Goal: Task Accomplishment & Management: Manage account settings

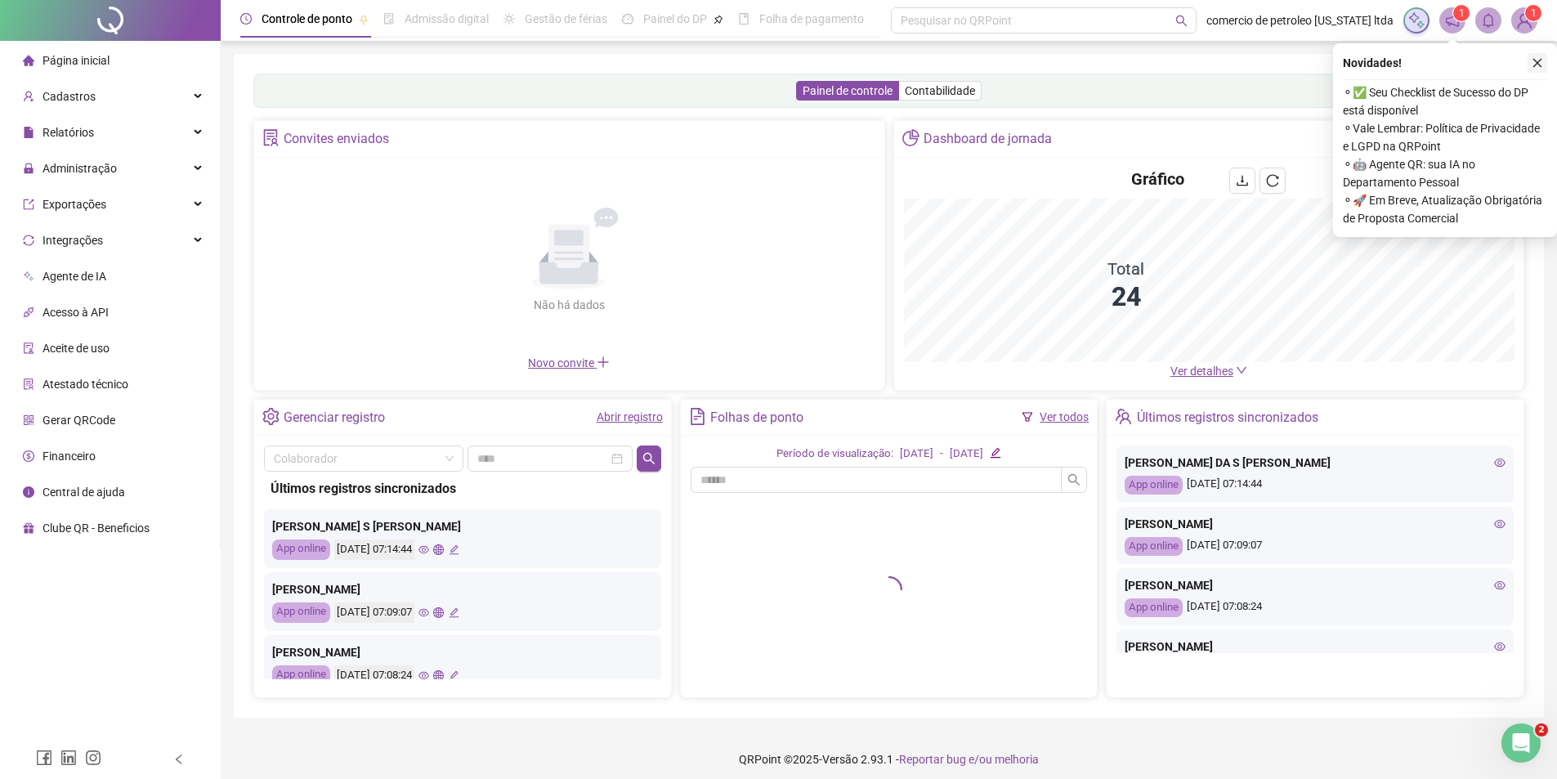
click at [1533, 64] on icon "close" at bounding box center [1537, 62] width 11 height 11
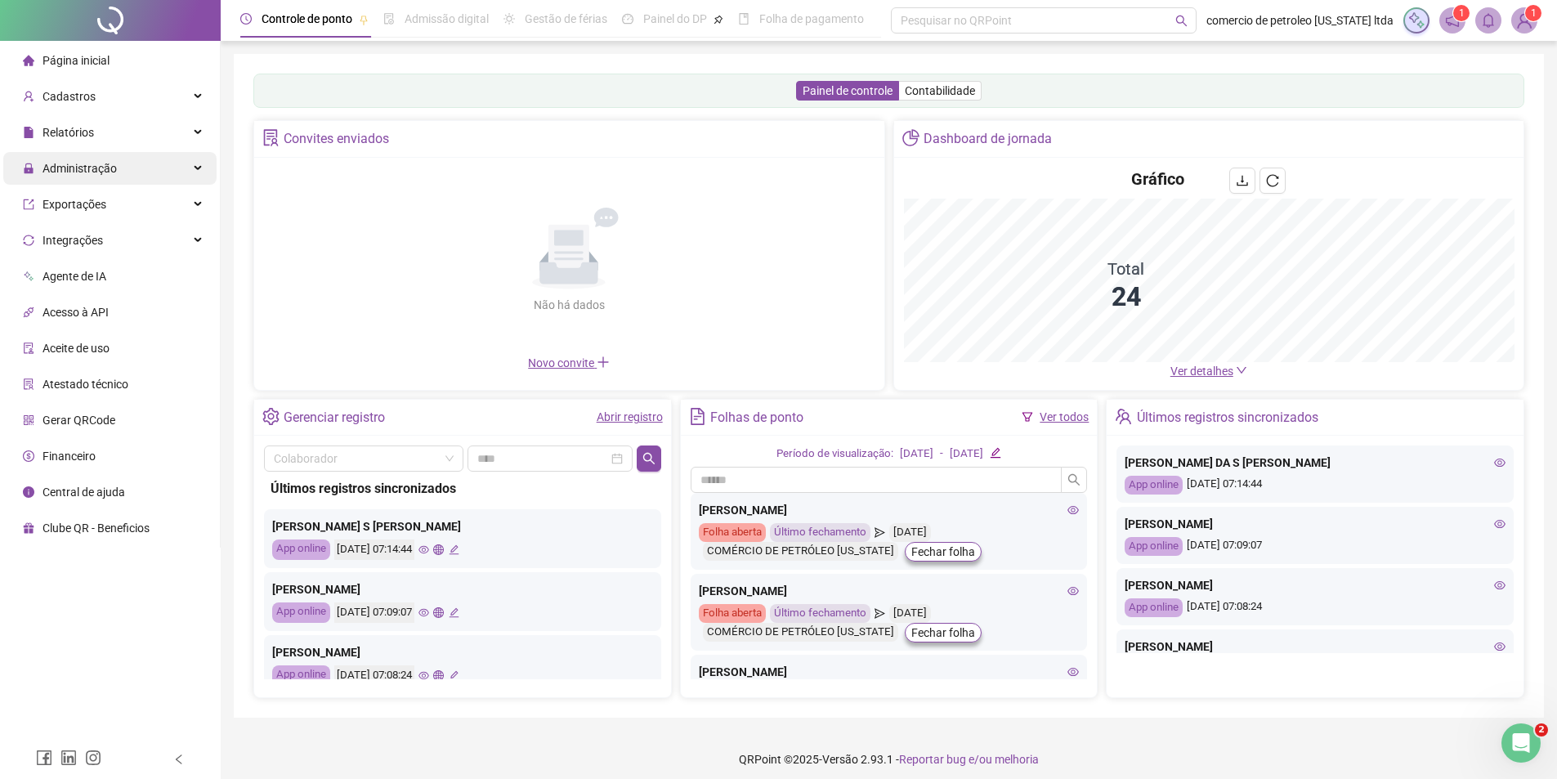
click at [119, 172] on div "Administração" at bounding box center [109, 168] width 213 height 33
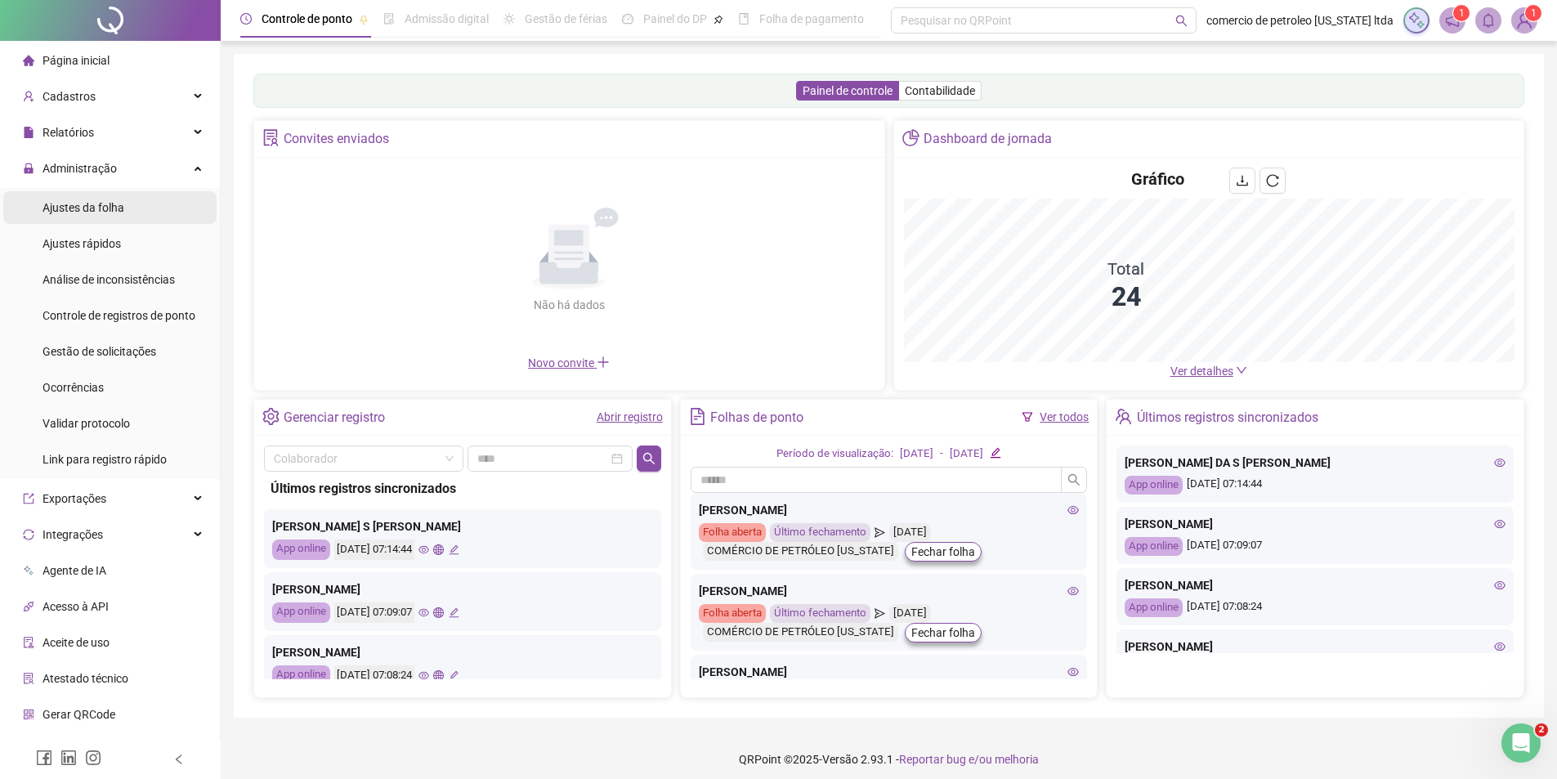
click at [87, 210] on span "Ajustes da folha" at bounding box center [84, 207] width 82 height 13
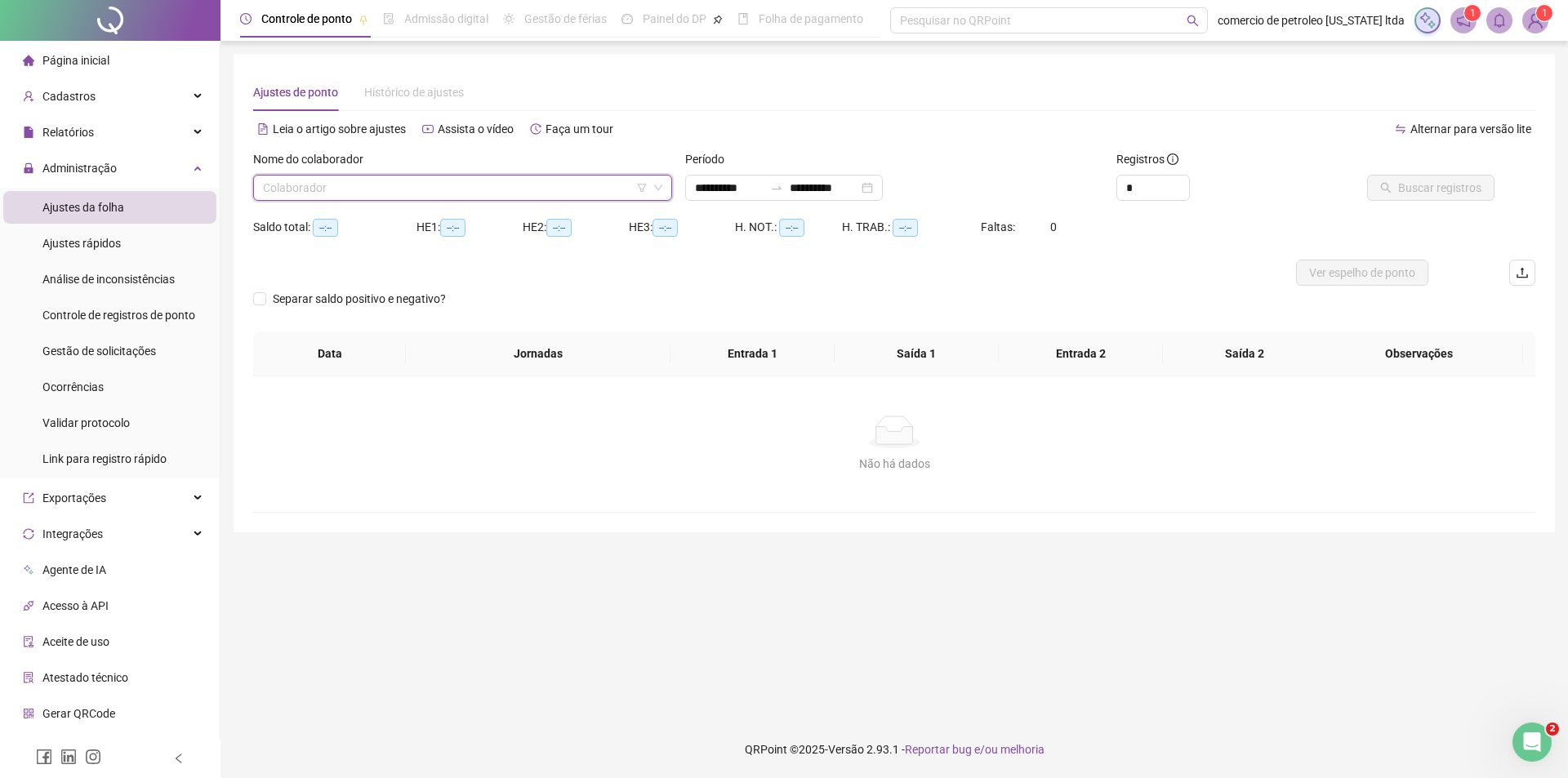
click at [403, 192] on input "search" at bounding box center [454, 188] width 385 height 25
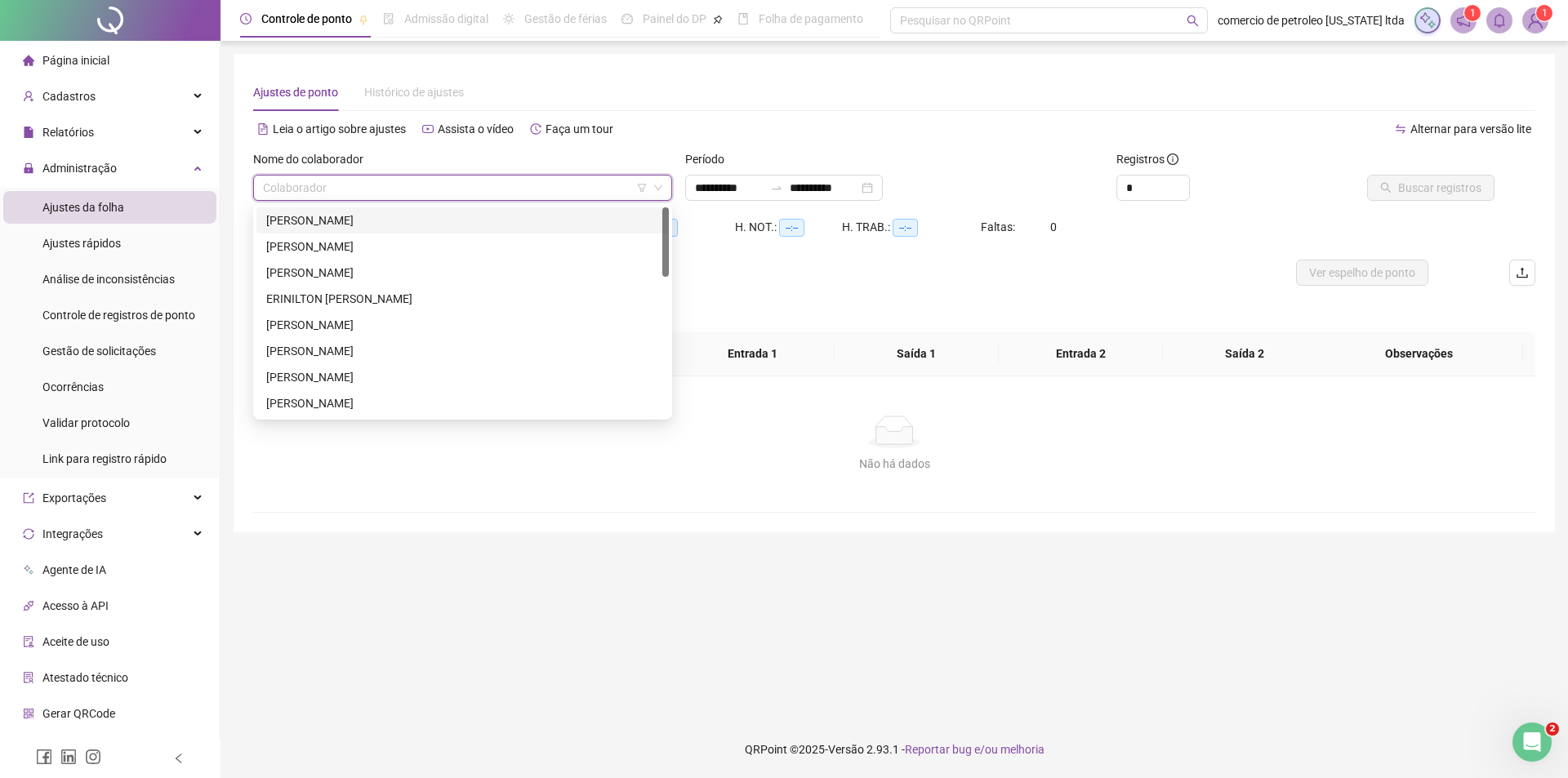
click at [377, 222] on div "ANTONIO RAIMUNDO DE OLIVEIRA" at bounding box center [461, 221] width 392 height 18
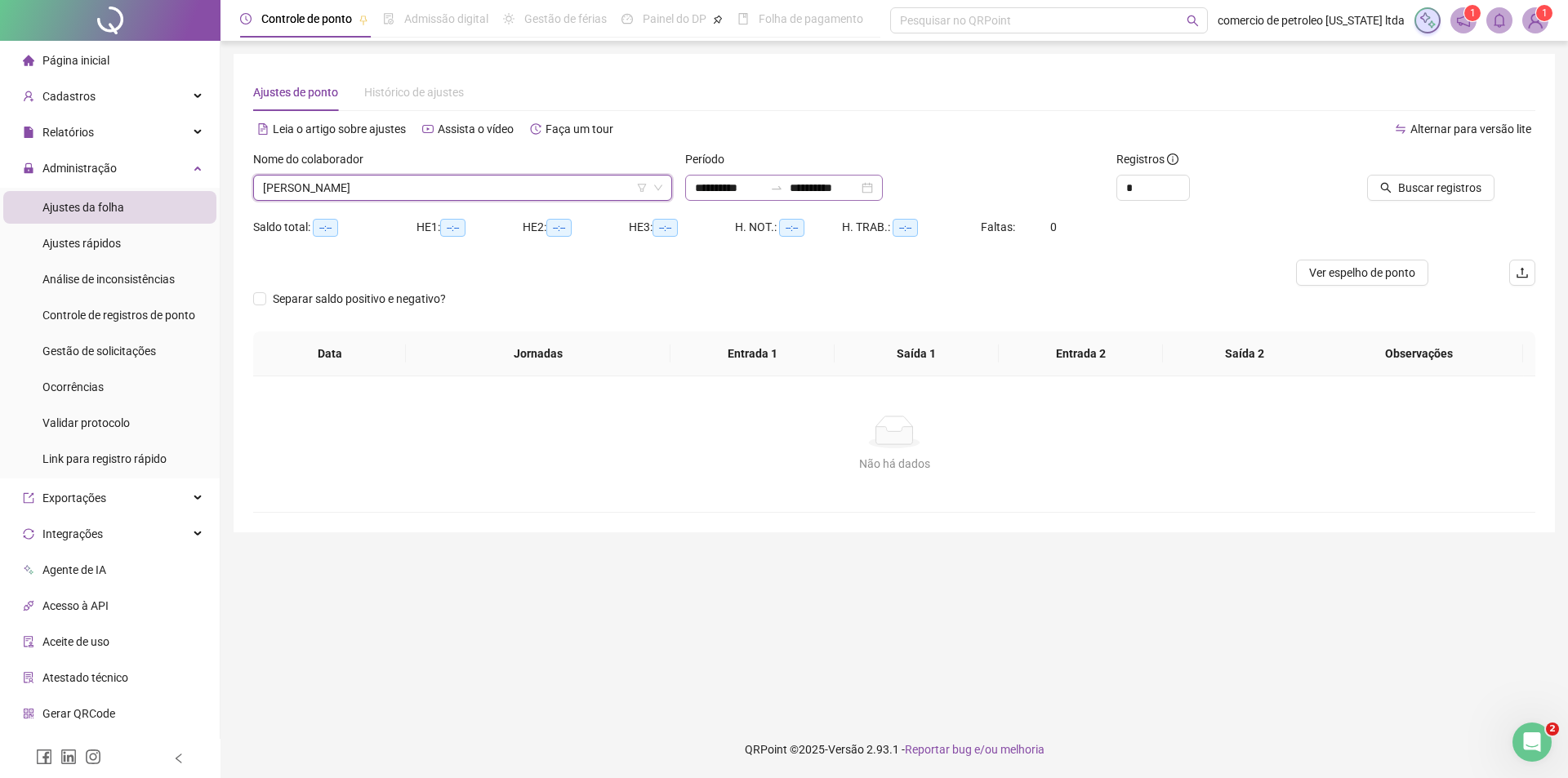
click at [883, 188] on div "**********" at bounding box center [784, 188] width 198 height 26
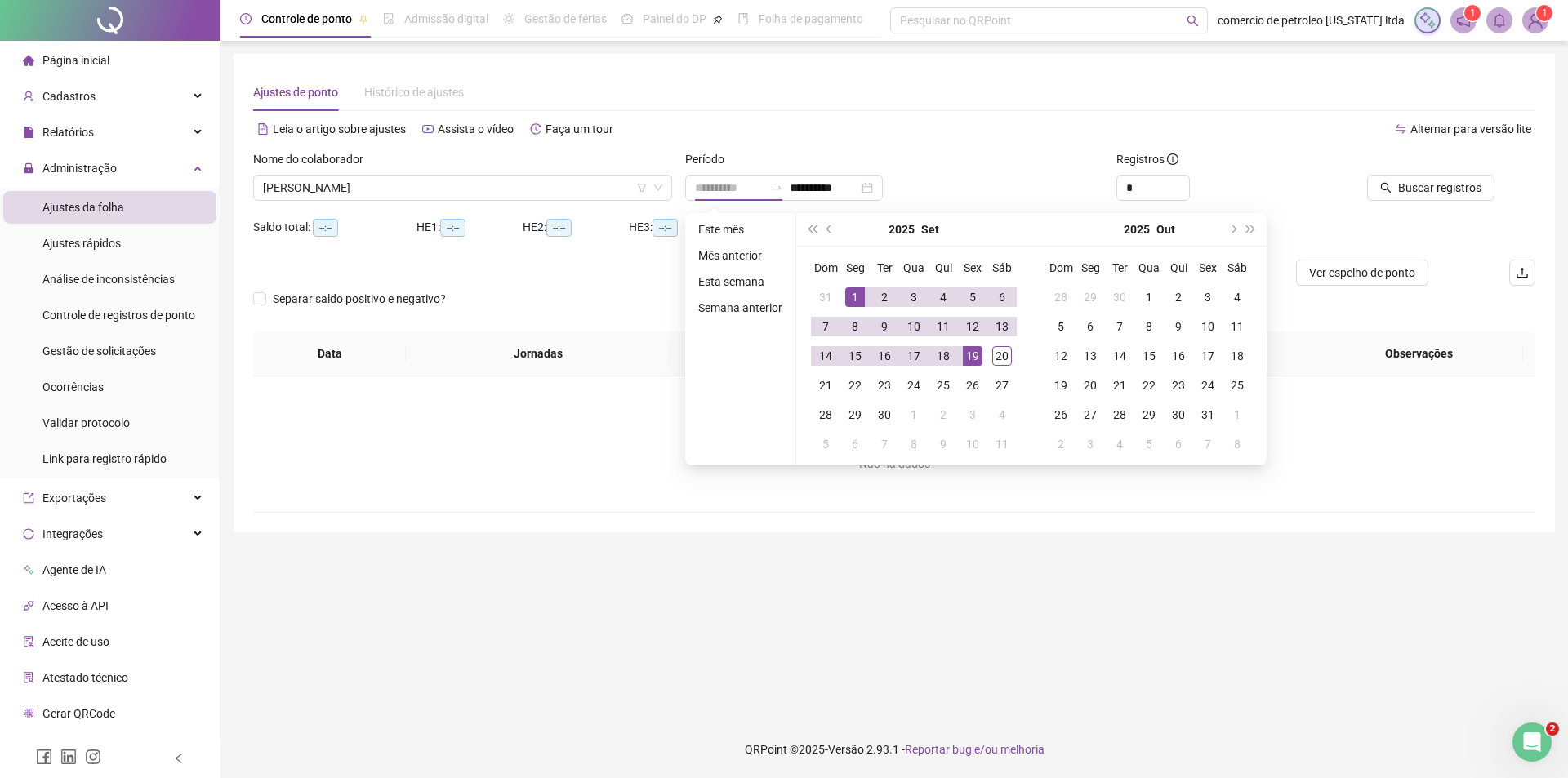
click at [857, 297] on div "1" at bounding box center [855, 298] width 20 height 20
type input "**********"
click at [1000, 357] on div "20" at bounding box center [1002, 357] width 20 height 20
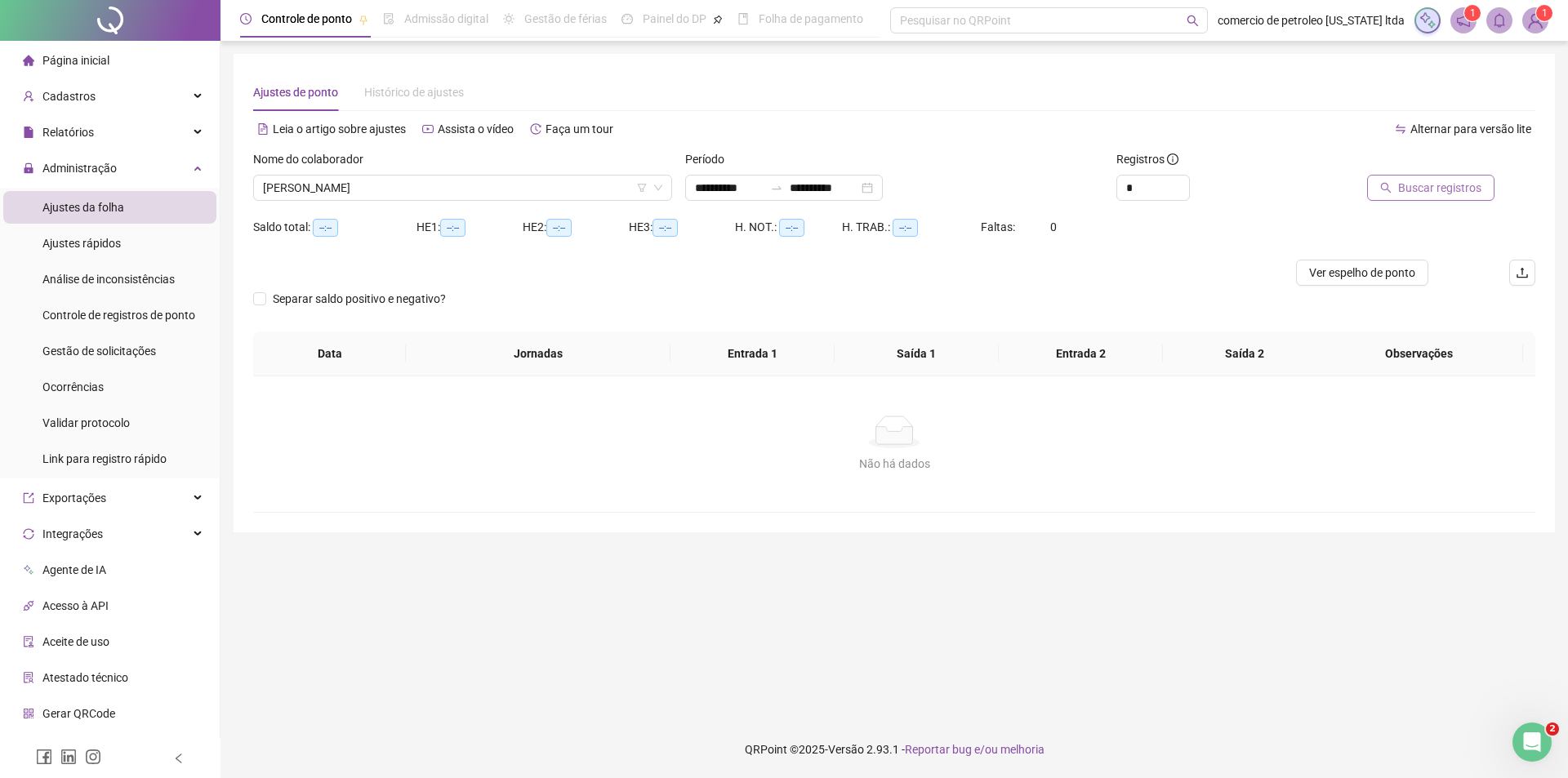
click at [1440, 189] on span "Buscar registros" at bounding box center [1438, 188] width 83 height 18
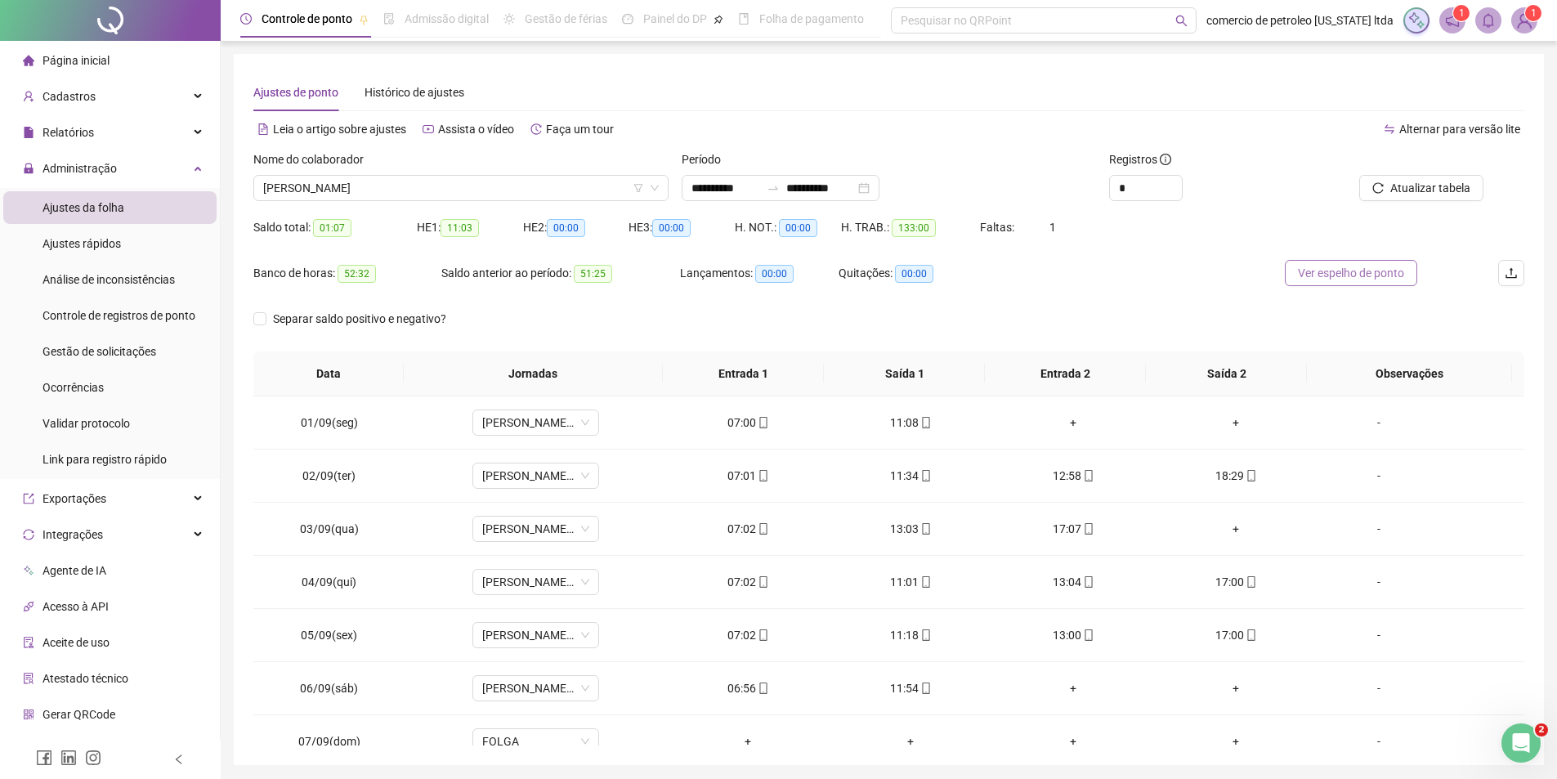
click at [1355, 271] on span "Ver espelho de ponto" at bounding box center [1351, 273] width 106 height 18
click at [477, 186] on span "ANTONIO RAIMUNDO DE OLIVEIRA" at bounding box center [461, 188] width 396 height 25
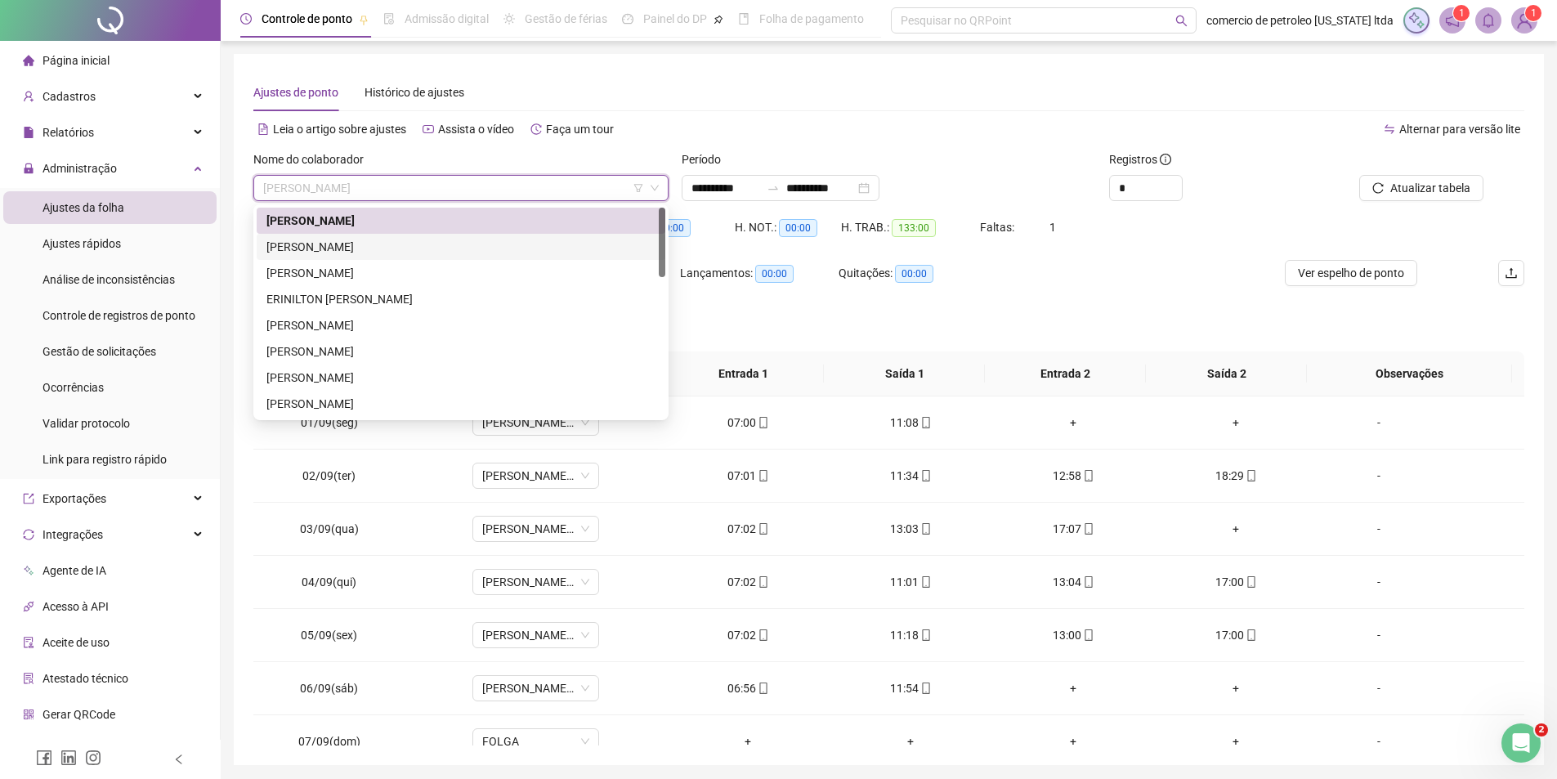
click at [393, 244] on div "CARLOS ROZENO DE SENA" at bounding box center [460, 247] width 389 height 18
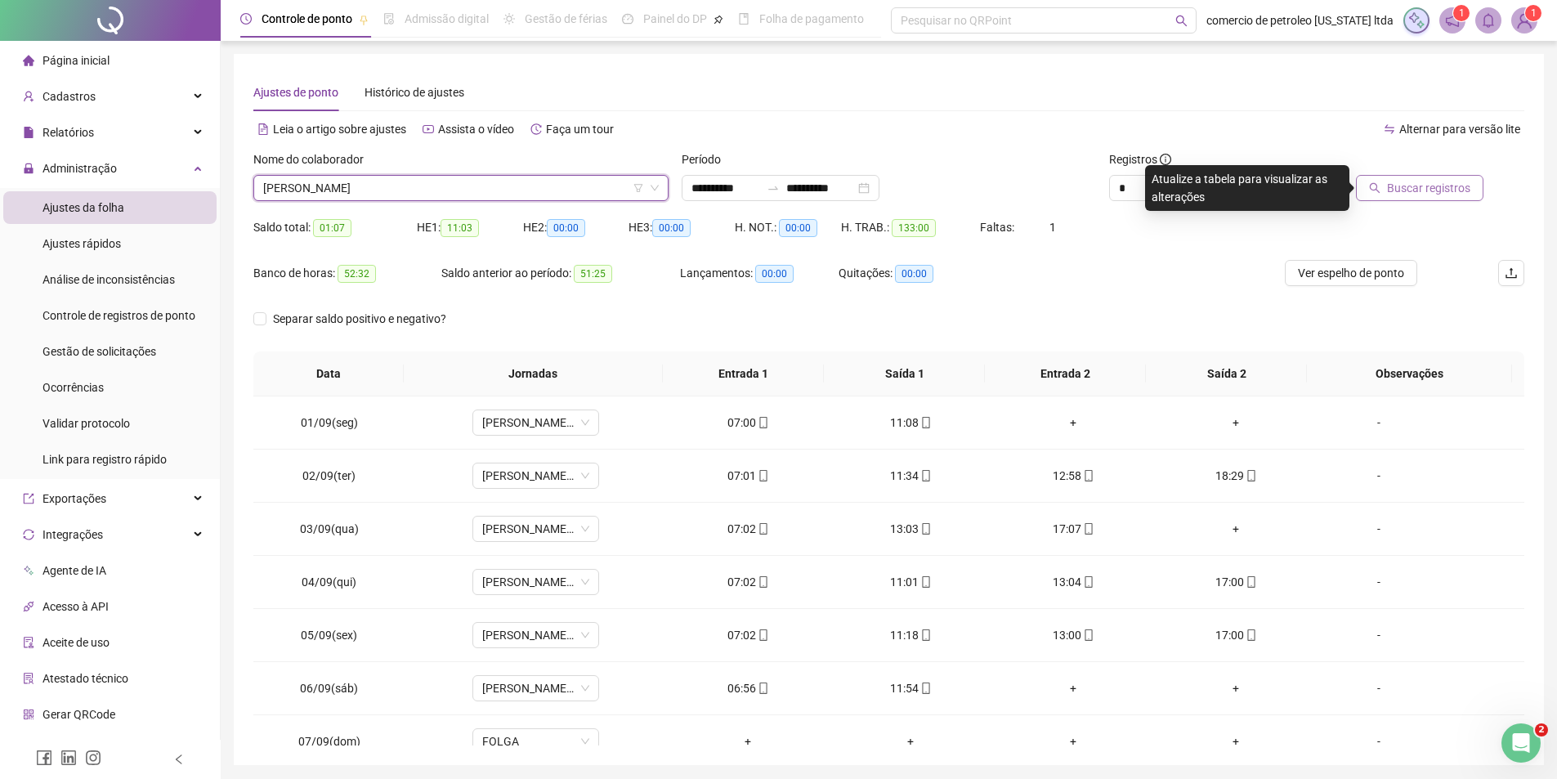
click at [1420, 194] on span "Buscar registros" at bounding box center [1428, 188] width 83 height 18
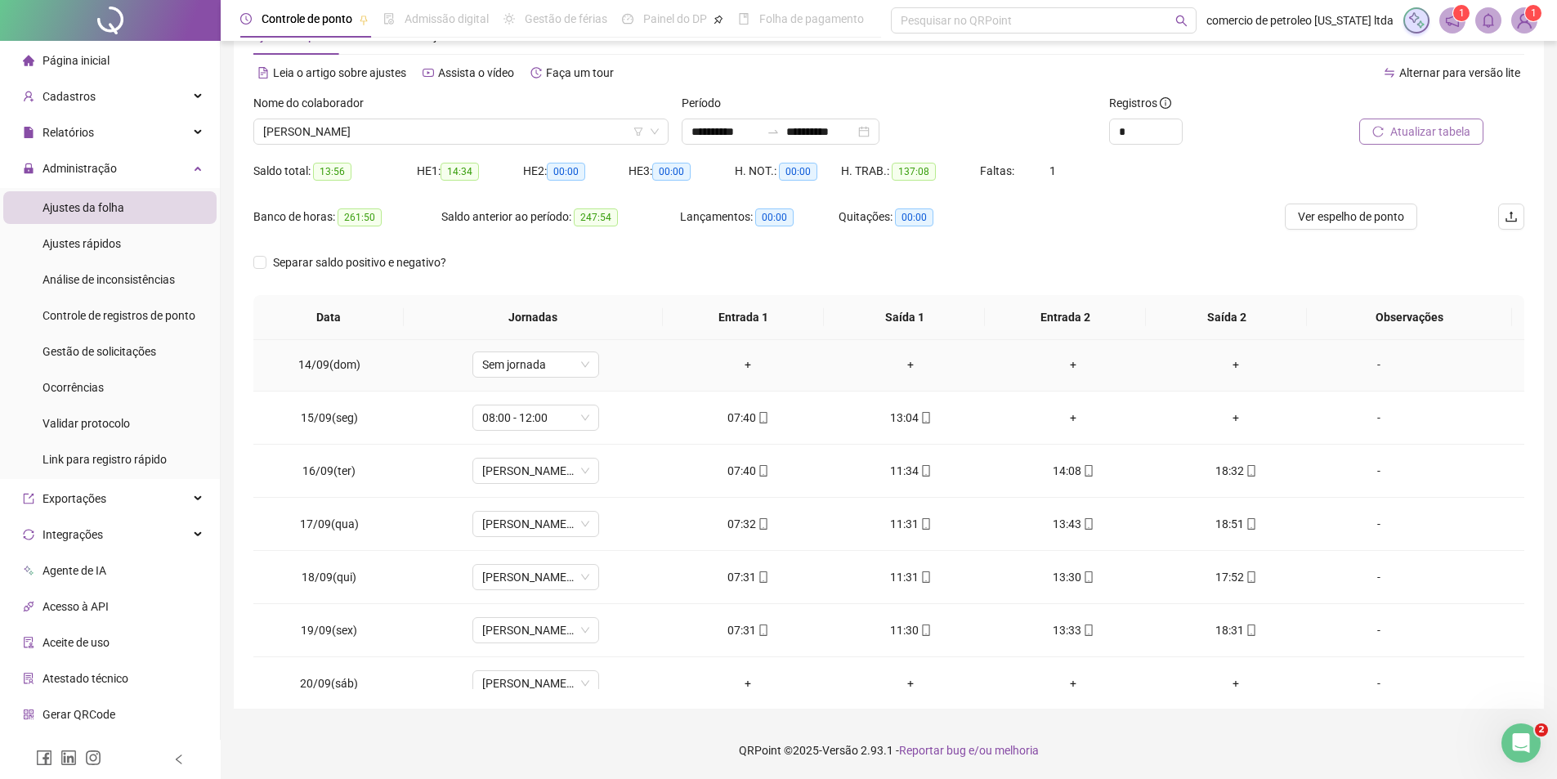
scroll to position [714, 0]
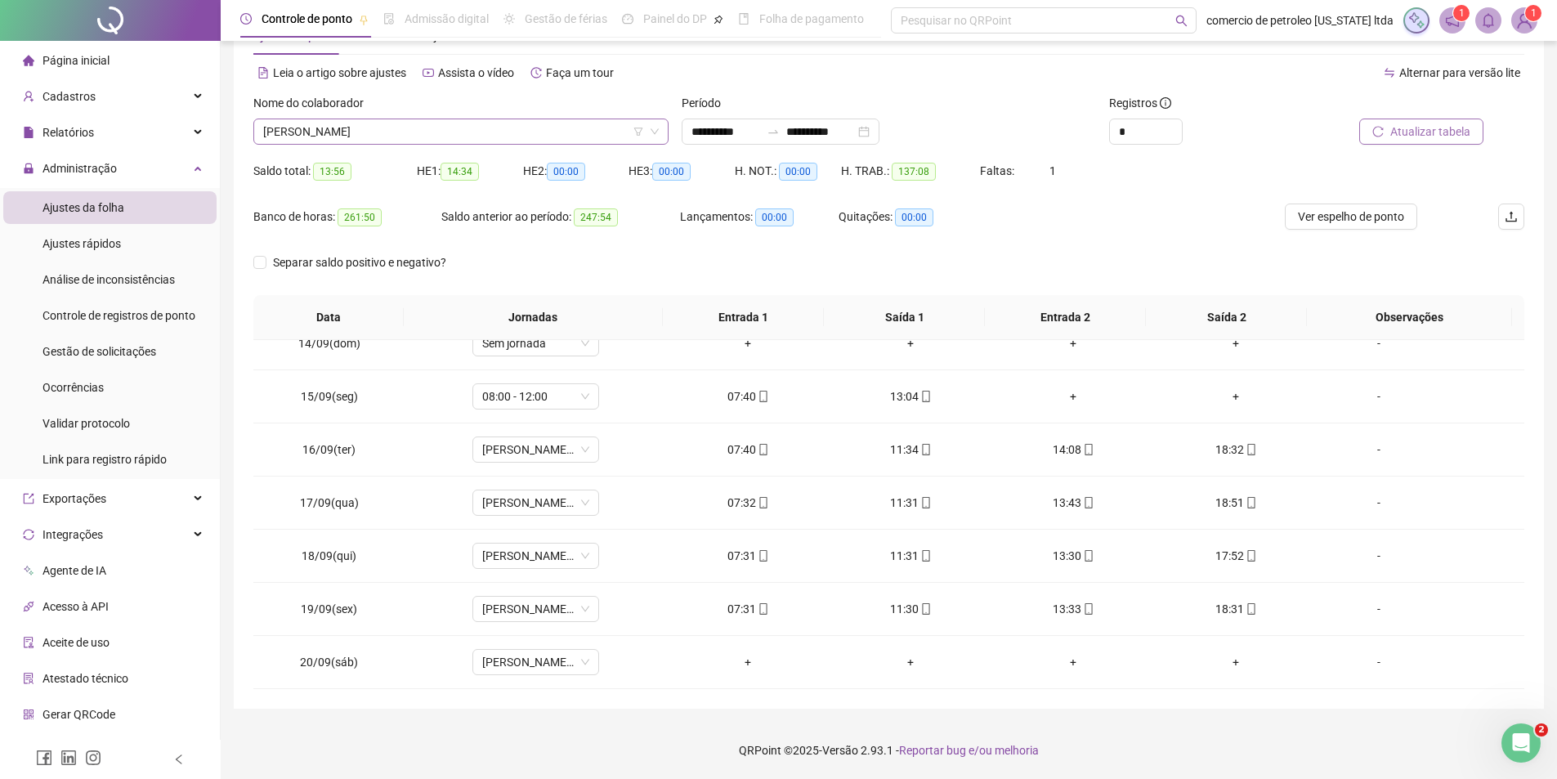
click at [489, 125] on span "CARLOS ROZENO DE SENA" at bounding box center [461, 131] width 396 height 25
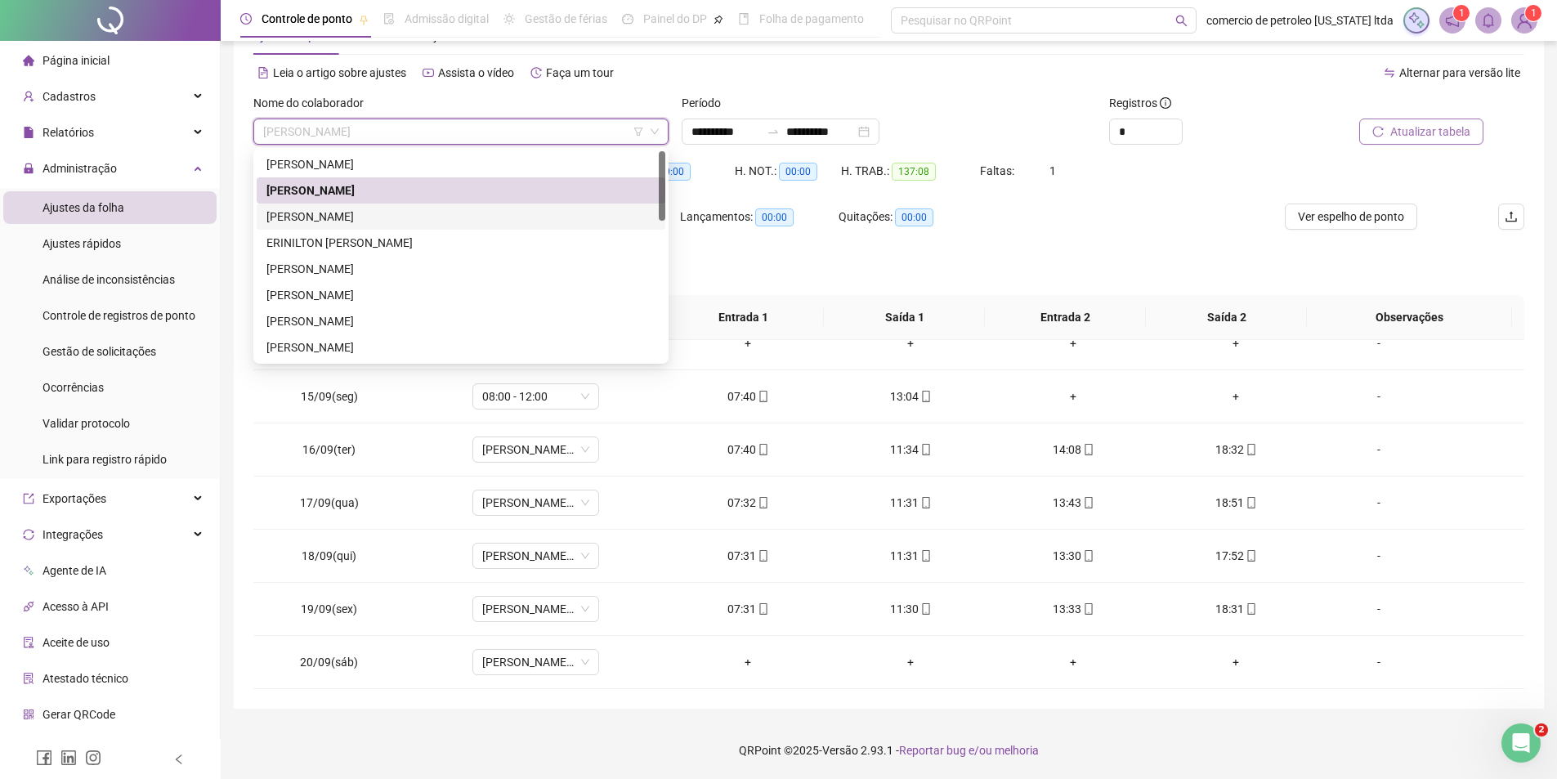
click at [410, 218] on div "ELIZIARIO MUNIZ TAVARES NETO" at bounding box center [460, 217] width 389 height 18
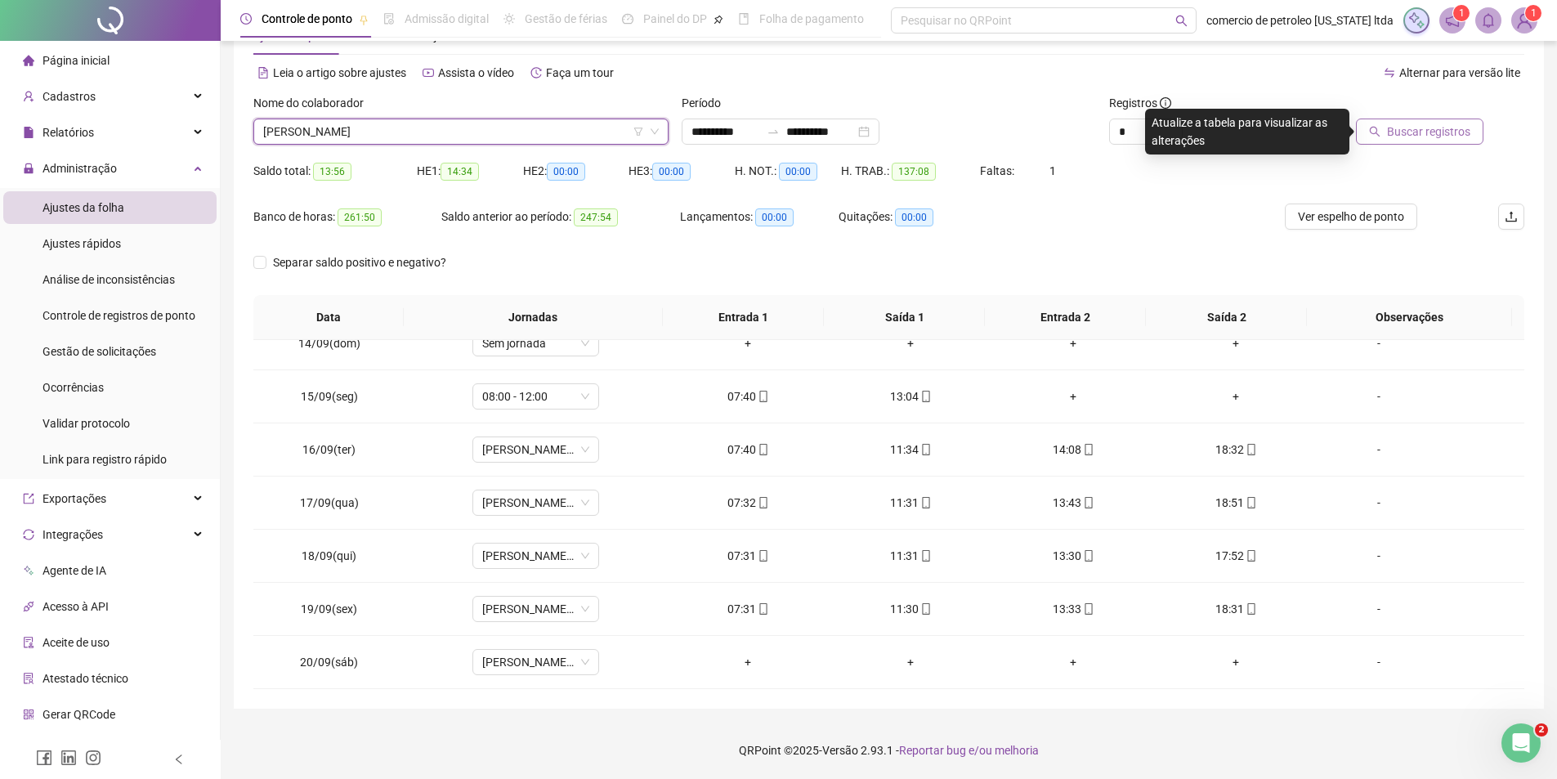
click at [1393, 134] on span "Buscar registros" at bounding box center [1428, 132] width 83 height 18
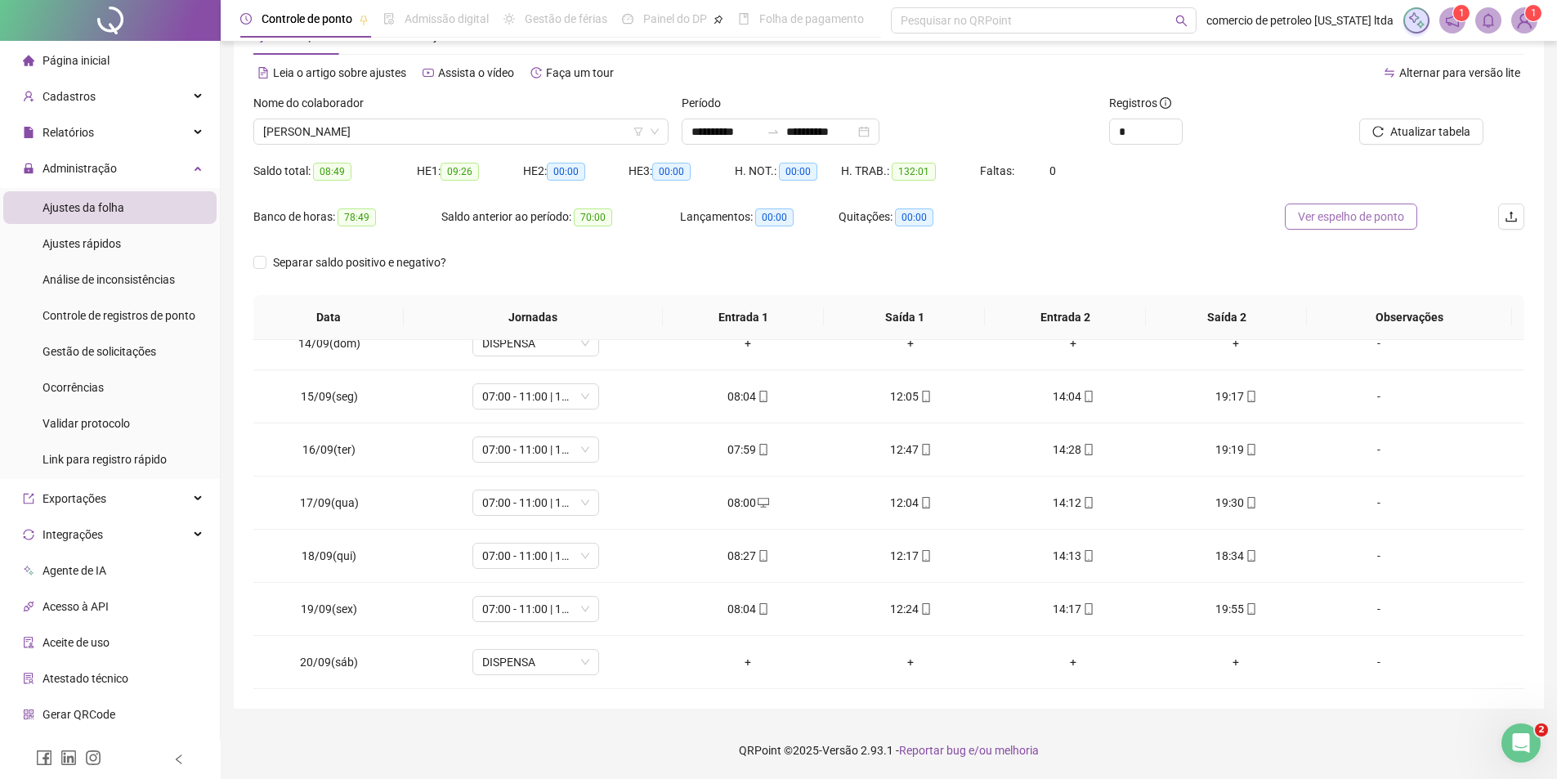
click at [1383, 224] on span "Ver espelho de ponto" at bounding box center [1351, 217] width 106 height 18
click at [452, 128] on span "ELIZIARIO MUNIZ TAVARES NETO" at bounding box center [461, 131] width 396 height 25
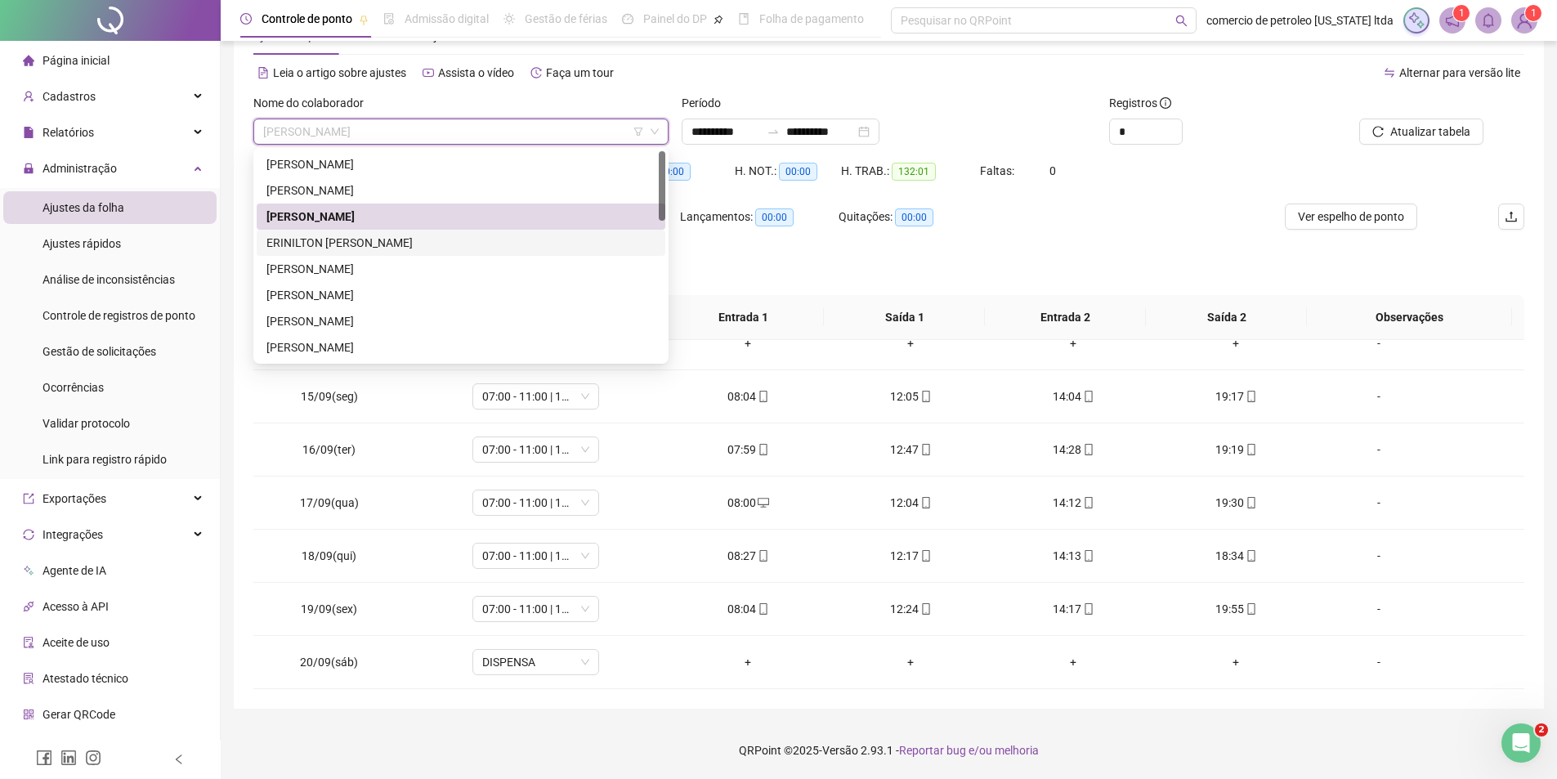
click at [368, 245] on div "ERINILTON TEOTONIO SILVA" at bounding box center [460, 243] width 389 height 18
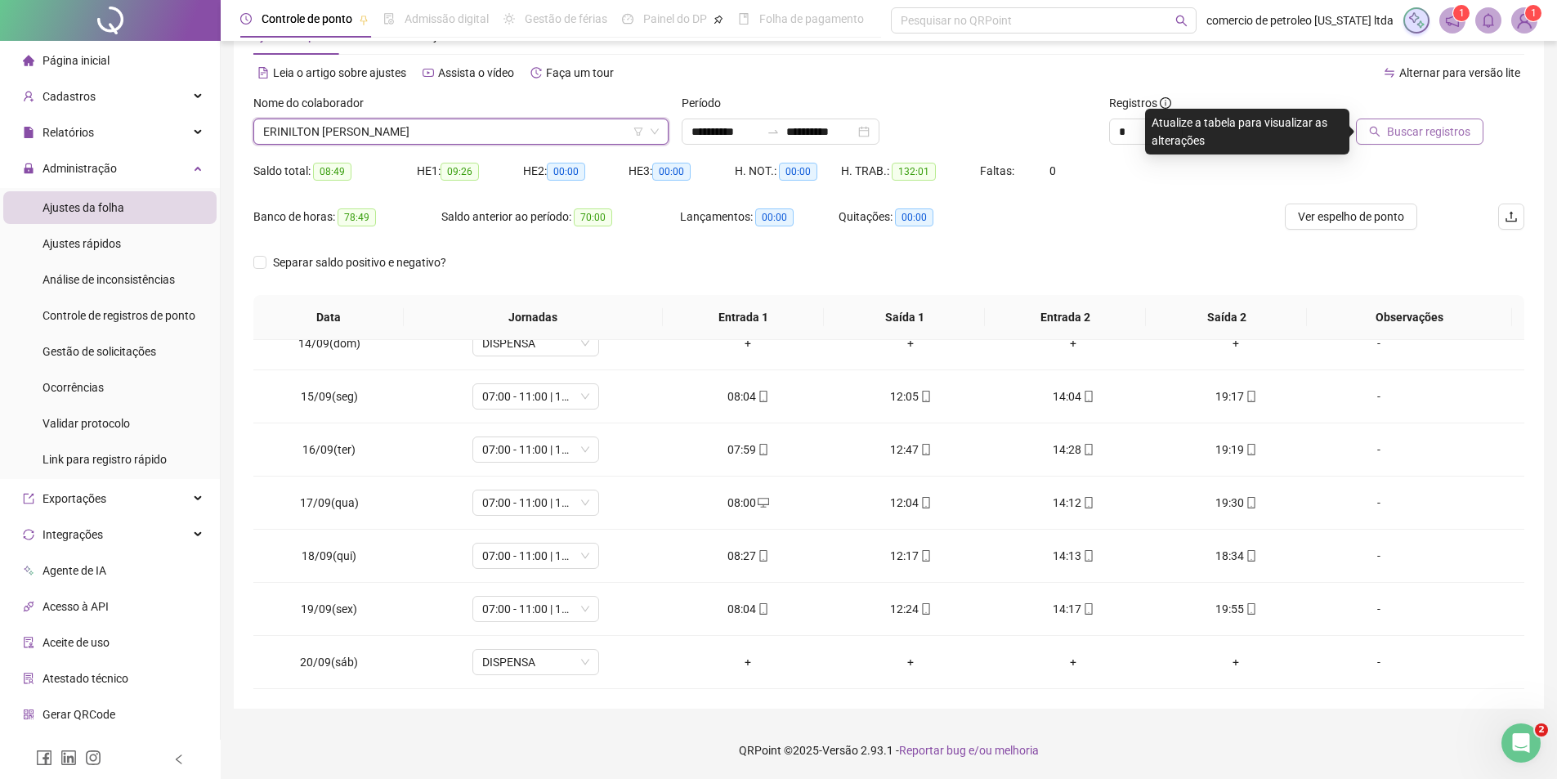
click at [1431, 132] on span "Buscar registros" at bounding box center [1428, 132] width 83 height 18
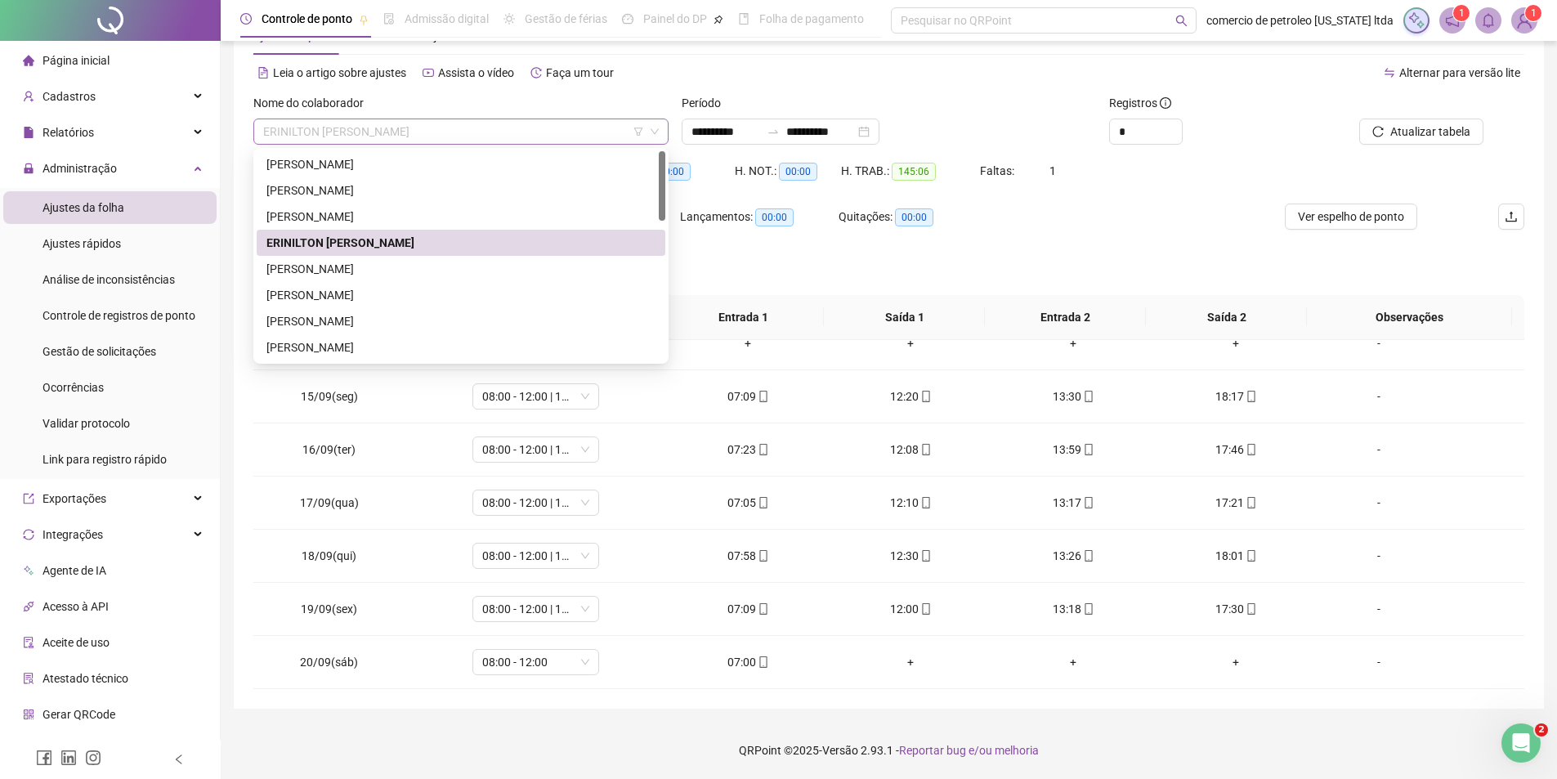
click at [486, 135] on span "ERINILTON TEOTONIO SILVA" at bounding box center [461, 131] width 396 height 25
drag, startPoint x: 383, startPoint y: 269, endPoint x: 419, endPoint y: 260, distance: 36.3
click at [382, 268] on div "FRANCISCO DE ASSIS MELO" at bounding box center [460, 269] width 389 height 18
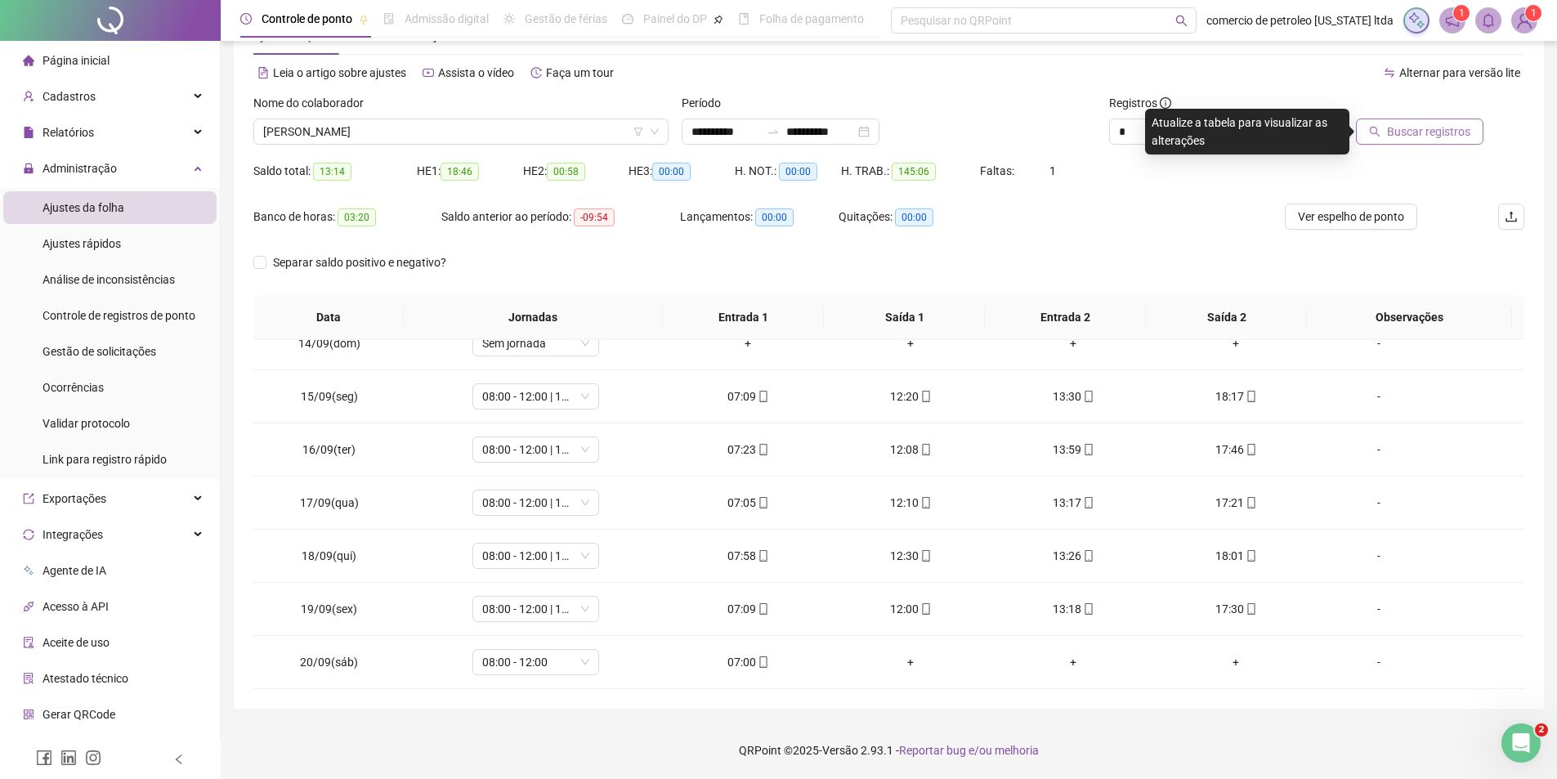
click at [1446, 124] on span "Buscar registros" at bounding box center [1428, 132] width 83 height 18
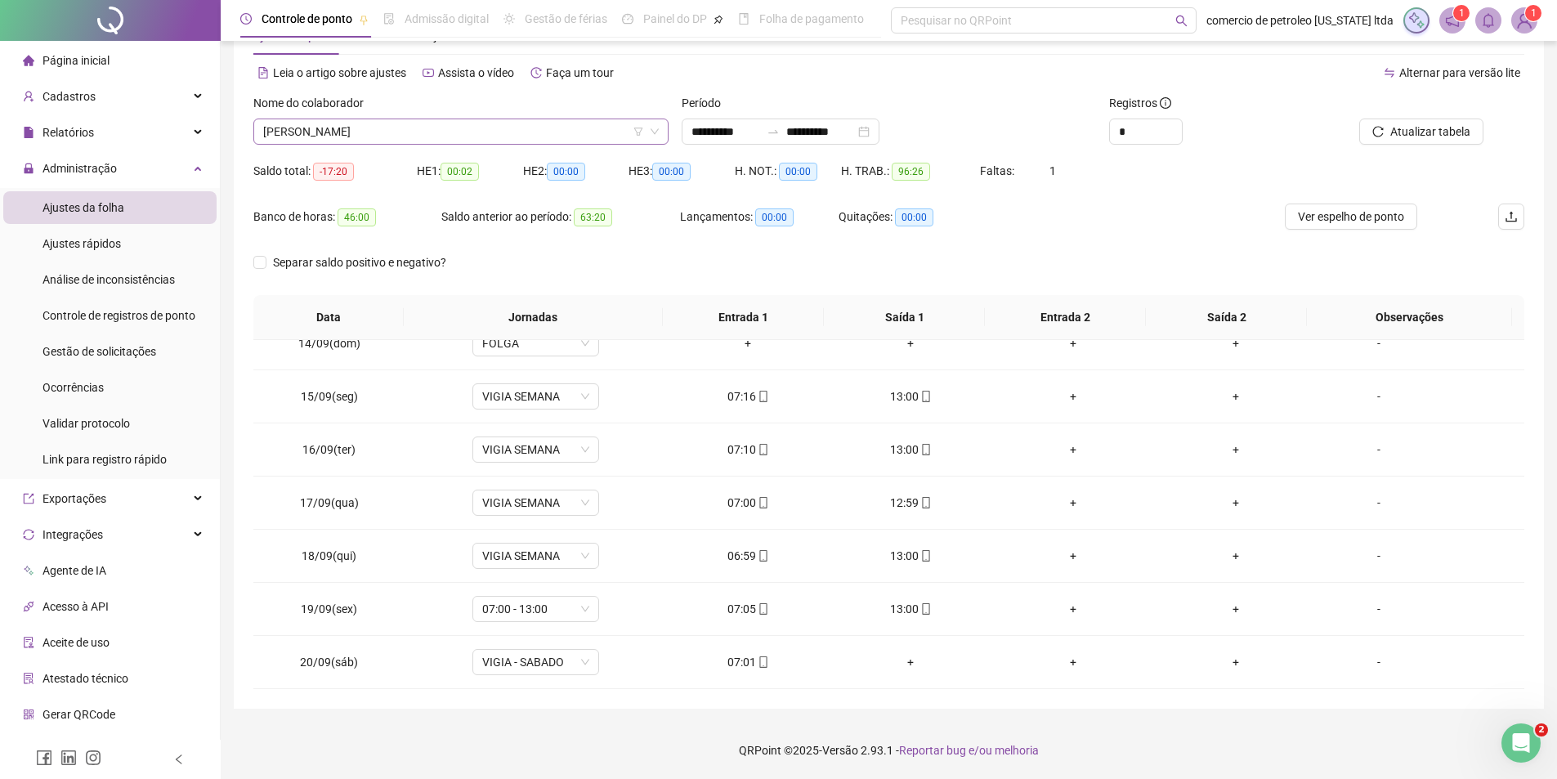
click at [409, 130] on span "FRANCISCO DE ASSIS MELO" at bounding box center [461, 131] width 396 height 25
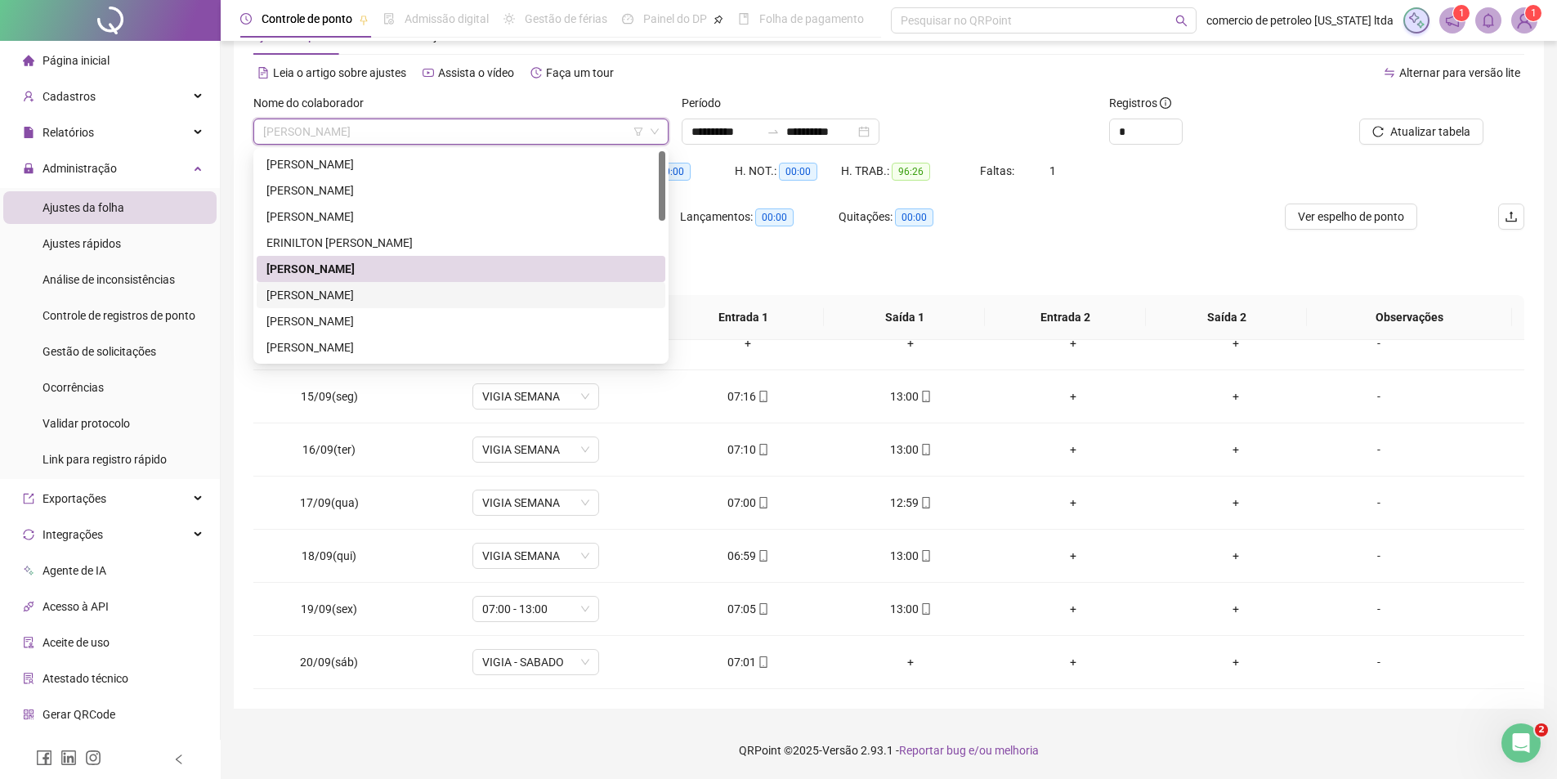
click at [386, 293] on div "GABRIELA MATOS FERREIRA" at bounding box center [460, 295] width 389 height 18
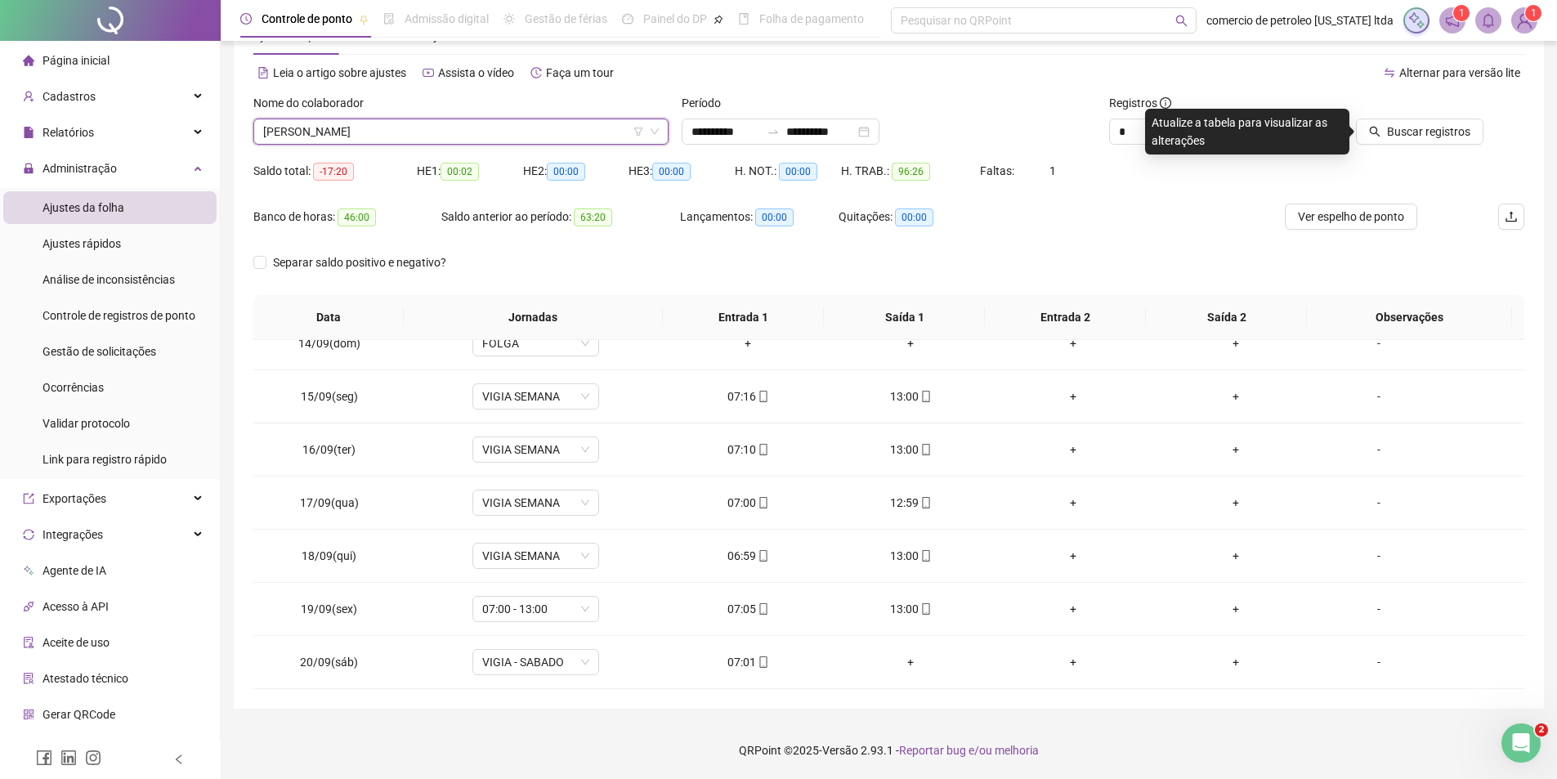
click at [1431, 132] on span "Buscar registros" at bounding box center [1428, 132] width 83 height 18
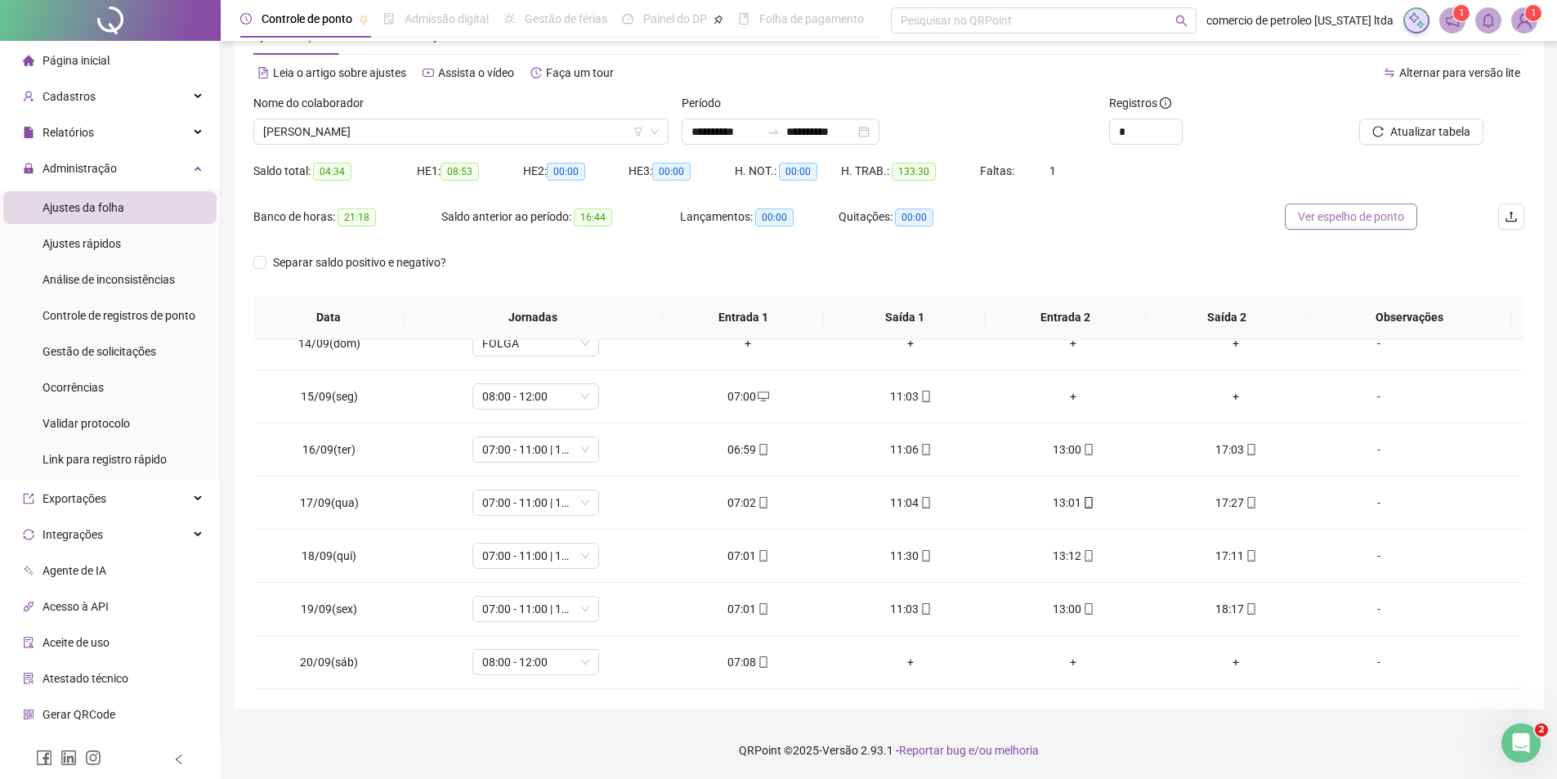
click at [1375, 210] on span "Ver espelho de ponto" at bounding box center [1351, 217] width 106 height 18
click at [494, 128] on span "GABRIELA MATOS FERREIRA" at bounding box center [461, 131] width 396 height 25
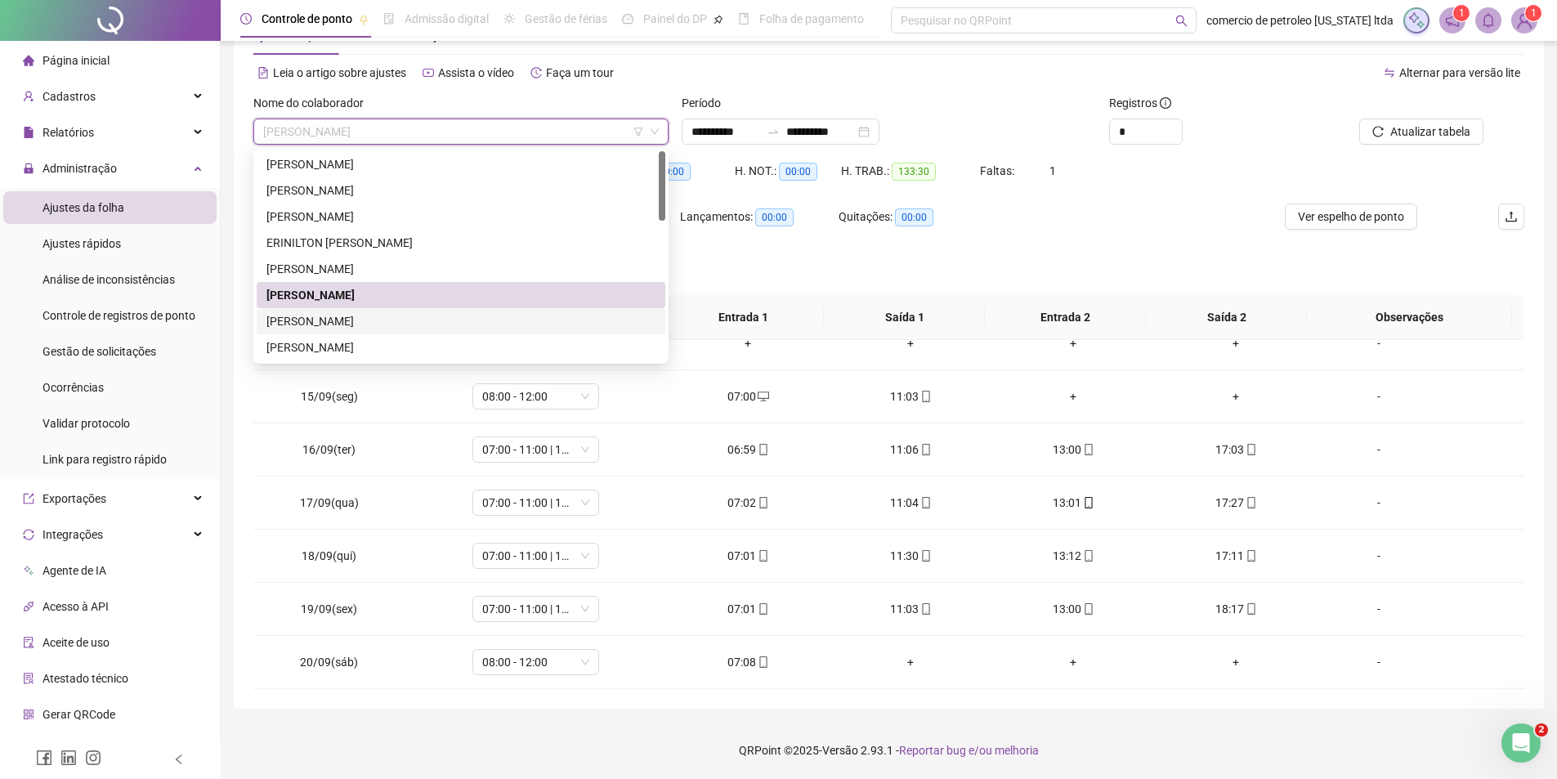
click at [347, 325] on div "GERALDO FERREIRA DA SILVA" at bounding box center [460, 321] width 389 height 18
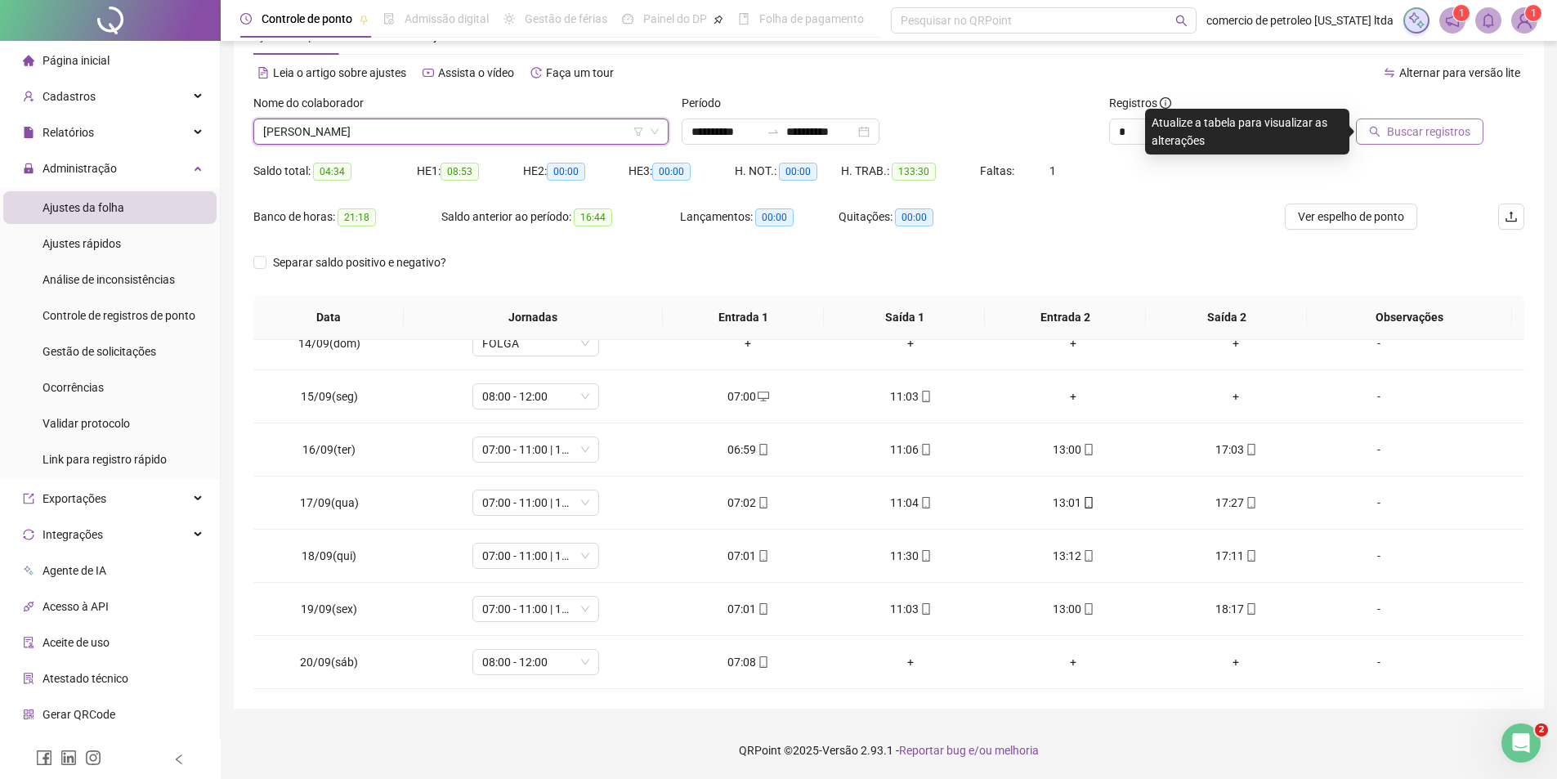
click at [1412, 128] on span "Buscar registros" at bounding box center [1428, 132] width 83 height 18
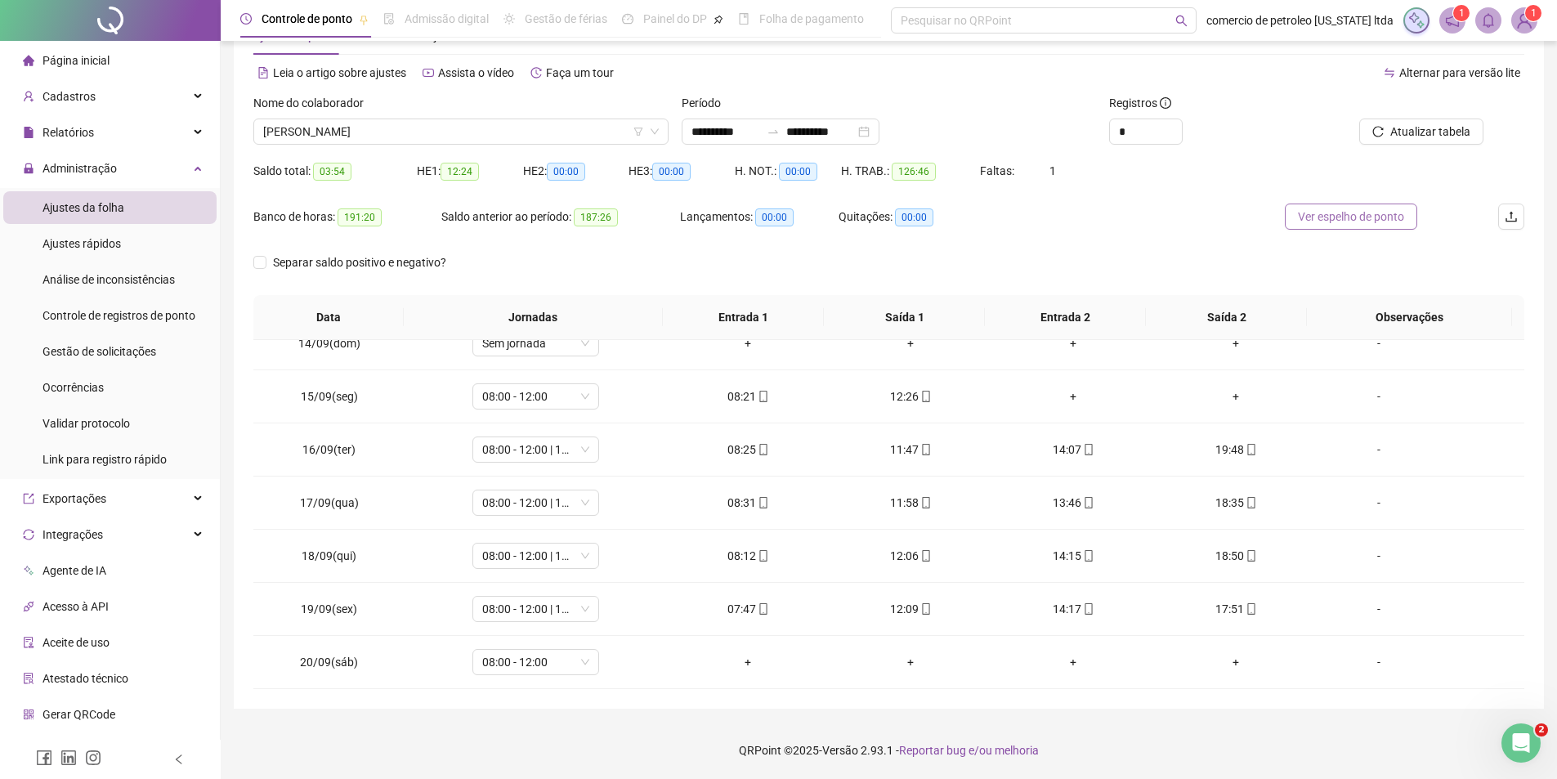
click at [1369, 210] on span "Ver espelho de ponto" at bounding box center [1351, 217] width 106 height 18
click at [446, 128] on span "GERALDO FERREIRA DA SILVA" at bounding box center [461, 131] width 396 height 25
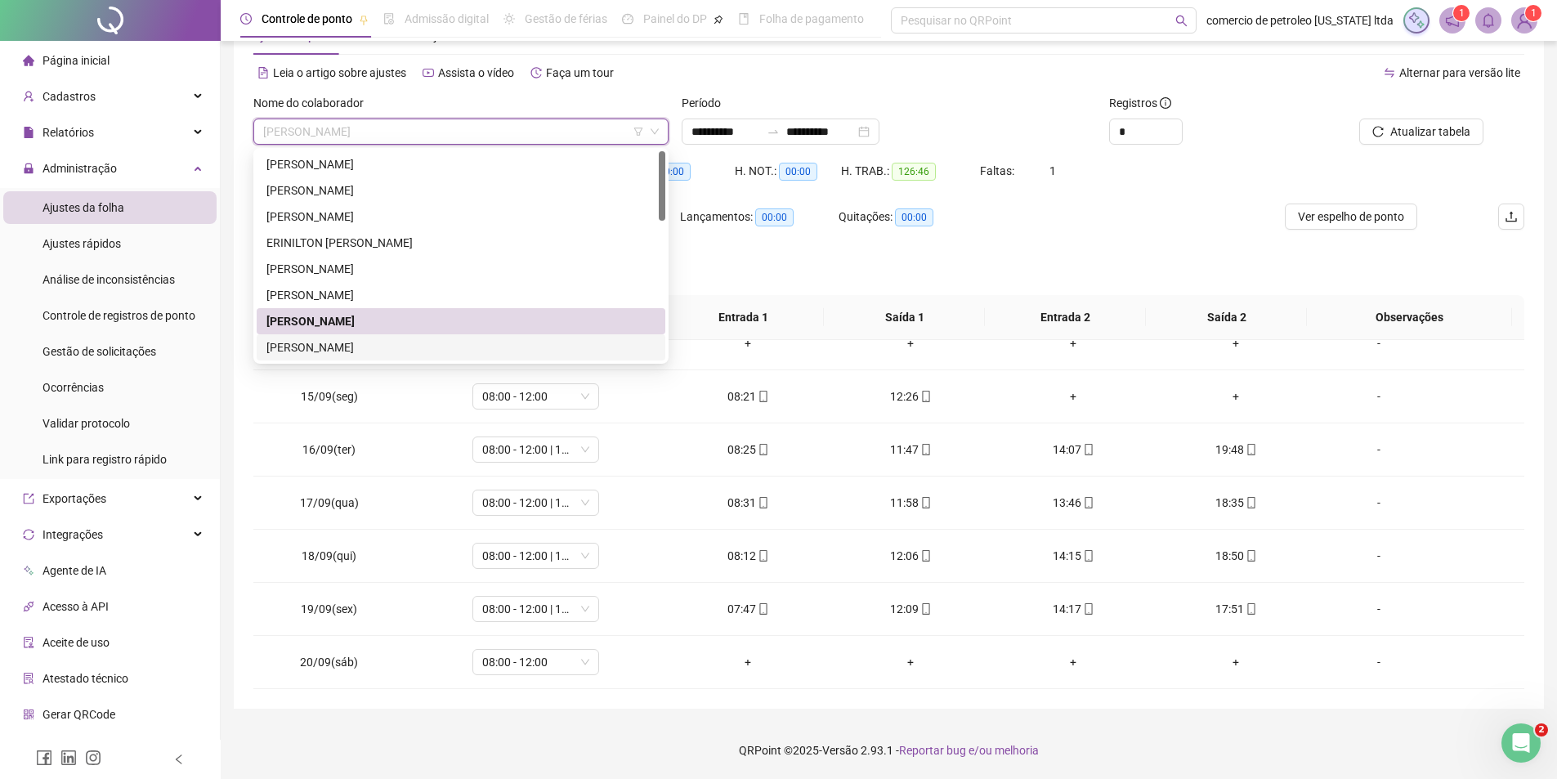
click at [338, 347] on div "IGOR JOSE DOS SANTOS SILVA" at bounding box center [460, 347] width 389 height 18
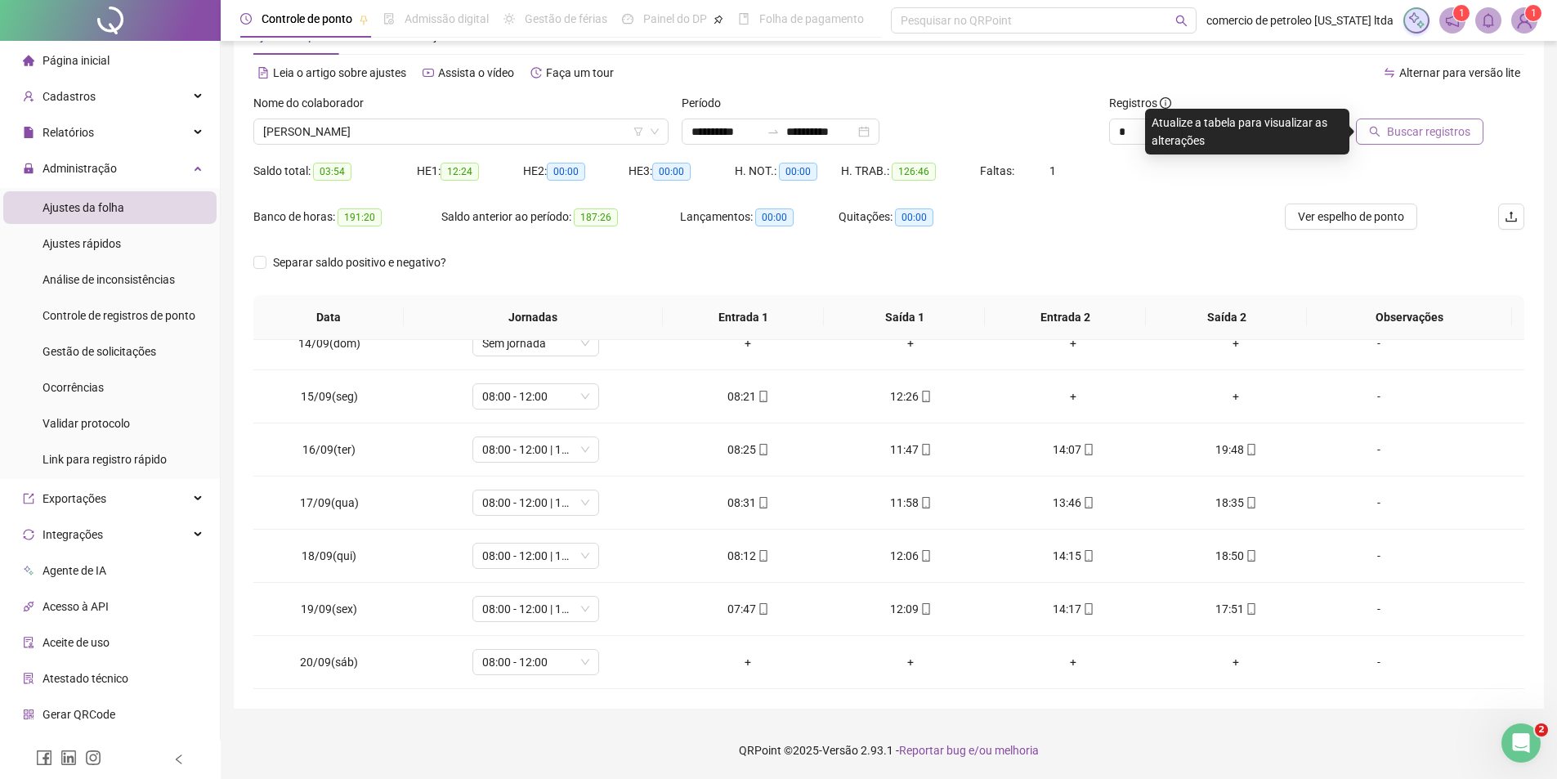
click at [1436, 128] on span "Buscar registros" at bounding box center [1428, 132] width 83 height 18
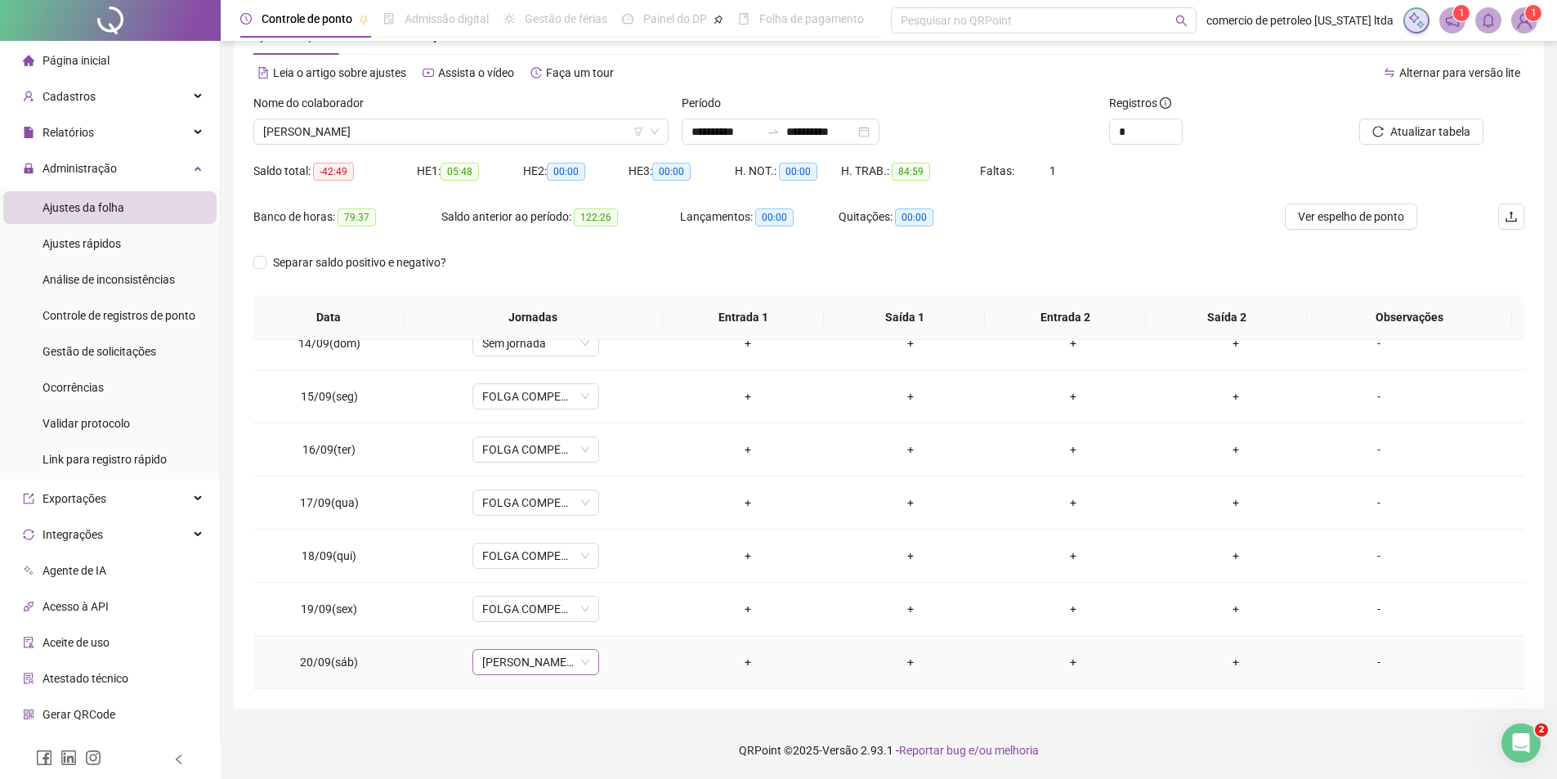
click at [522, 658] on span "IGOR/JONAS , GERALDO SABADO" at bounding box center [535, 662] width 107 height 25
type input "****"
click at [526, 625] on div "Folga compensatória" at bounding box center [547, 629] width 108 height 18
click at [606, 621] on span "Sim" at bounding box center [610, 620] width 19 height 18
click at [1346, 222] on span "Ver espelho de ponto" at bounding box center [1351, 217] width 106 height 18
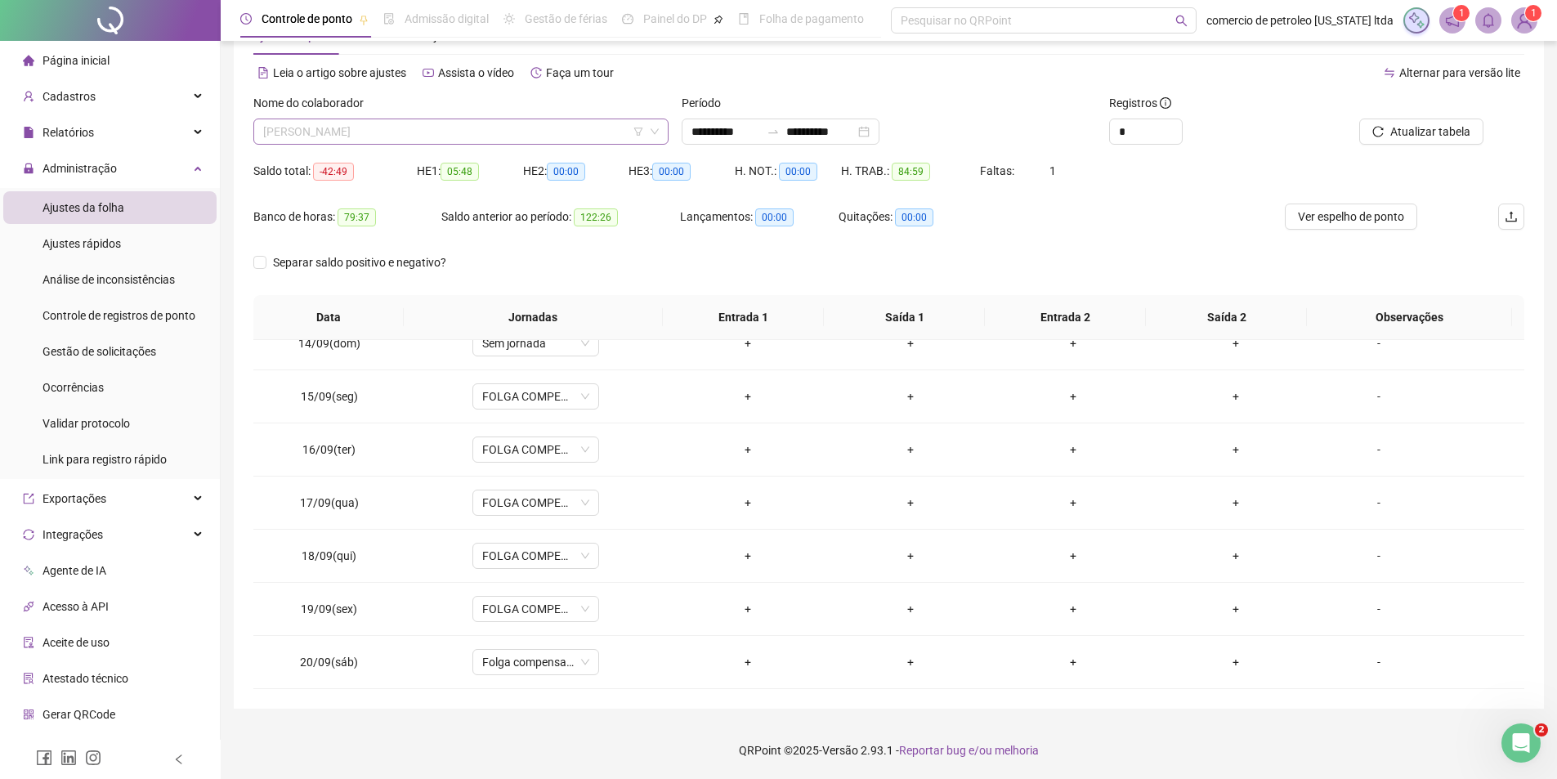
click at [396, 132] on span "IGOR JOSE DOS SANTOS SILVA" at bounding box center [461, 131] width 396 height 25
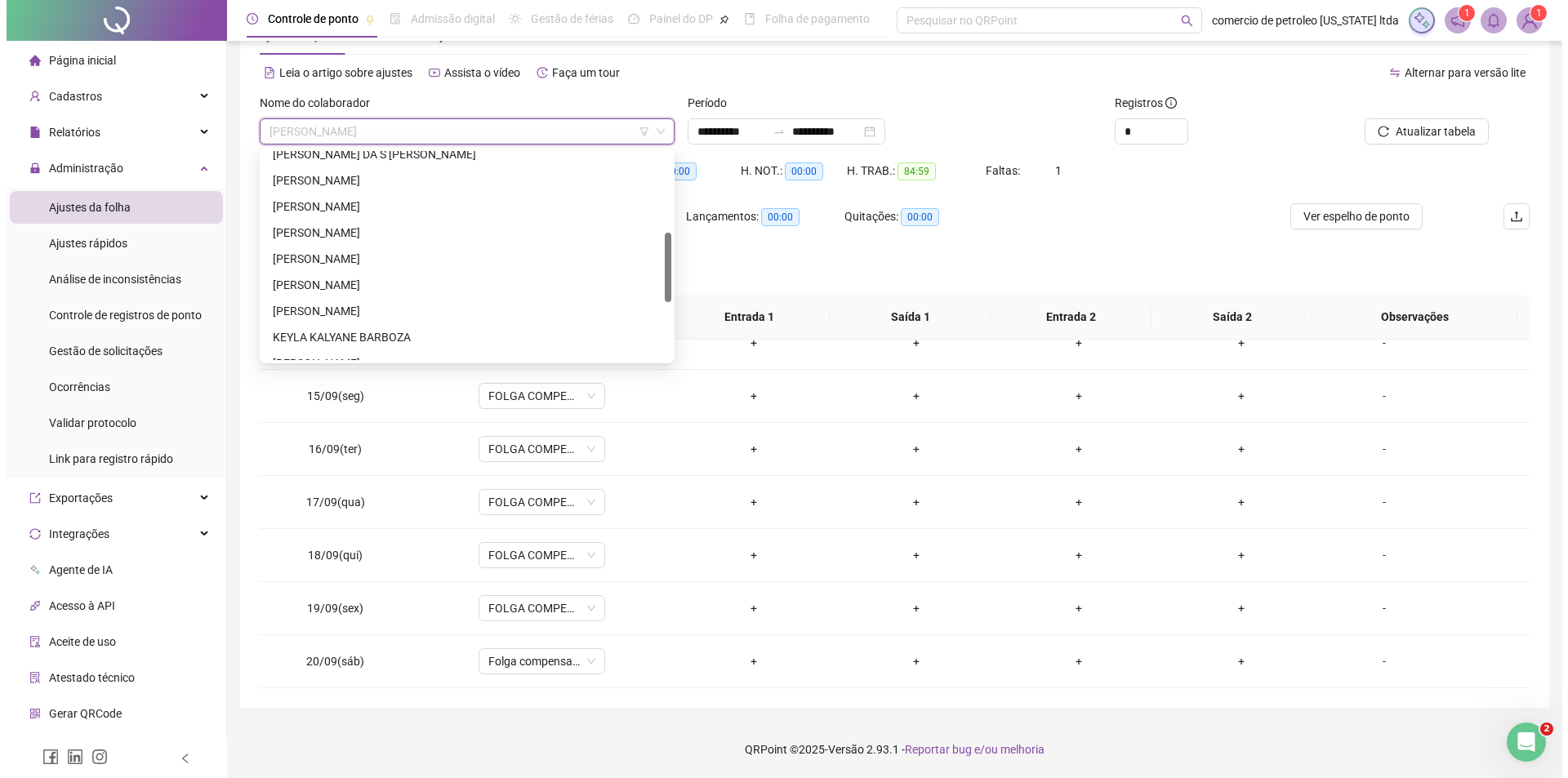
scroll to position [163, 0]
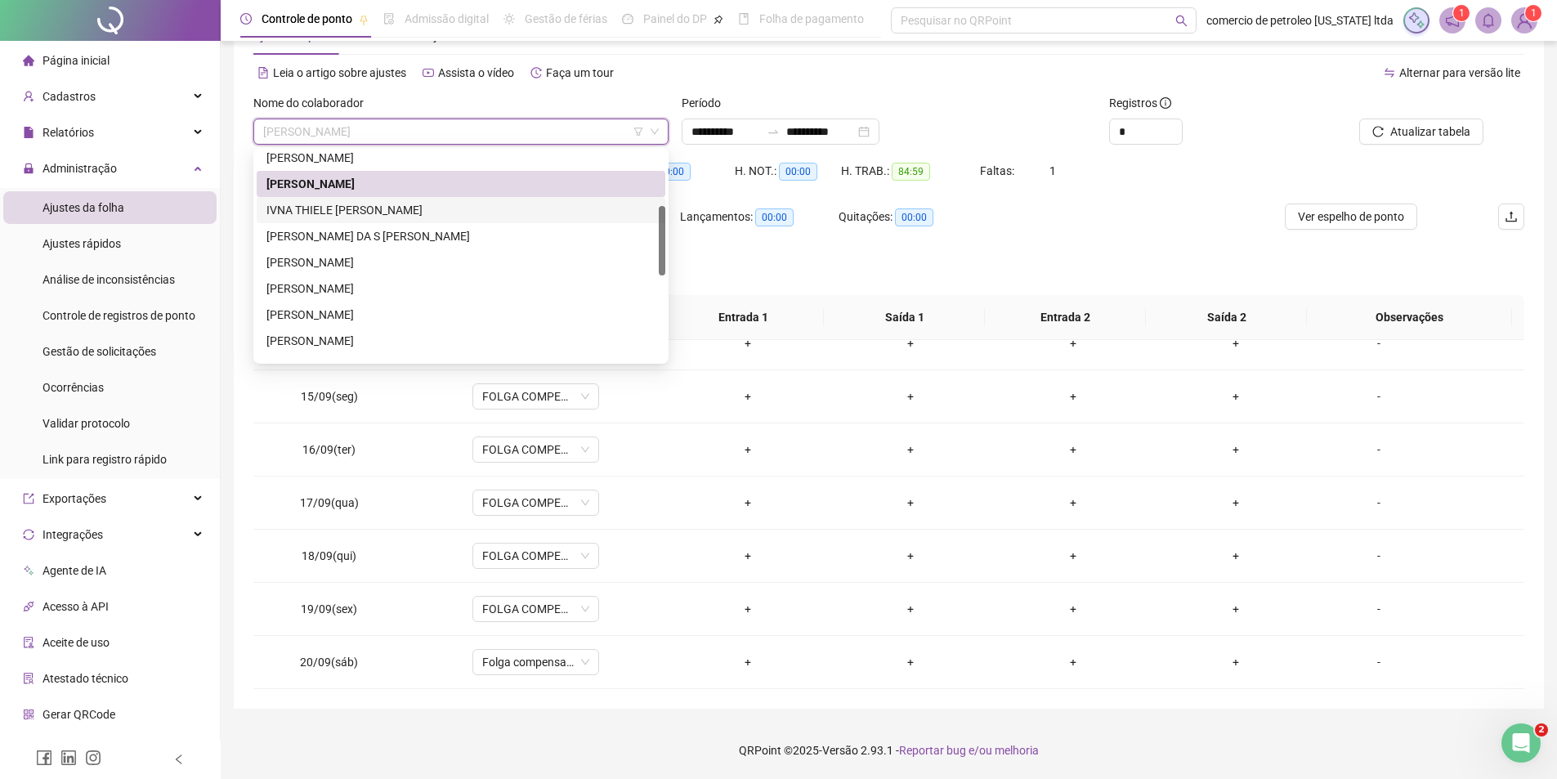
click at [356, 209] on div "IVNA THIELE SILVESTRE ALENCAR ARAUJO" at bounding box center [460, 210] width 389 height 18
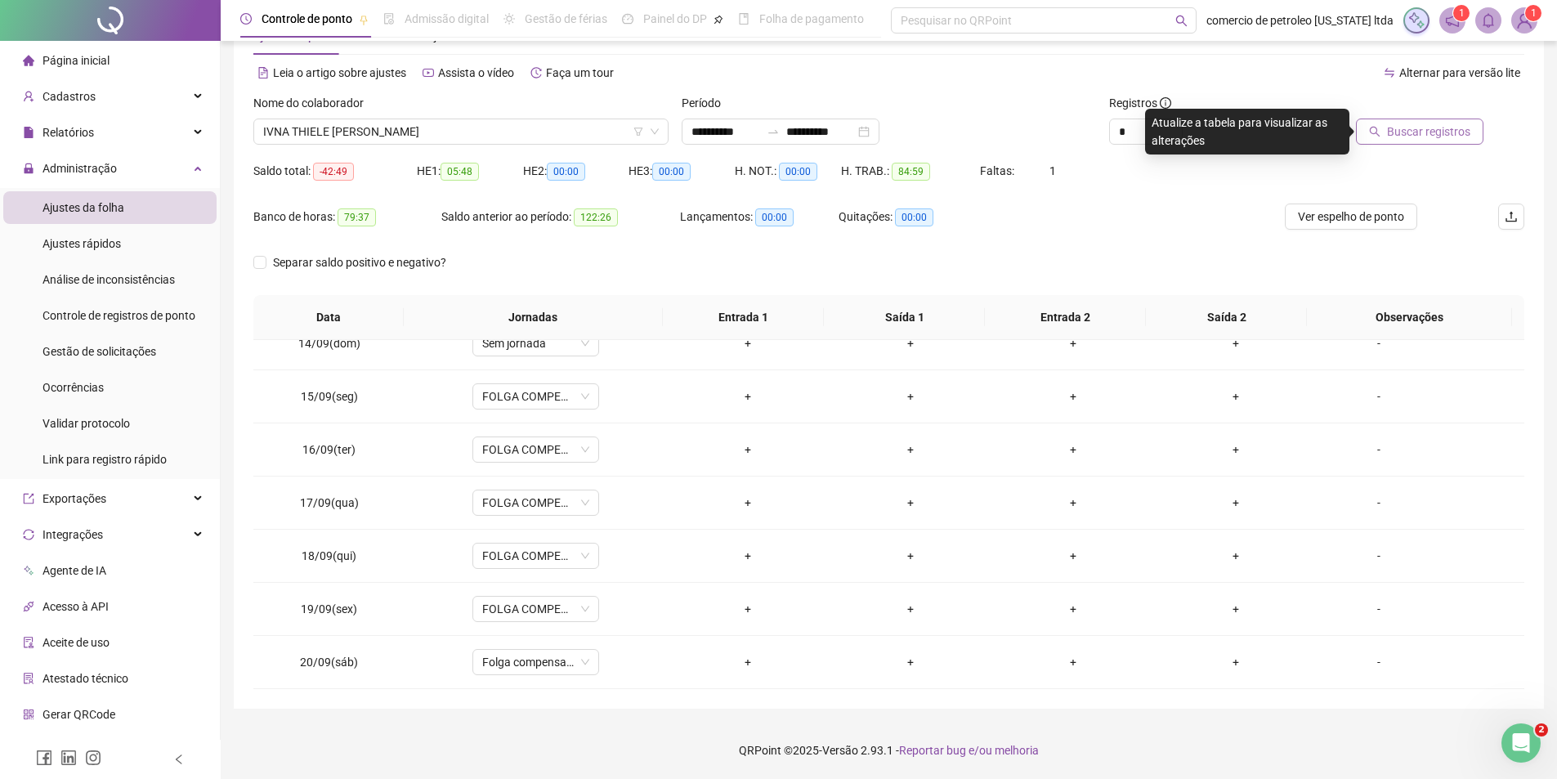
click at [1409, 129] on span "Buscar registros" at bounding box center [1428, 132] width 83 height 18
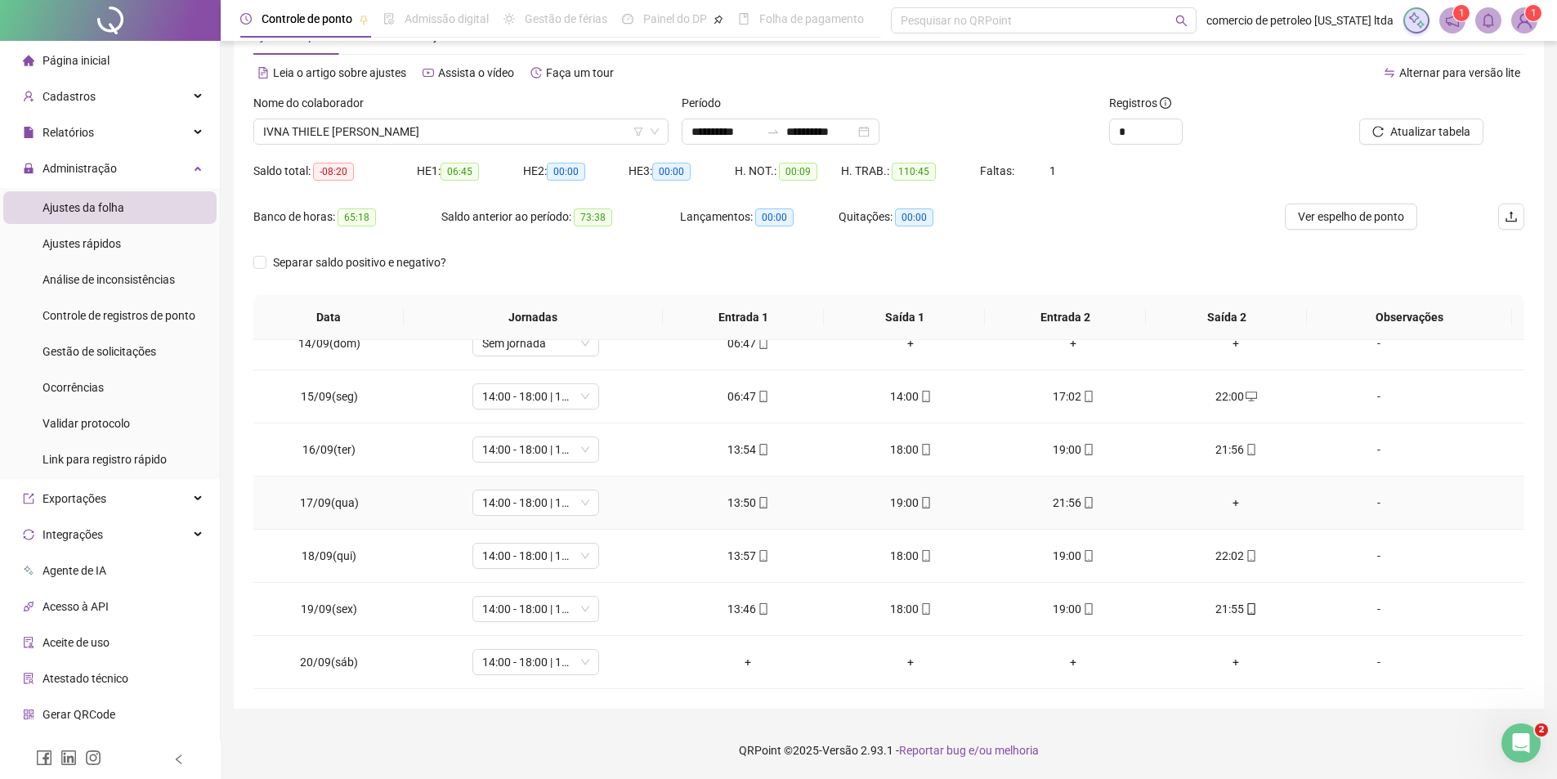
click at [1231, 507] on div "+" at bounding box center [1236, 503] width 137 height 18
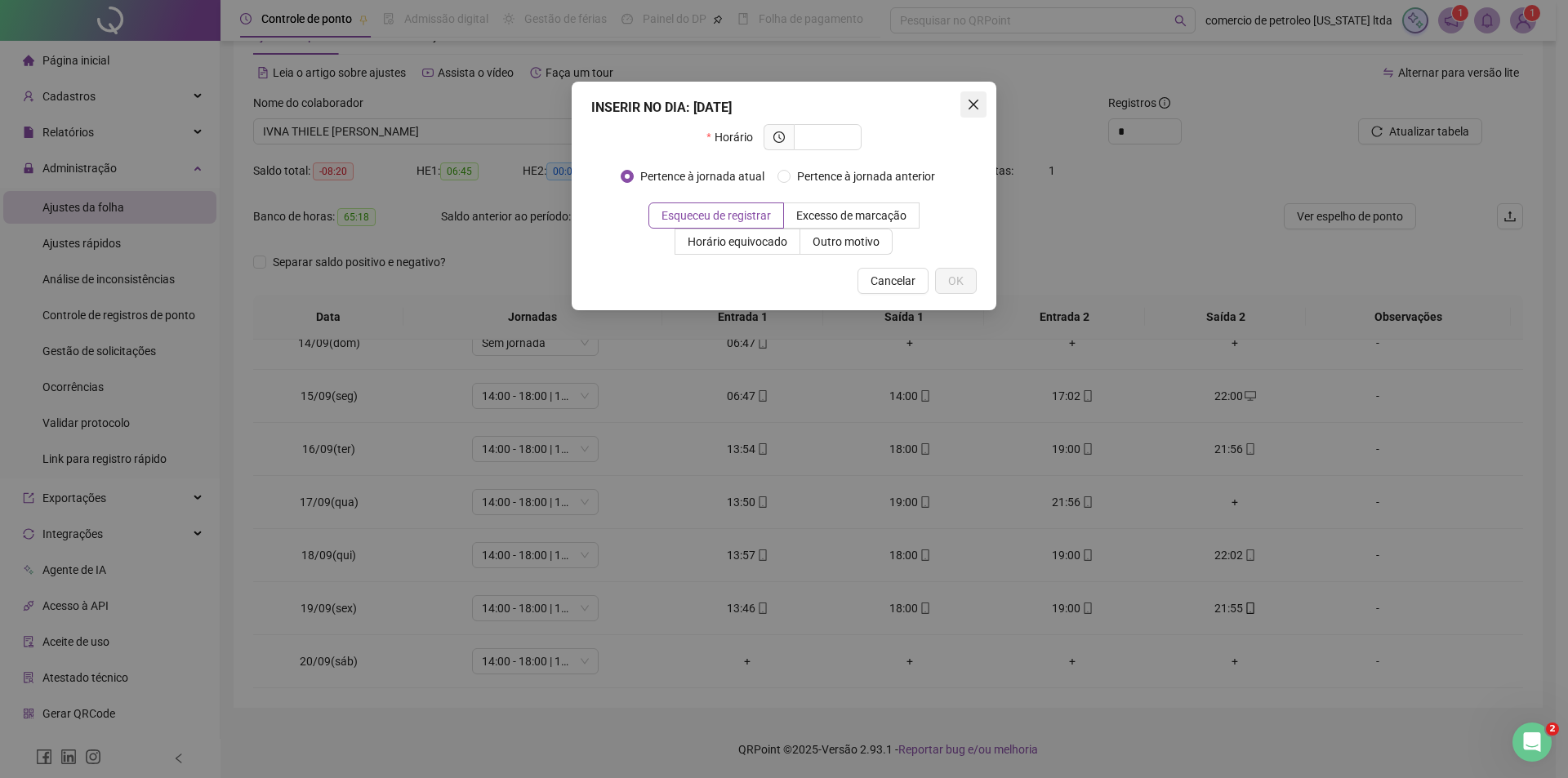
click at [969, 103] on icon "close" at bounding box center [973, 104] width 13 height 13
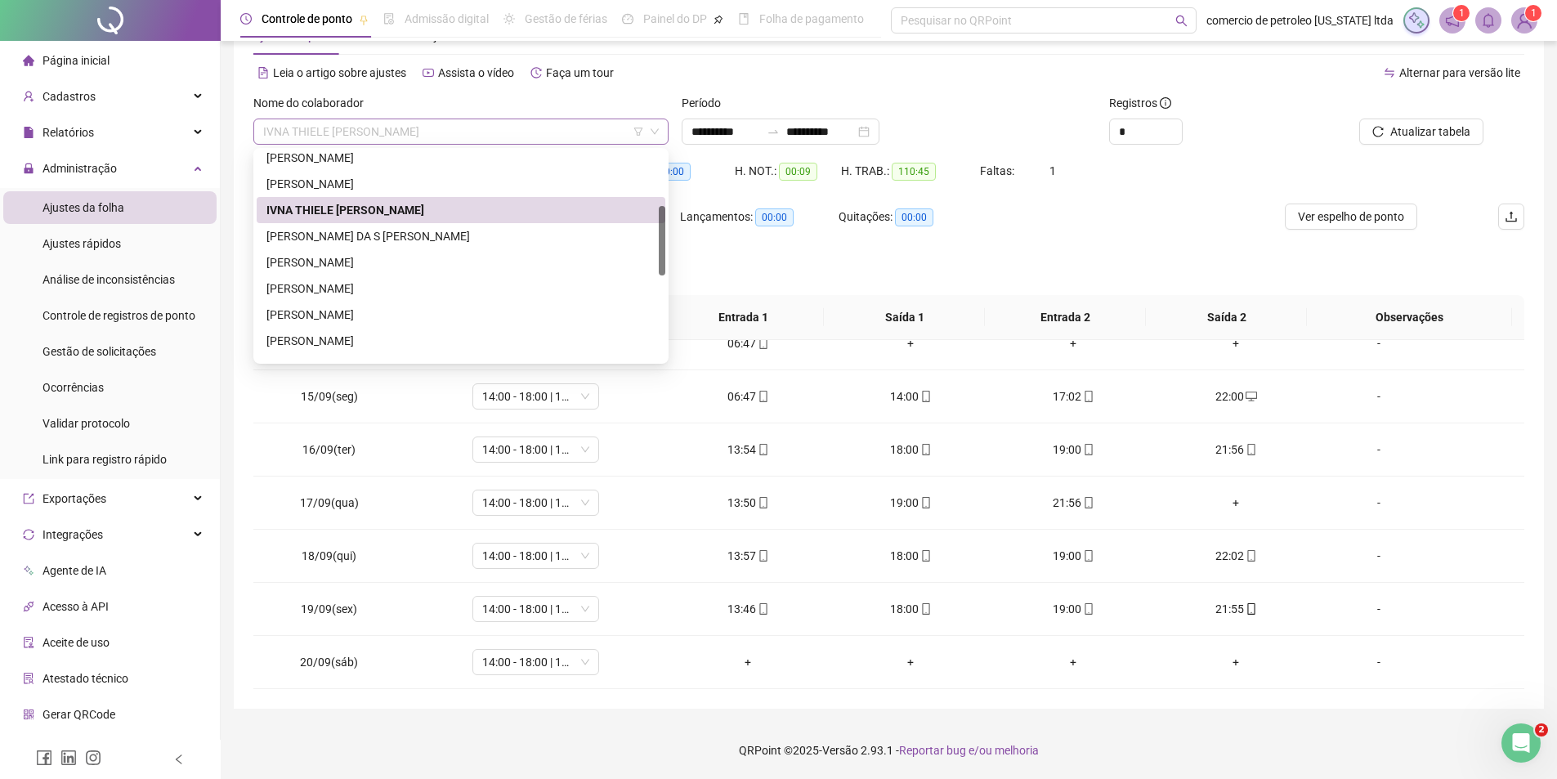
click at [480, 133] on span "IVNA THIELE SILVESTRE ALENCAR ARAUJO" at bounding box center [461, 131] width 396 height 25
click at [374, 231] on div "JOAO PAULO DA S ILVA BATISTA" at bounding box center [460, 236] width 389 height 18
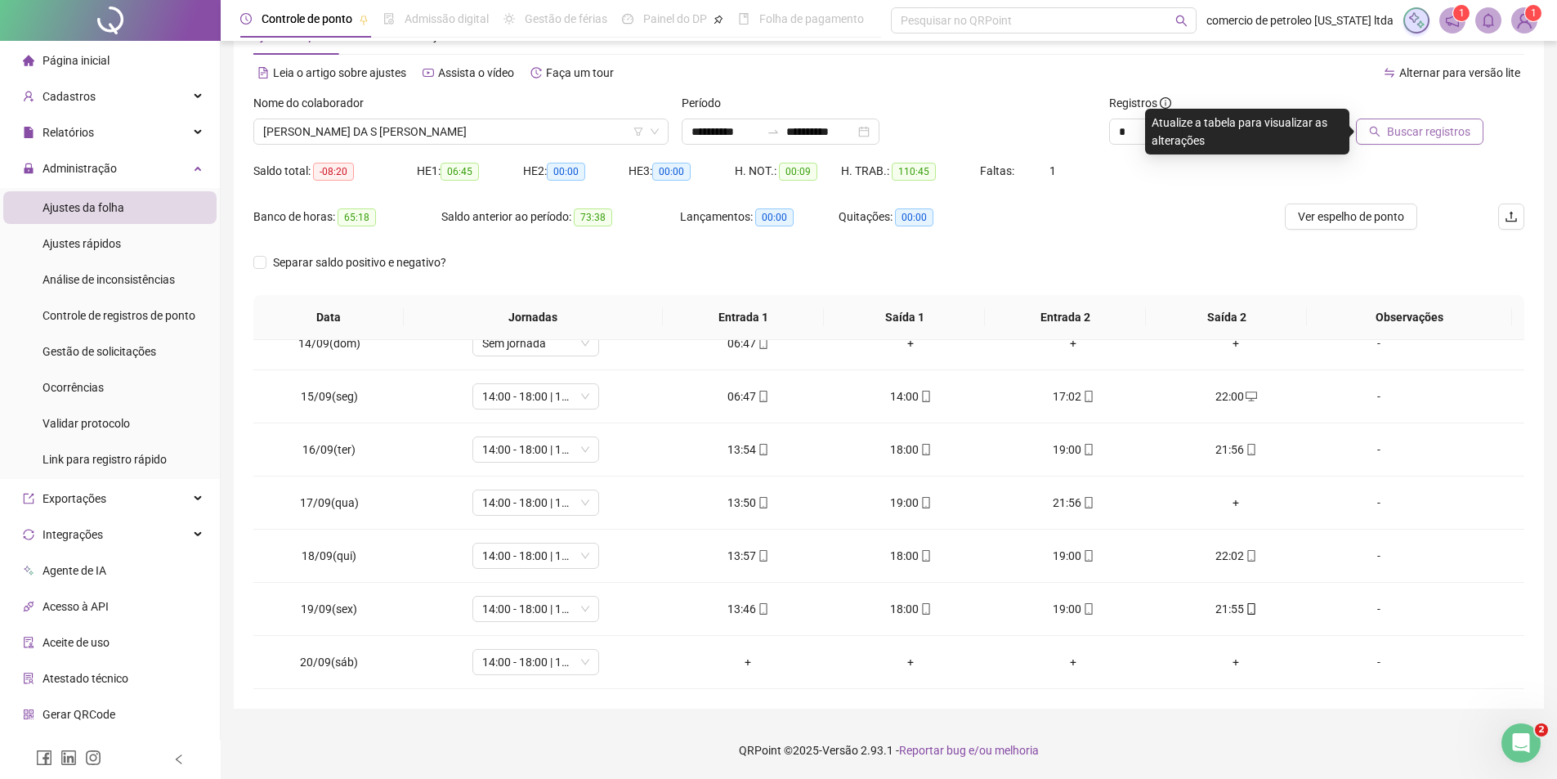
click at [1440, 126] on span "Buscar registros" at bounding box center [1428, 132] width 83 height 18
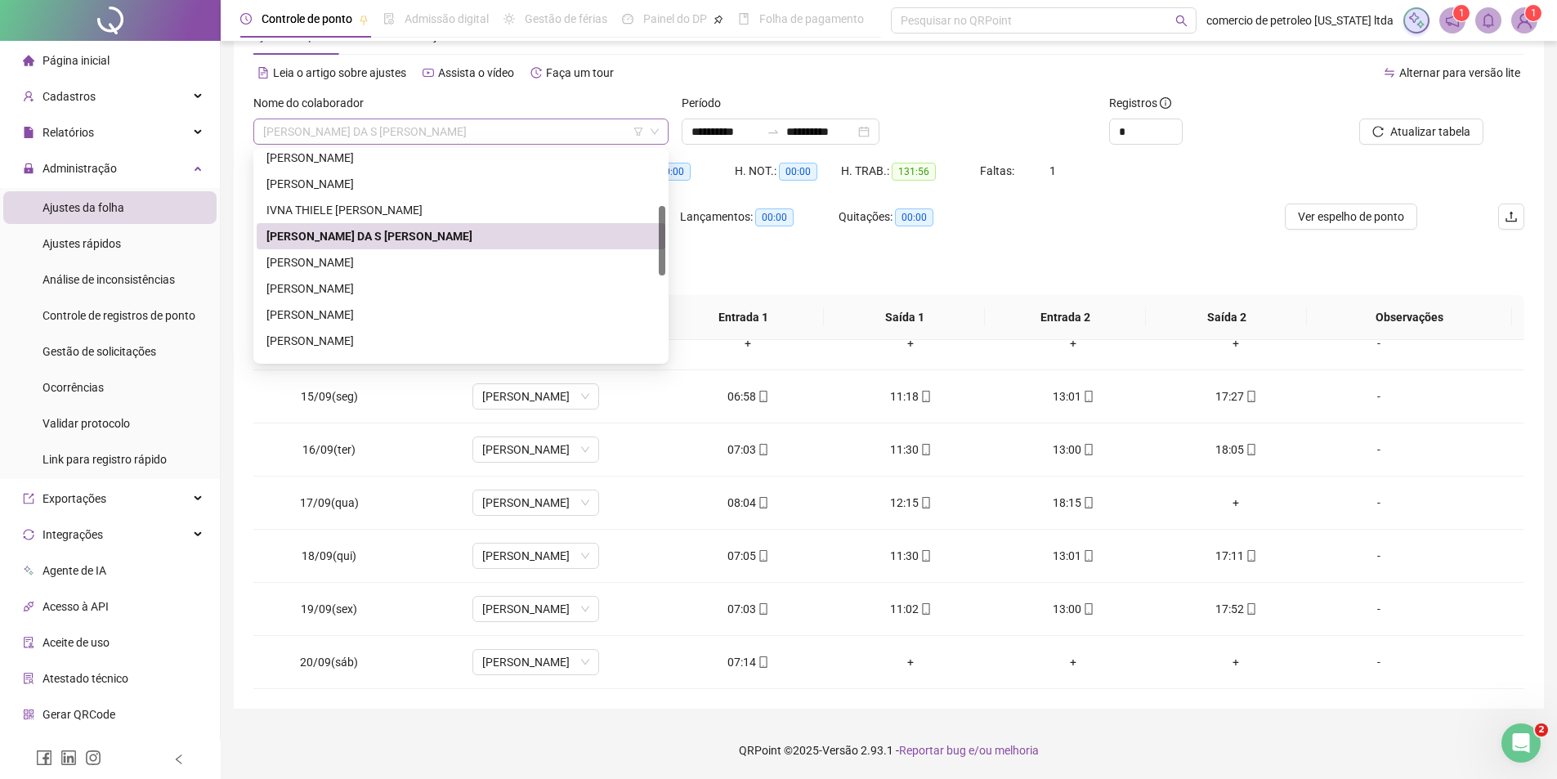
click at [426, 134] on span "JOAO PAULO DA S ILVA BATISTA" at bounding box center [461, 131] width 396 height 25
drag, startPoint x: 364, startPoint y: 268, endPoint x: 499, endPoint y: 250, distance: 136.9
click at [363, 268] on div "JOAO PAULO NUNES PINHEIRO" at bounding box center [460, 262] width 389 height 18
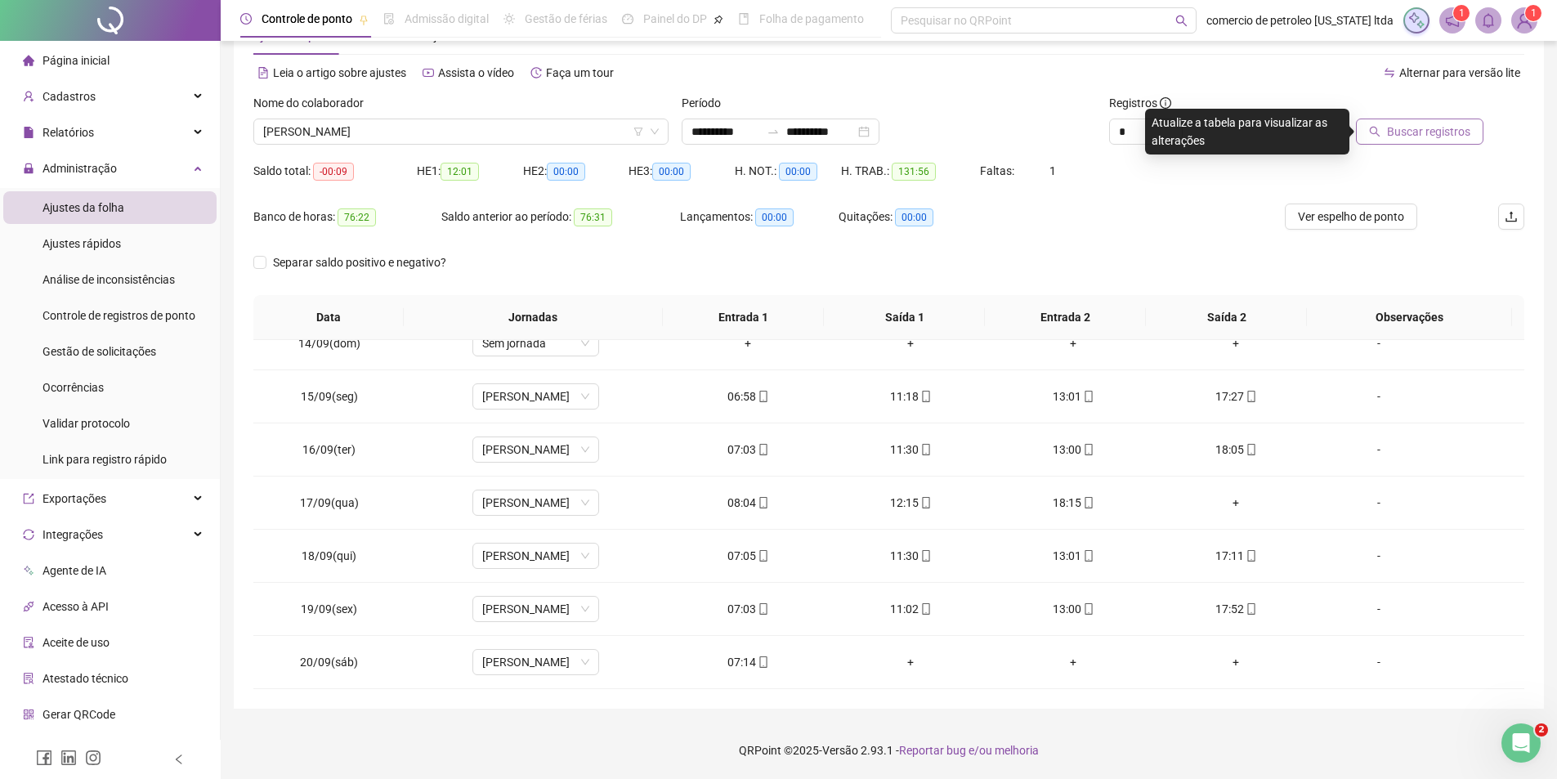
click at [1452, 137] on span "Buscar registros" at bounding box center [1428, 132] width 83 height 18
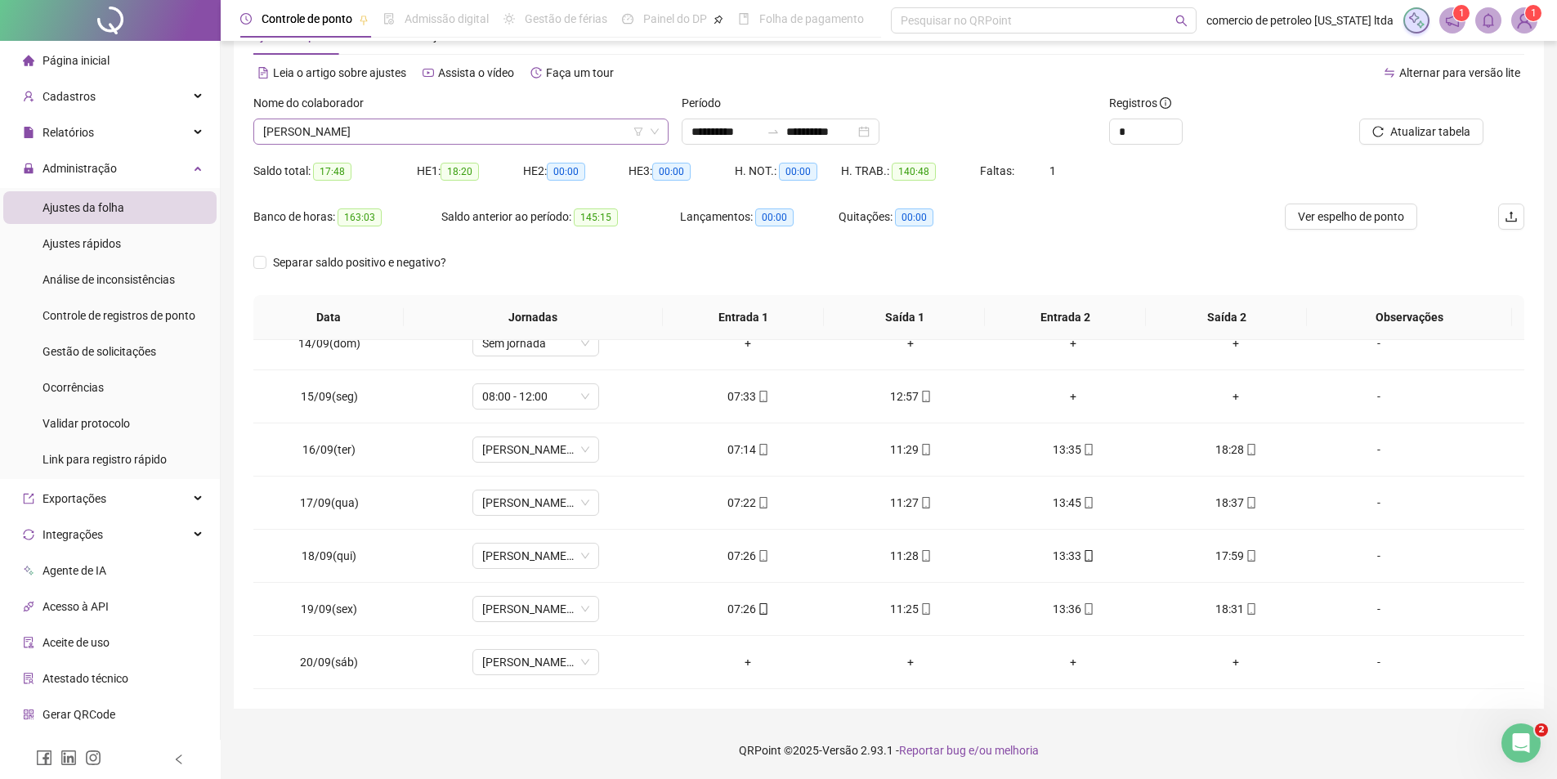
click at [463, 128] on span "JOAO PAULO NUNES PINHEIRO" at bounding box center [461, 131] width 396 height 25
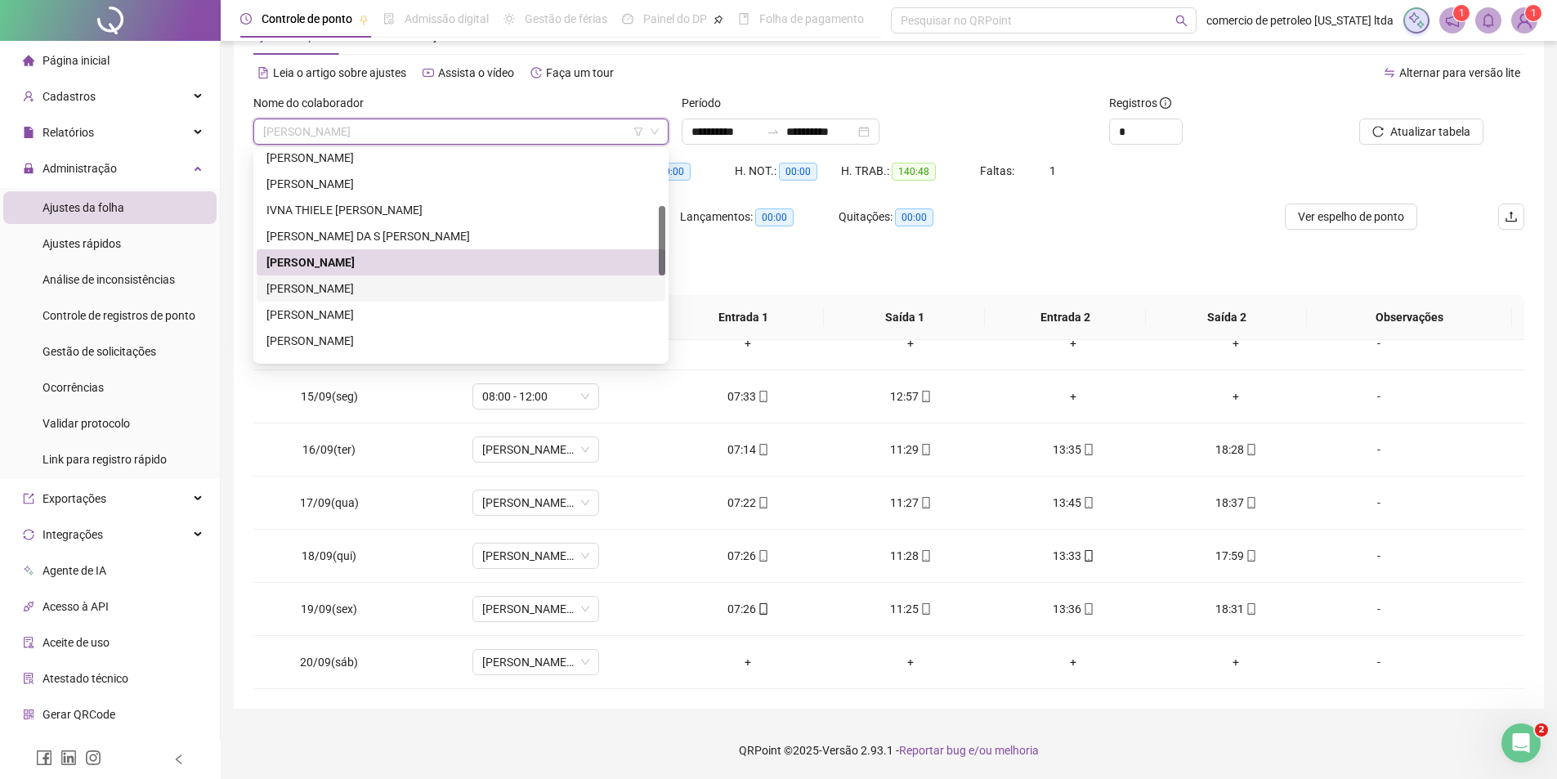
click at [344, 285] on div "JOAO VICTOR PEREIRA CALLOU" at bounding box center [460, 289] width 389 height 18
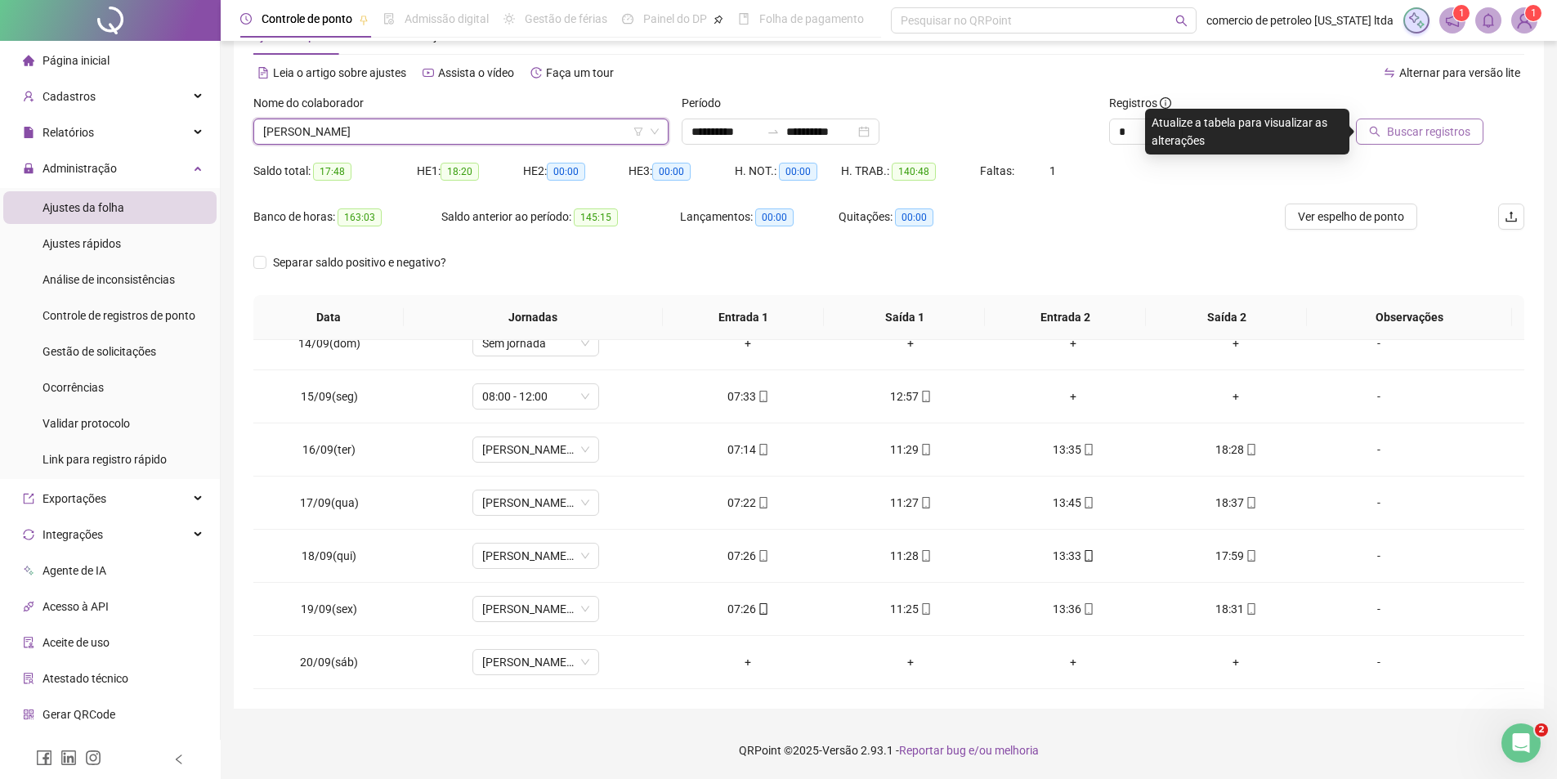
click at [1471, 124] on button "Buscar registros" at bounding box center [1420, 132] width 128 height 26
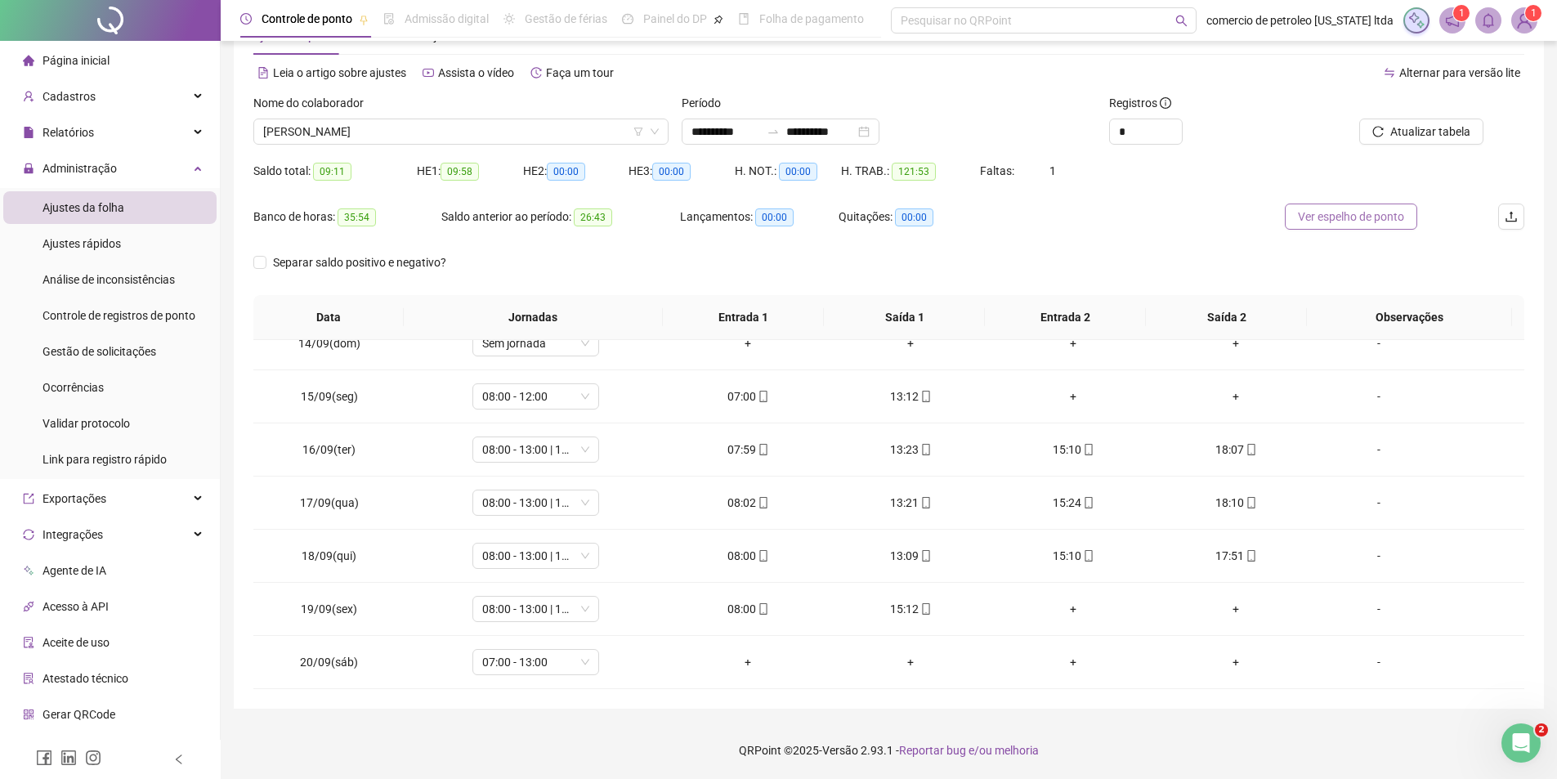
click at [1368, 213] on span "Ver espelho de ponto" at bounding box center [1351, 217] width 106 height 18
click at [396, 137] on span "JOAO VICTOR PEREIRA CALLOU" at bounding box center [461, 131] width 396 height 25
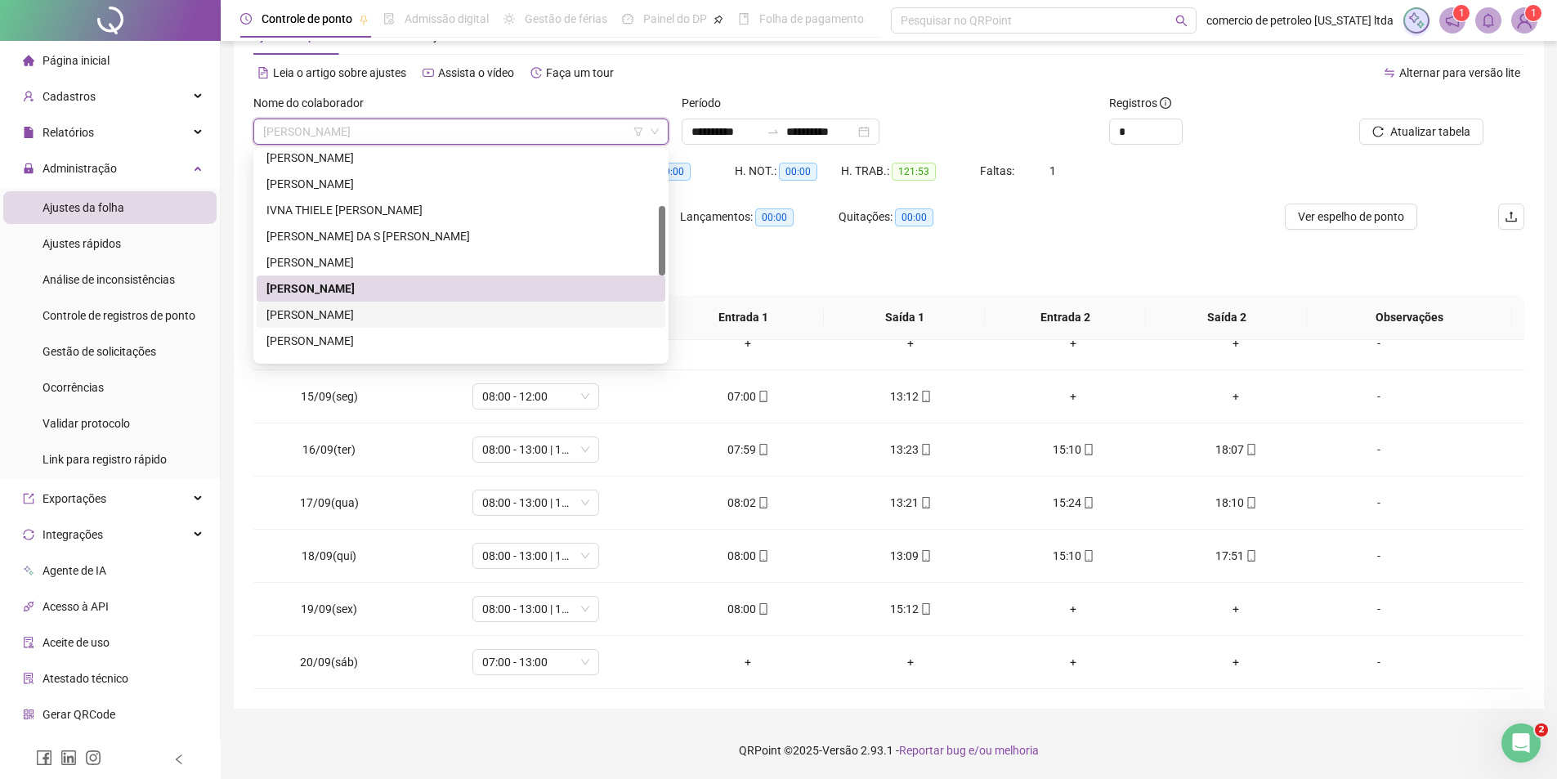
click at [346, 310] on div "JOAQUIM MARCOS DE OLIVEIRA ALVES" at bounding box center [460, 315] width 389 height 18
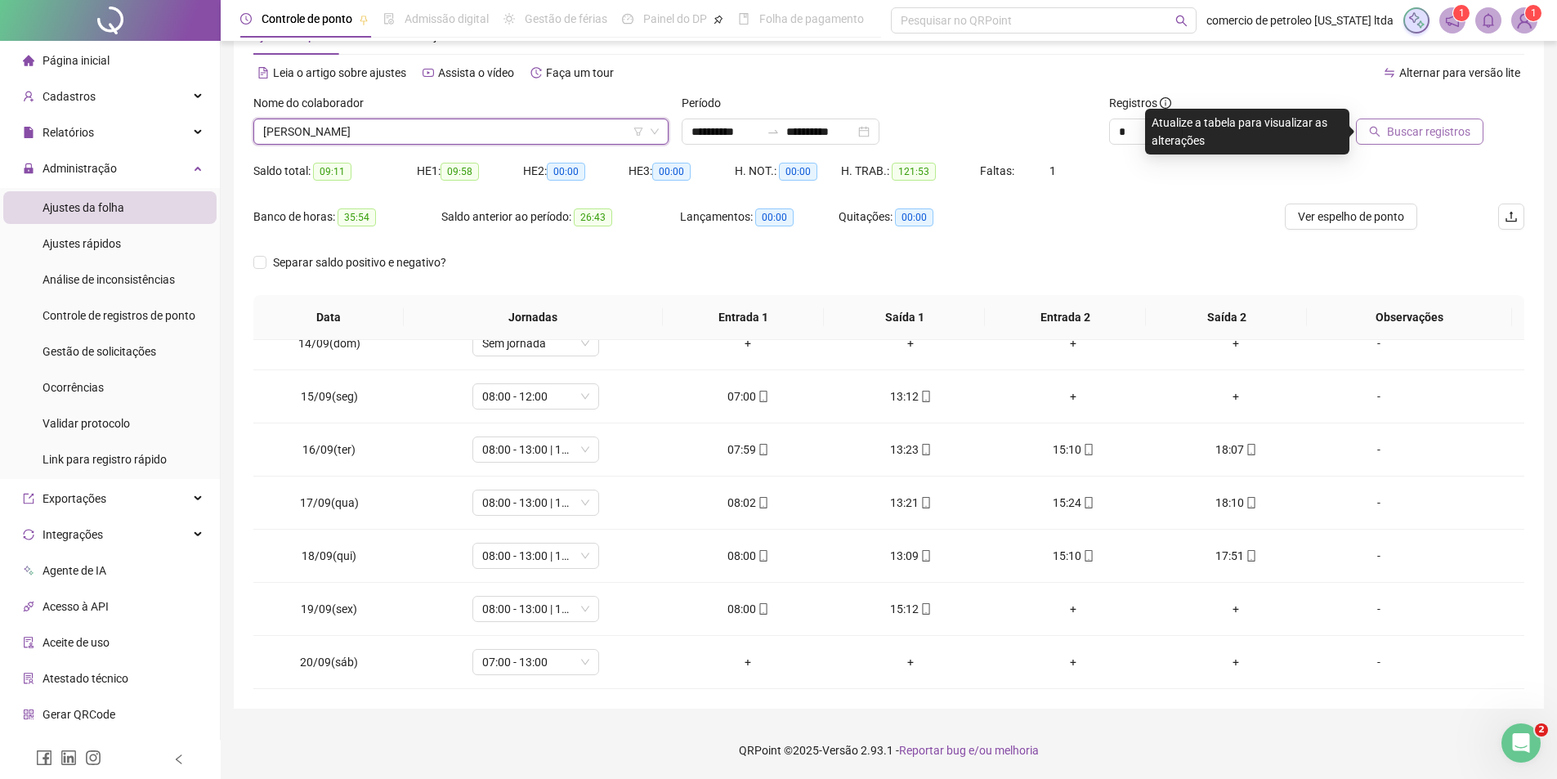
click at [1417, 140] on span "Buscar registros" at bounding box center [1428, 132] width 83 height 18
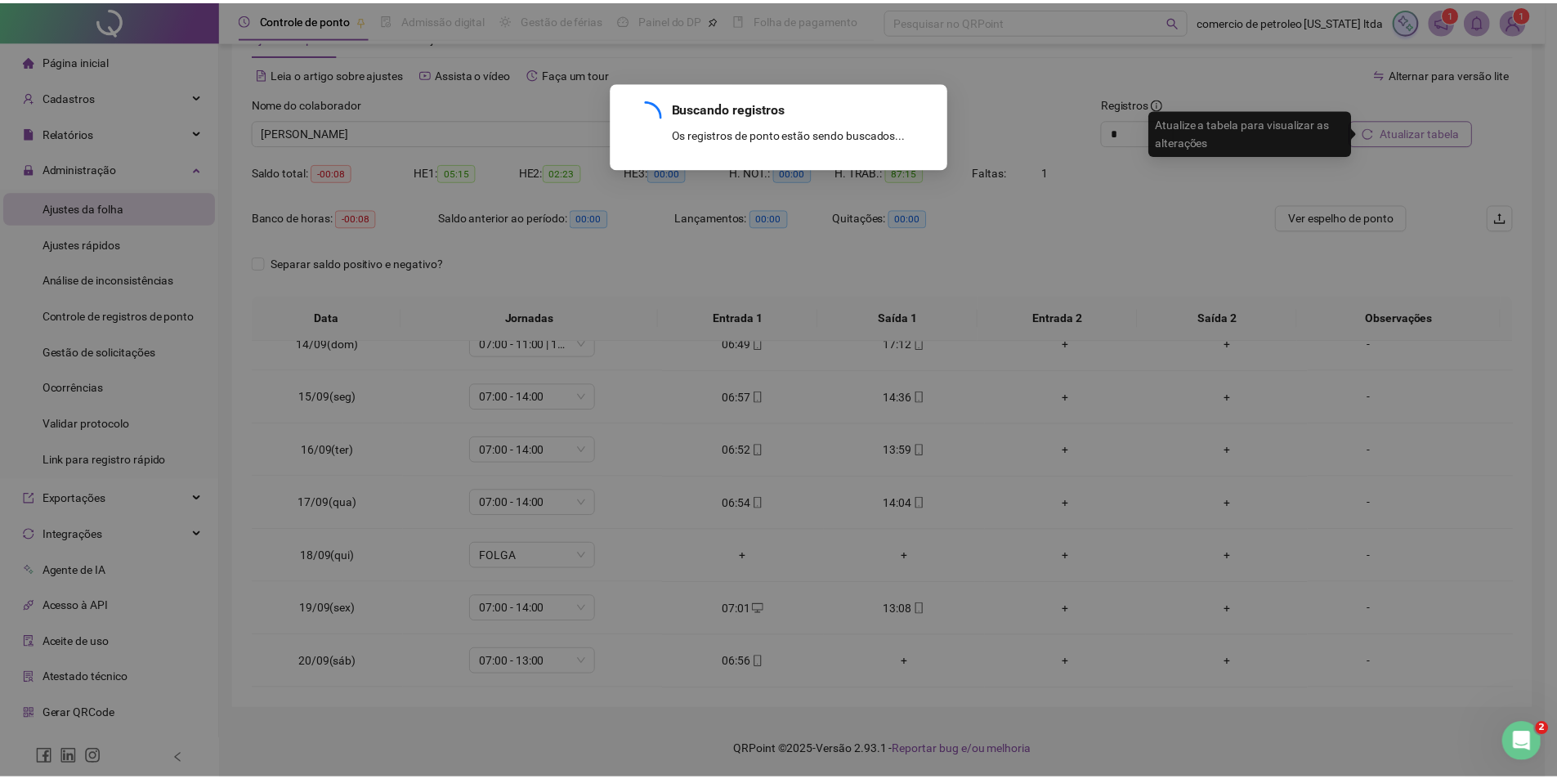
scroll to position [448, 0]
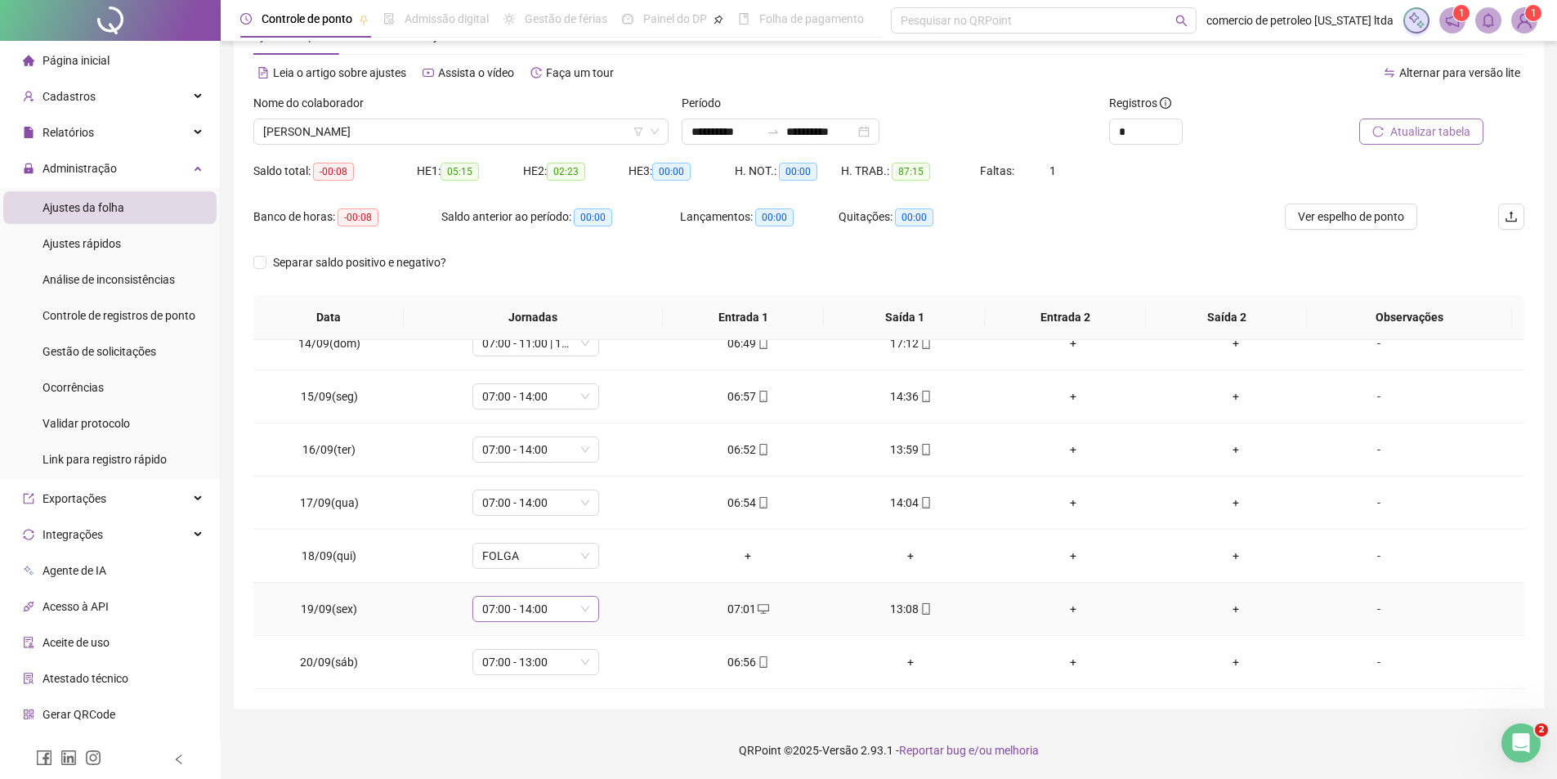
click at [557, 605] on span "07:00 - 14:00" at bounding box center [535, 609] width 107 height 25
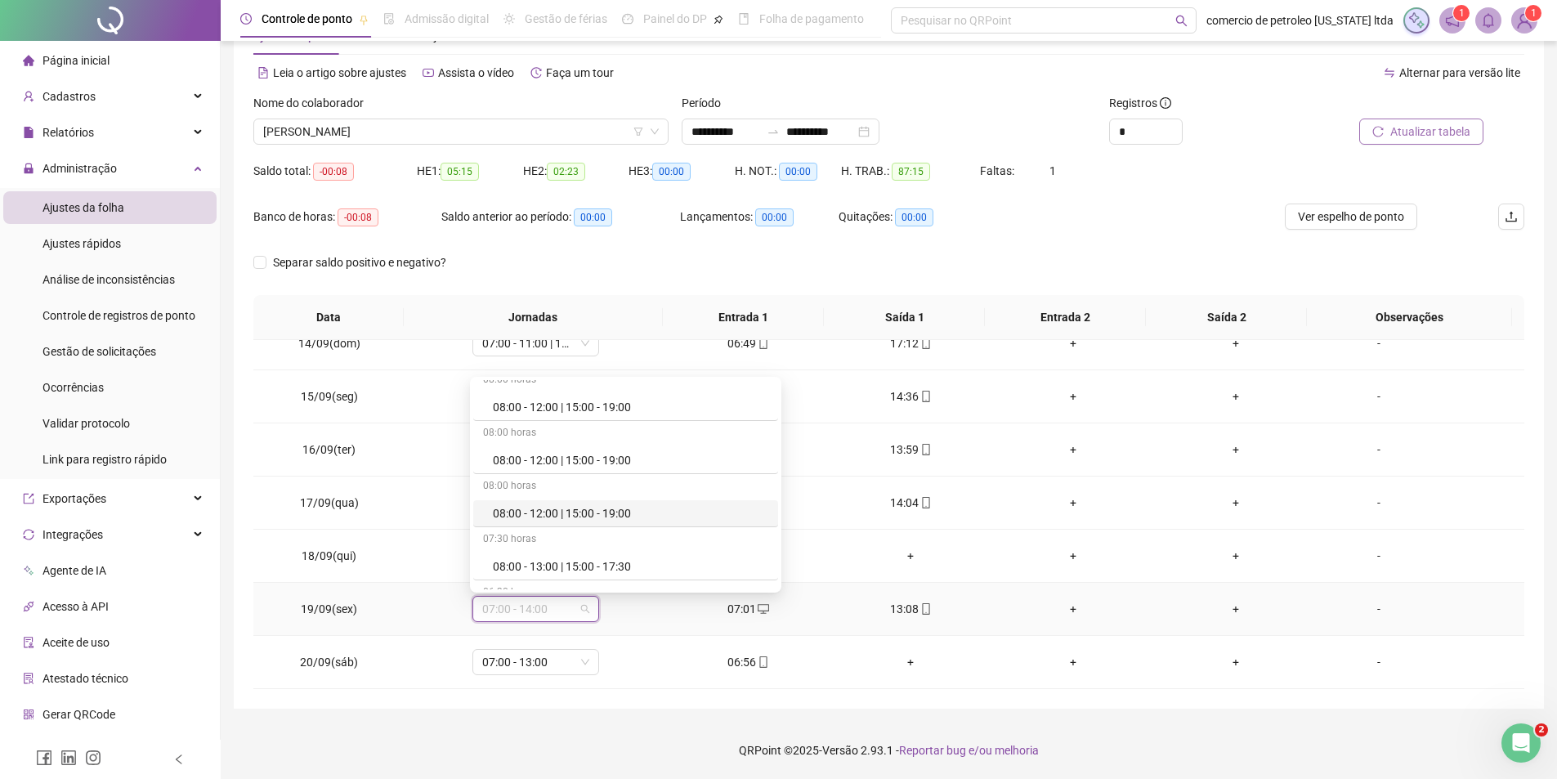
scroll to position [572, 0]
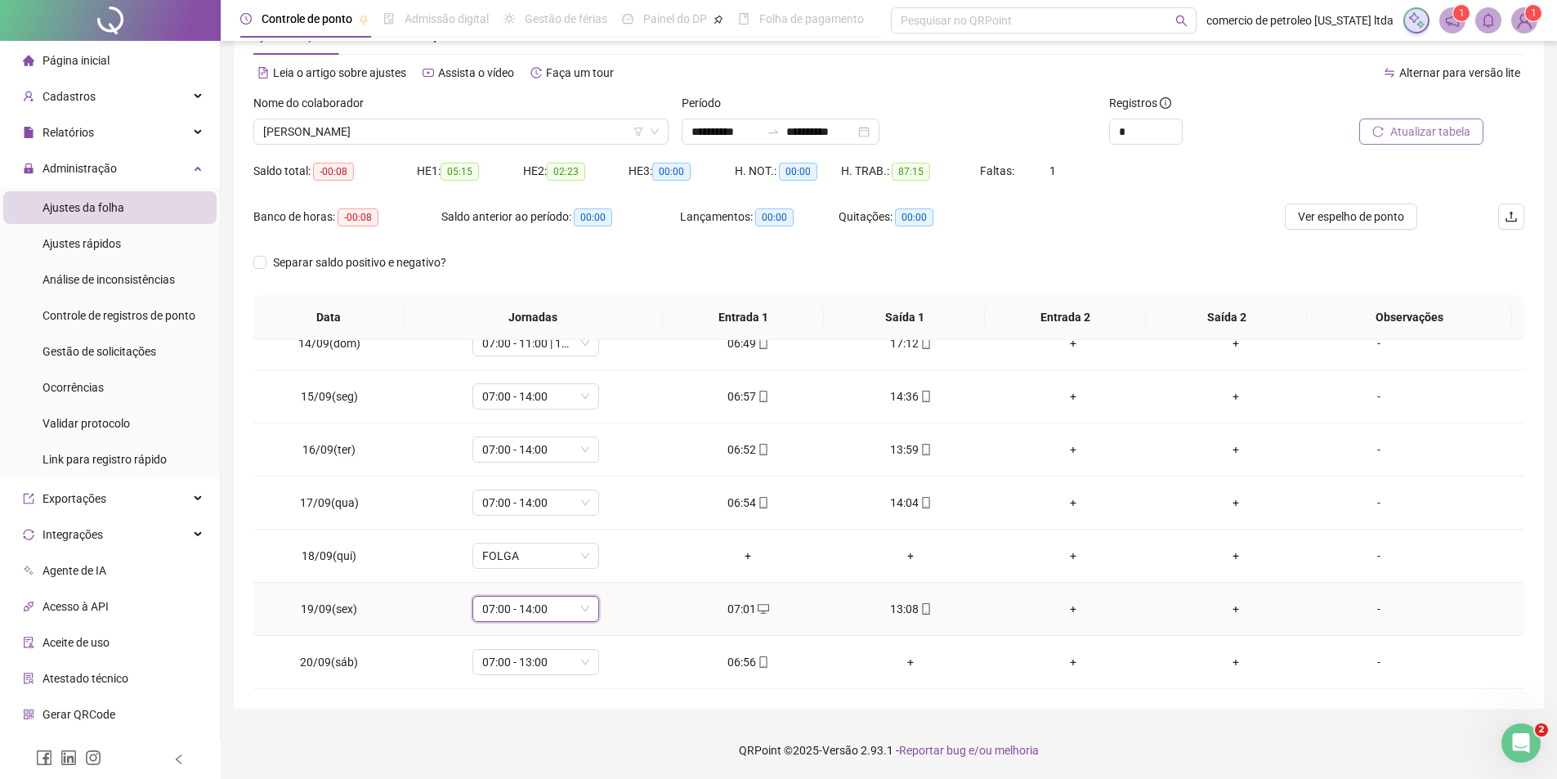
click at [535, 611] on span "07:00 - 14:00" at bounding box center [535, 609] width 107 height 25
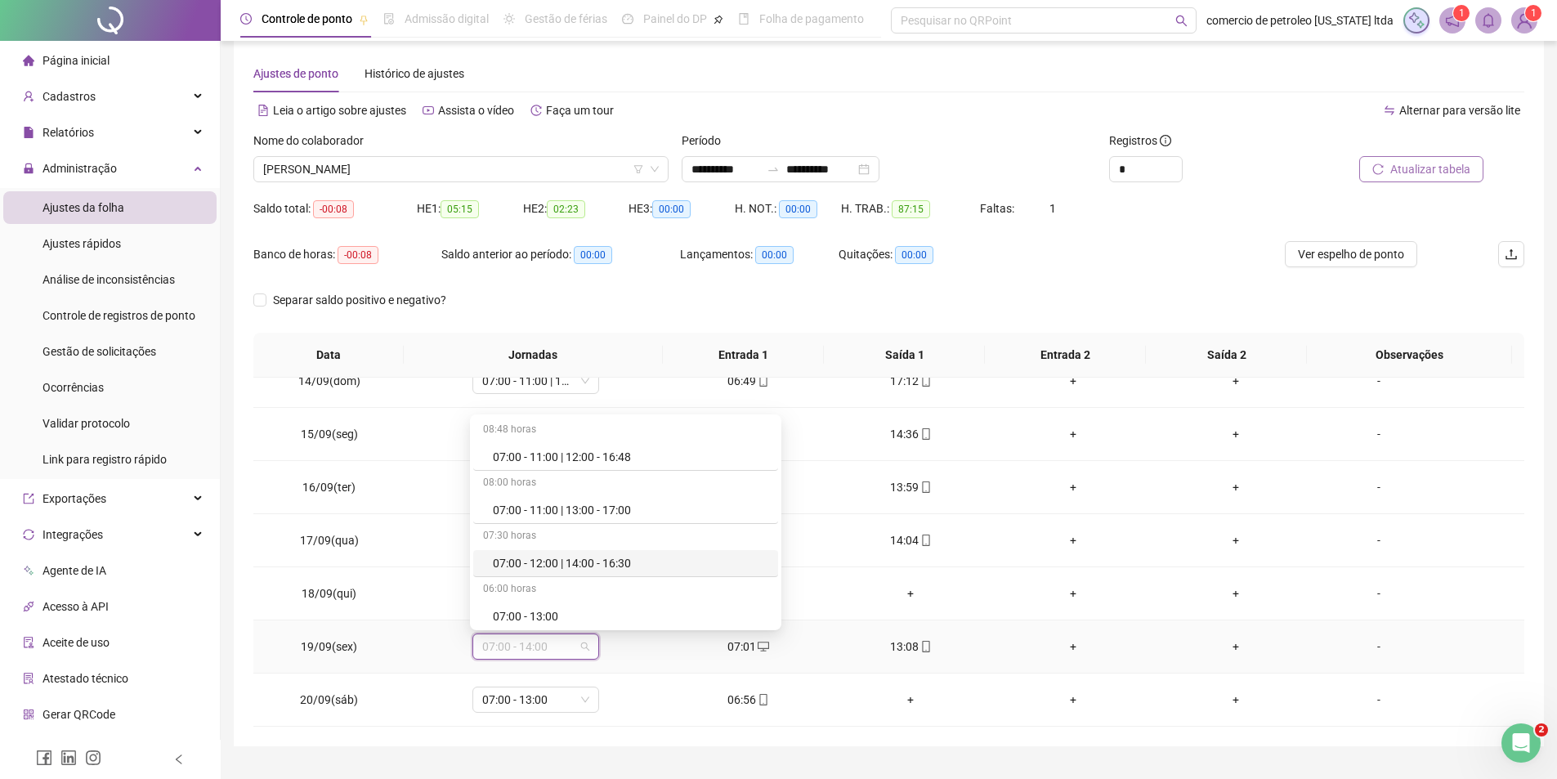
scroll to position [0, 0]
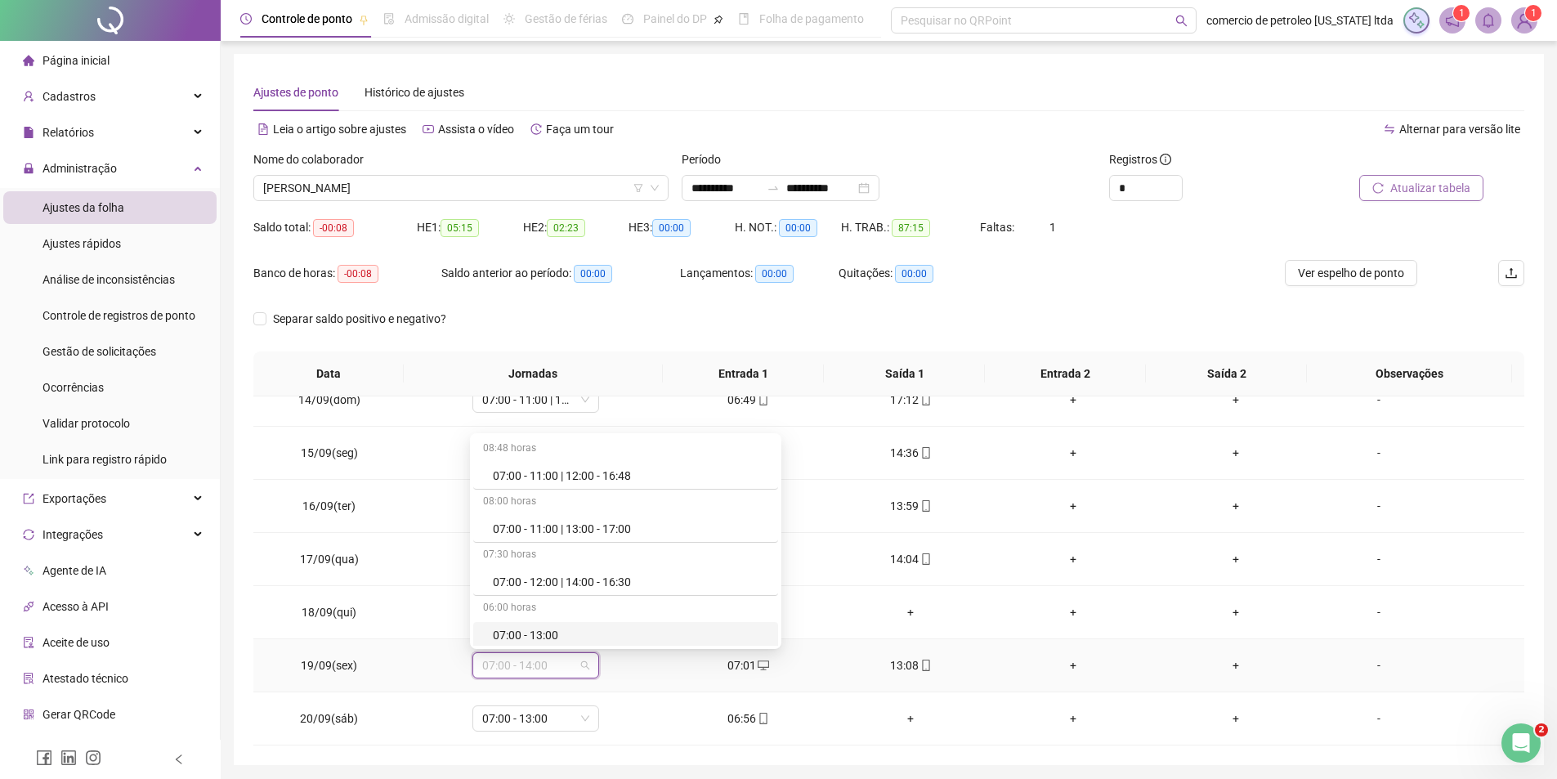
click at [519, 640] on div "07:00 - 13:00" at bounding box center [630, 635] width 275 height 18
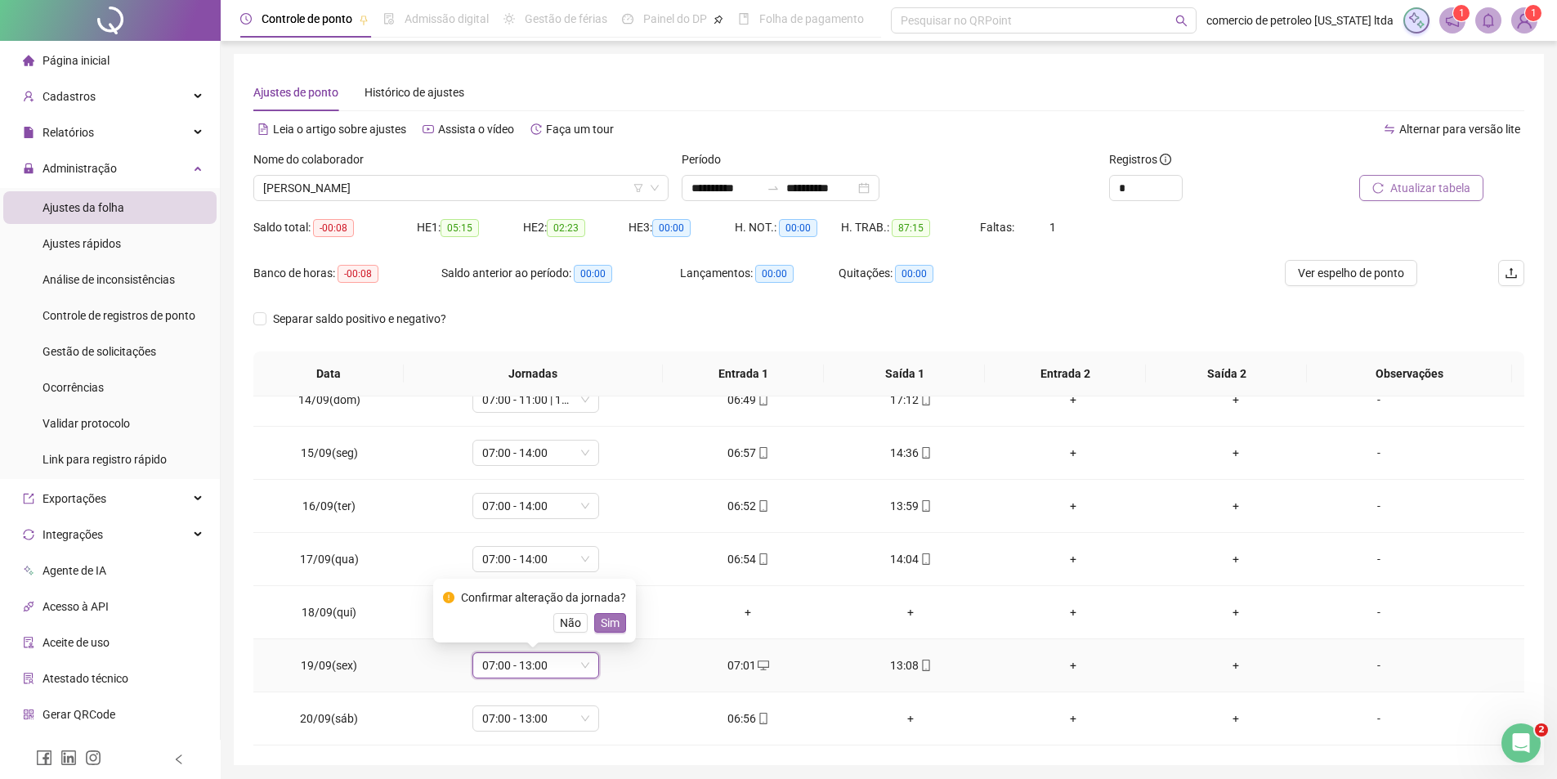
click at [606, 622] on span "Sim" at bounding box center [610, 623] width 19 height 18
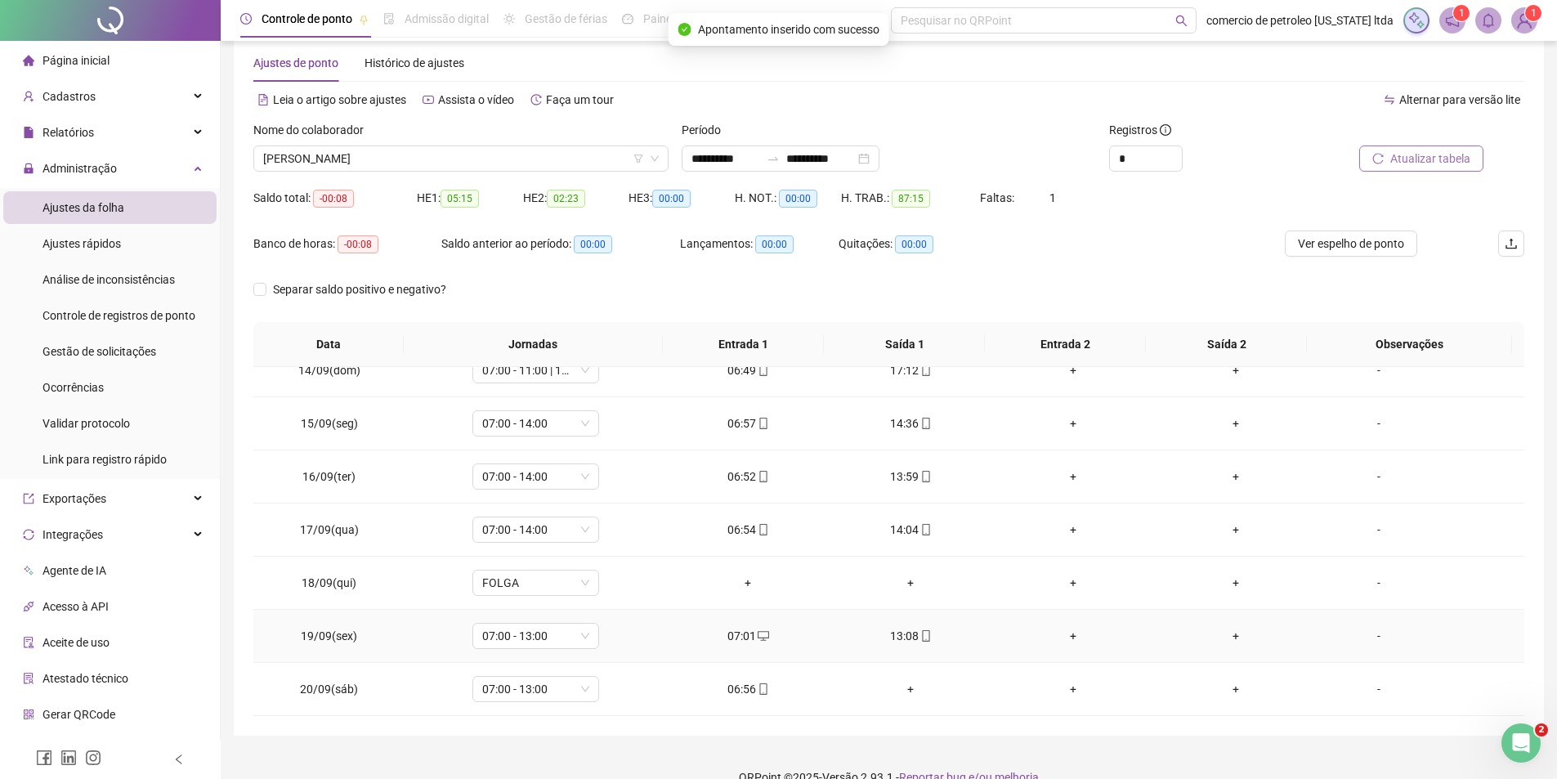
scroll to position [56, 0]
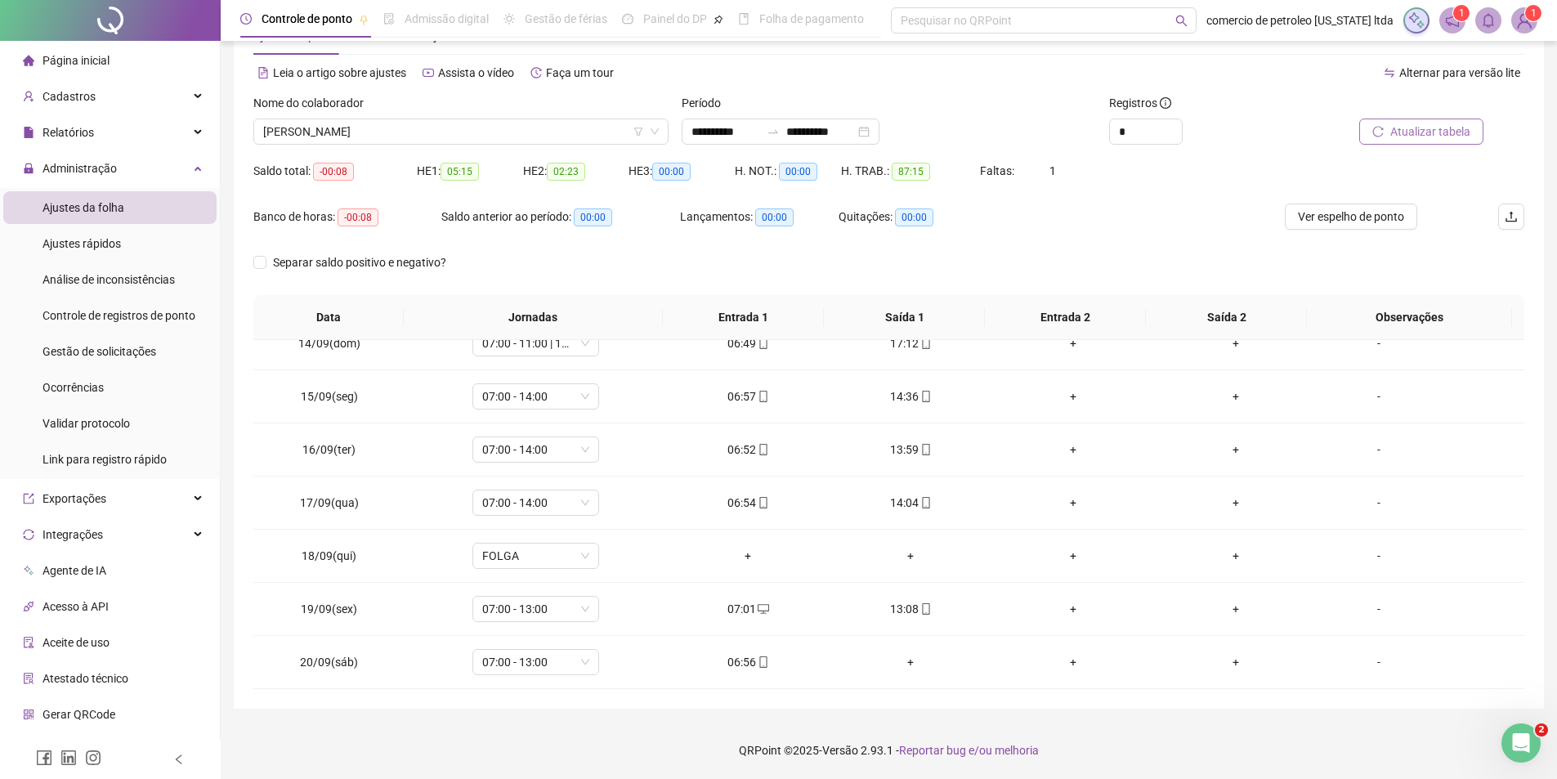
click at [1462, 132] on span "Atualizar tabela" at bounding box center [1430, 132] width 80 height 18
click at [1348, 222] on span "Ver espelho de ponto" at bounding box center [1351, 217] width 106 height 18
click at [412, 137] on span "JOAQUIM MARCOS DE OLIVEIRA ALVES" at bounding box center [461, 131] width 396 height 25
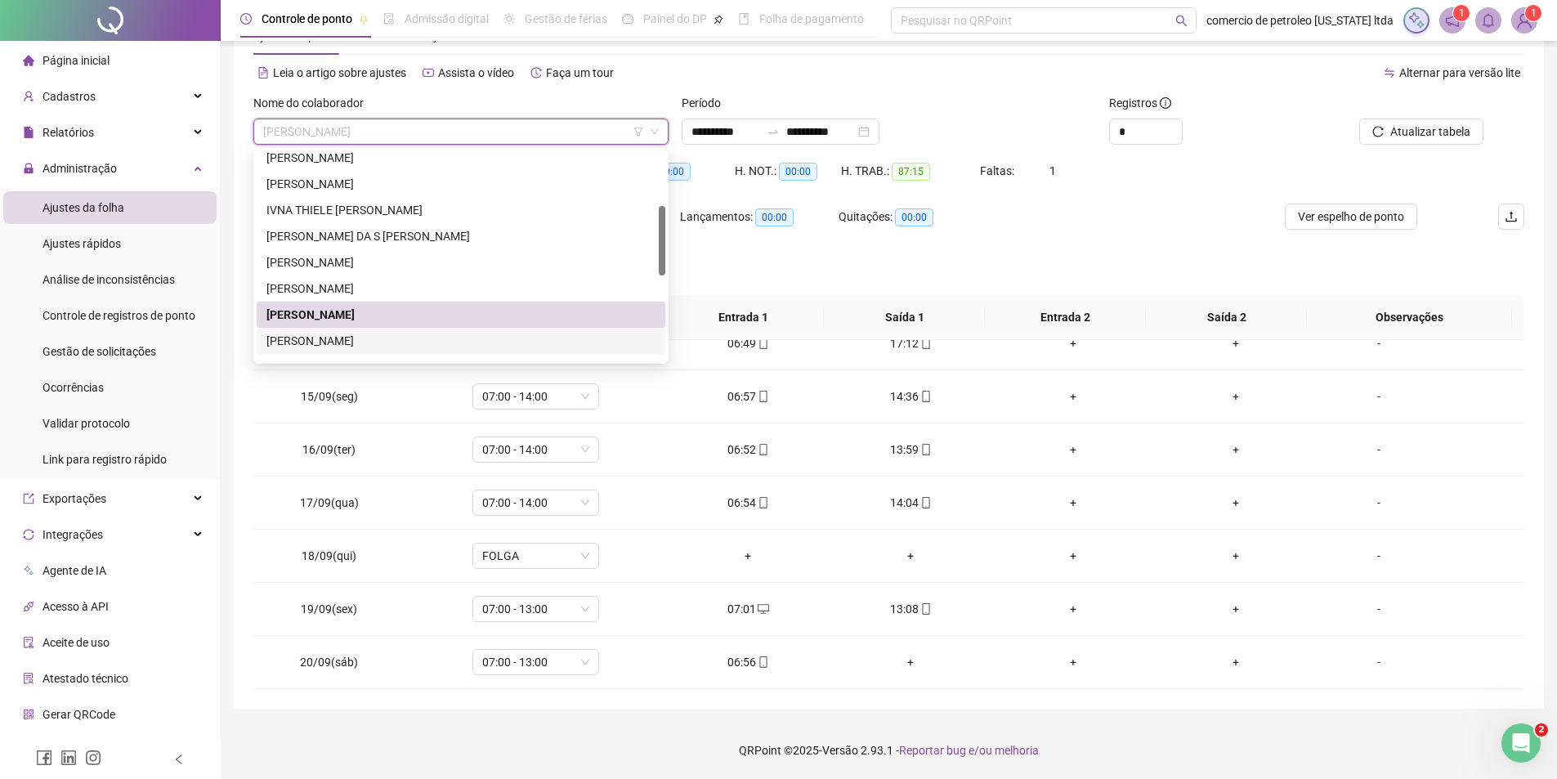
click at [358, 346] on div "JONAS DO NASCIMENTO SOUSA" at bounding box center [460, 341] width 389 height 18
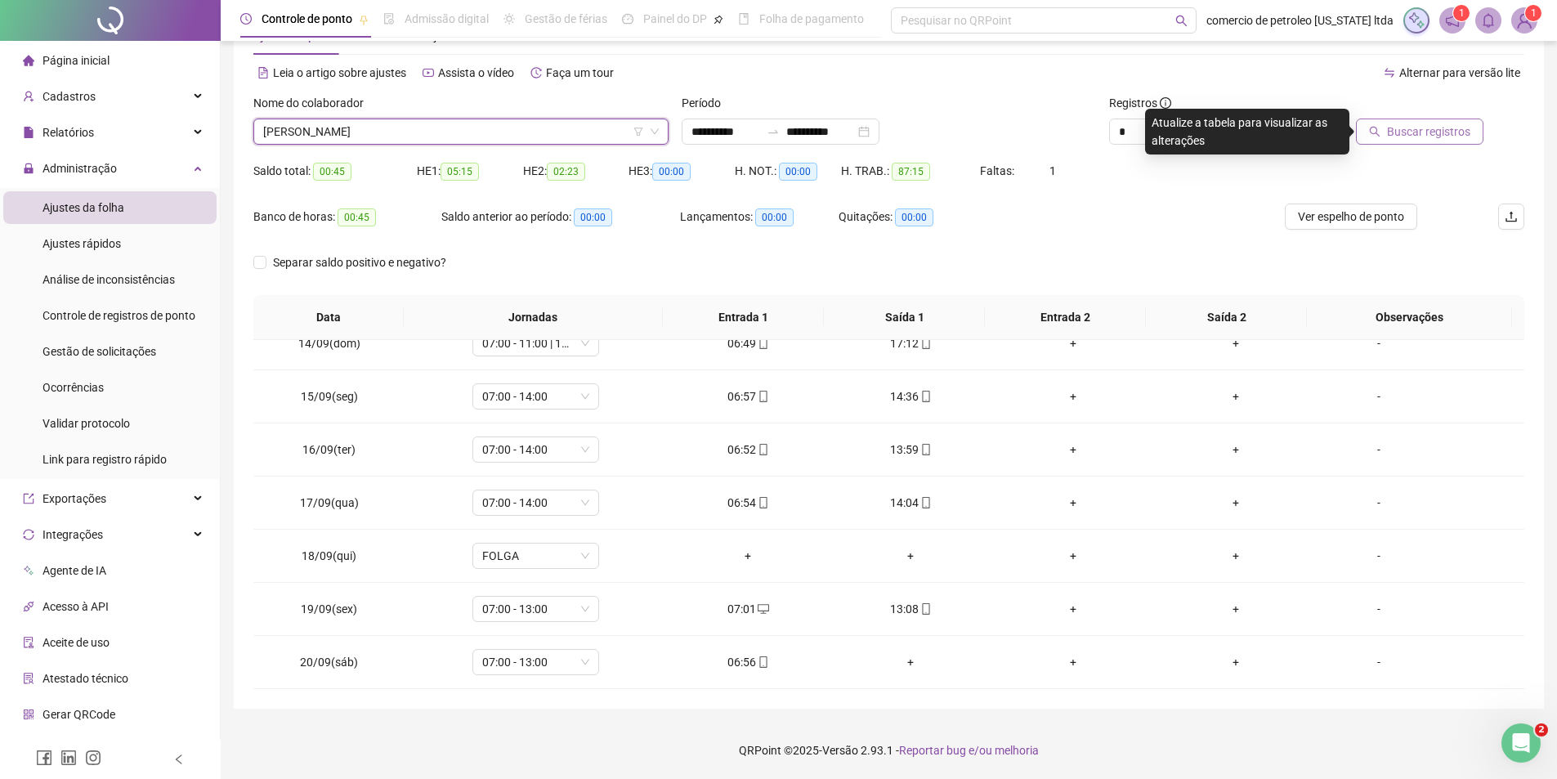
click at [1467, 135] on span "Buscar registros" at bounding box center [1428, 132] width 83 height 18
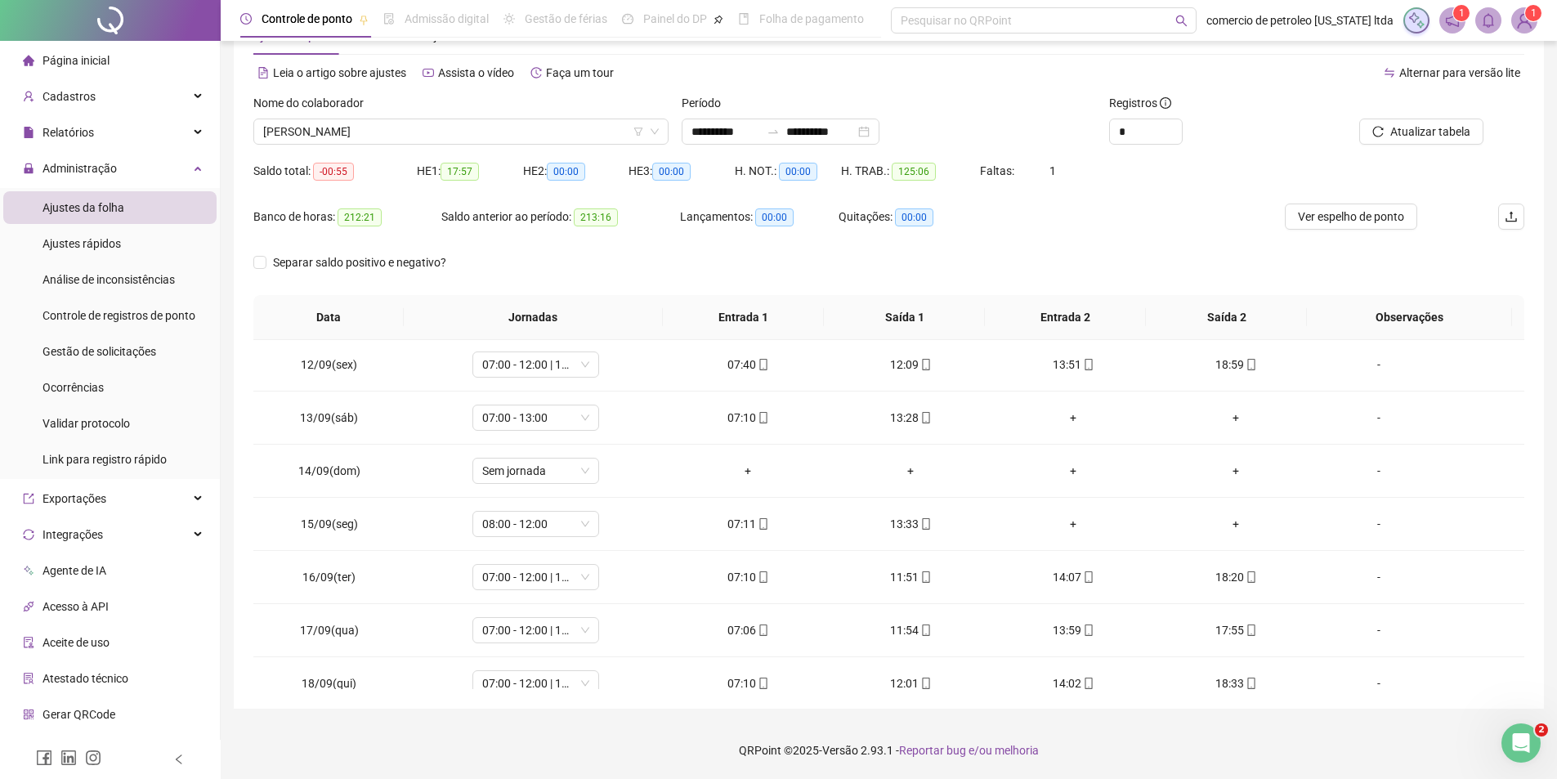
scroll to position [714, 0]
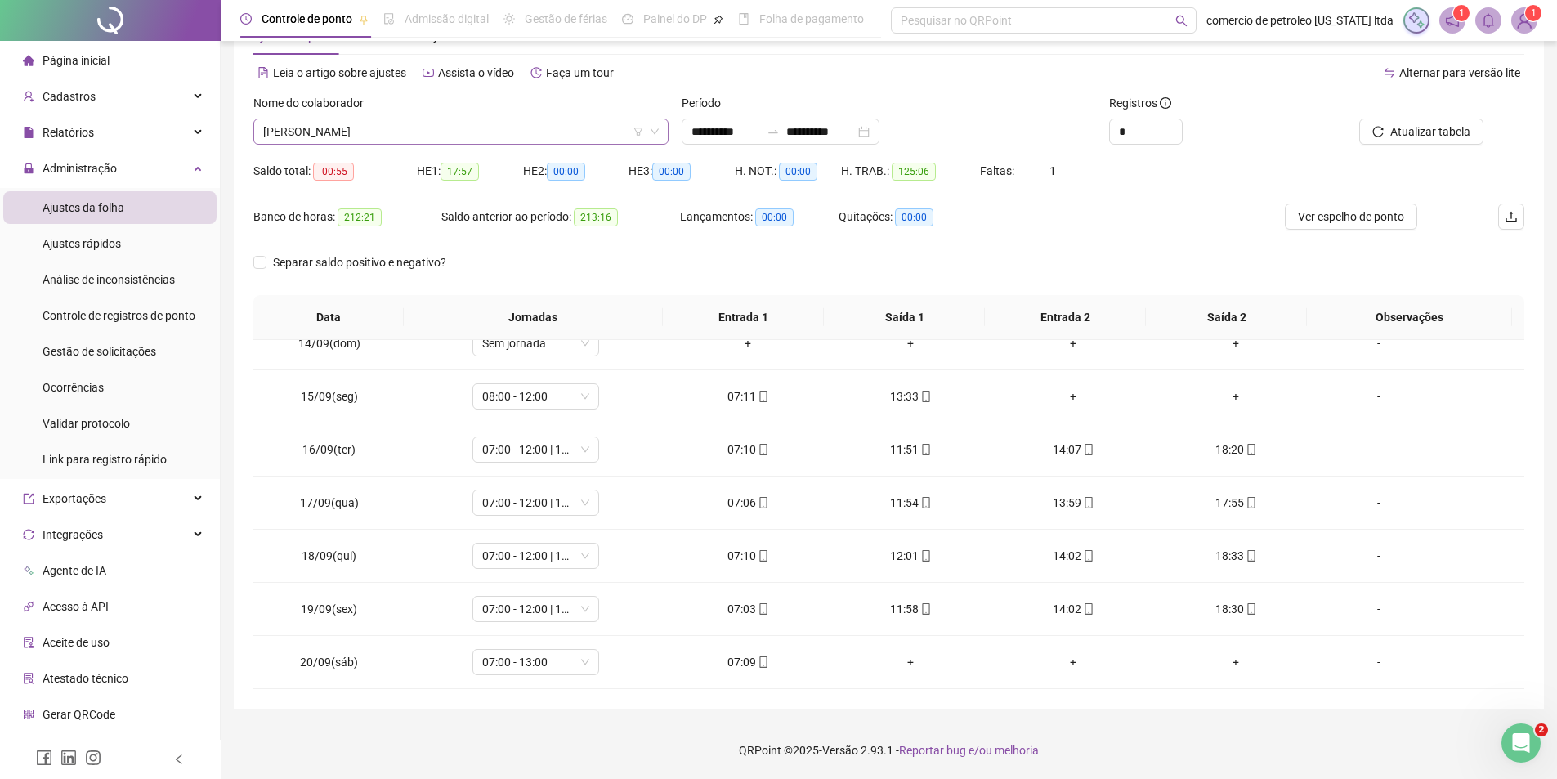
click at [444, 136] on span "JONAS DO NASCIMENTO SOUSA" at bounding box center [461, 131] width 396 height 25
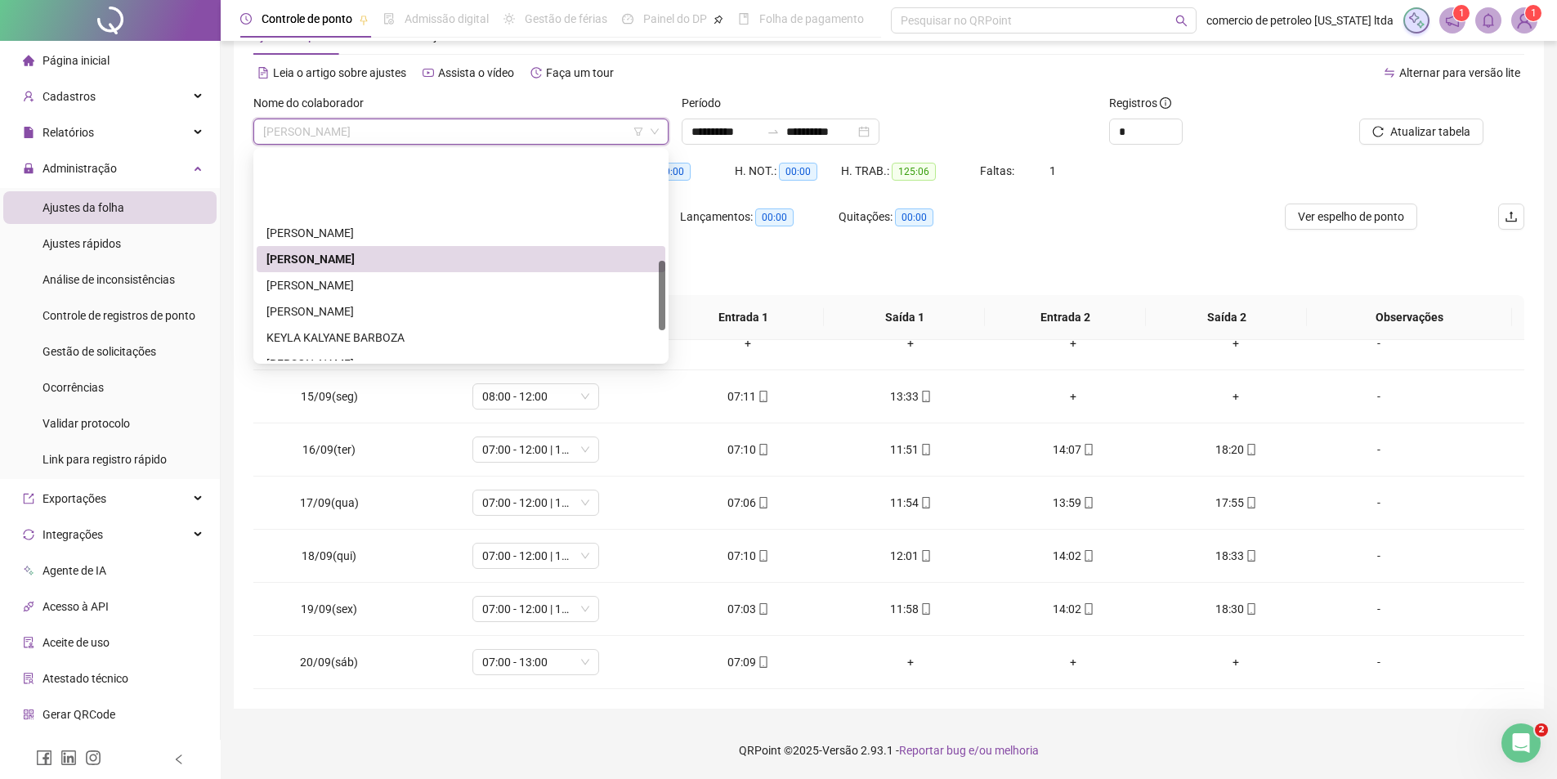
scroll to position [327, 0]
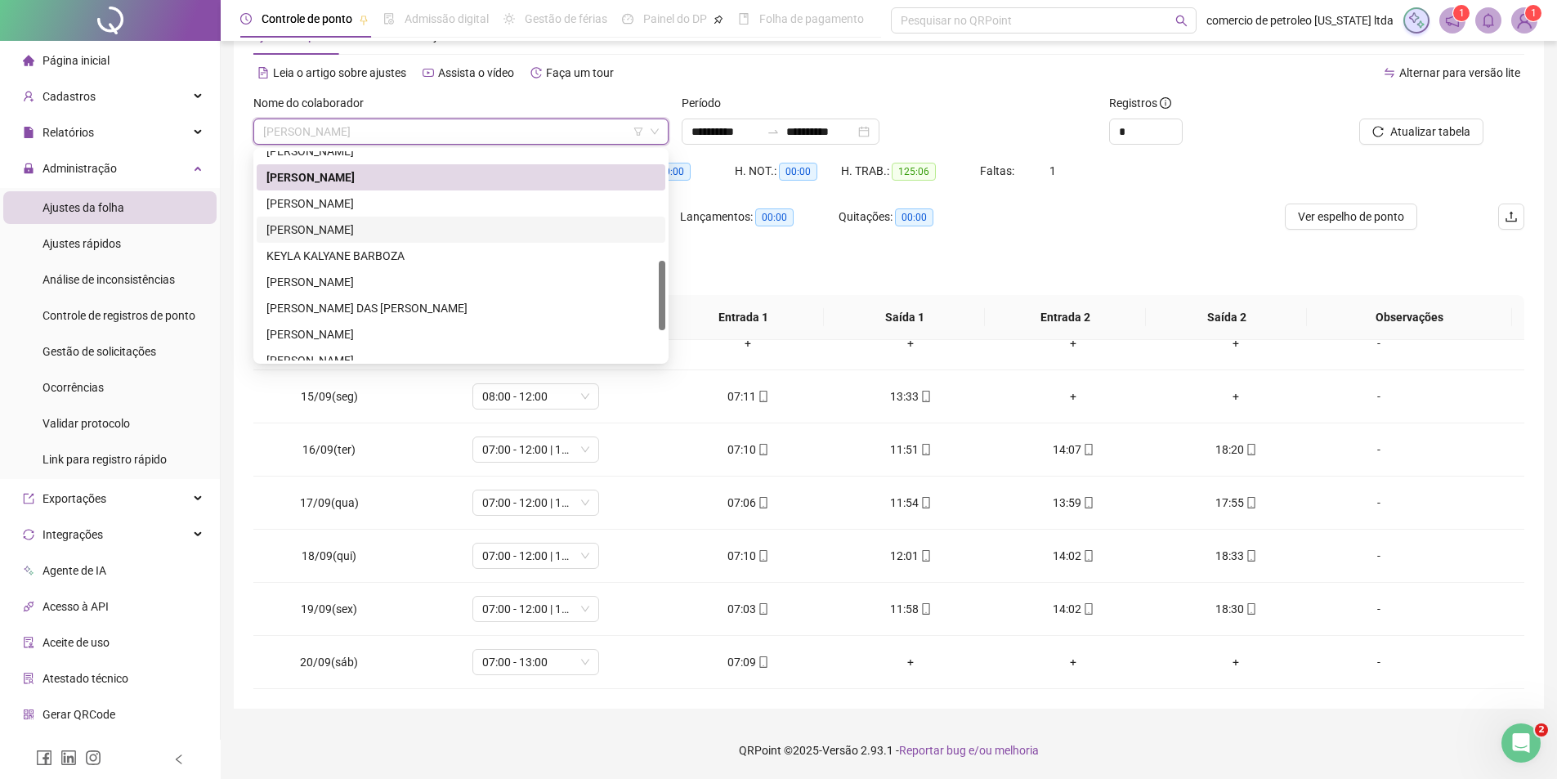
click at [383, 209] on div "JOSE RENATO DOS SANTOS FERREIRA" at bounding box center [460, 204] width 389 height 18
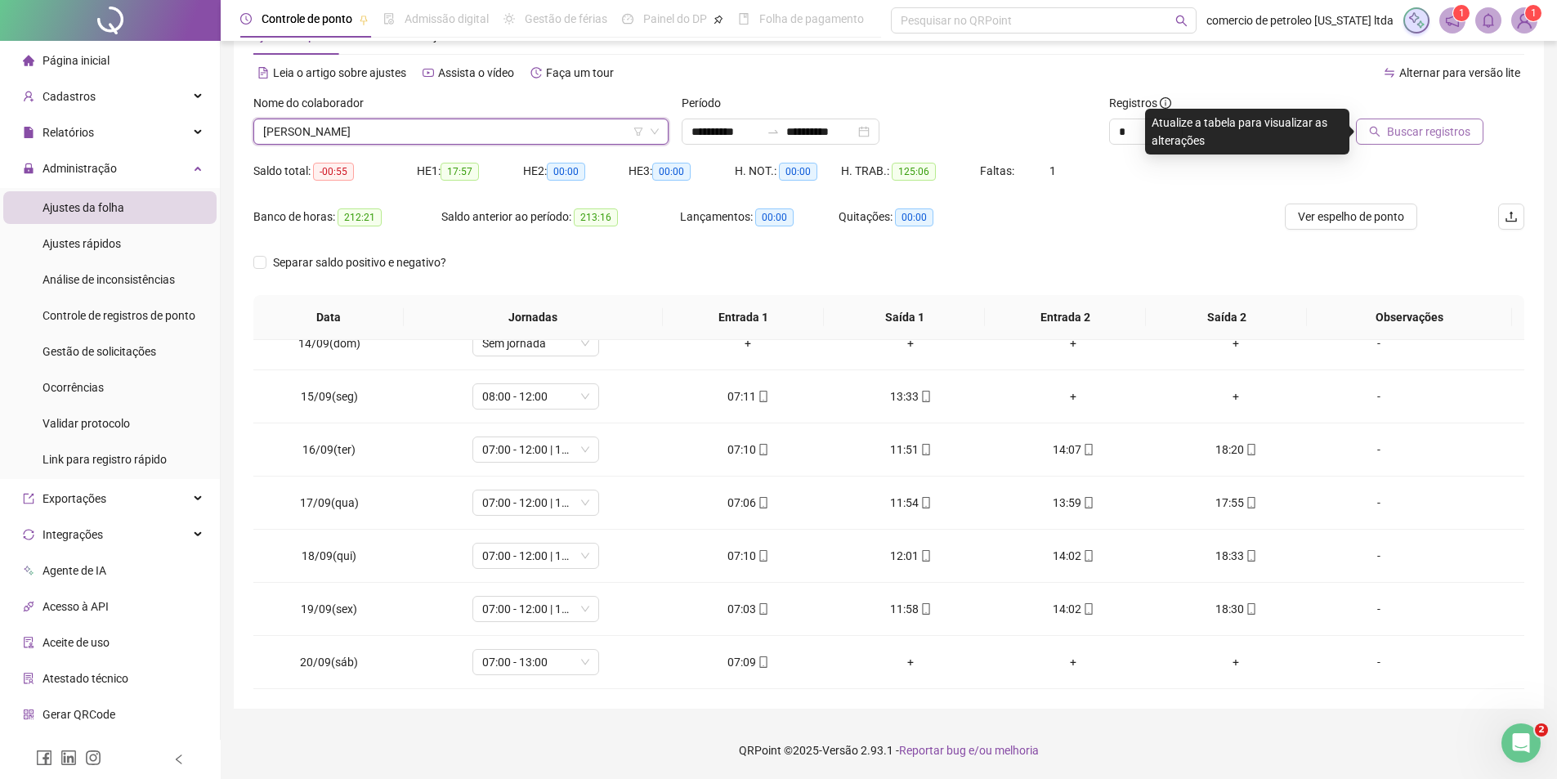
click at [1449, 132] on span "Buscar registros" at bounding box center [1428, 132] width 83 height 18
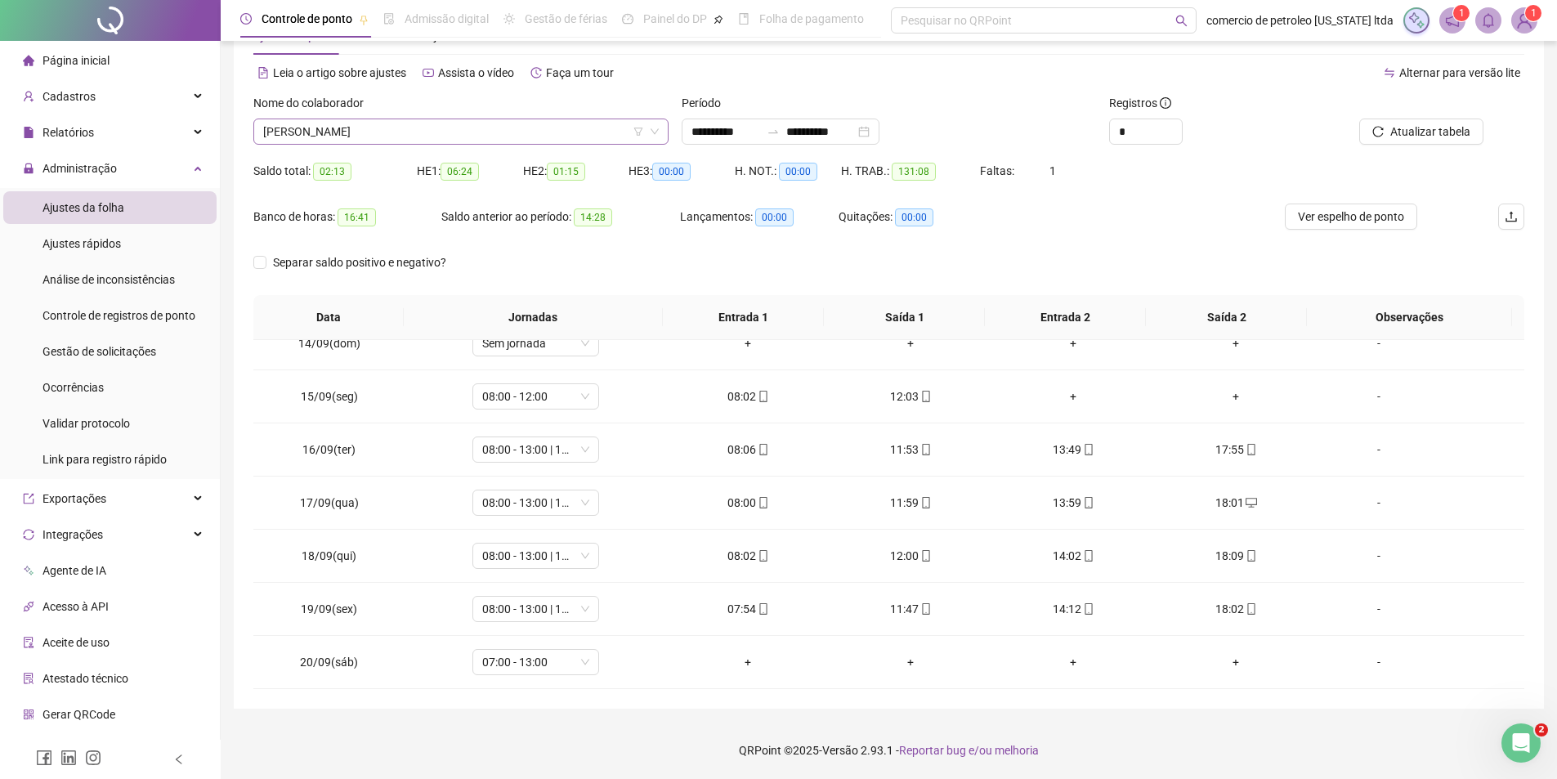
click at [466, 134] on span "JOSE RENATO DOS SANTOS FERREIRA" at bounding box center [461, 131] width 396 height 25
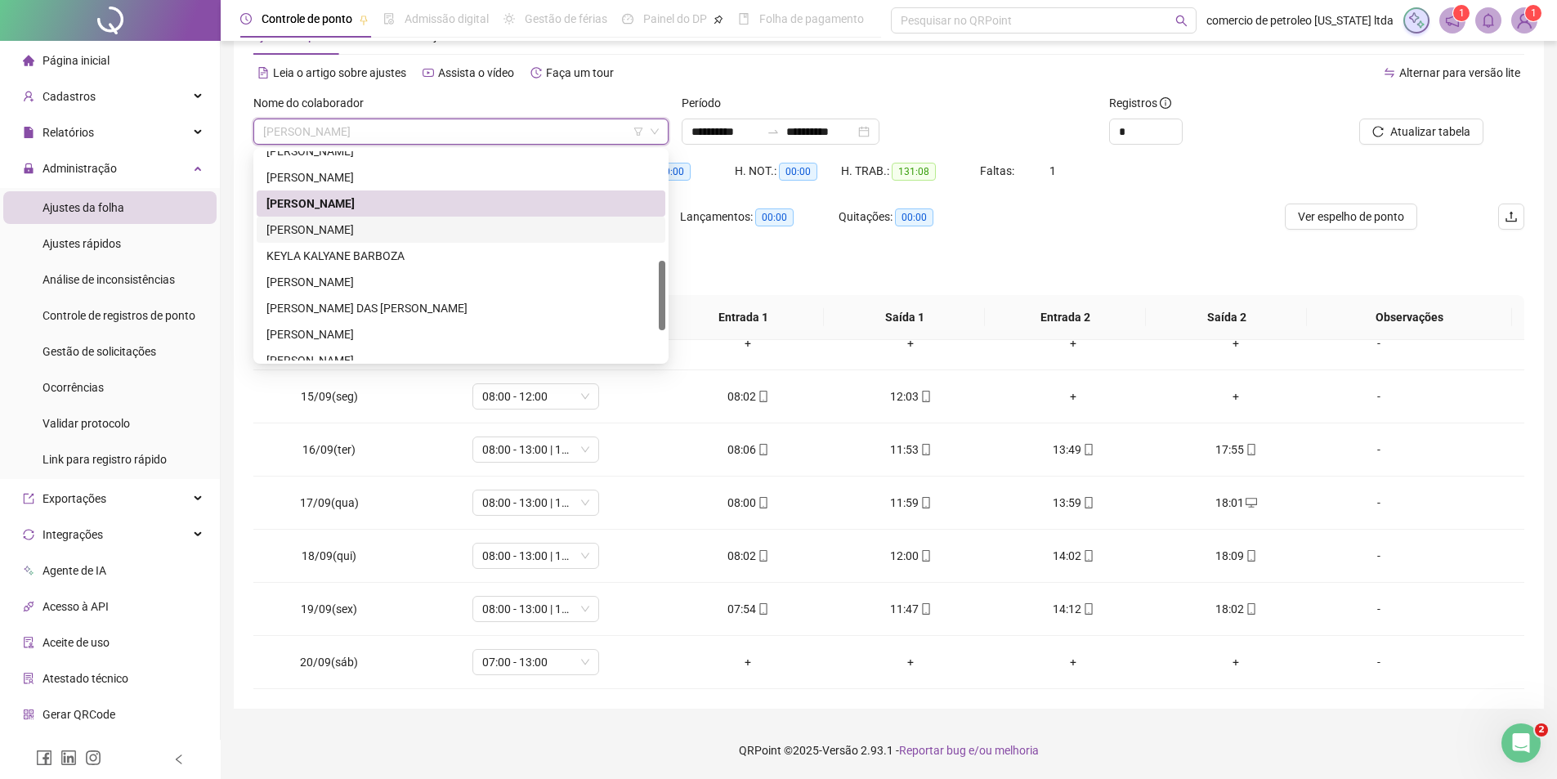
click at [356, 231] on div "JOSE ROMARIO PEREIRA" at bounding box center [460, 230] width 389 height 18
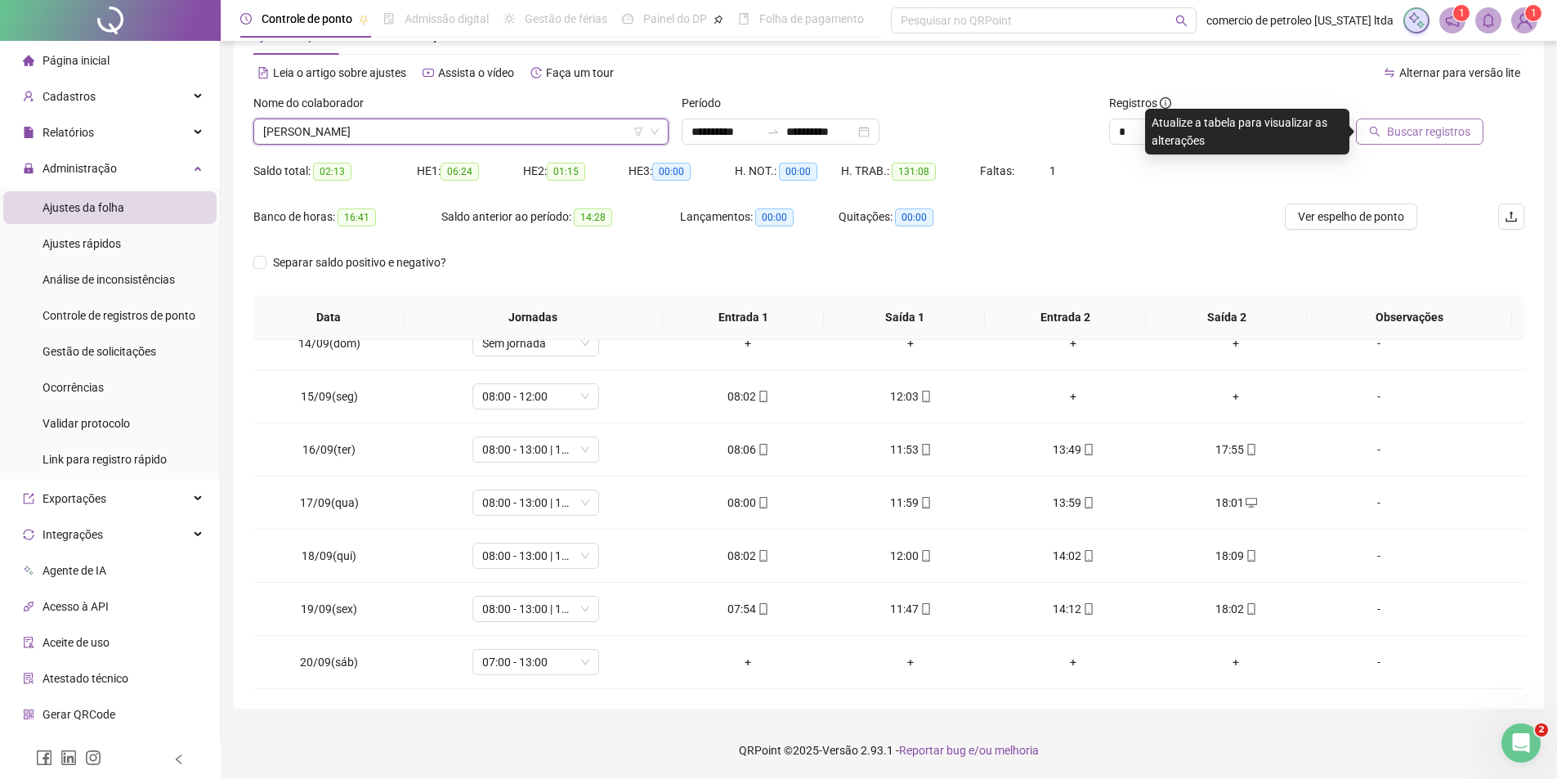
click at [1426, 139] on span "Buscar registros" at bounding box center [1428, 132] width 83 height 18
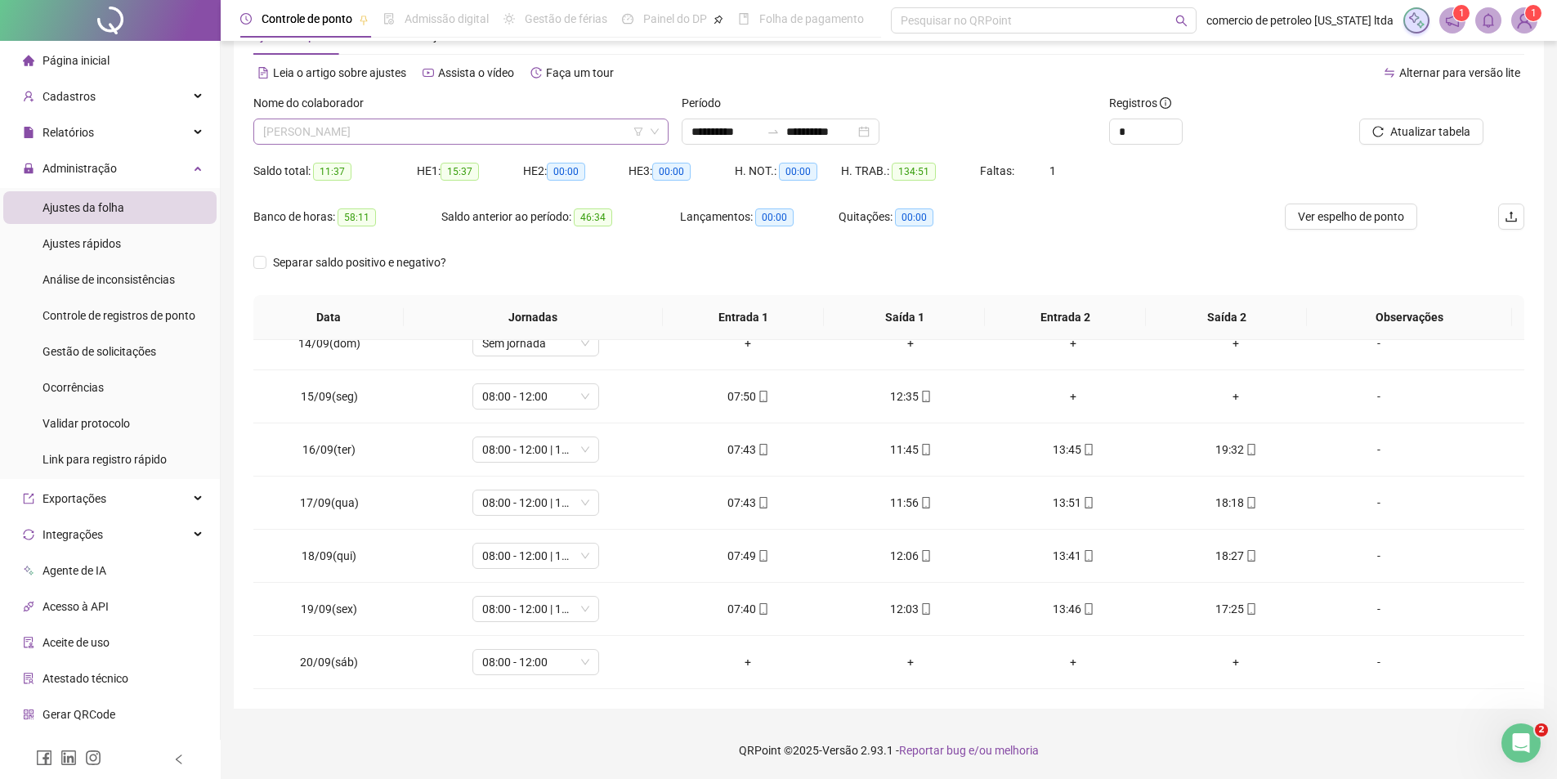
click at [470, 132] on span "JOSE ROMARIO PEREIRA" at bounding box center [461, 131] width 396 height 25
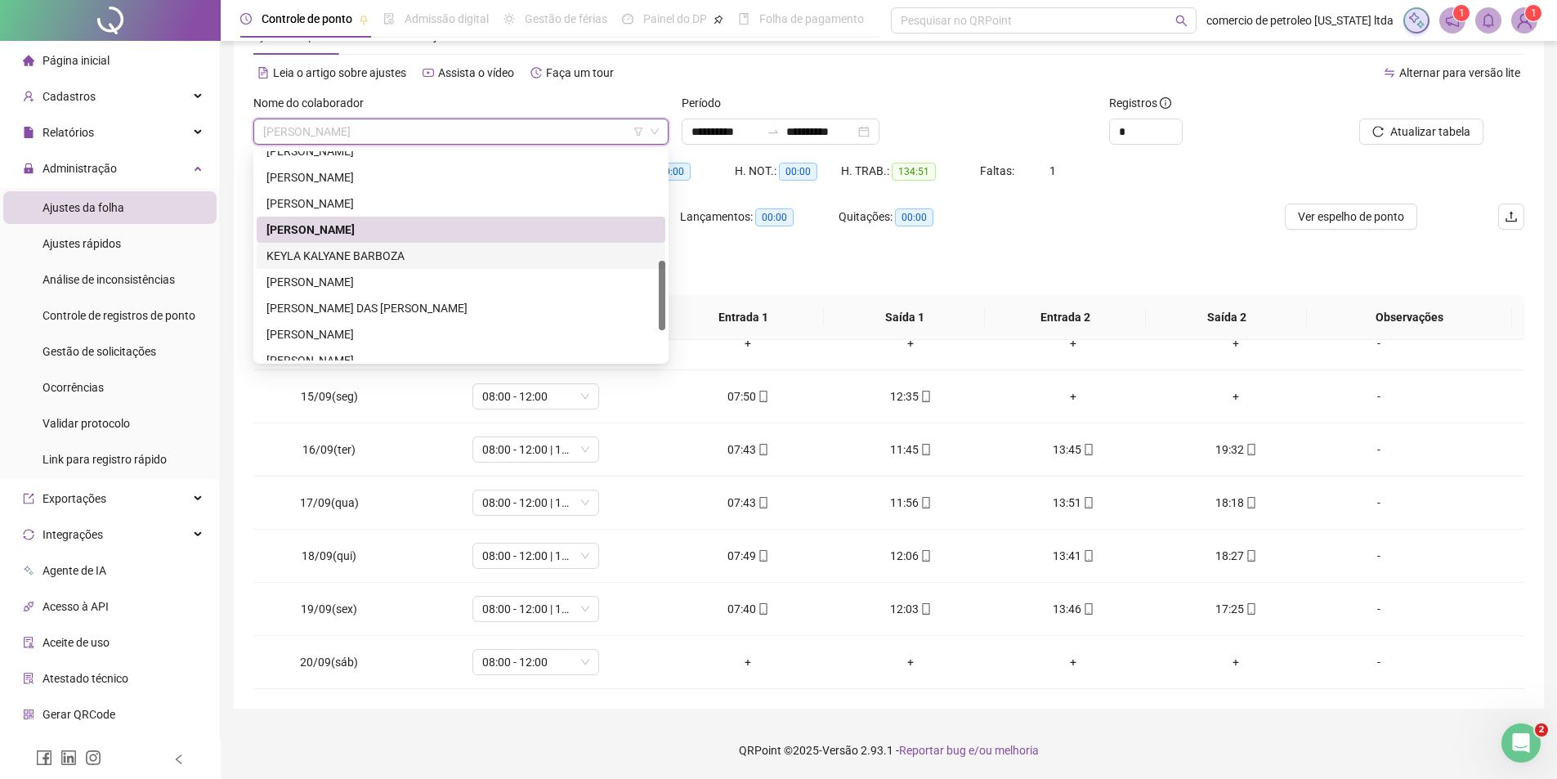
click at [332, 259] on div "KEYLA KALYANE BARBOZA" at bounding box center [460, 256] width 389 height 18
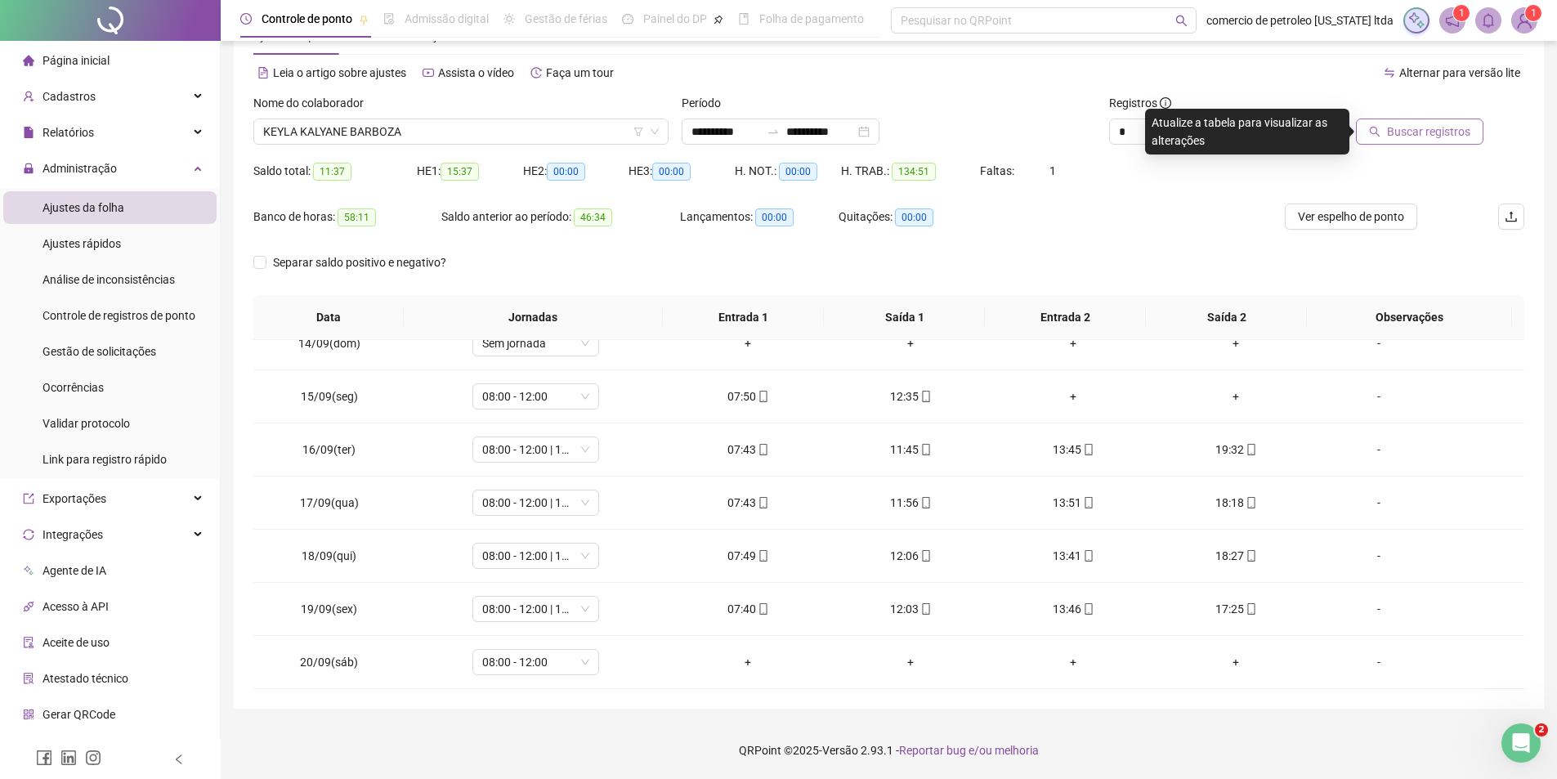
click at [1470, 133] on span "Buscar registros" at bounding box center [1428, 132] width 83 height 18
click at [414, 133] on span "KEYLA KALYANE BARBOZA" at bounding box center [461, 131] width 396 height 25
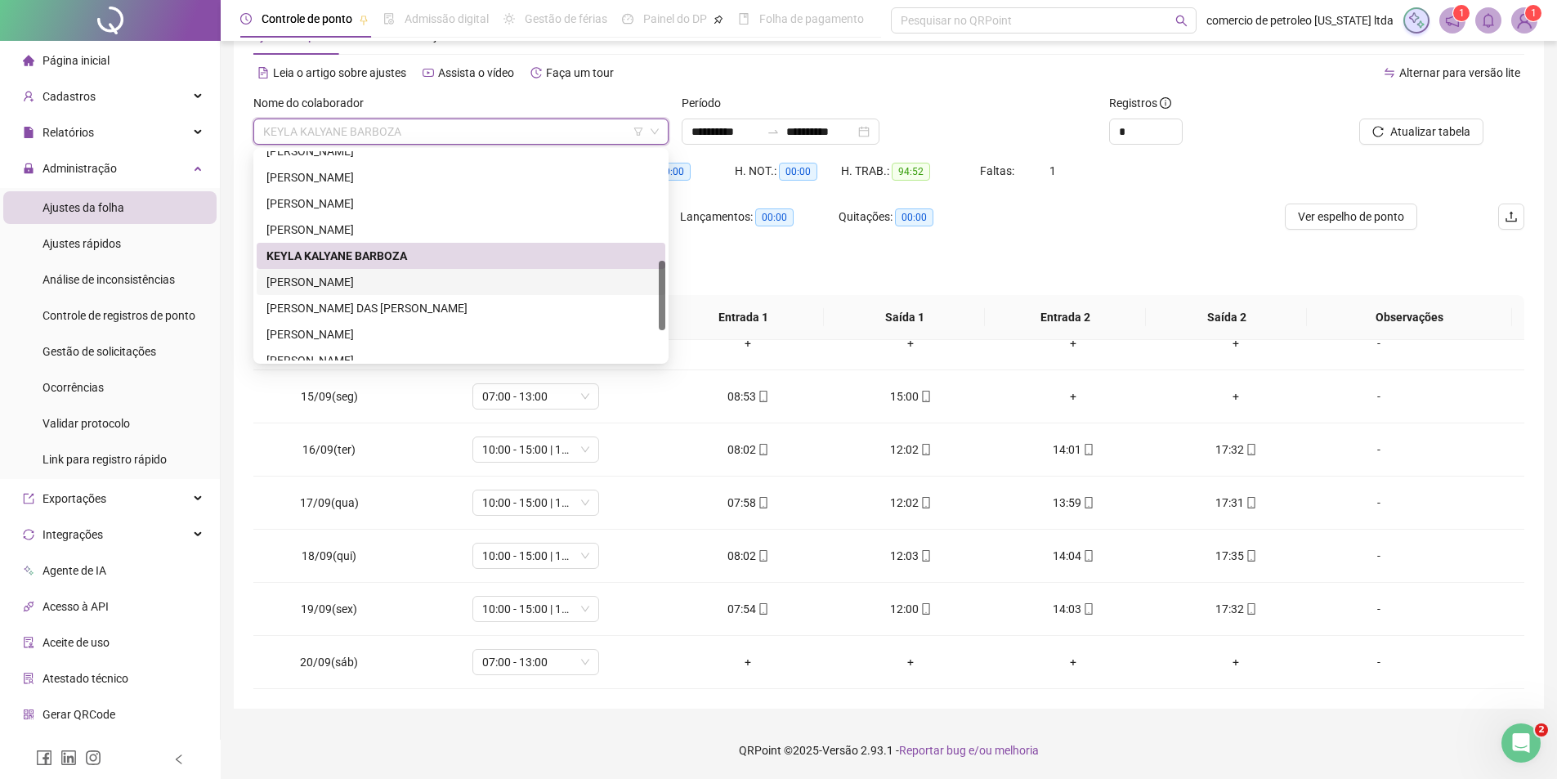
click at [311, 277] on div "LUCAS TOMAZ DE ALENCAR SOUSA" at bounding box center [460, 282] width 389 height 18
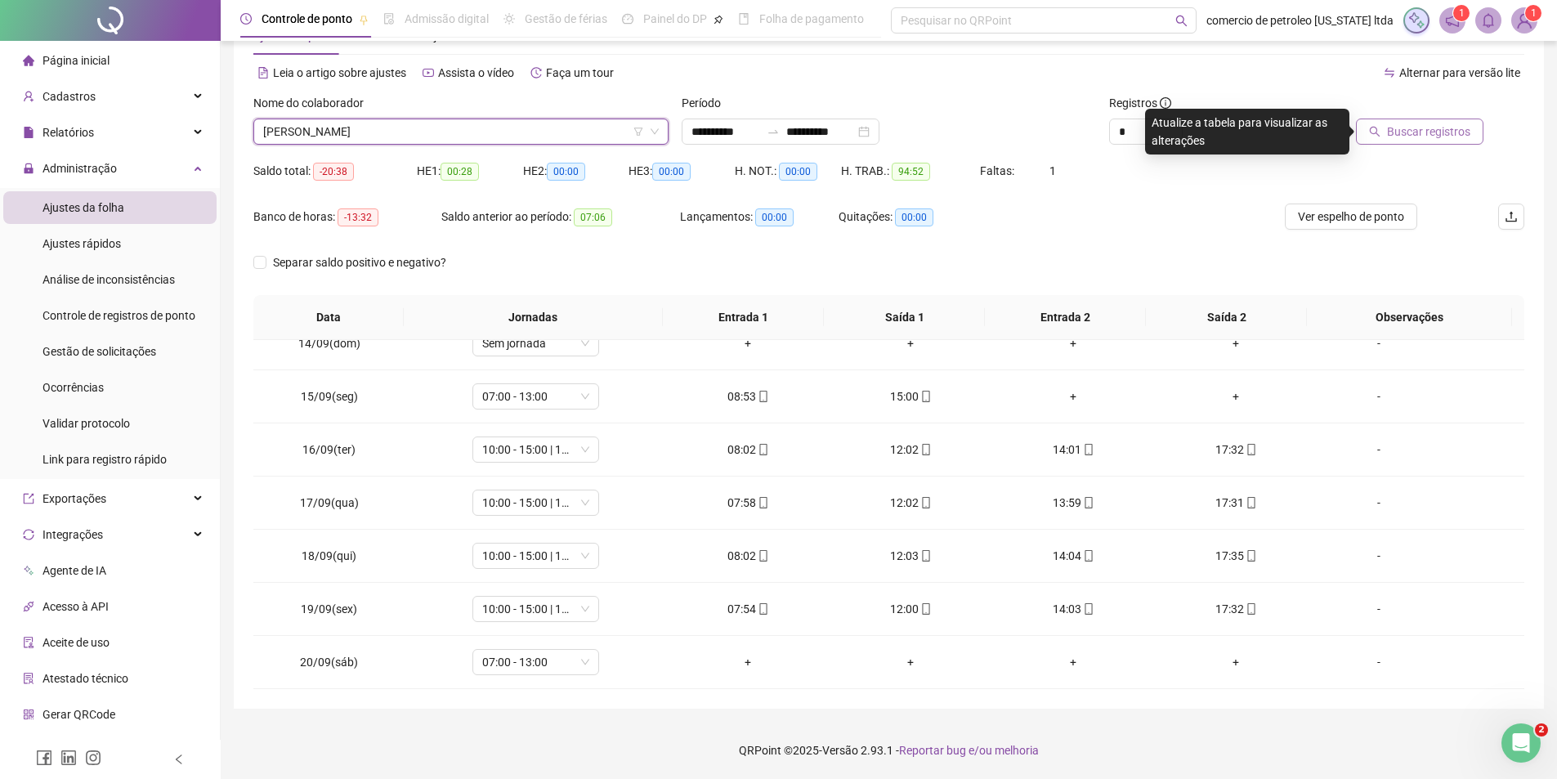
click at [1444, 132] on span "Buscar registros" at bounding box center [1428, 132] width 83 height 18
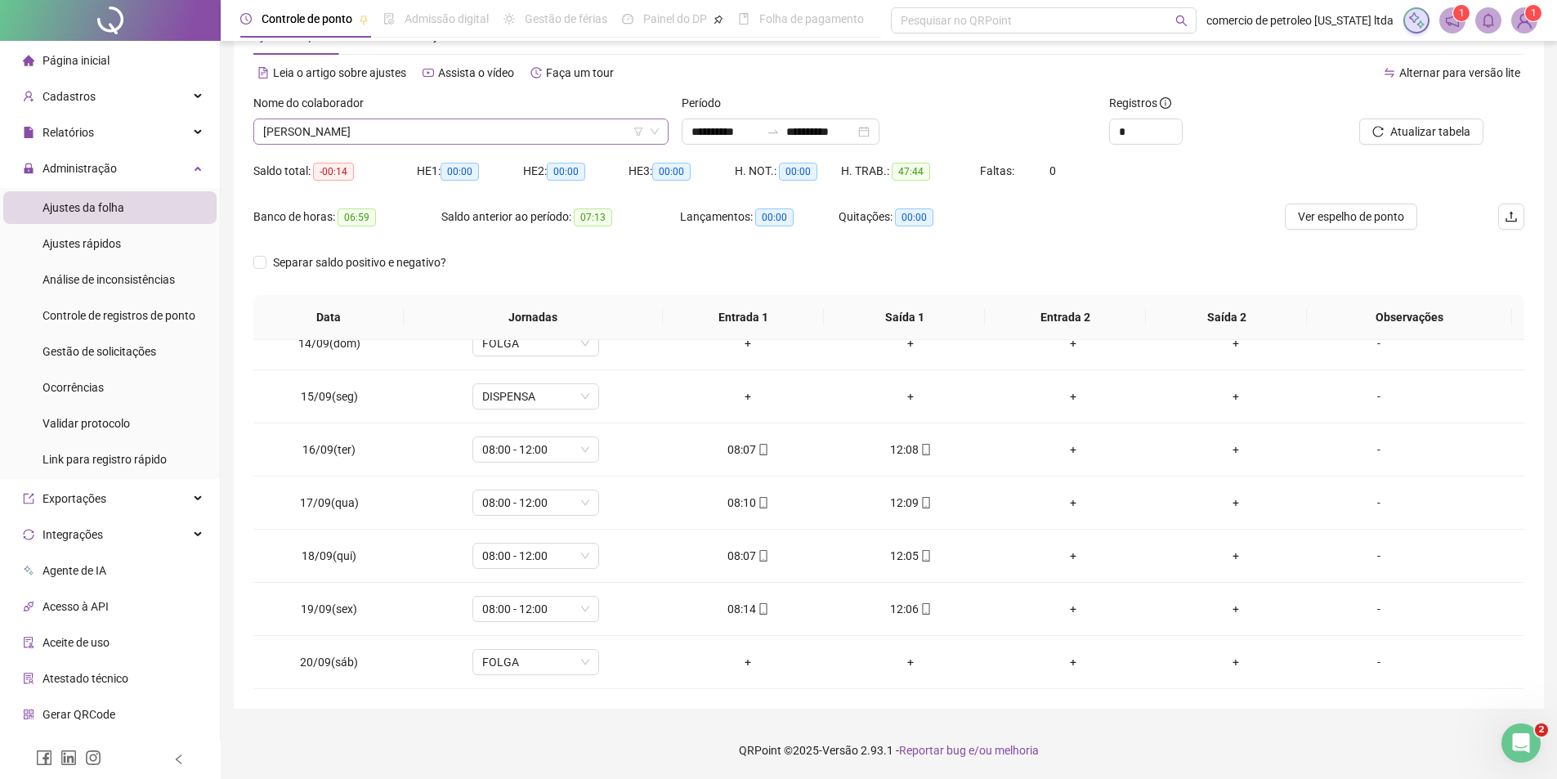
click at [392, 129] on span "LUCAS TOMAZ DE ALENCAR SOUSA" at bounding box center [461, 131] width 396 height 25
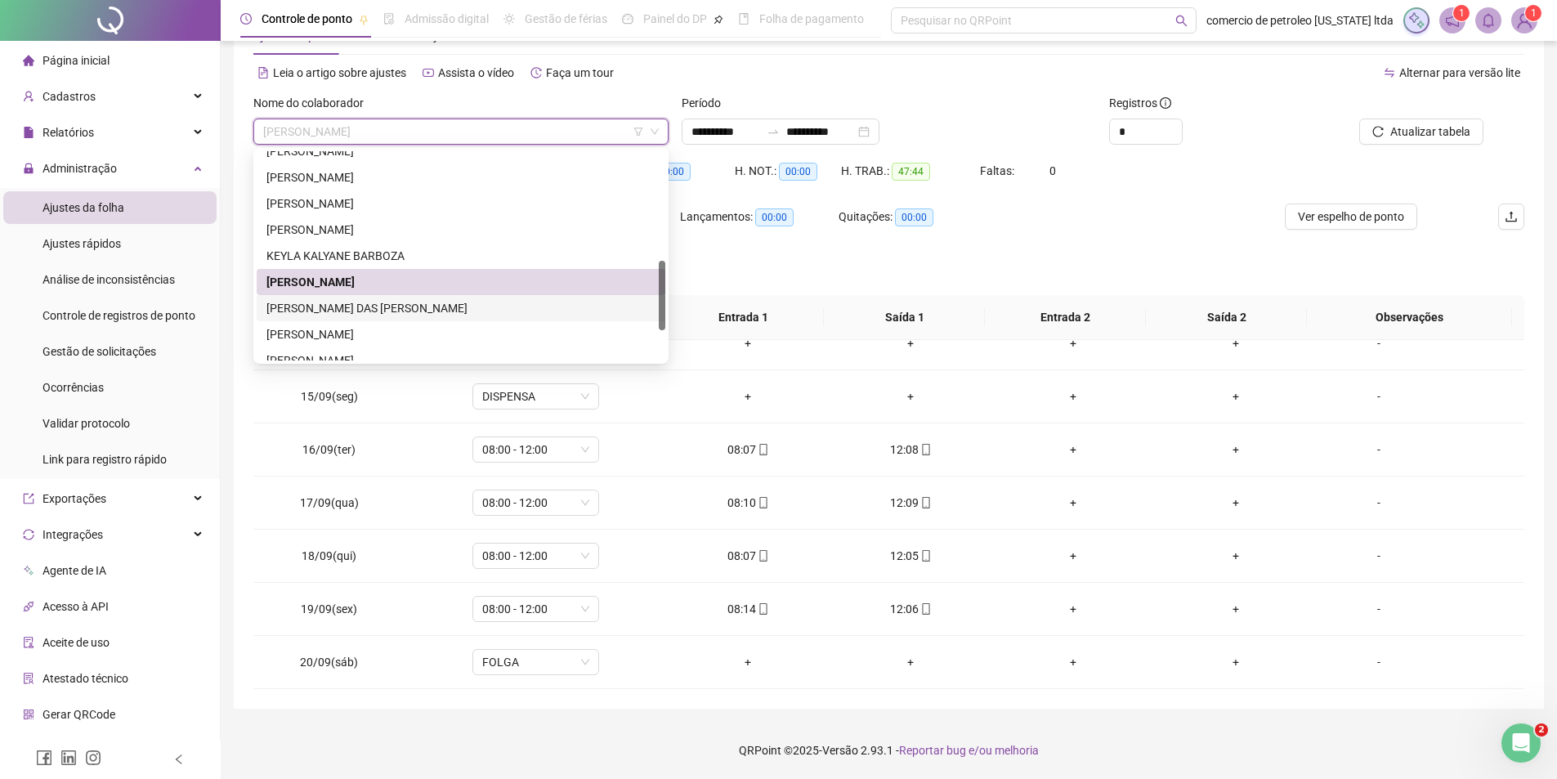
click at [298, 307] on div "MARIA DAS DORES DA CRUZ SILVA" at bounding box center [460, 308] width 389 height 18
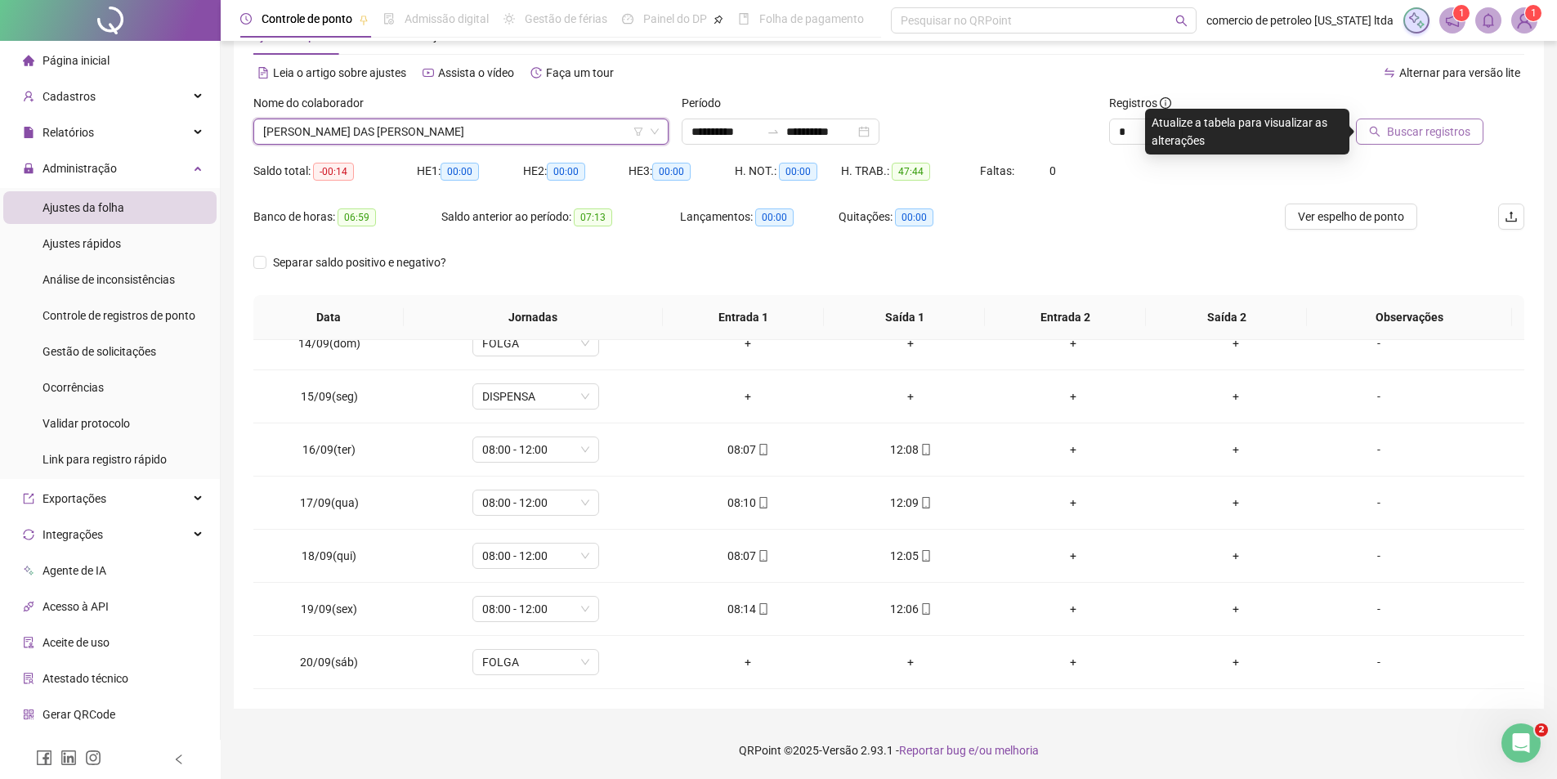
click at [1440, 122] on button "Buscar registros" at bounding box center [1420, 132] width 128 height 26
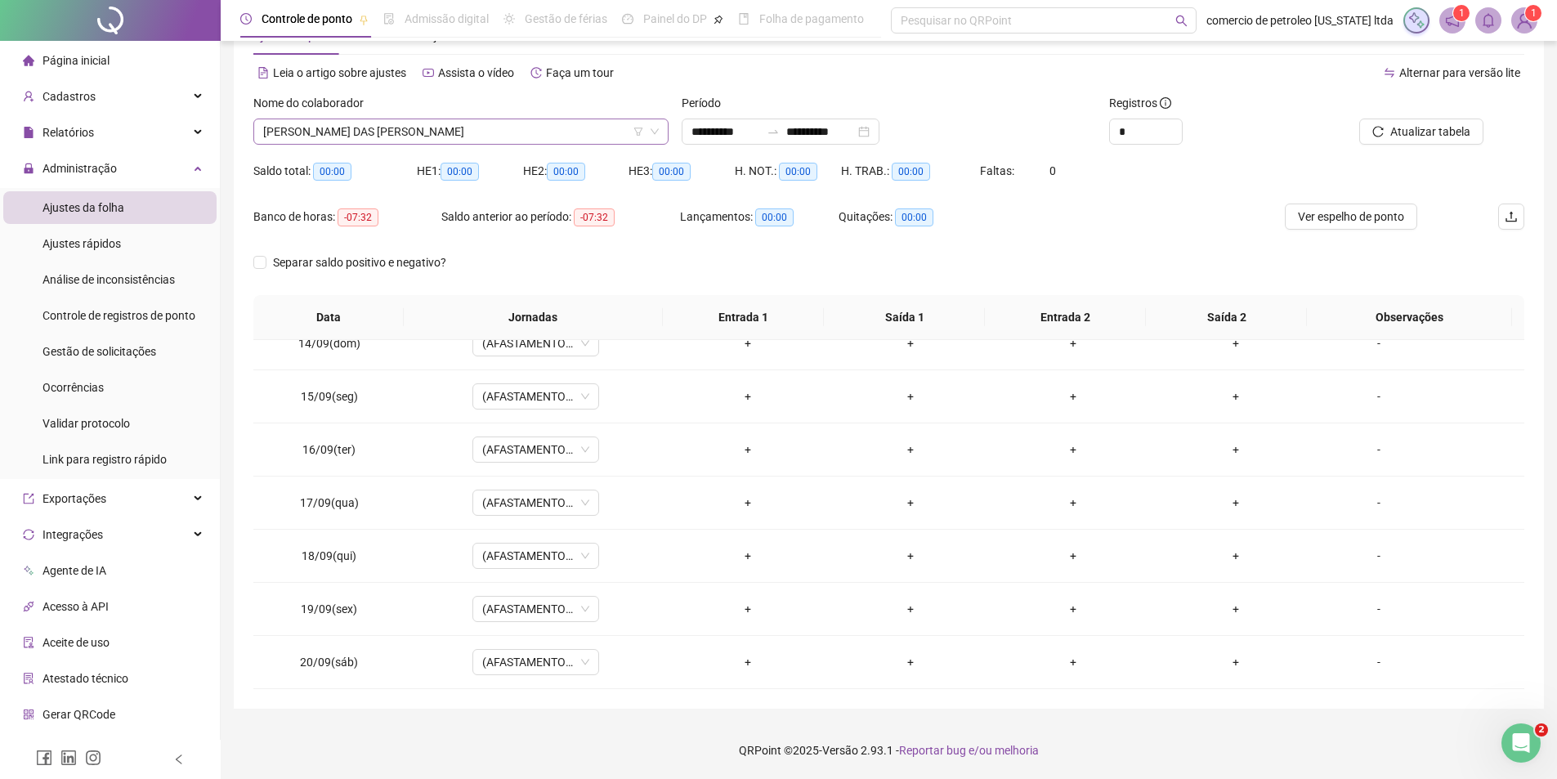
click at [461, 127] on span "MARIA DAS DORES DA CRUZ SILVA" at bounding box center [461, 131] width 396 height 25
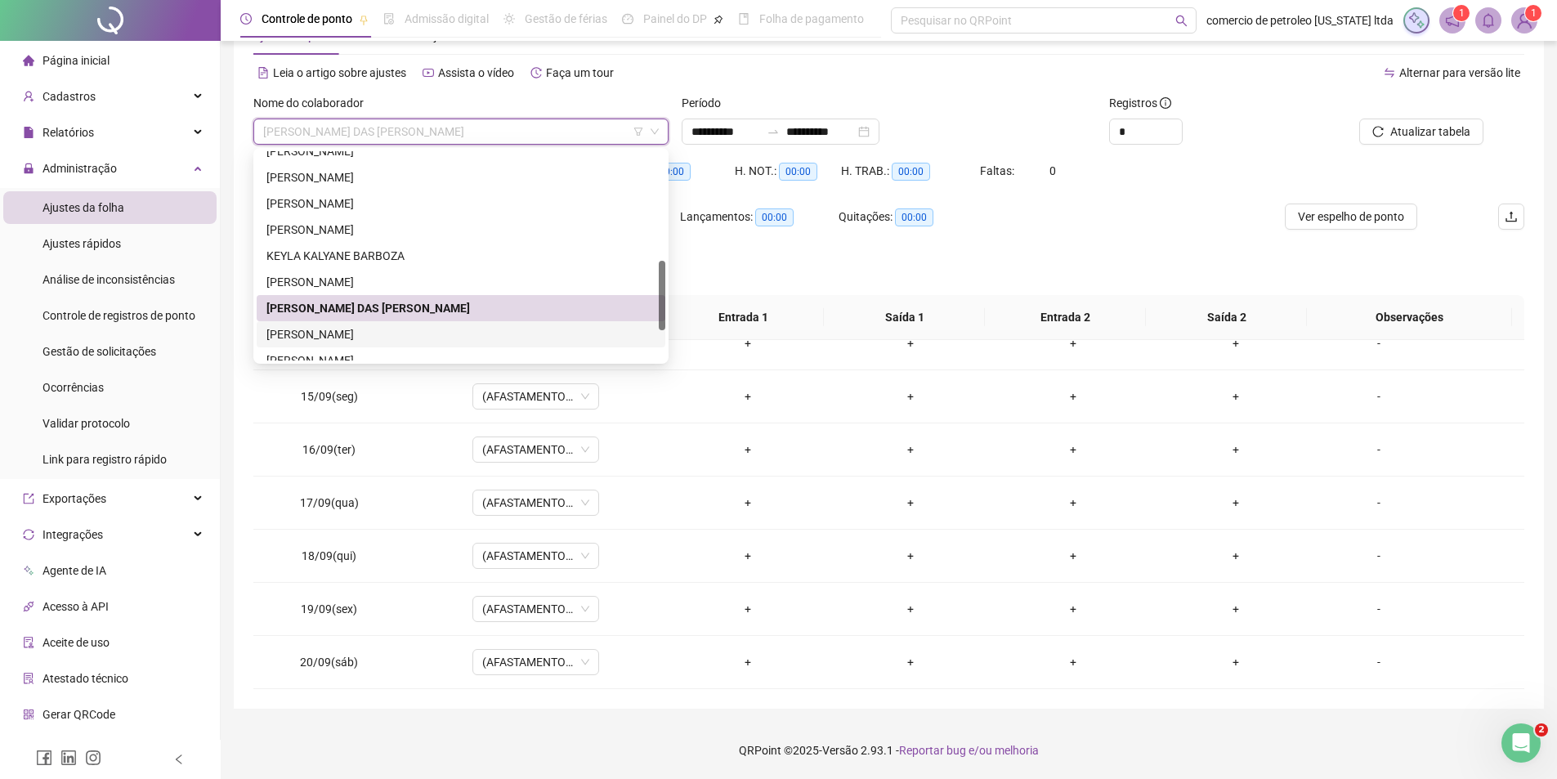
click at [350, 332] on div "MARIA WILHAYNE DE BRITO GOUVEIA" at bounding box center [460, 334] width 389 height 18
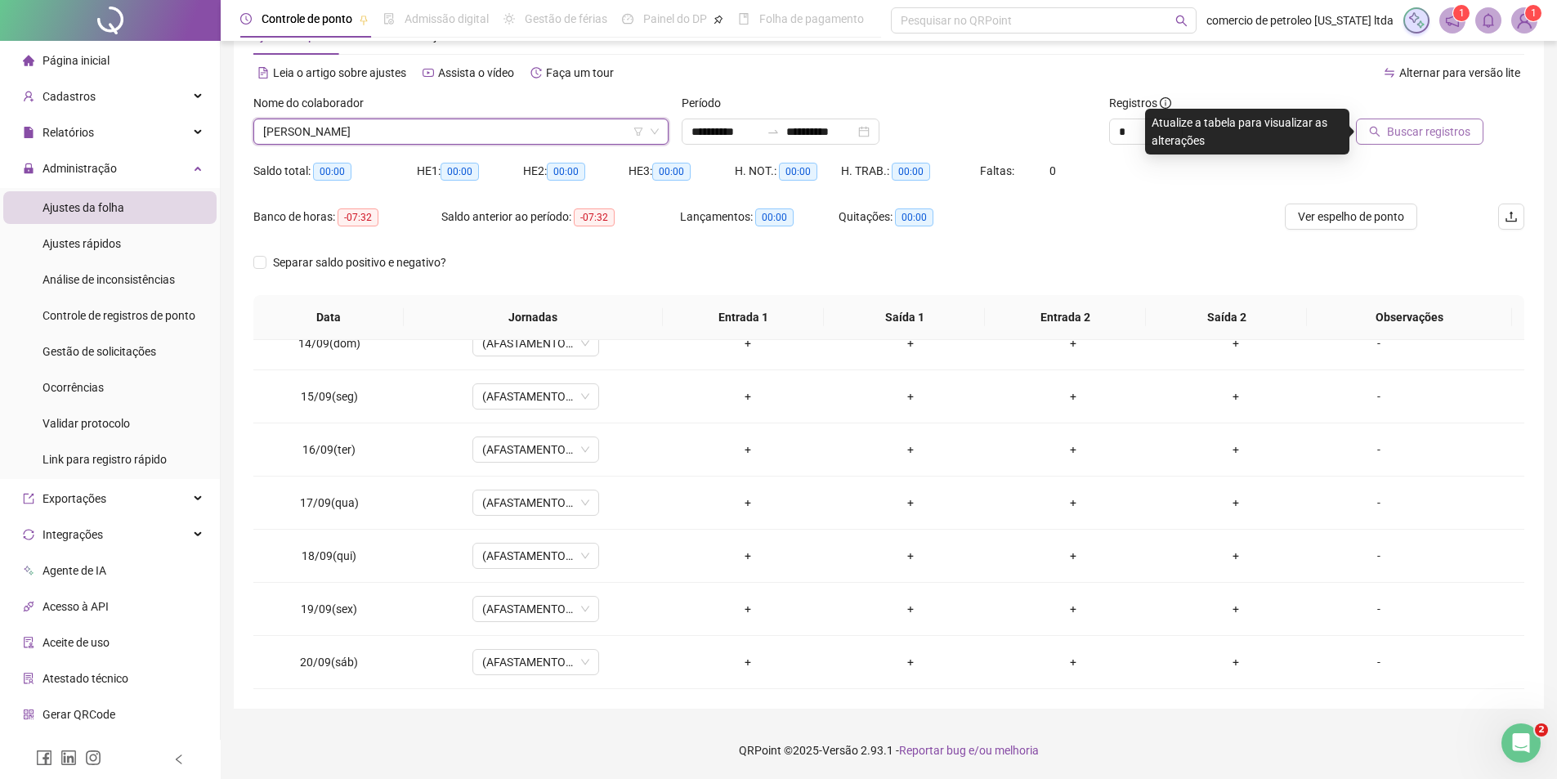
click at [1427, 136] on span "Buscar registros" at bounding box center [1428, 132] width 83 height 18
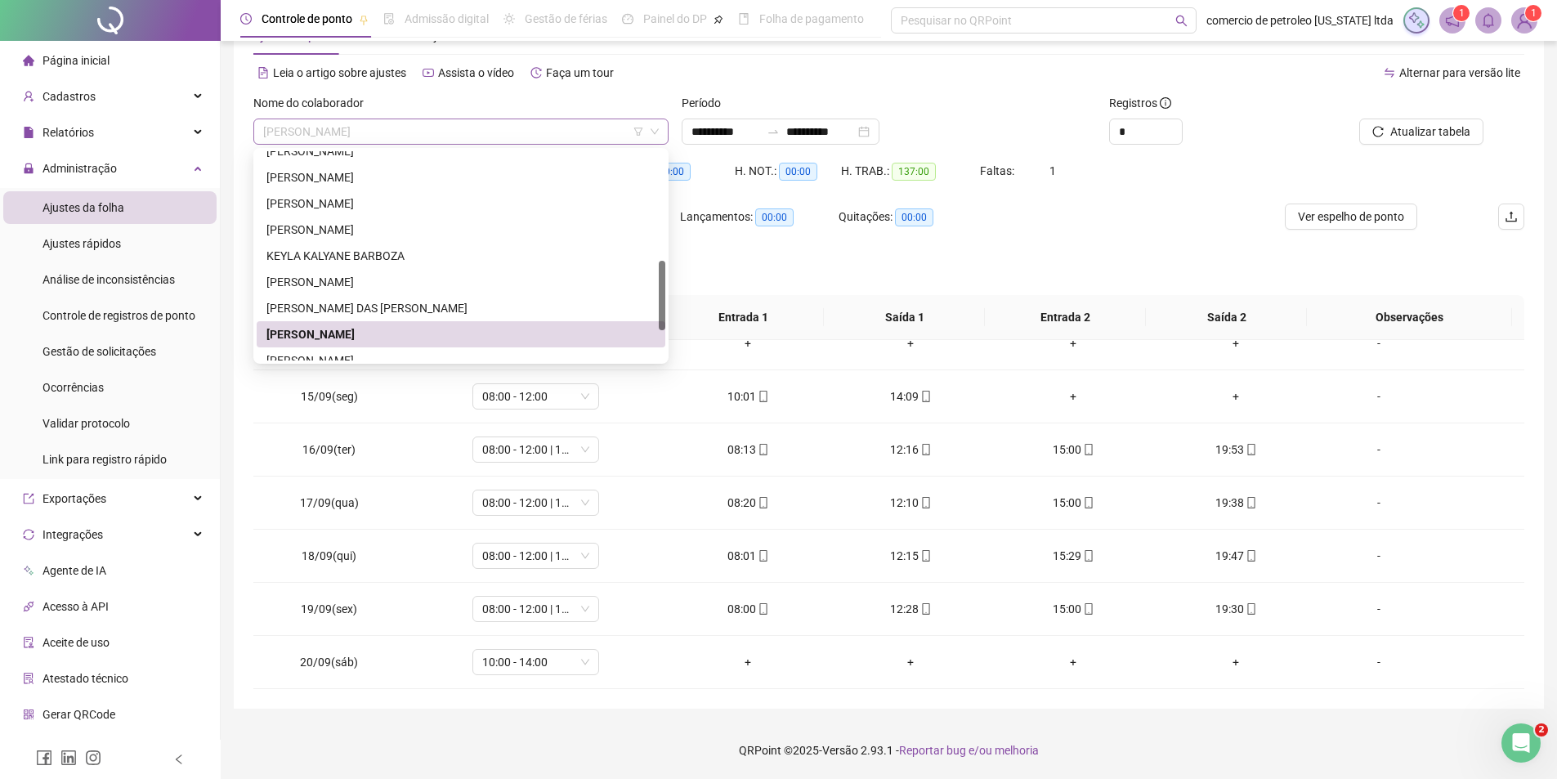
click at [494, 139] on span "MARIA WILHAYNE DE BRITO GOUVEIA" at bounding box center [461, 131] width 396 height 25
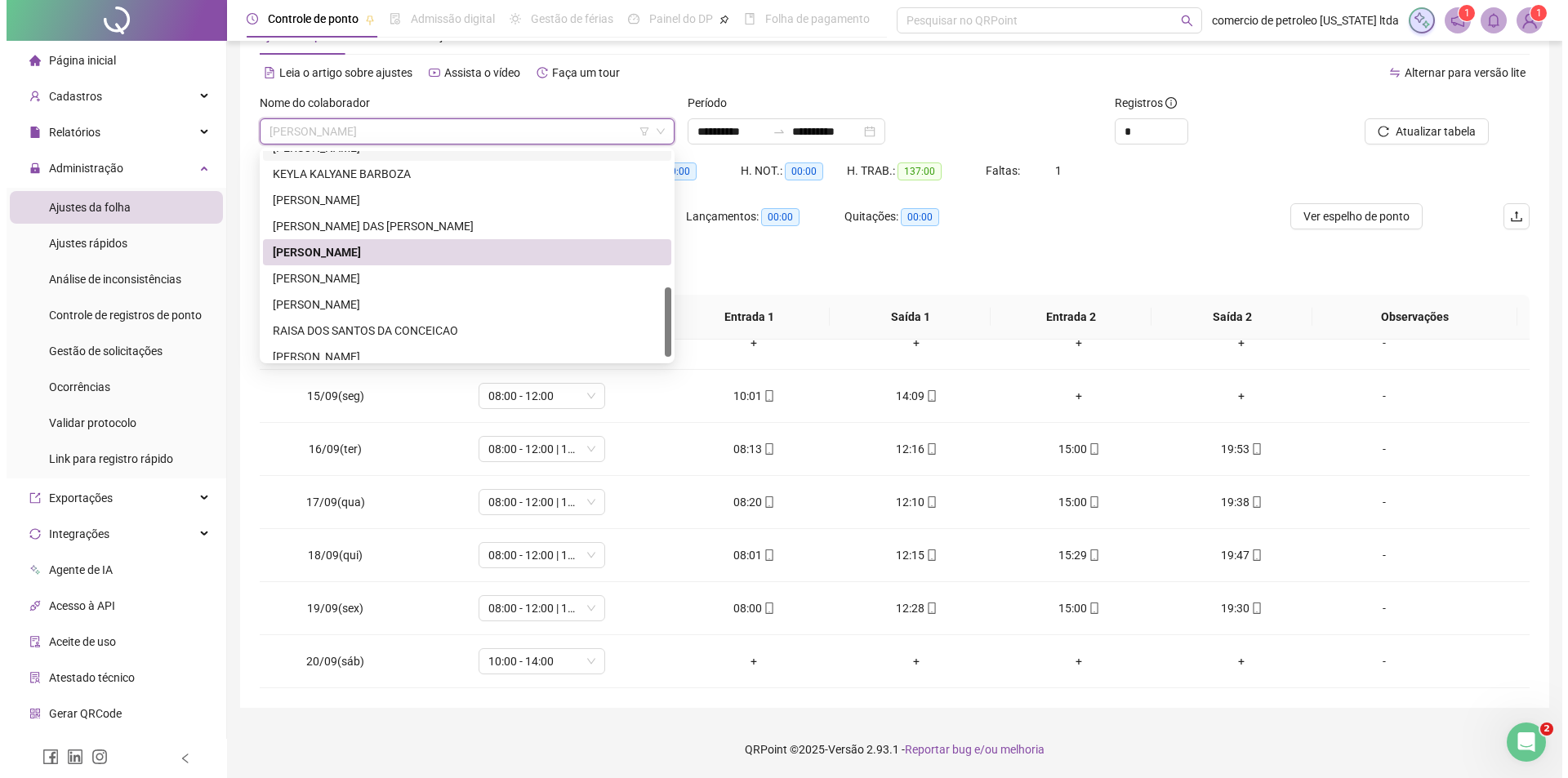
scroll to position [418, 0]
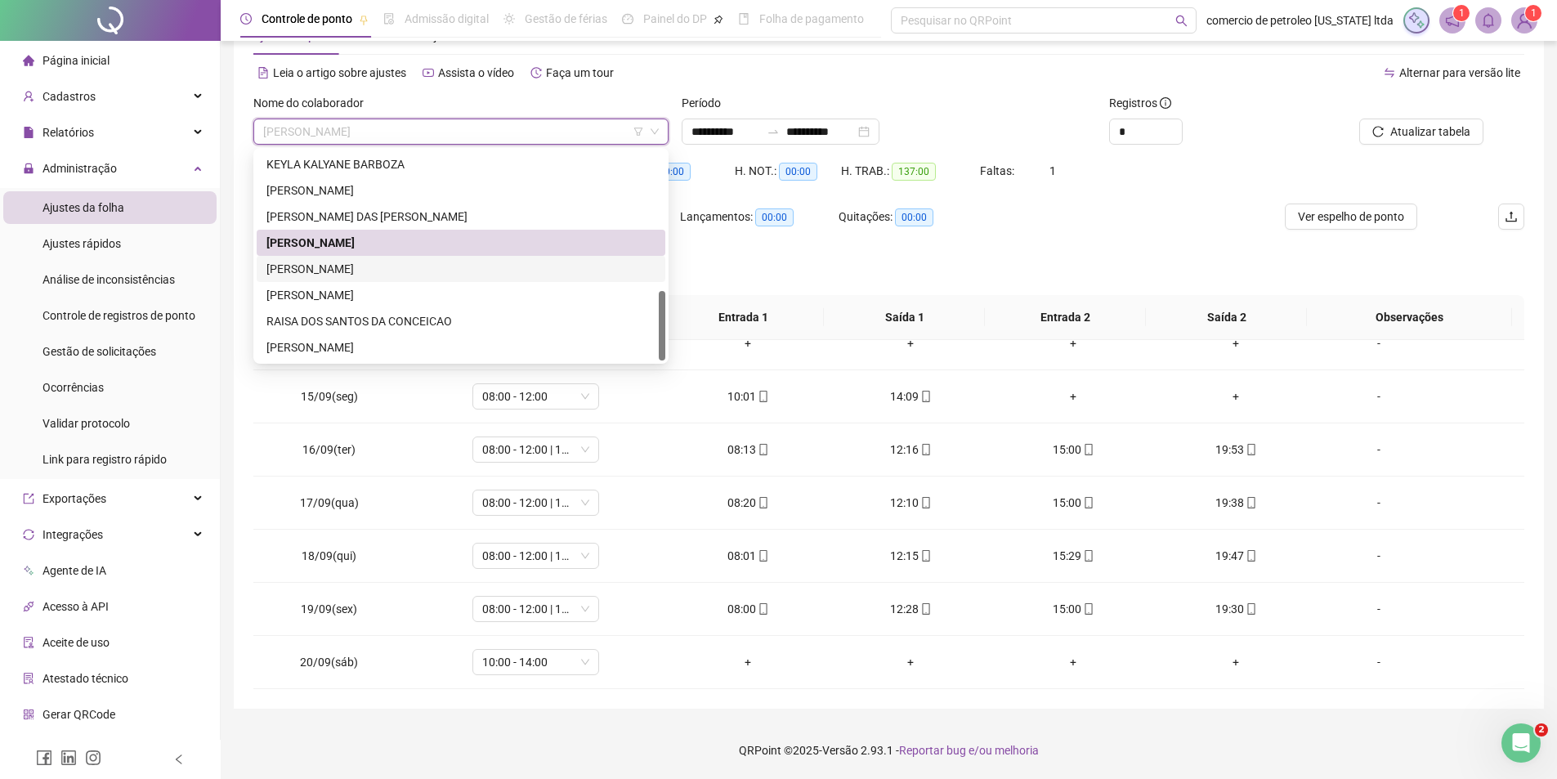
drag, startPoint x: 344, startPoint y: 275, endPoint x: 406, endPoint y: 265, distance: 63.0
click at [347, 273] on div "PEDRO HENRIQUE MENEZES BRITO" at bounding box center [460, 269] width 389 height 18
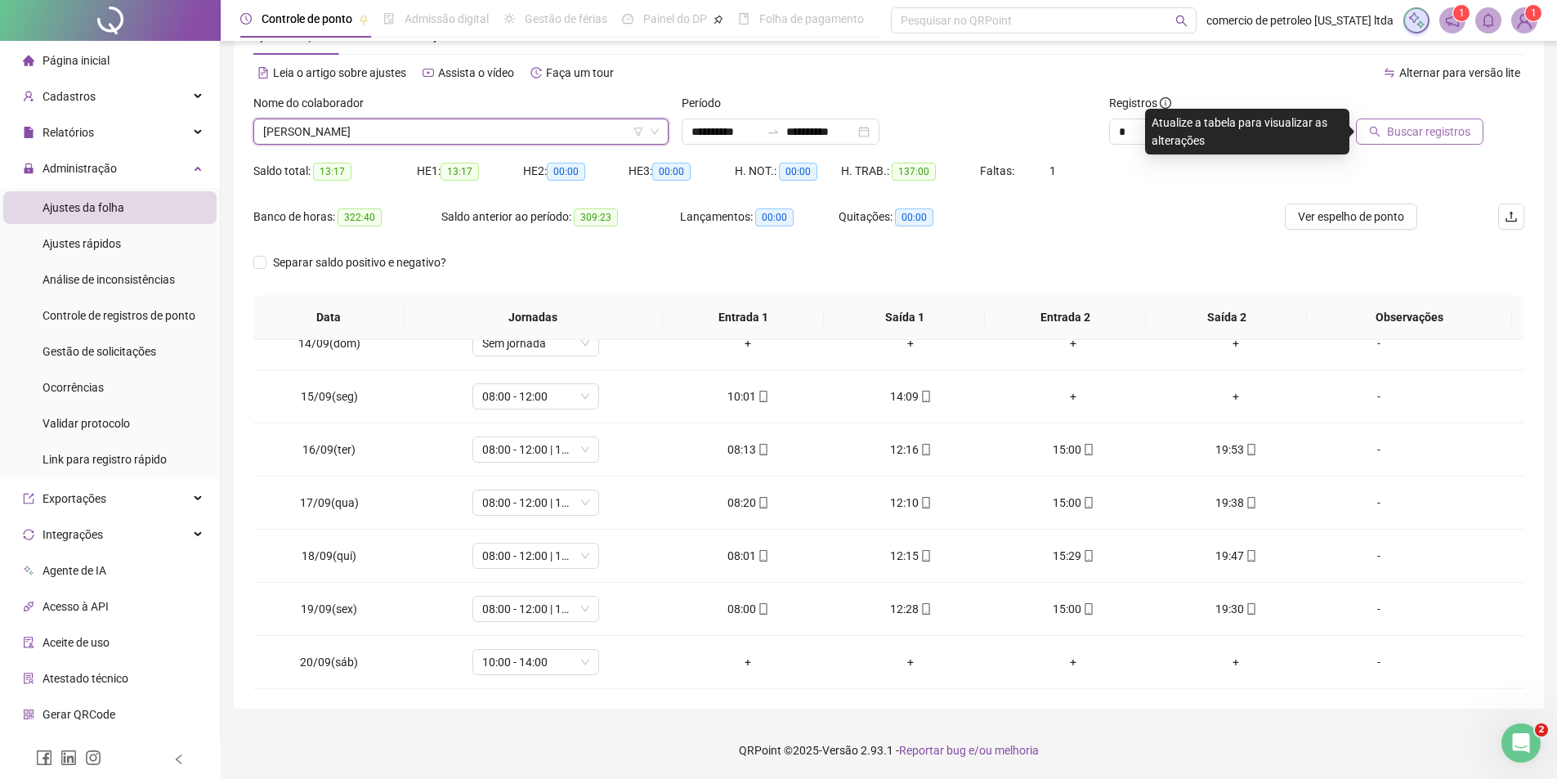
click at [1447, 133] on span "Buscar registros" at bounding box center [1428, 132] width 83 height 18
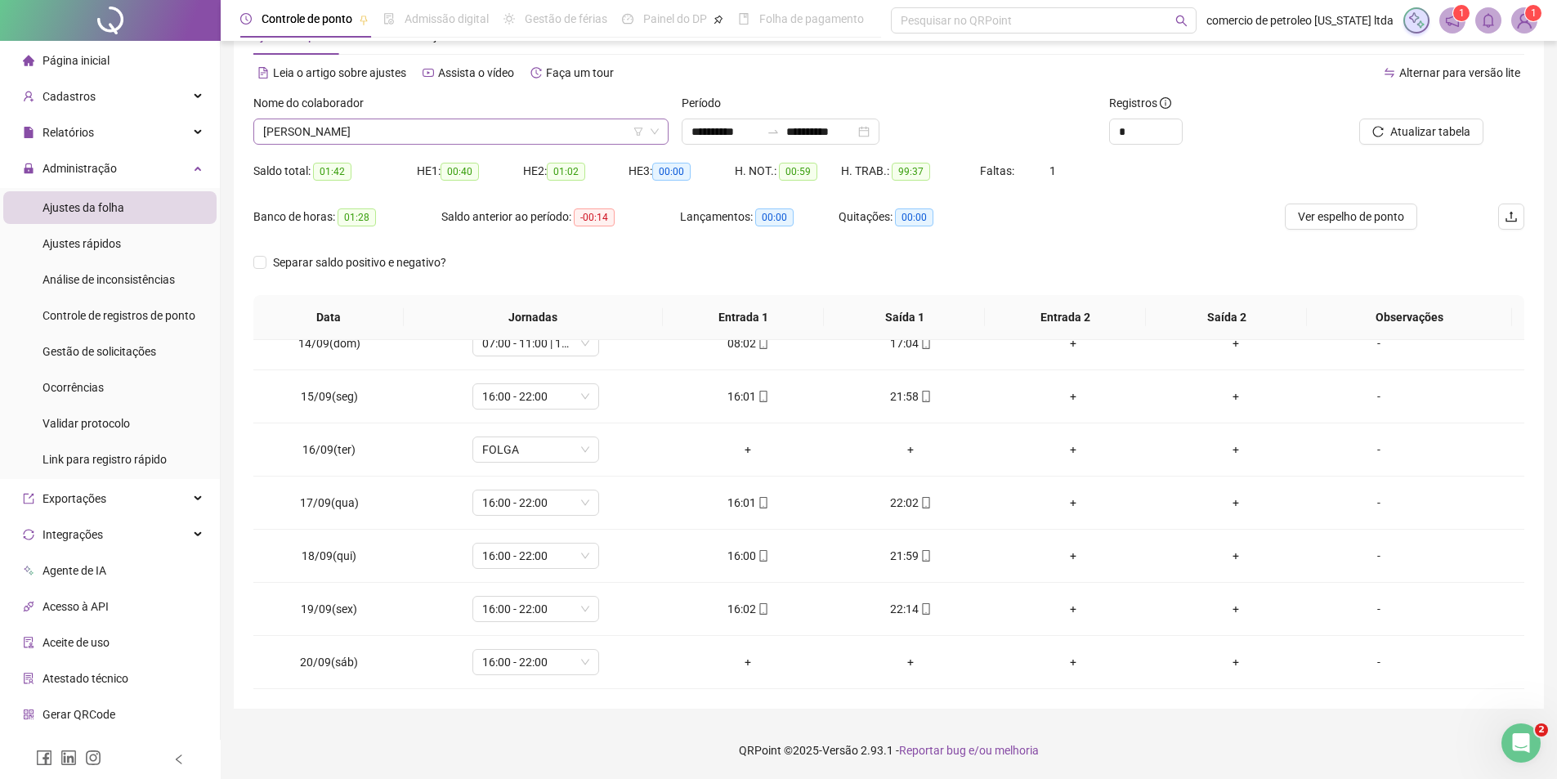
click at [428, 140] on span "PEDRO HENRIQUE MENEZES BRITO" at bounding box center [461, 131] width 396 height 25
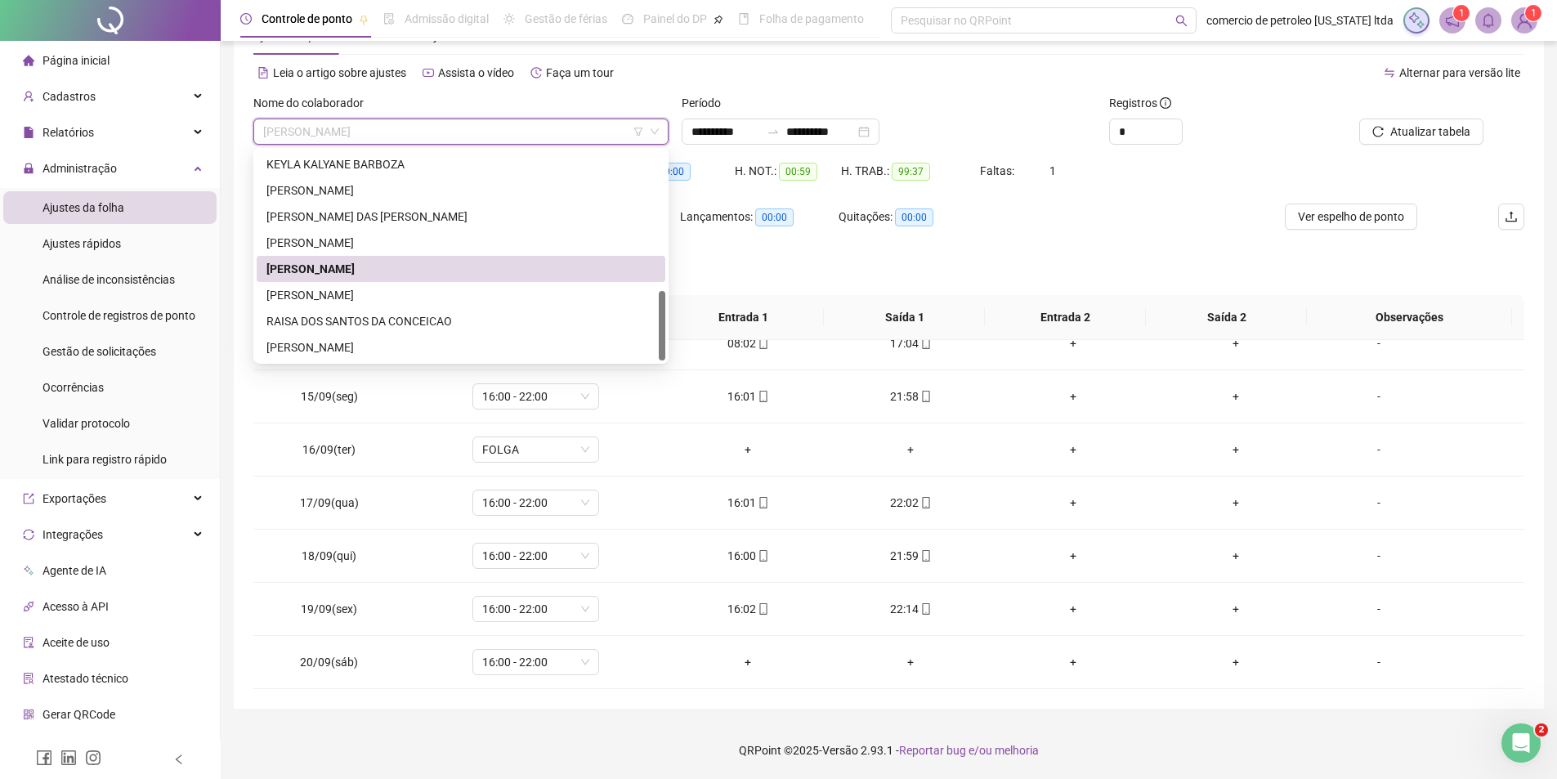
click at [338, 293] on div "PEDRO WLADIMIR DO NASCIMENTO SILVA" at bounding box center [460, 295] width 389 height 18
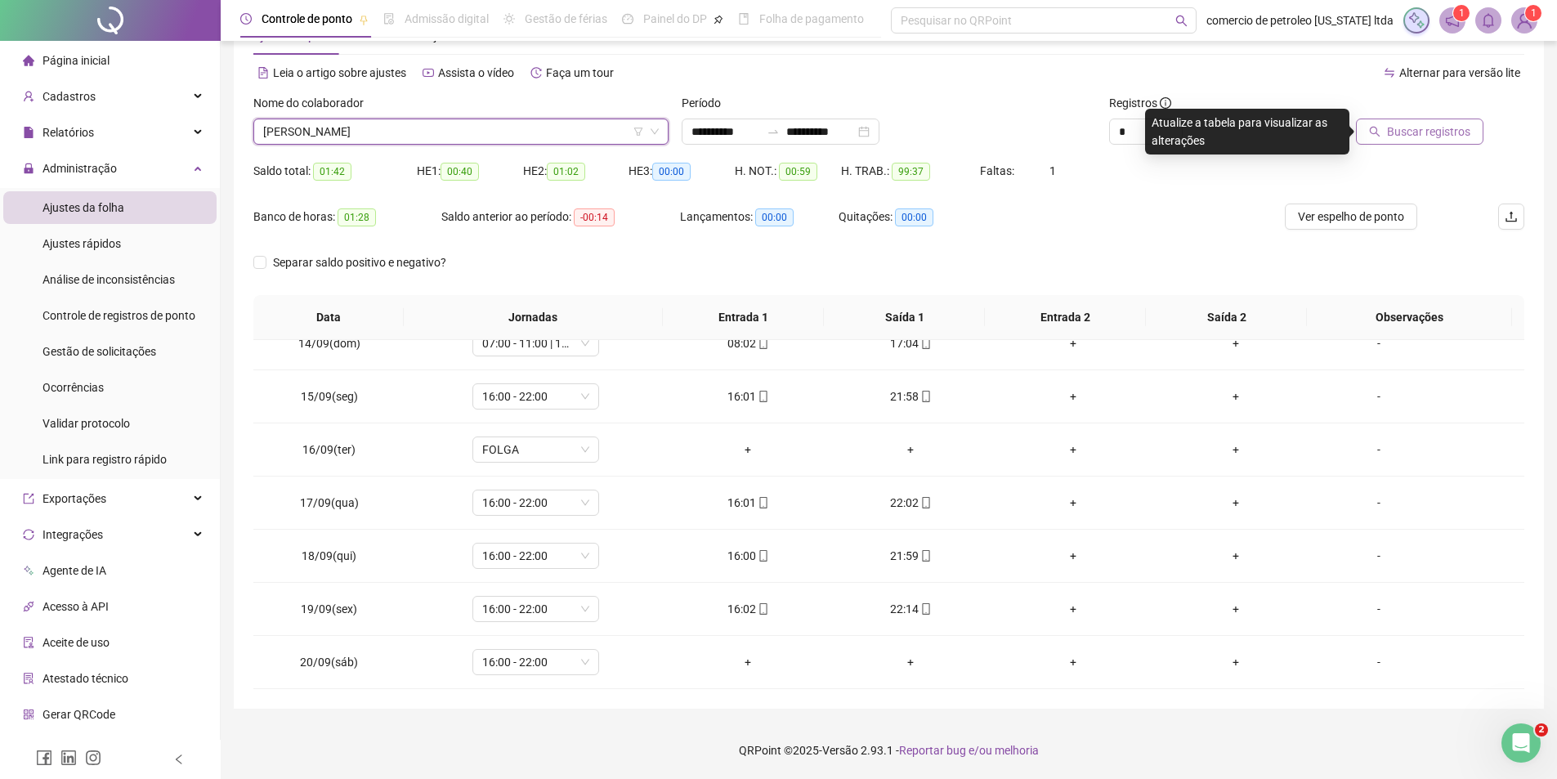
click at [1444, 134] on span "Buscar registros" at bounding box center [1428, 132] width 83 height 18
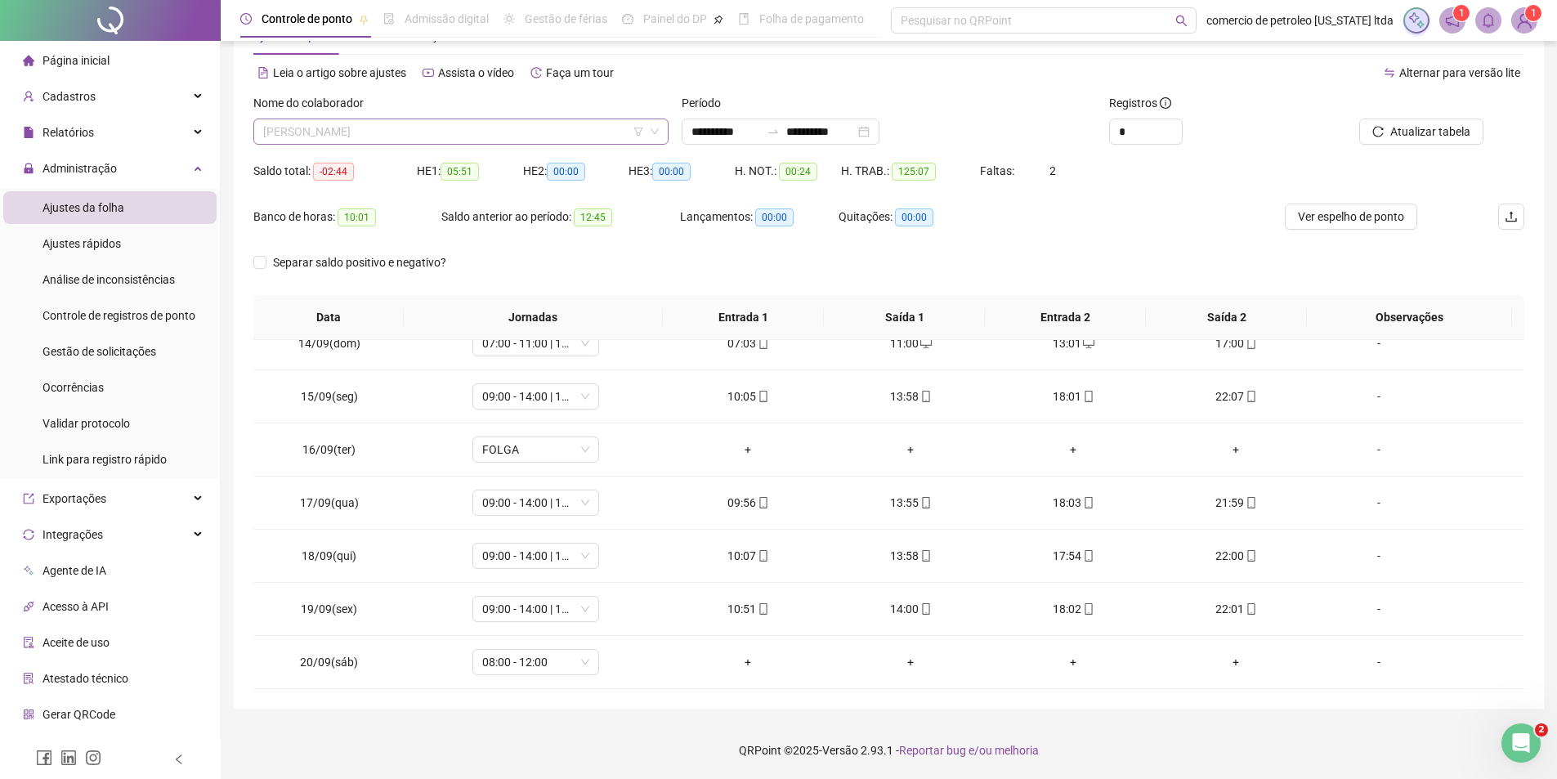
click at [472, 135] on span "PEDRO WLADIMIR DO NASCIMENTO SILVA" at bounding box center [461, 131] width 396 height 25
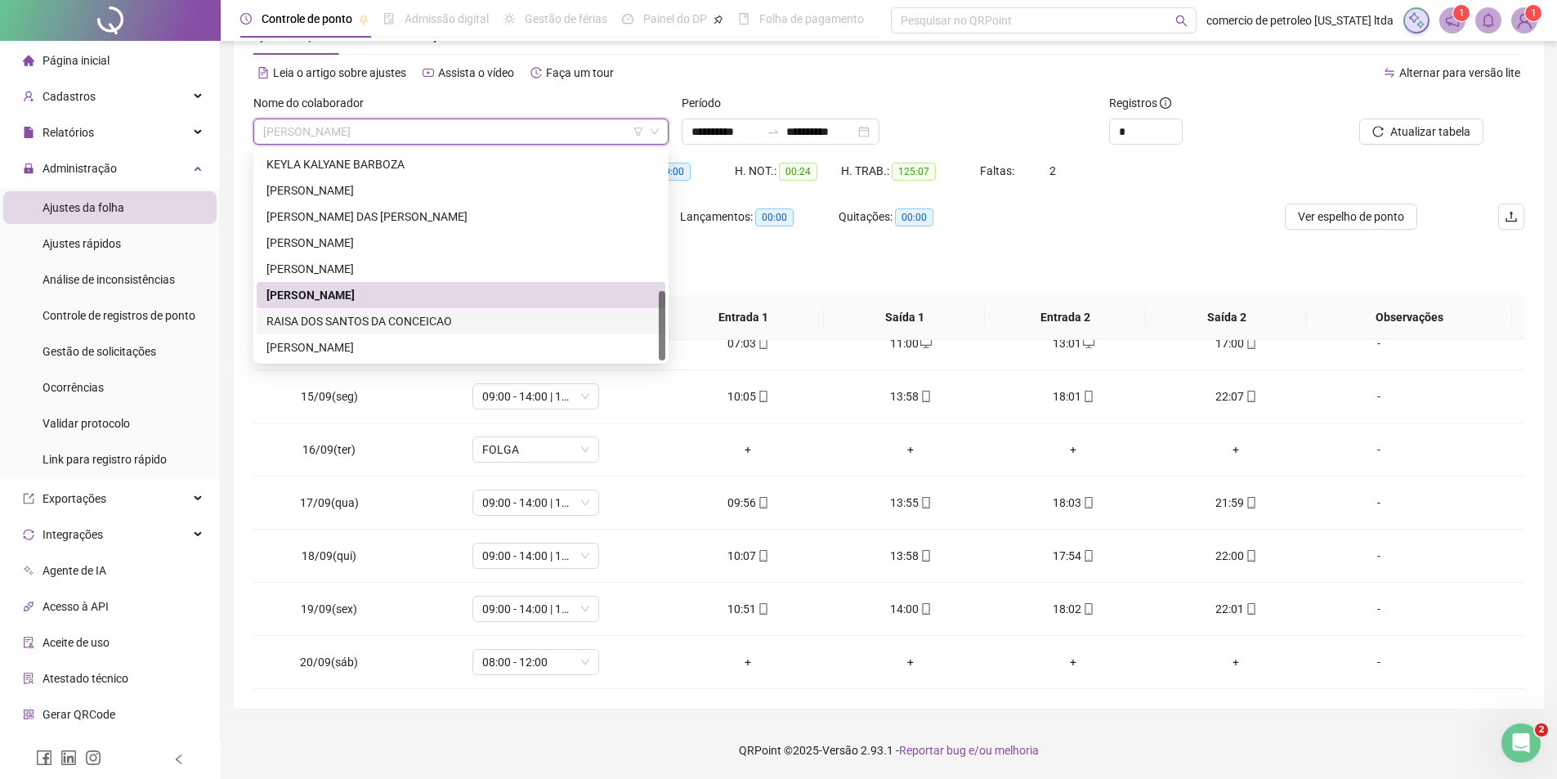
click at [345, 324] on div "RAISA DOS SANTOS DA CONCEICAO" at bounding box center [460, 321] width 389 height 18
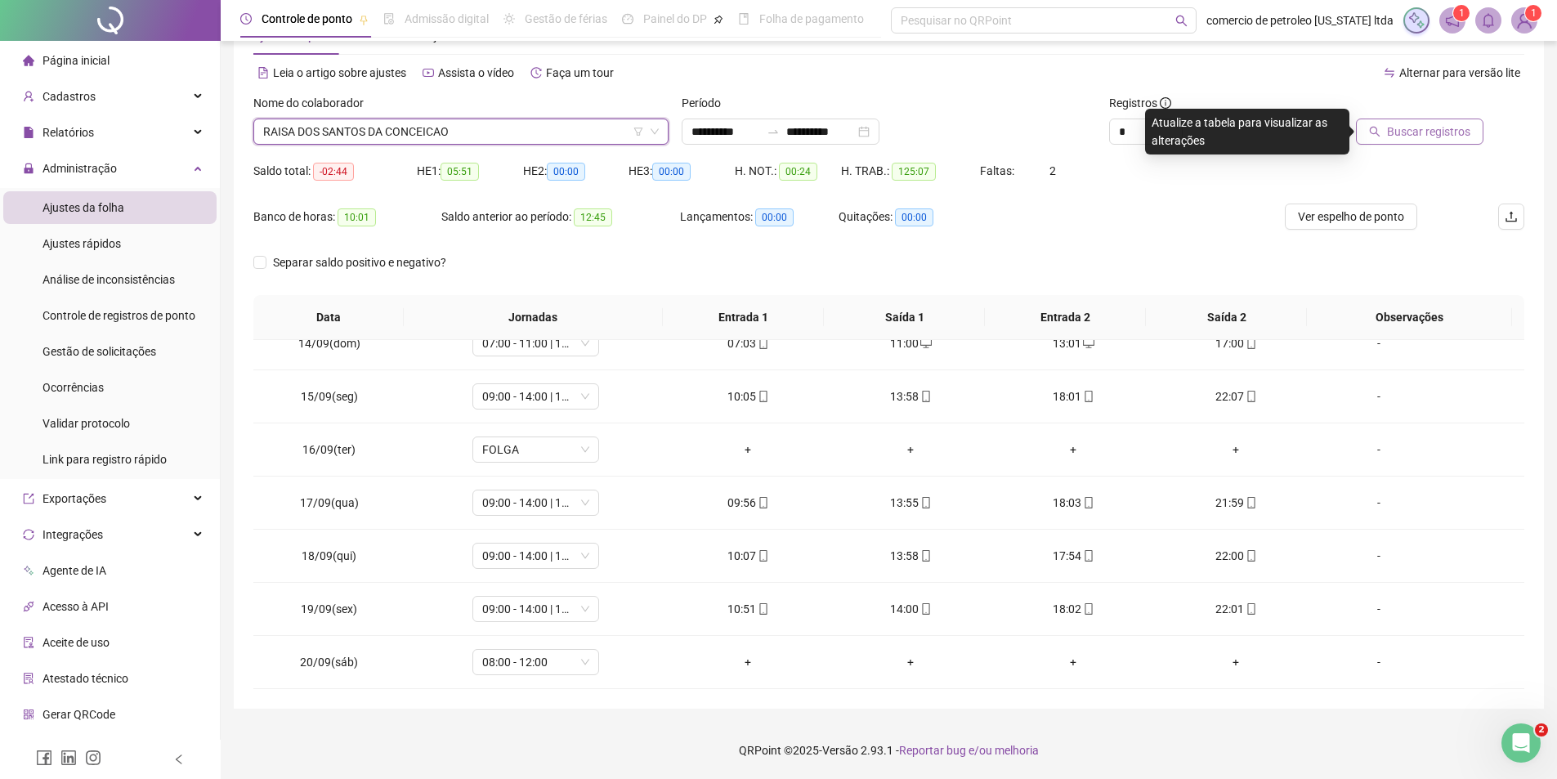
click at [1423, 133] on span "Buscar registros" at bounding box center [1428, 132] width 83 height 18
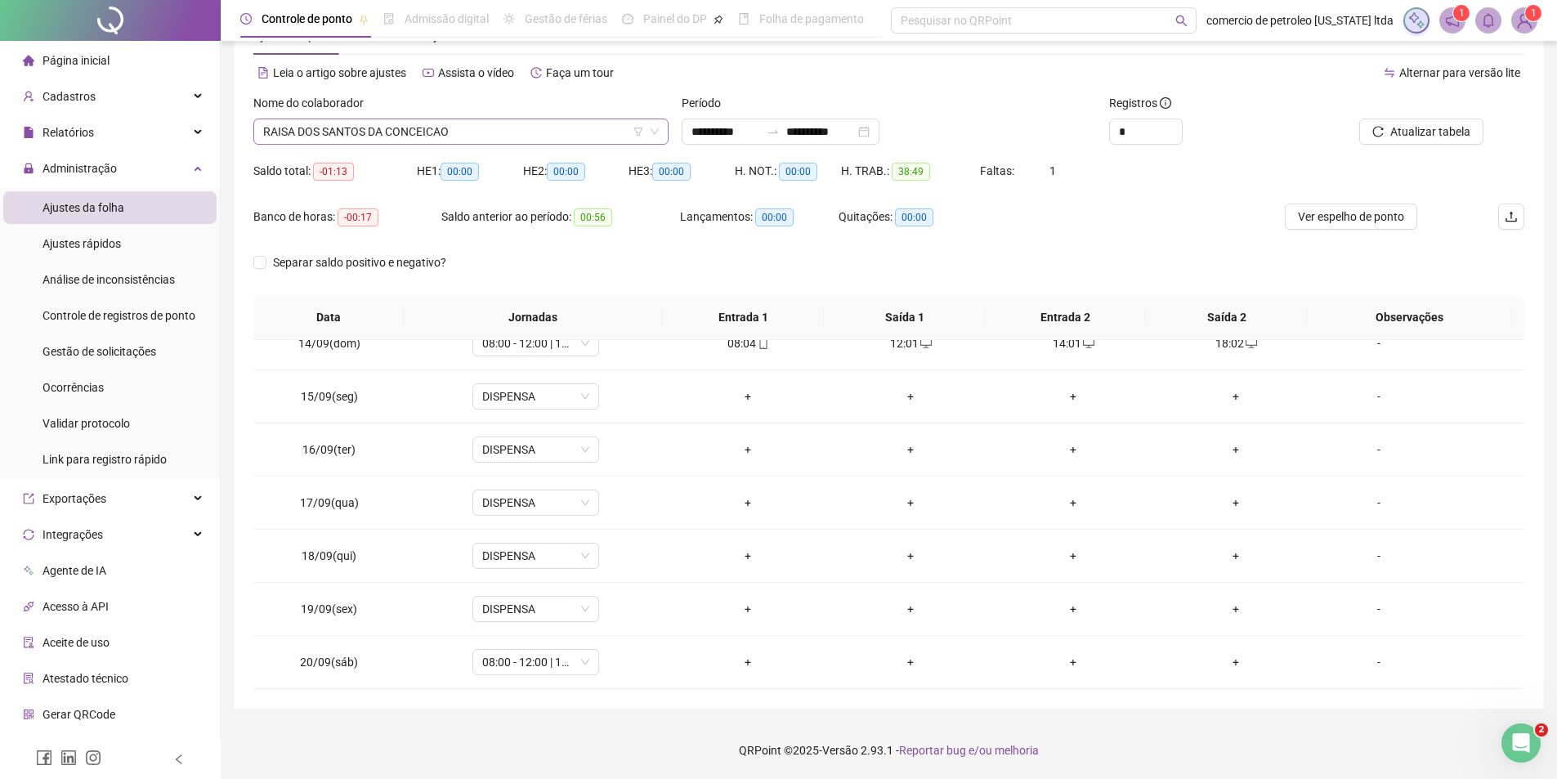
click at [428, 127] on span "RAISA DOS SANTOS DA CONCEICAO" at bounding box center [461, 131] width 396 height 25
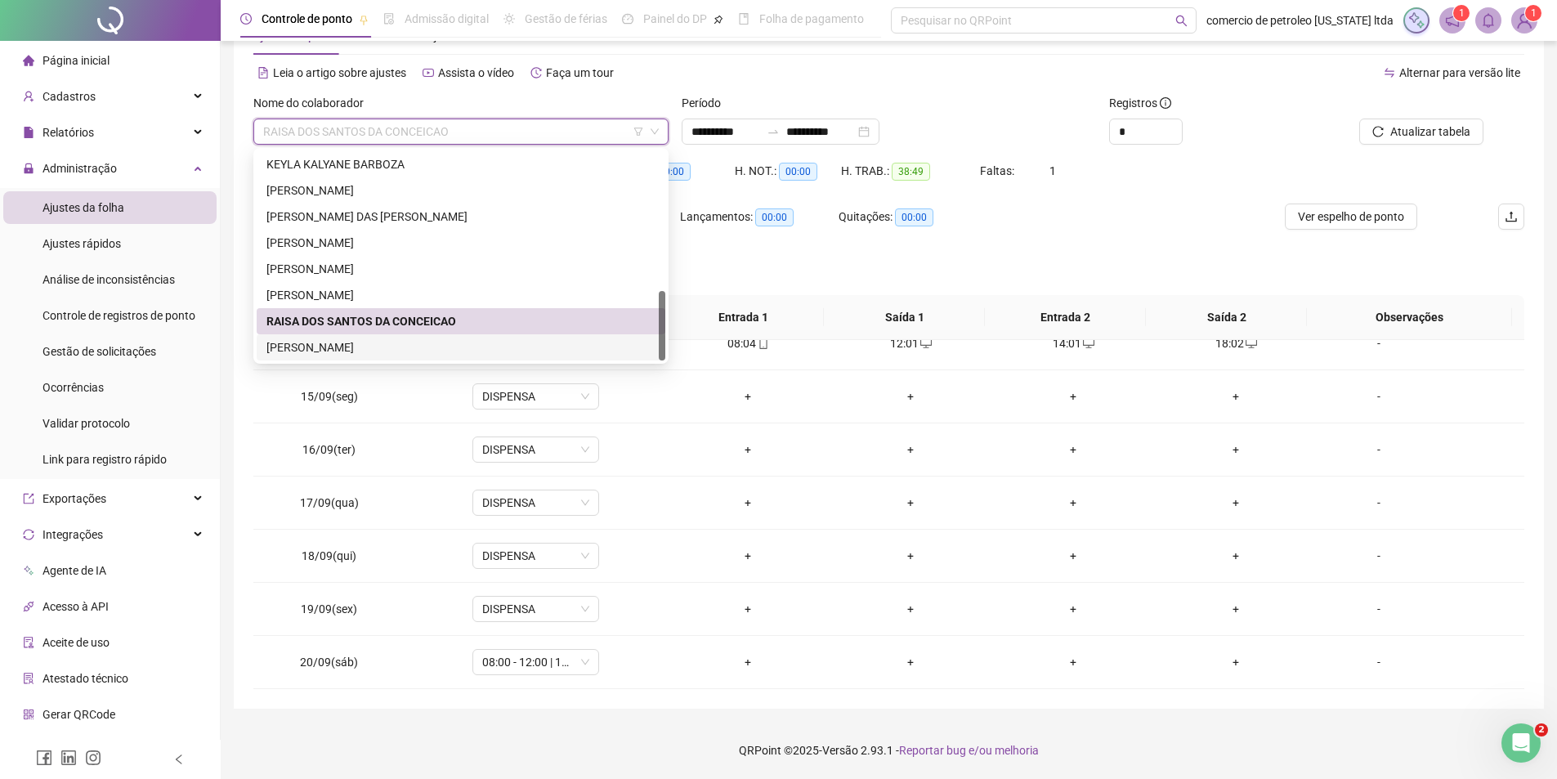
click at [348, 343] on div "VANIELSON DO NASCIMENTO SOUZA" at bounding box center [460, 347] width 389 height 18
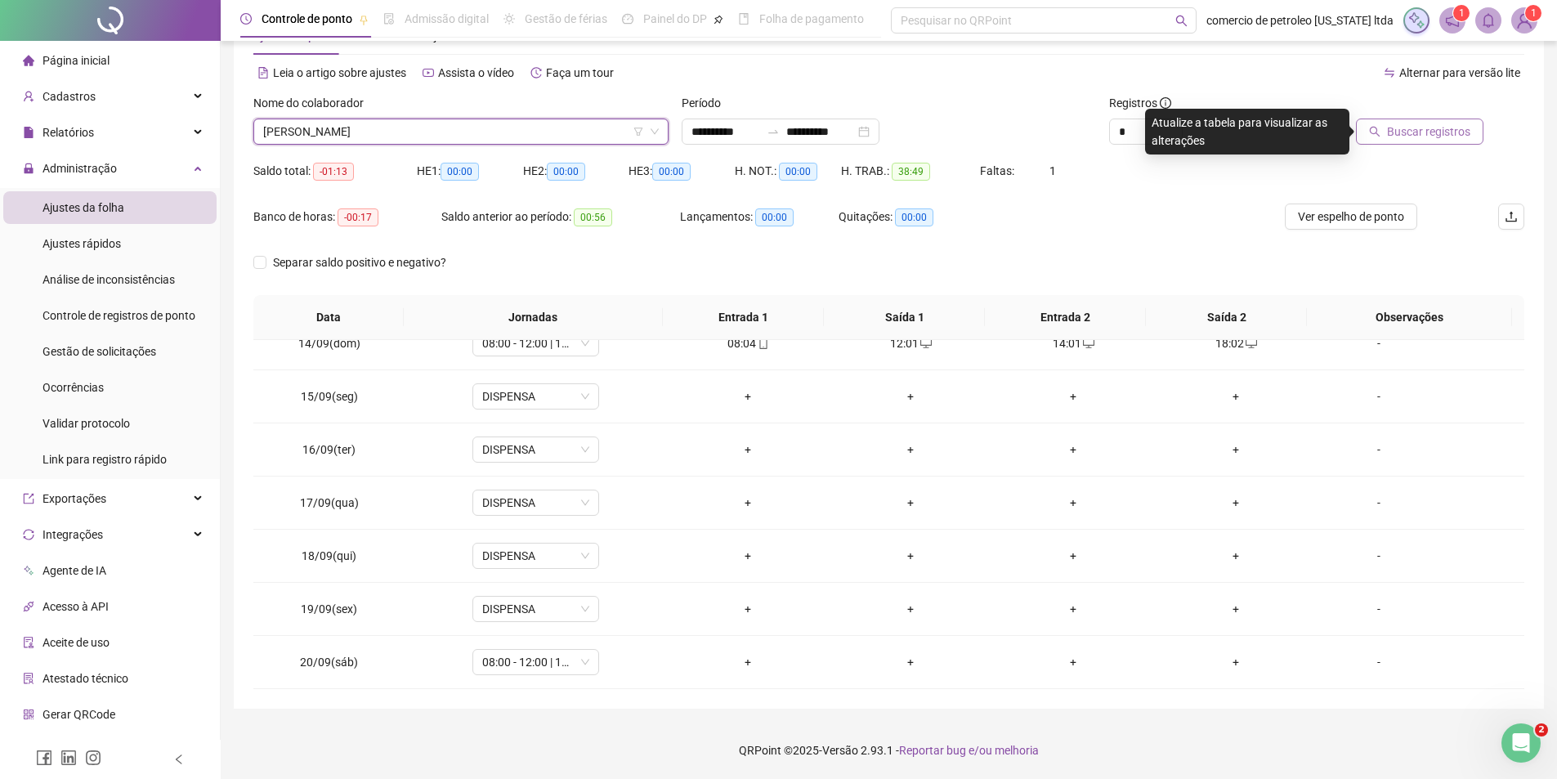
click at [1452, 139] on span "Buscar registros" at bounding box center [1428, 132] width 83 height 18
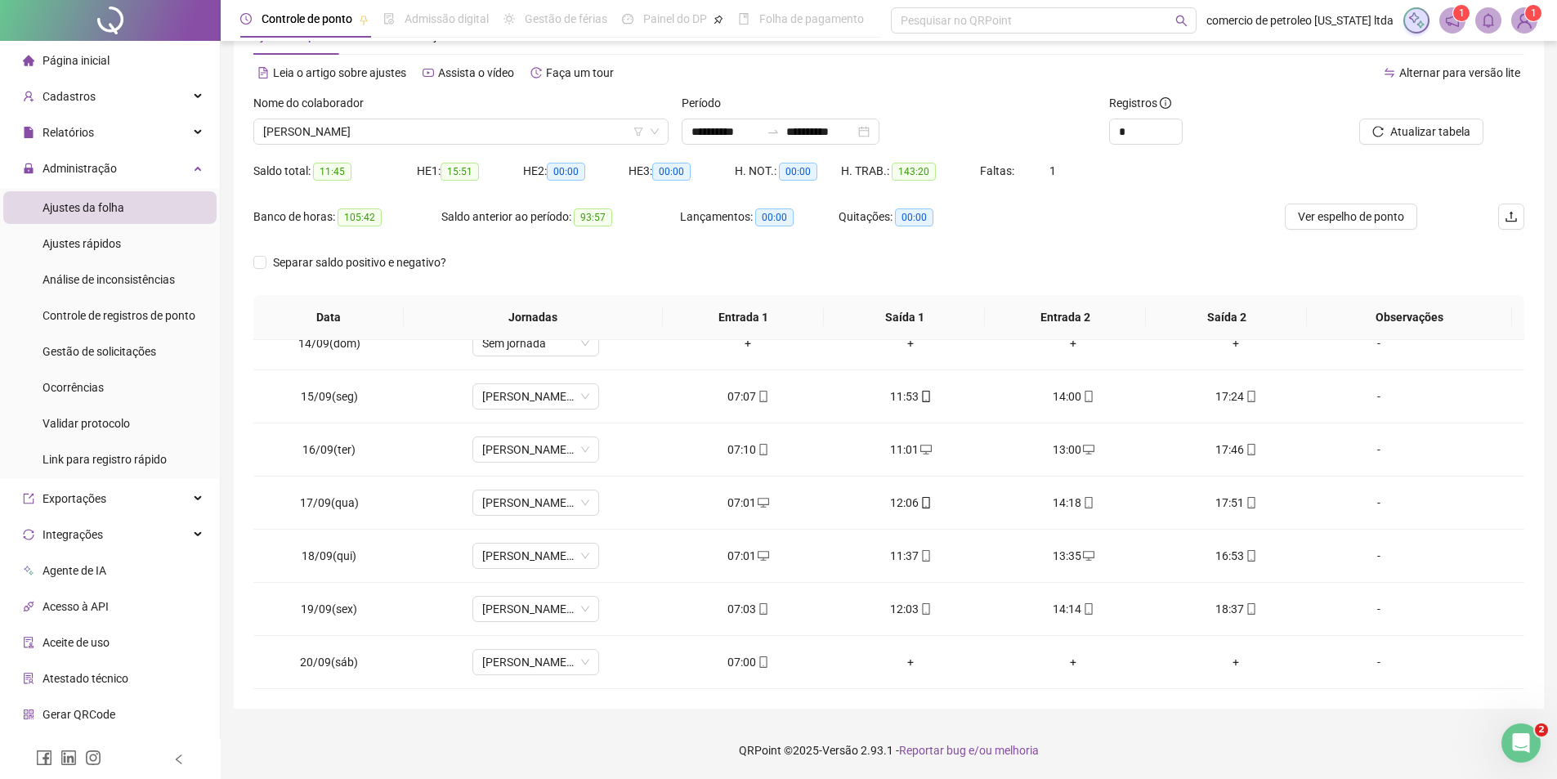
click at [1523, 16] on img at bounding box center [1524, 20] width 25 height 25
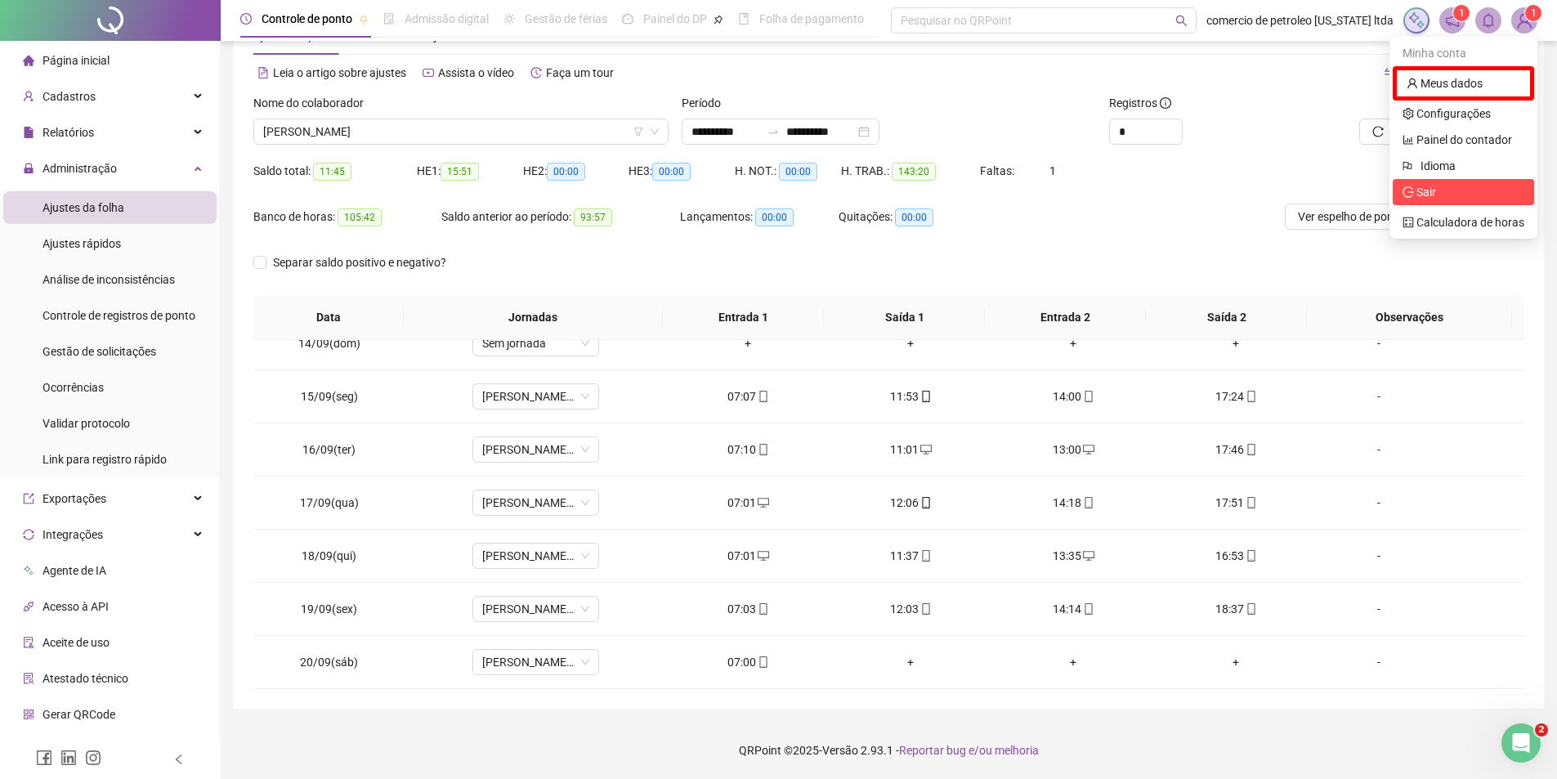
click at [1458, 187] on span "Sair" at bounding box center [1464, 192] width 122 height 18
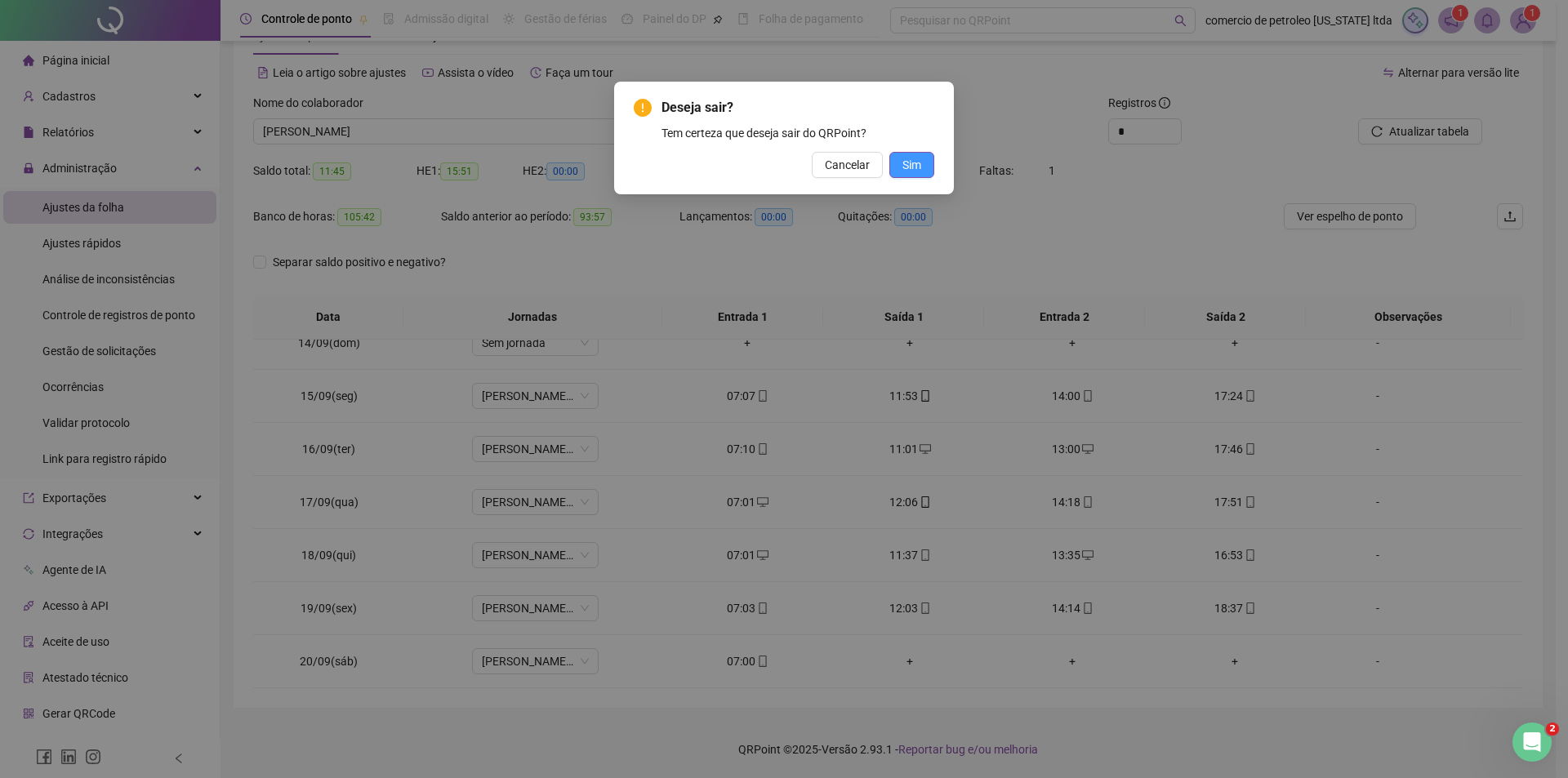
click at [918, 164] on span "Sim" at bounding box center [911, 165] width 19 height 18
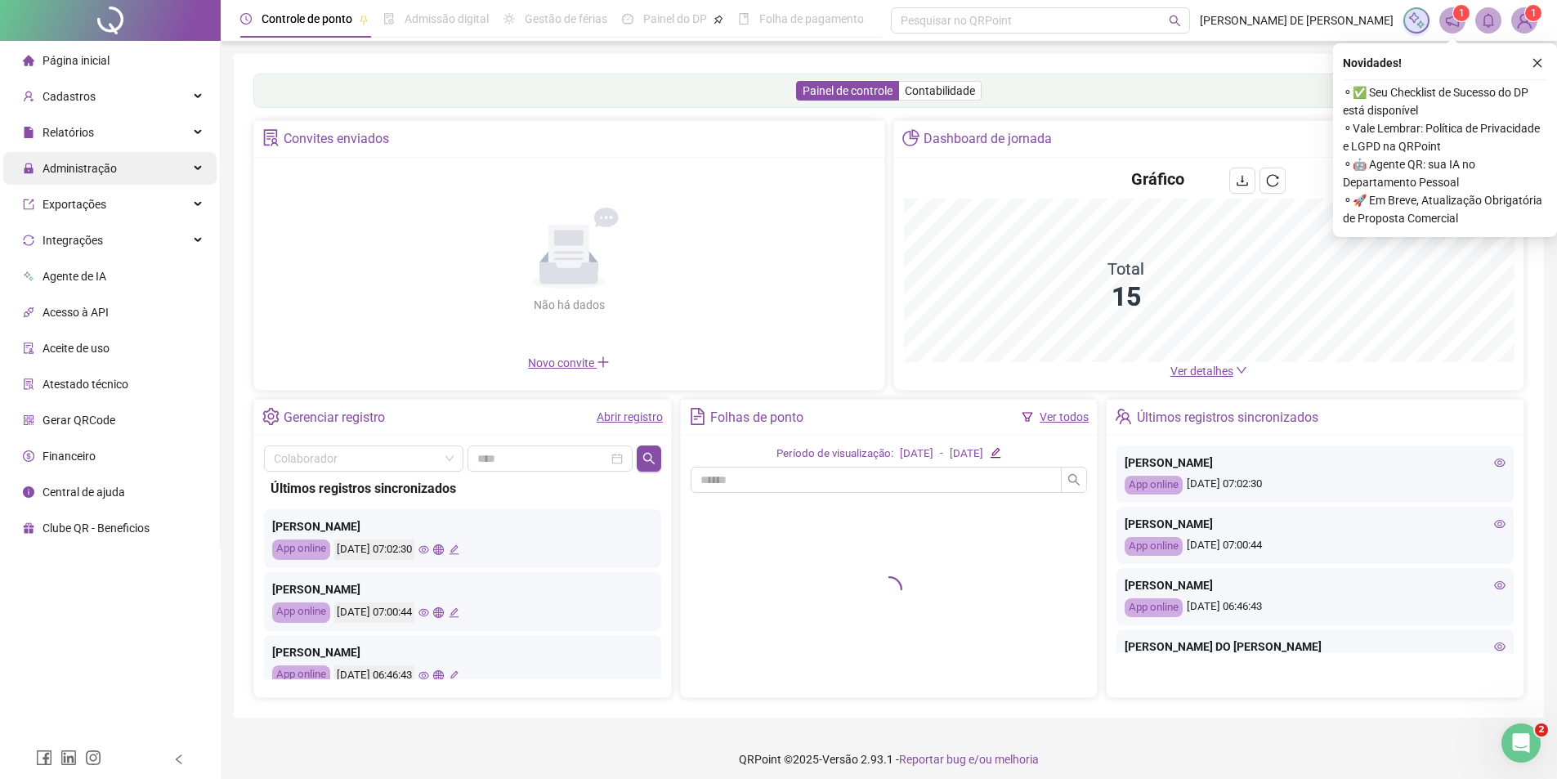
click at [145, 172] on div "Administração" at bounding box center [109, 168] width 213 height 33
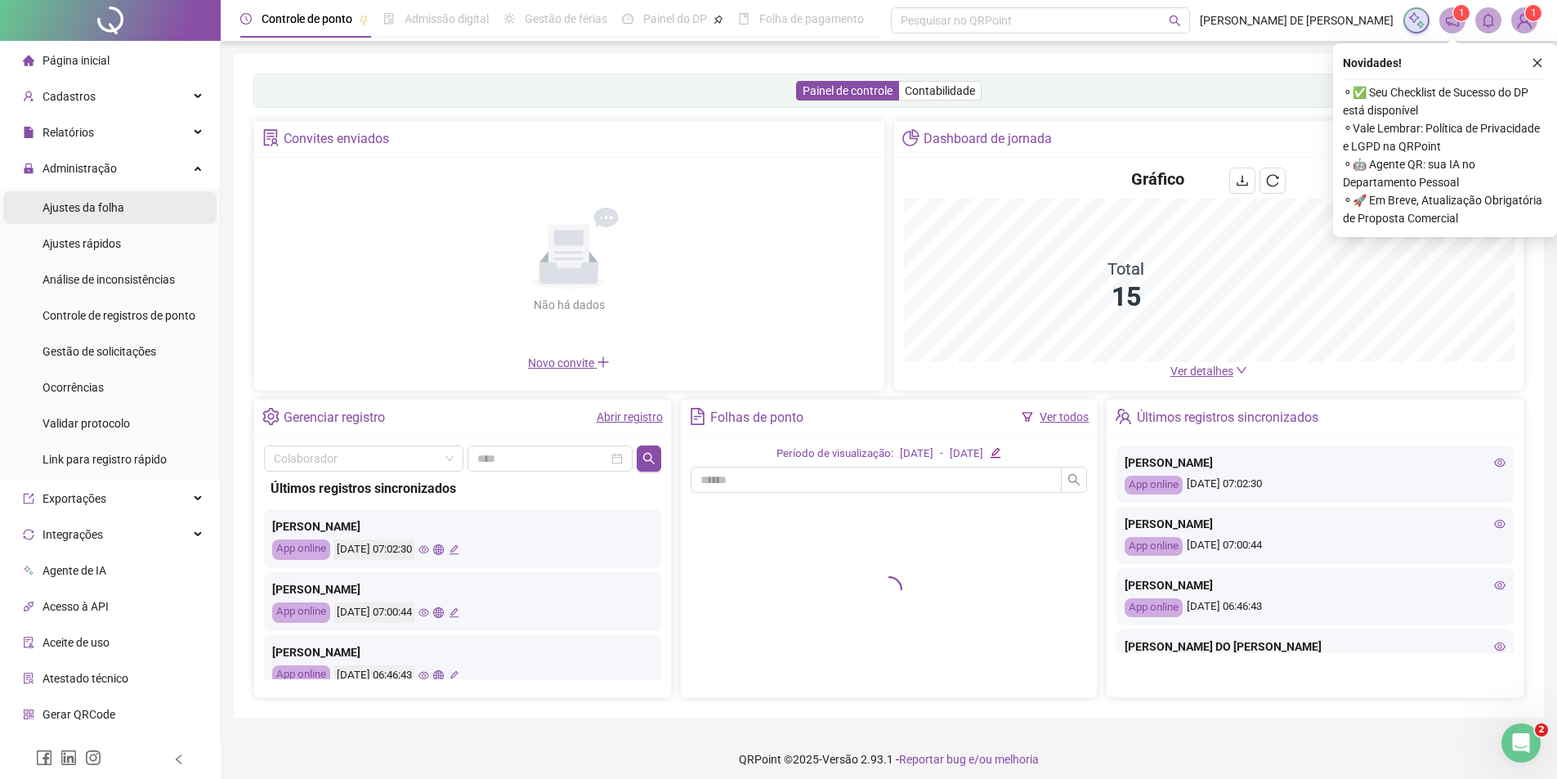
click at [90, 209] on span "Ajustes da folha" at bounding box center [84, 207] width 82 height 13
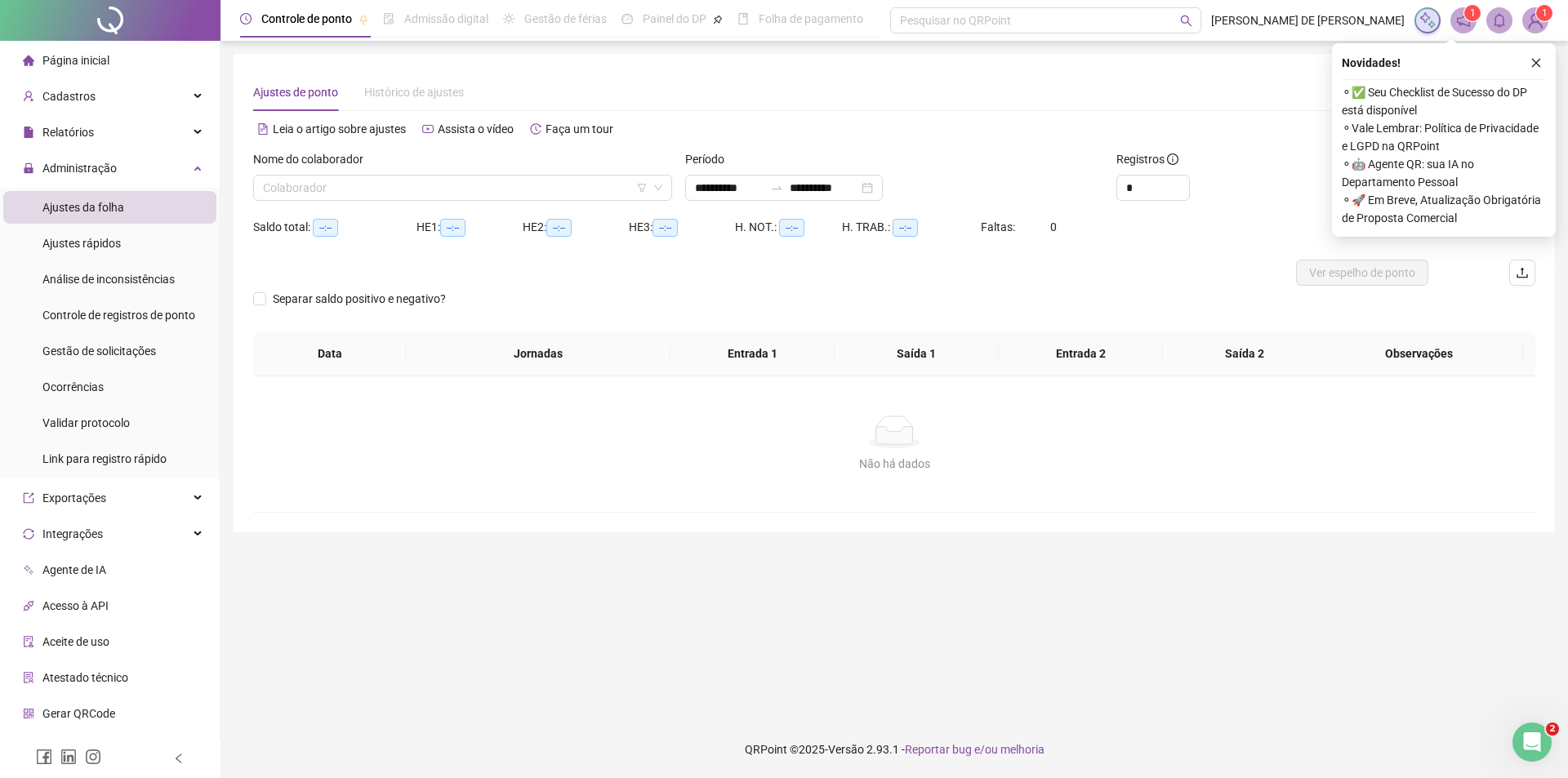
type input "**********"
click at [395, 189] on input "search" at bounding box center [454, 188] width 385 height 25
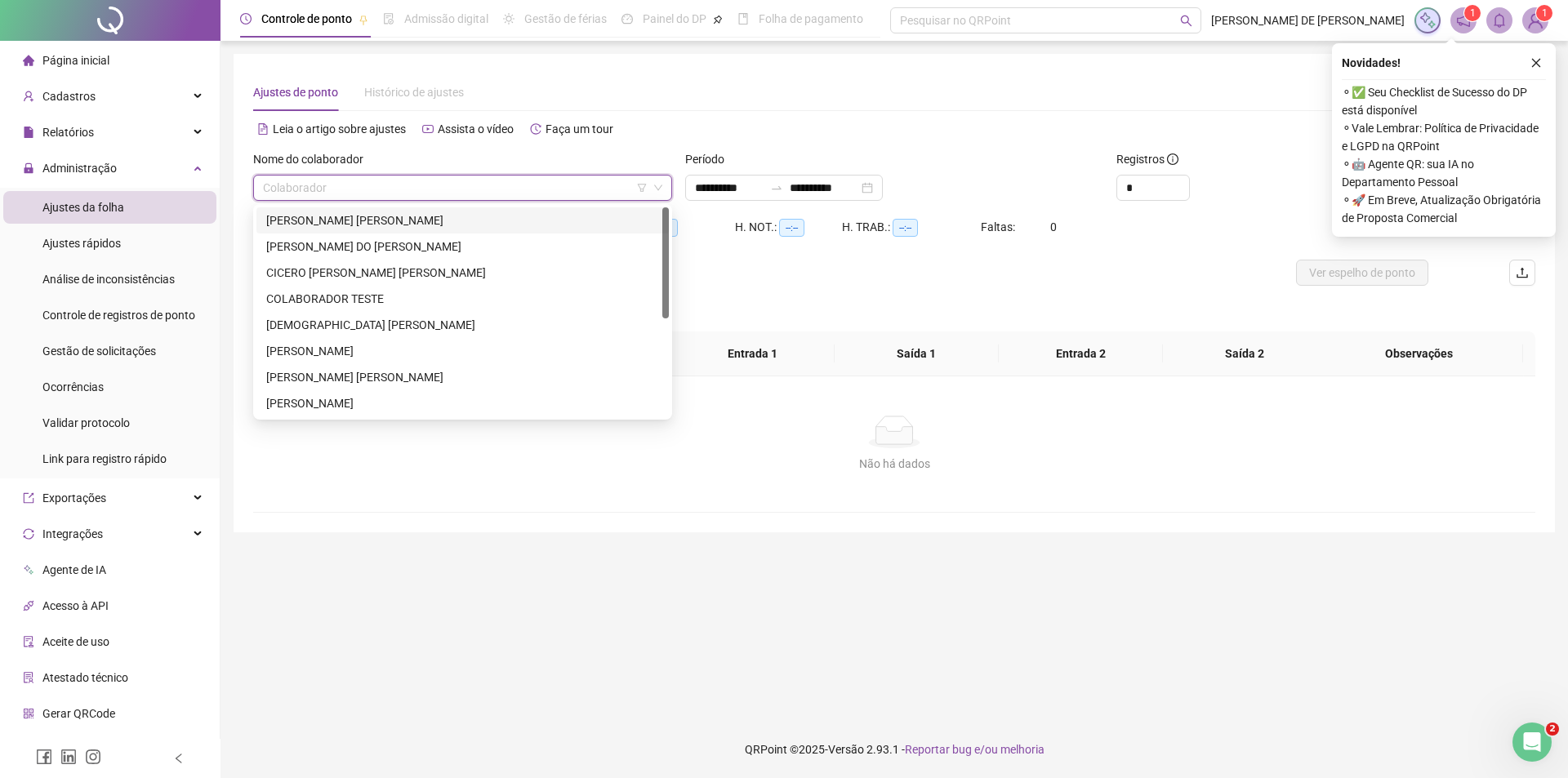
click at [368, 218] on div "ANDRE PEREIRA LOBO" at bounding box center [461, 221] width 392 height 18
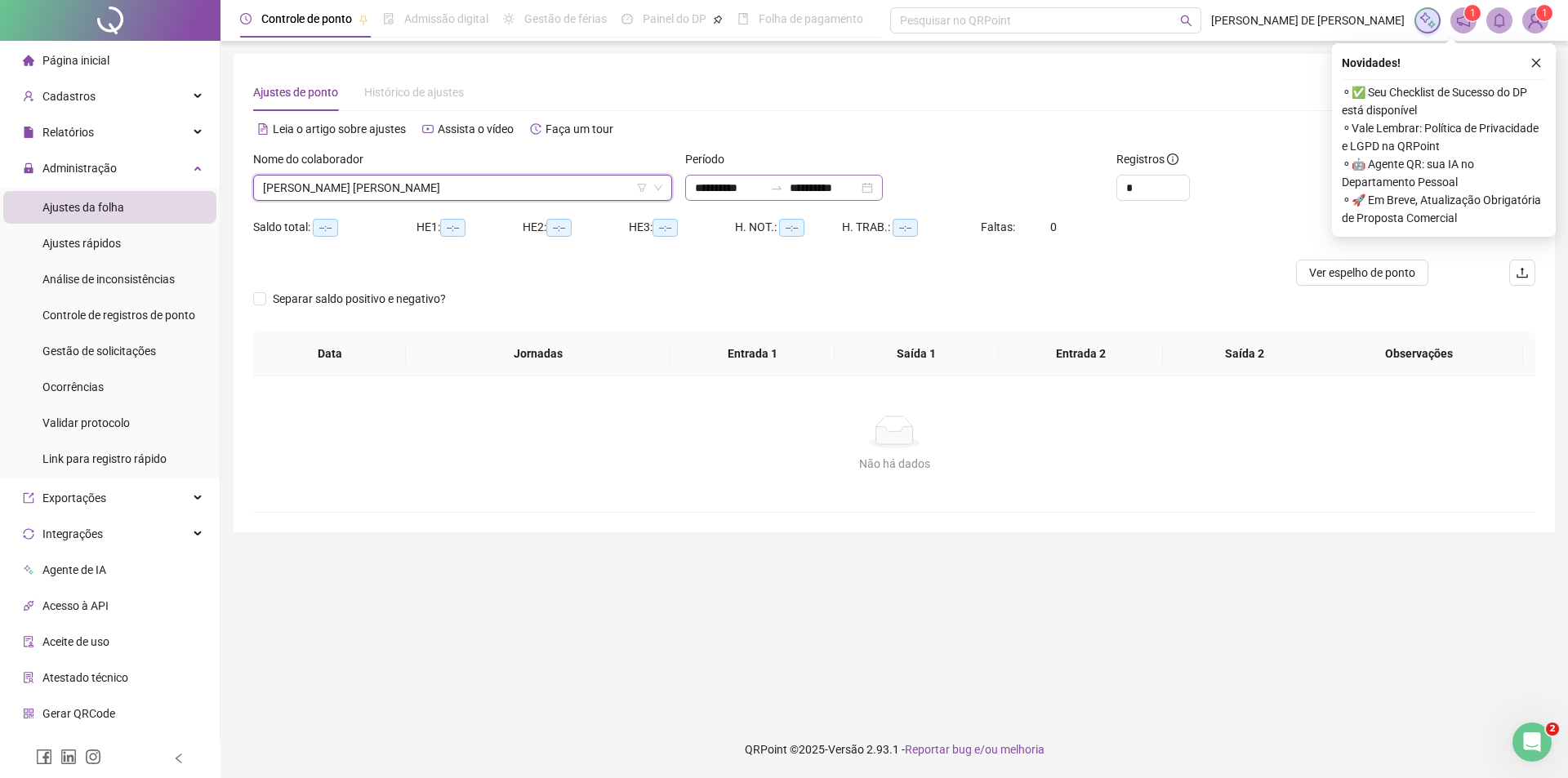
click at [883, 191] on div "**********" at bounding box center [784, 188] width 198 height 26
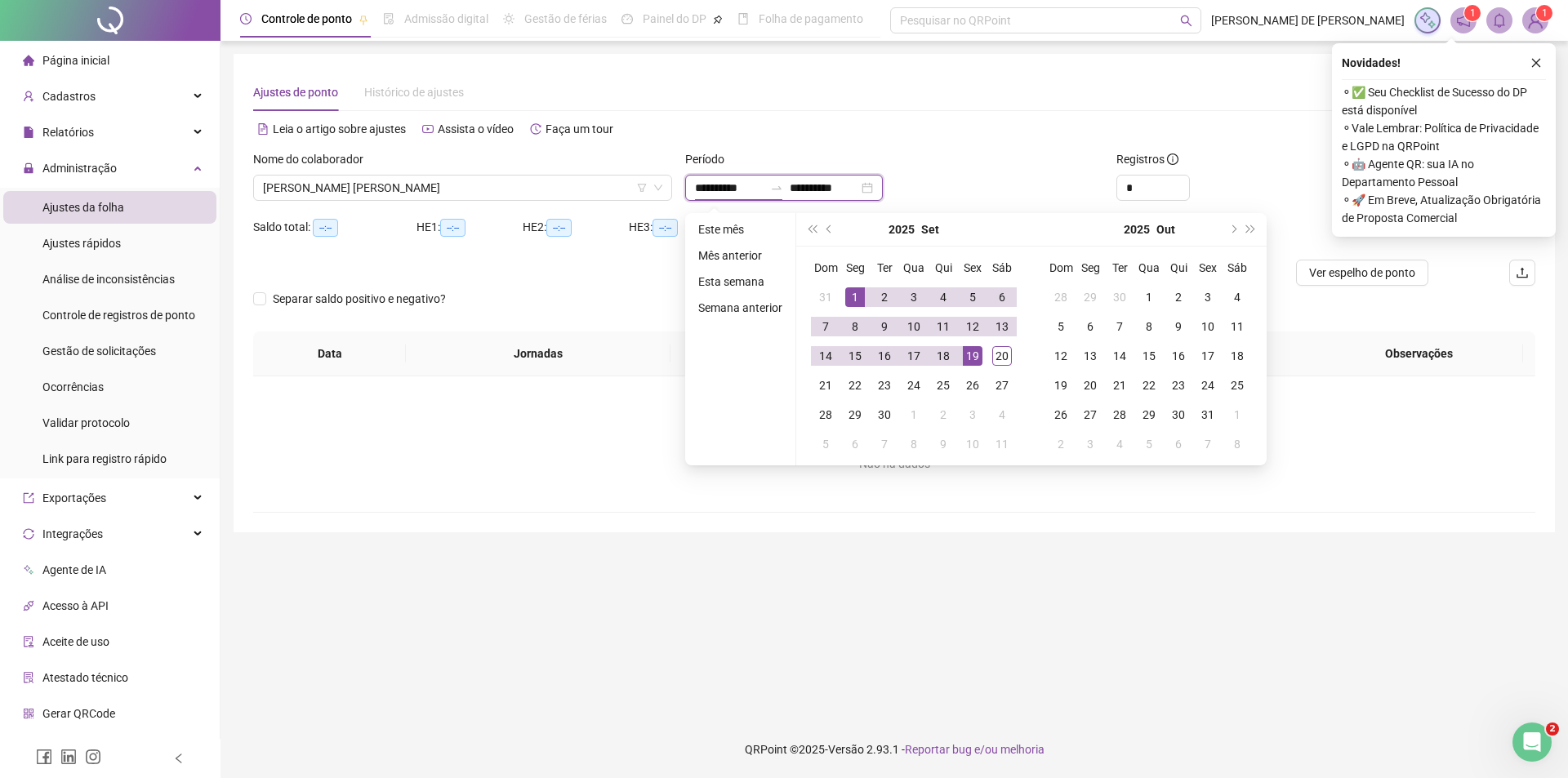
type input "**********"
click at [852, 301] on div "1" at bounding box center [855, 298] width 20 height 20
type input "**********"
drag, startPoint x: 1001, startPoint y: 360, endPoint x: 1082, endPoint y: 328, distance: 87.1
click at [1001, 360] on div "20" at bounding box center [1002, 357] width 20 height 20
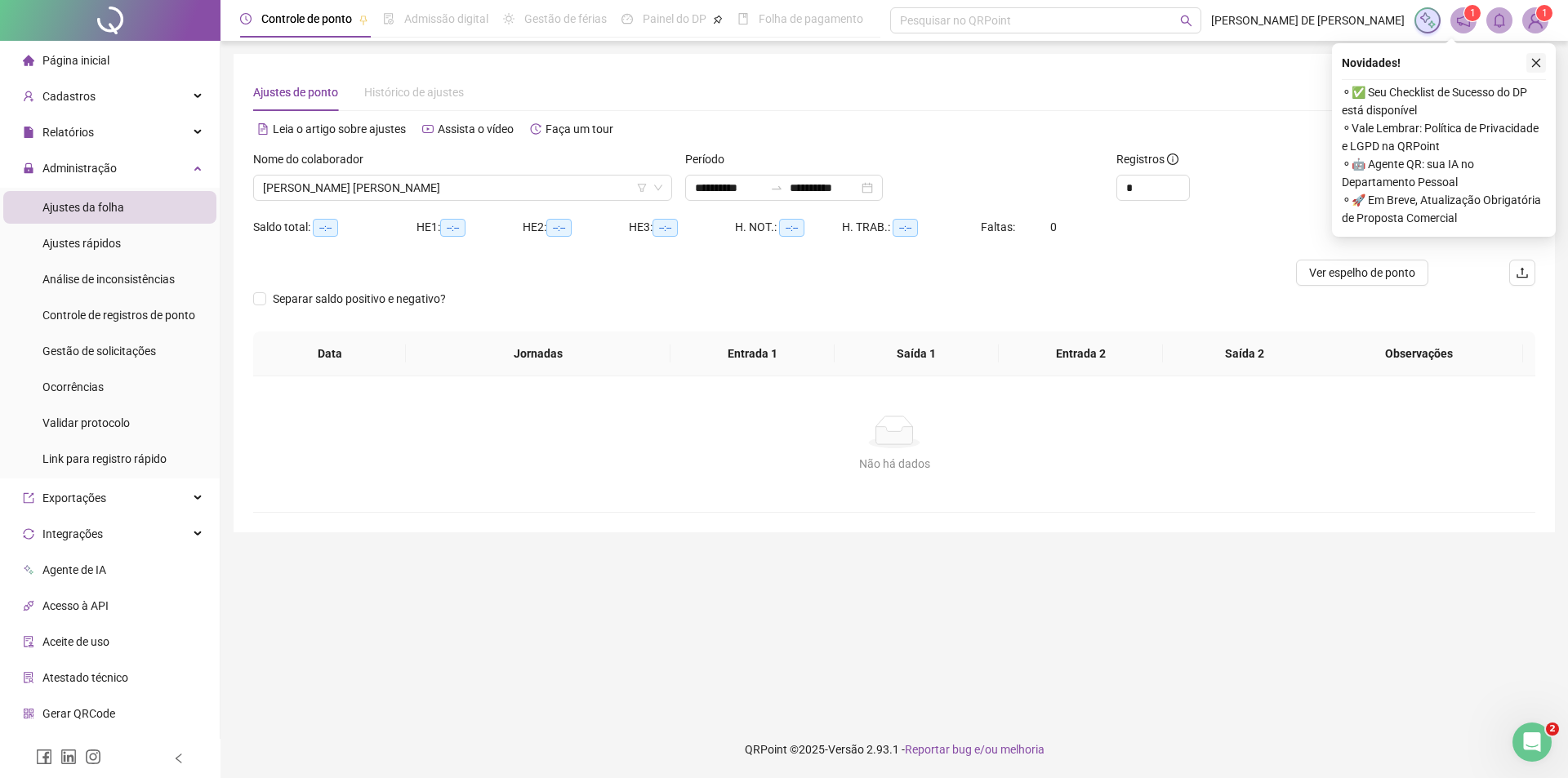
click at [1539, 67] on icon "close" at bounding box center [1535, 62] width 11 height 11
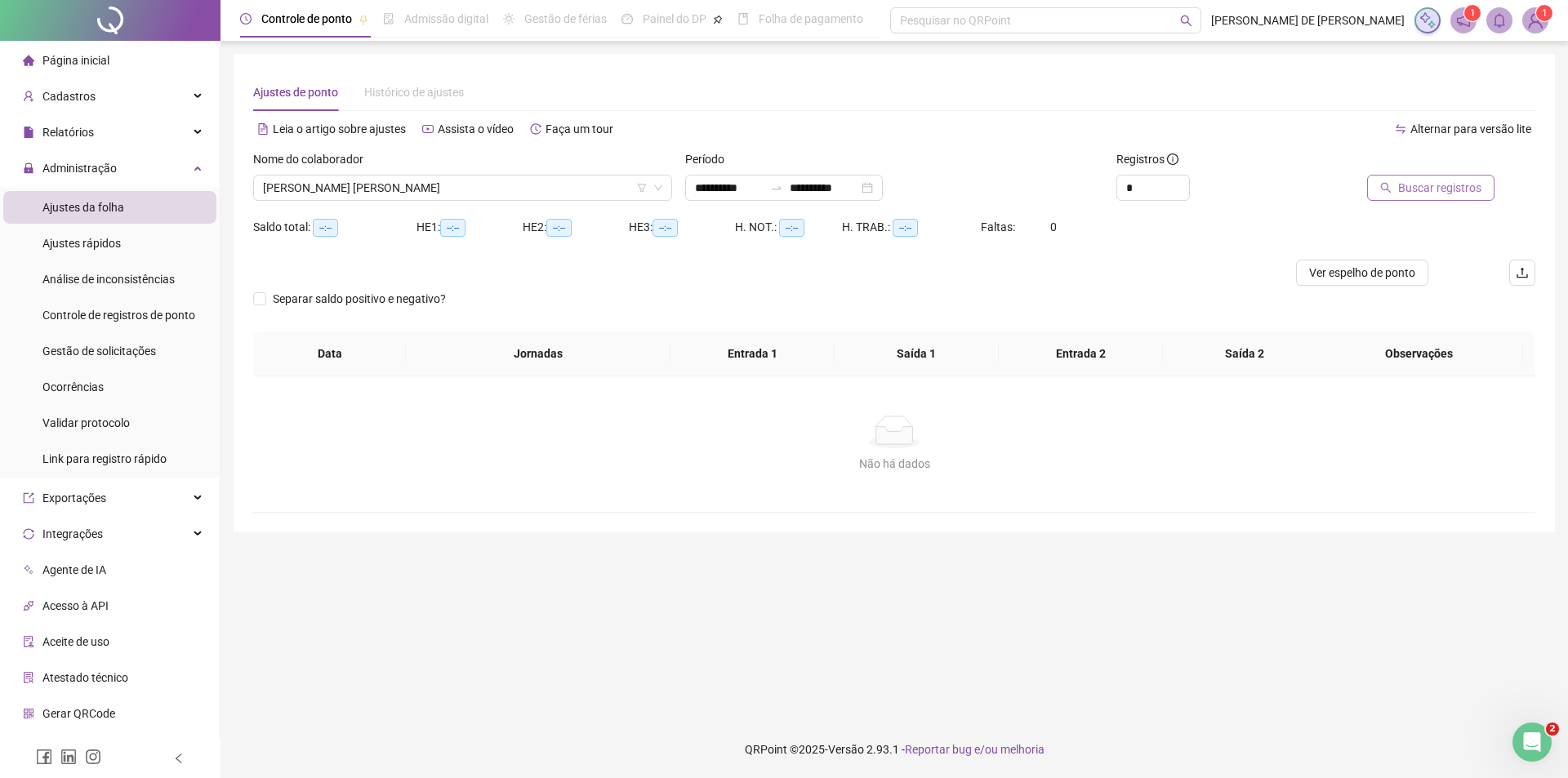
click at [1451, 190] on span "Buscar registros" at bounding box center [1438, 188] width 83 height 18
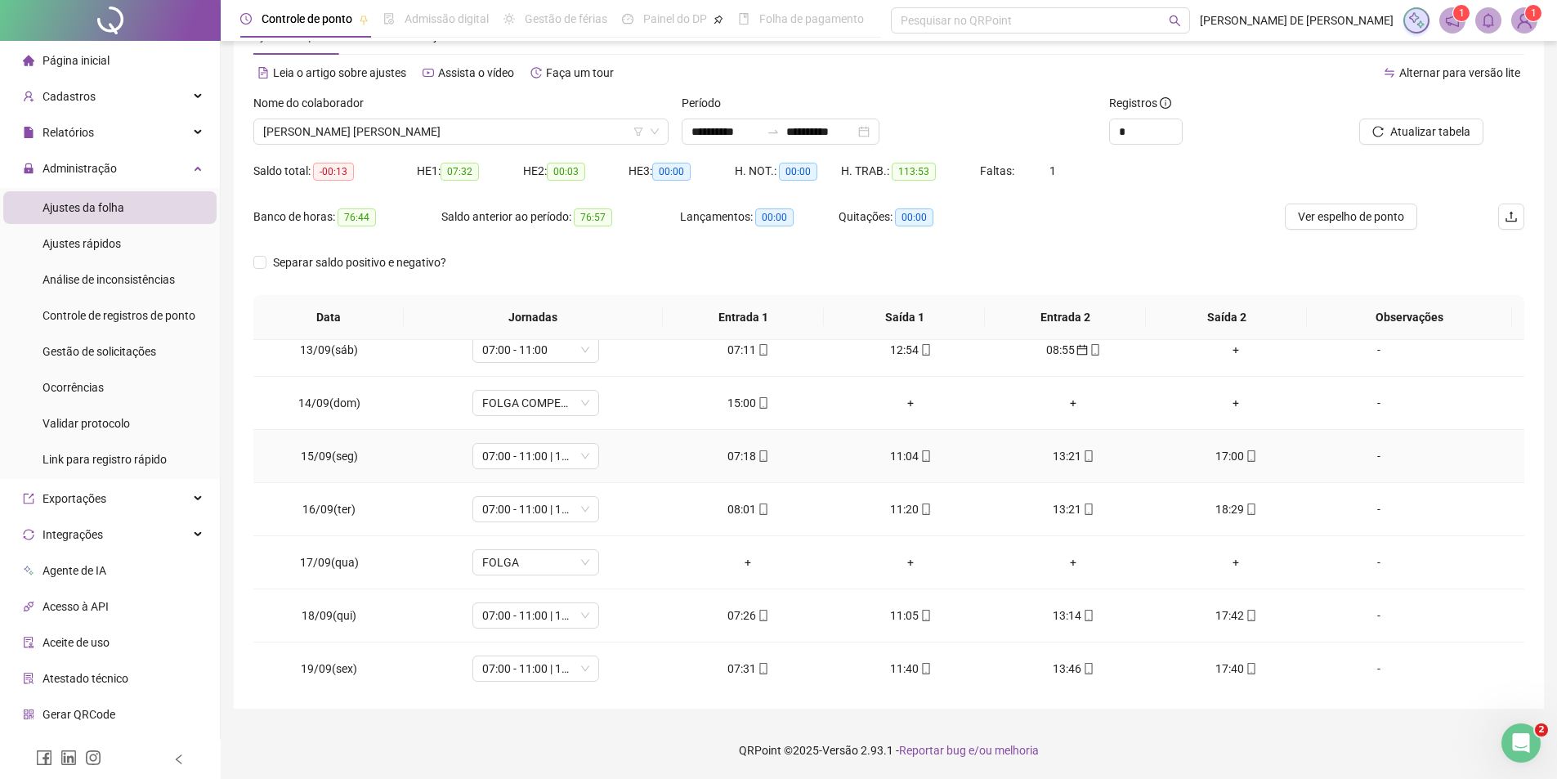
scroll to position [714, 0]
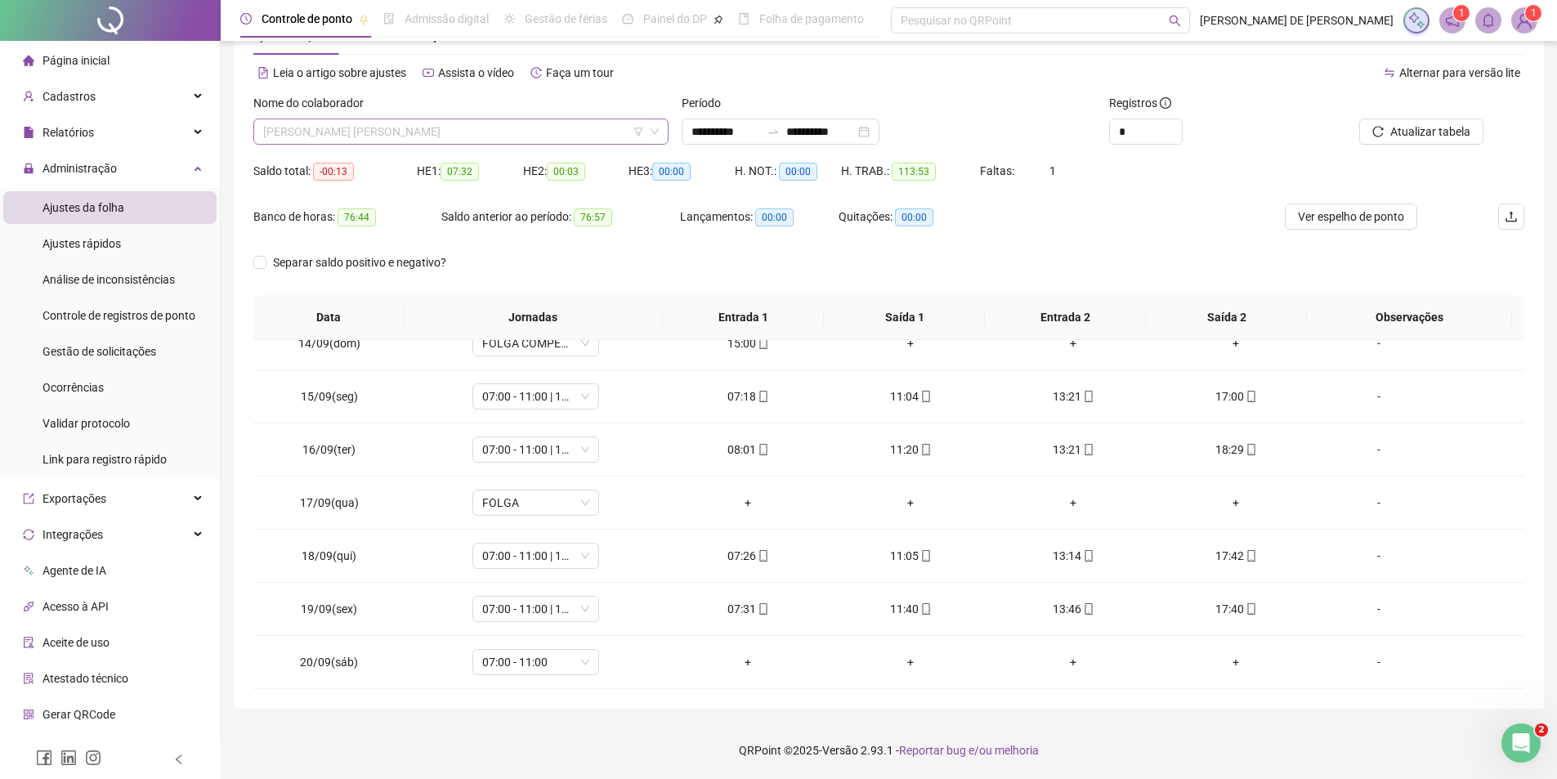
click at [480, 132] on span "ANDRE PEREIRA LOBO" at bounding box center [461, 131] width 396 height 25
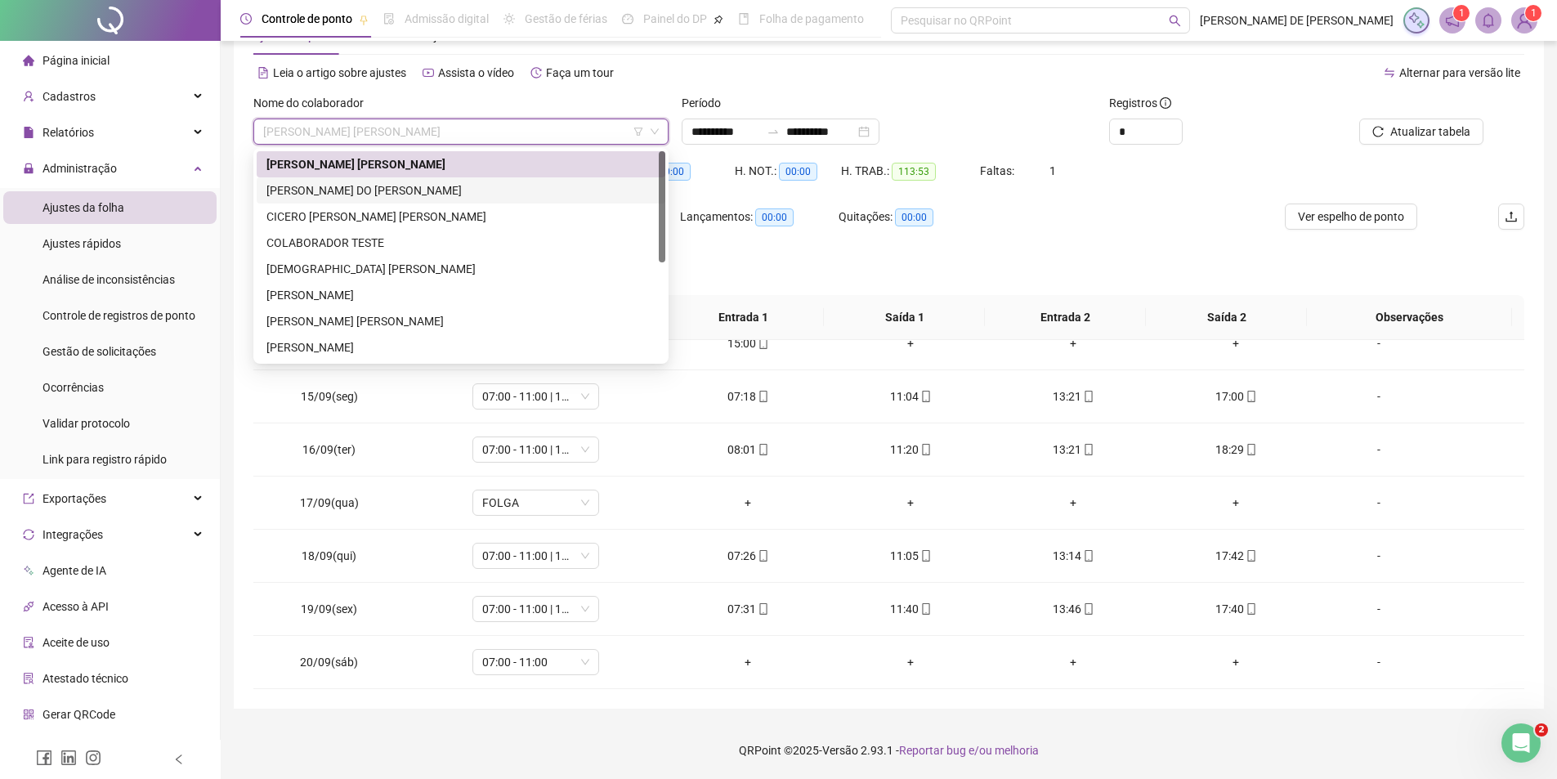
click at [387, 190] on div "CICERO JOSE DO NASCIMENTO" at bounding box center [460, 190] width 389 height 18
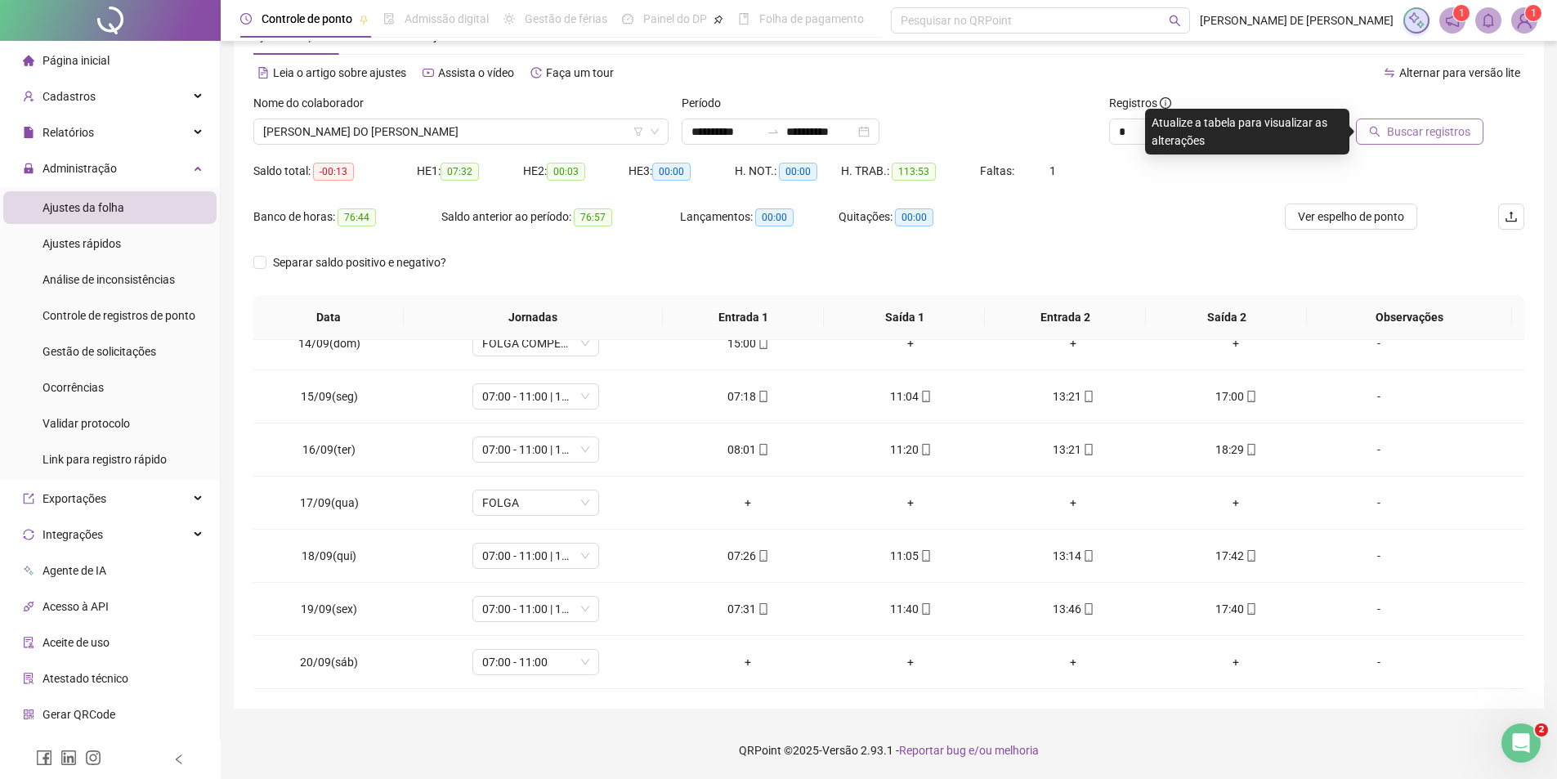
click at [1461, 132] on span "Buscar registros" at bounding box center [1428, 132] width 83 height 18
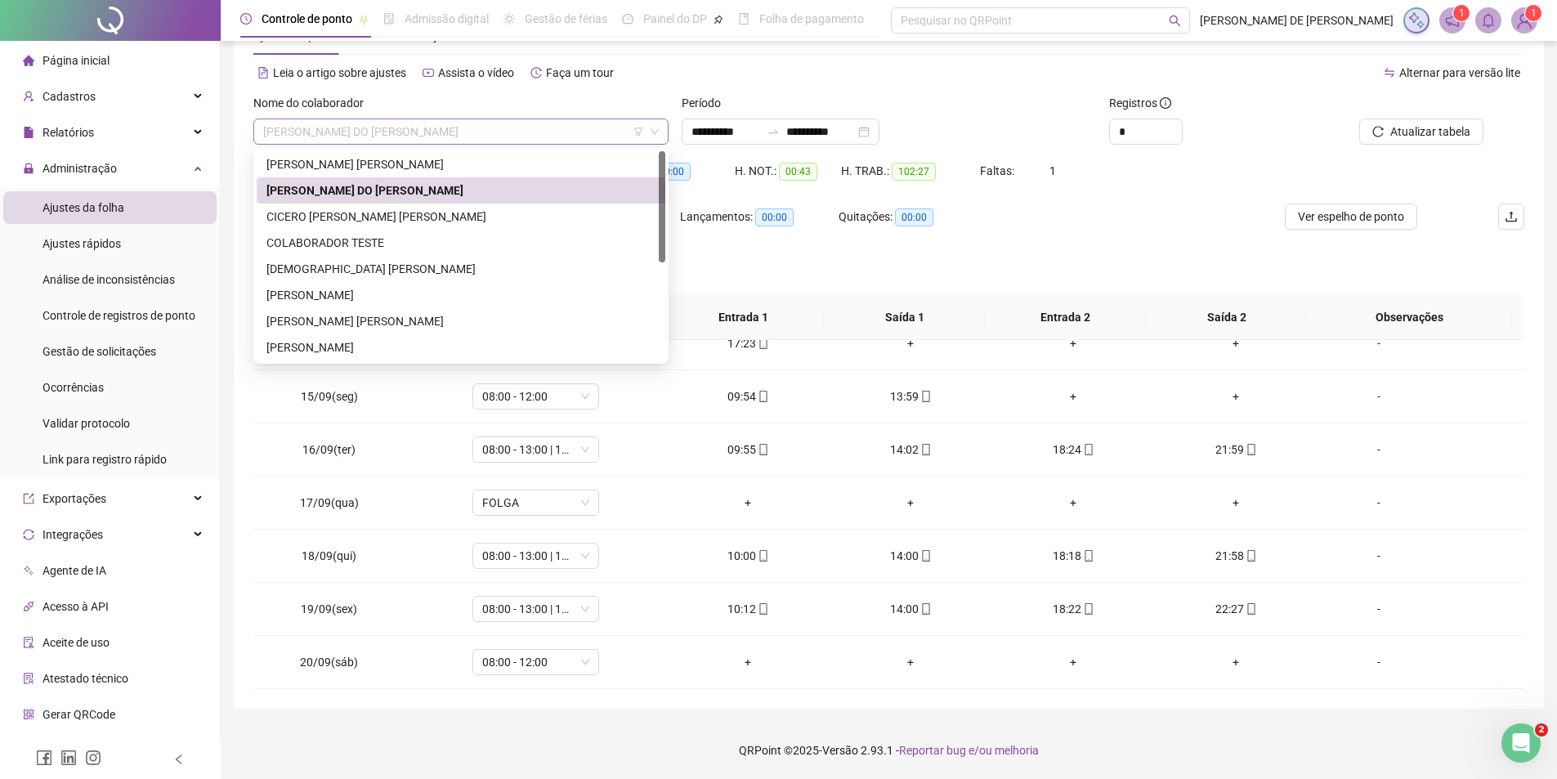
click at [463, 128] on span "CICERO JOSE DO NASCIMENTO" at bounding box center [461, 131] width 396 height 25
click at [403, 222] on div "CICERO ROBSON DA SILVA" at bounding box center [460, 217] width 389 height 18
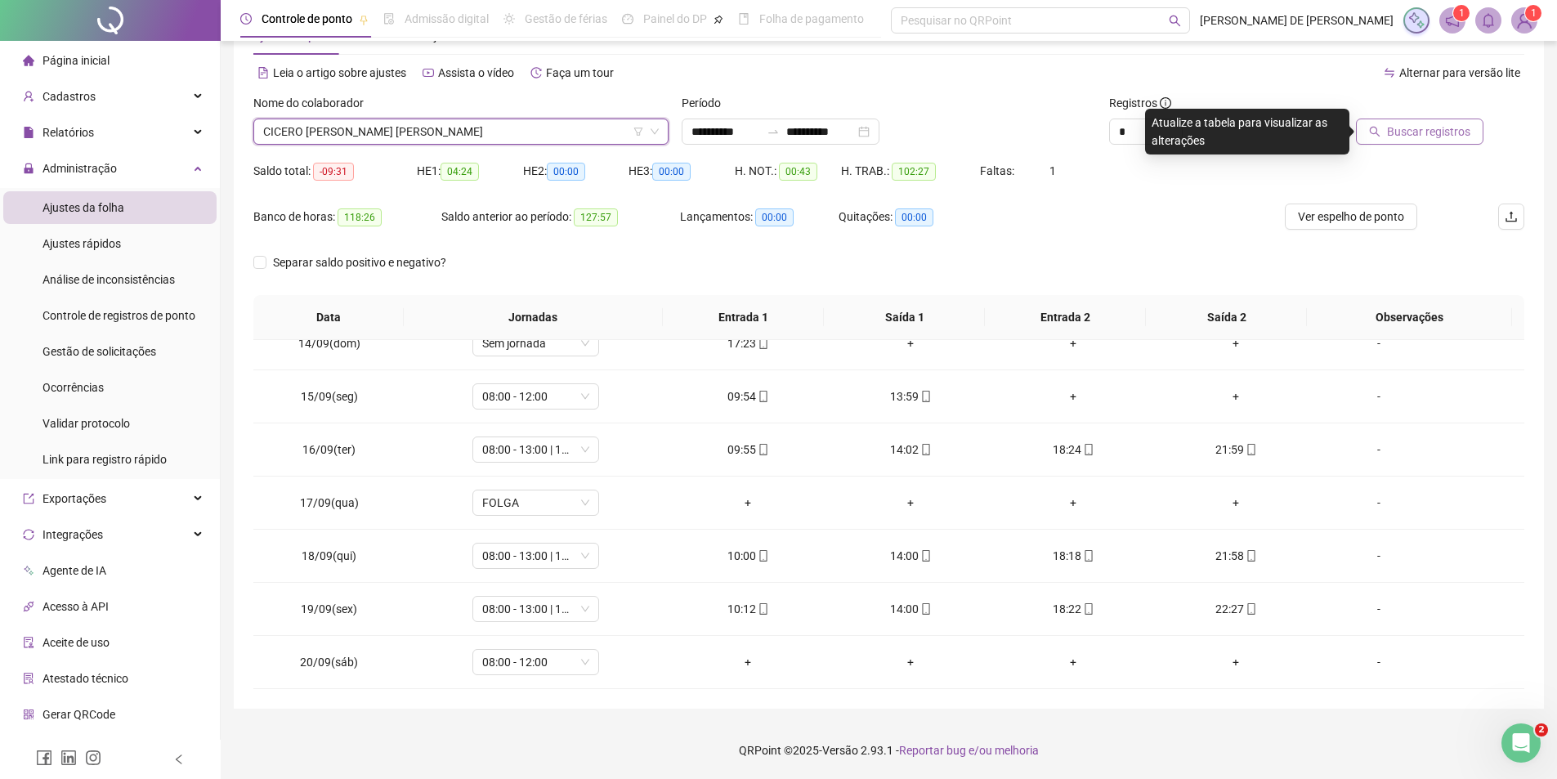
click at [1454, 128] on span "Buscar registros" at bounding box center [1428, 132] width 83 height 18
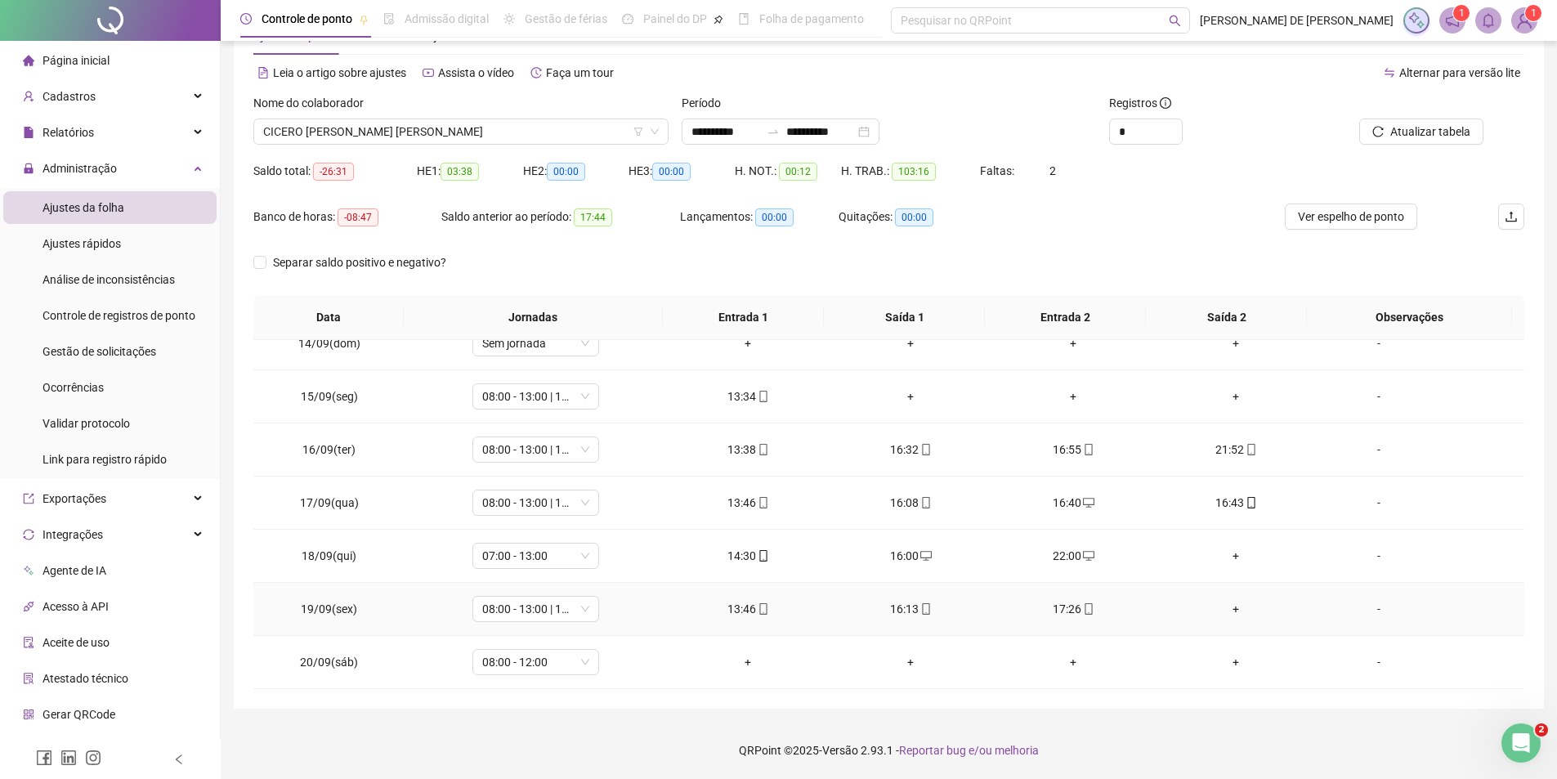
click at [1231, 608] on div "+" at bounding box center [1236, 609] width 137 height 18
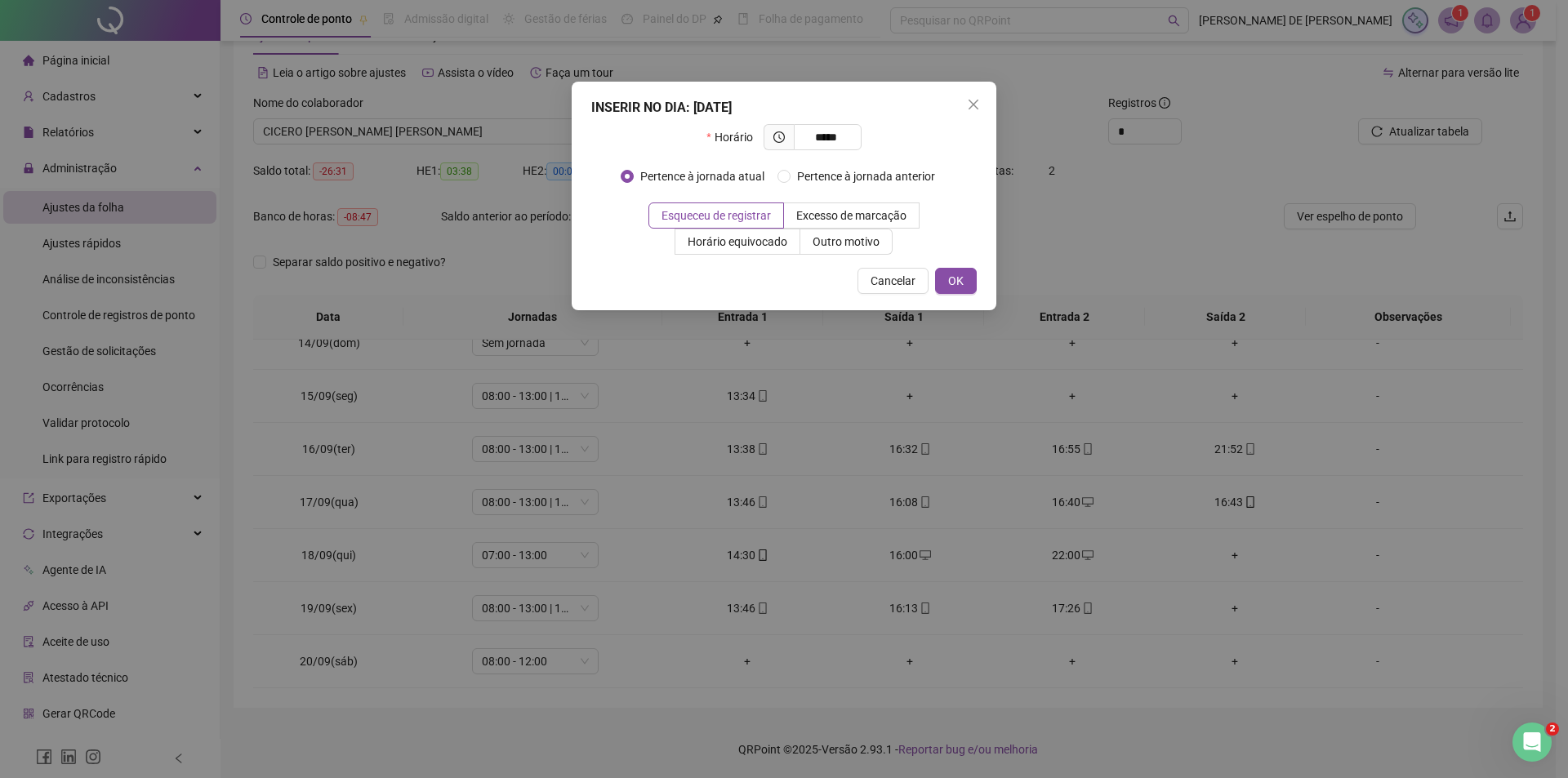
type input "*****"
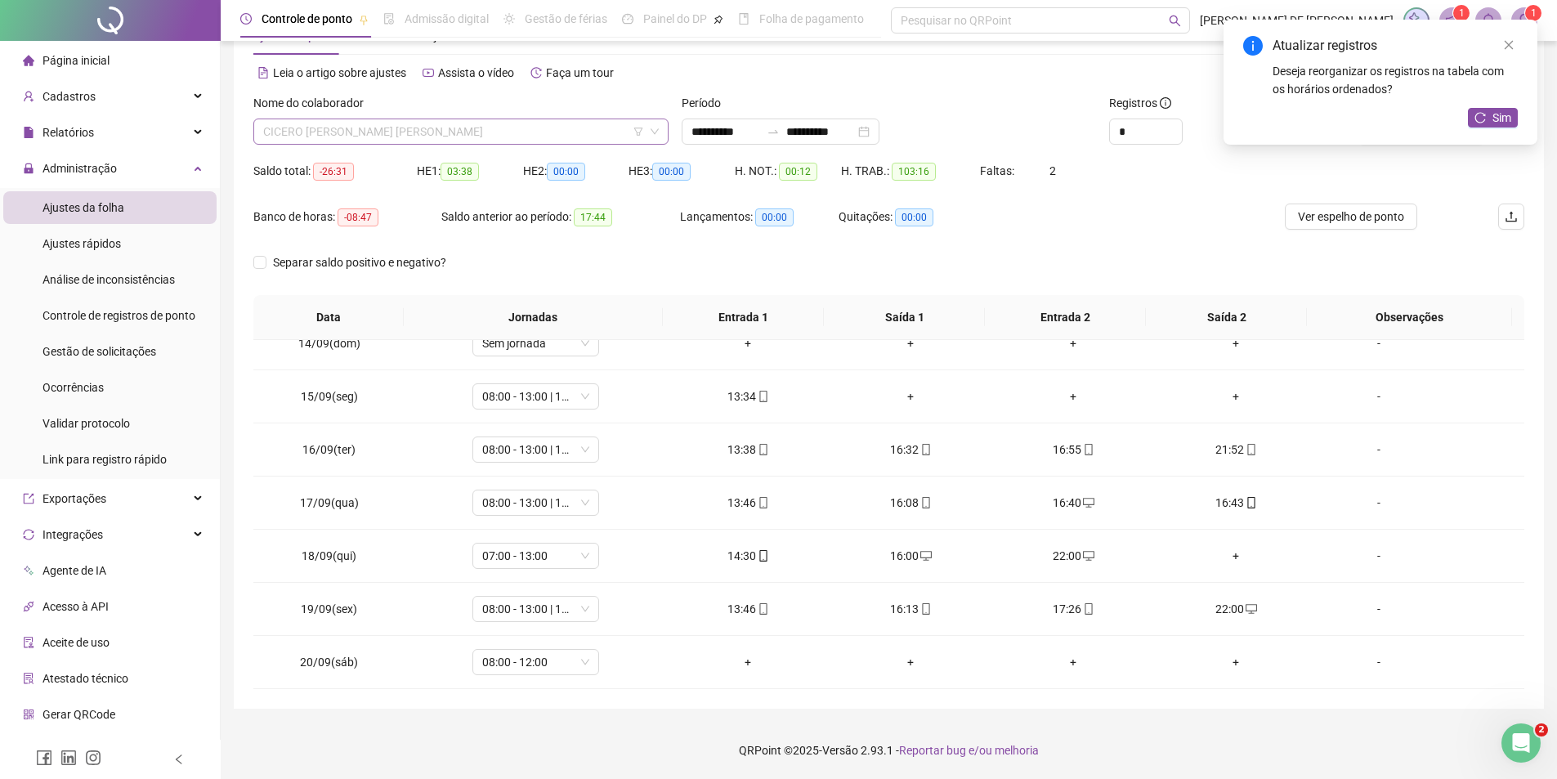
click at [405, 132] on span "CICERO ROBSON DA SILVA" at bounding box center [461, 131] width 396 height 25
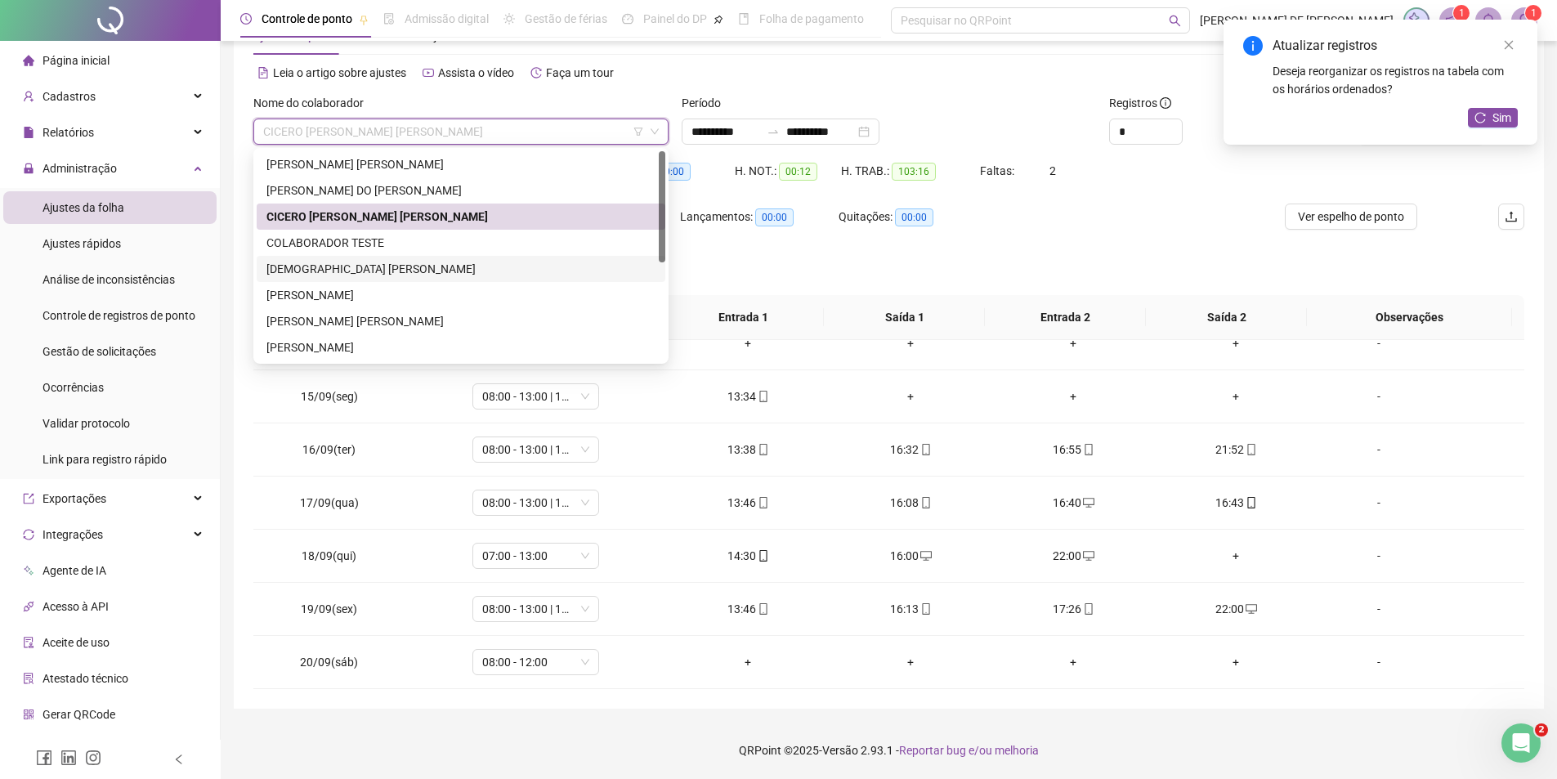
click at [344, 266] on div "DEUSIMAR GREGORIO DIAS" at bounding box center [460, 269] width 389 height 18
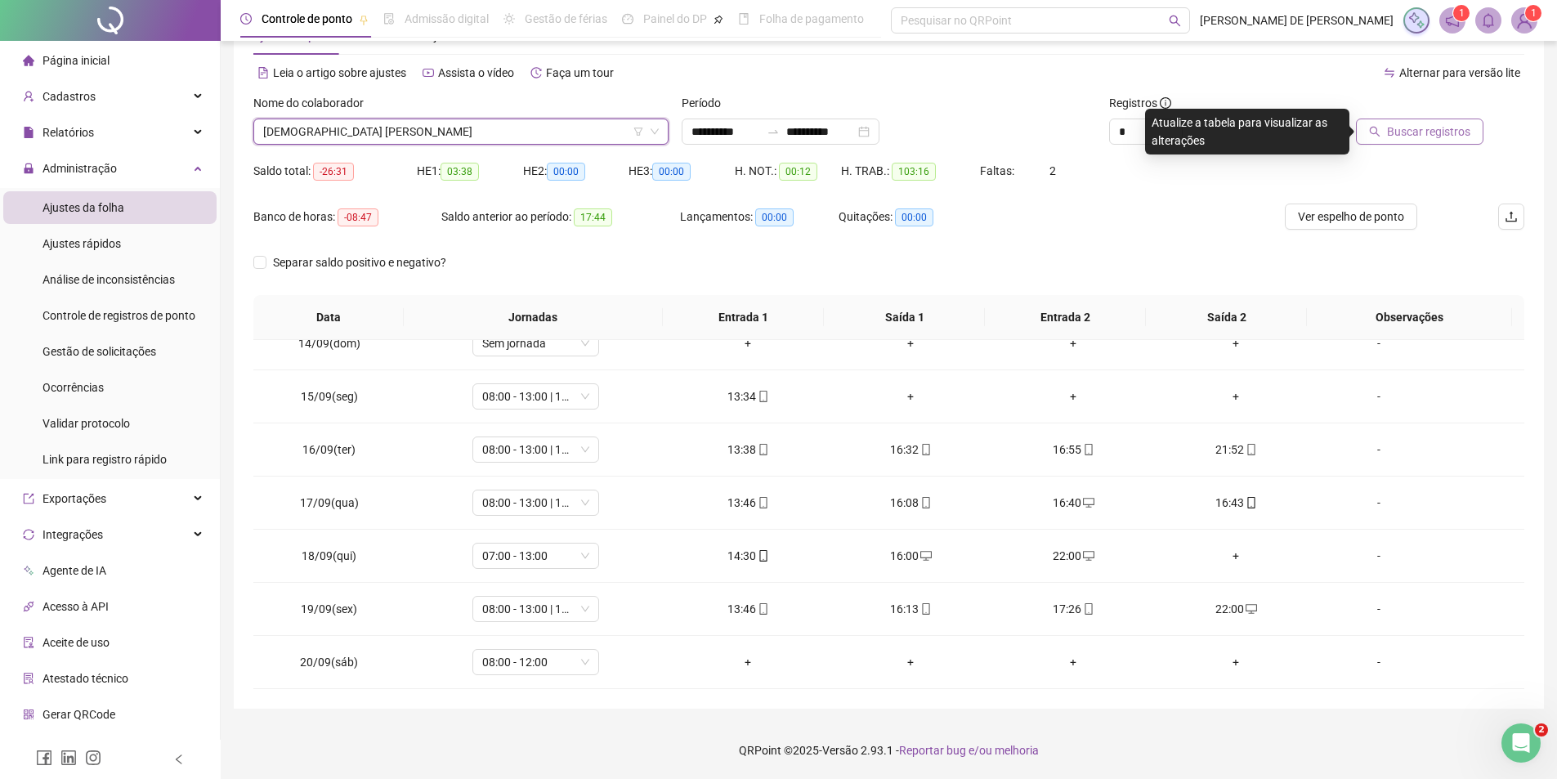
click at [1420, 141] on button "Buscar registros" at bounding box center [1420, 132] width 128 height 26
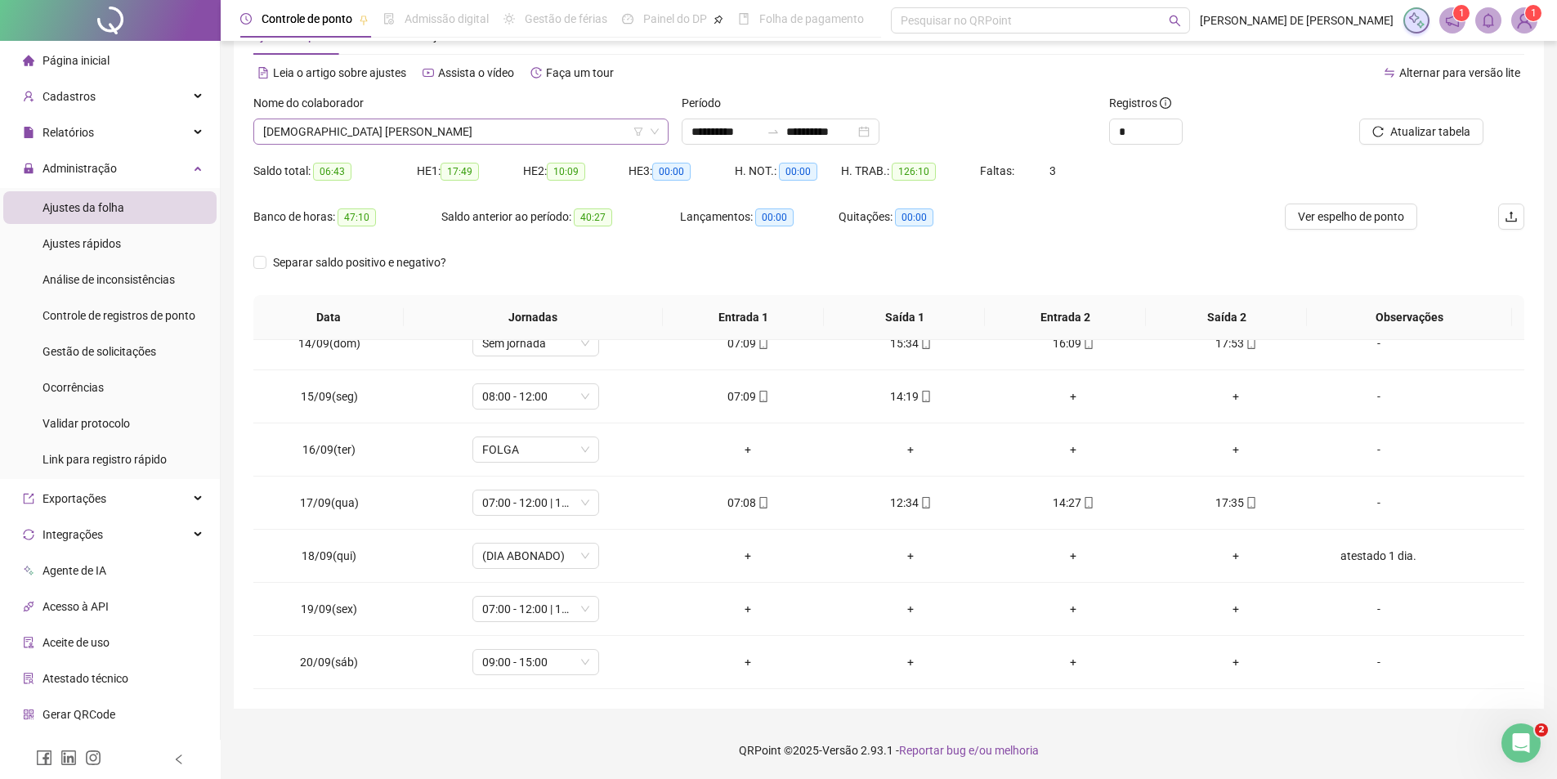
click at [468, 123] on span "DEUSIMAR GREGORIO DIAS" at bounding box center [461, 131] width 396 height 25
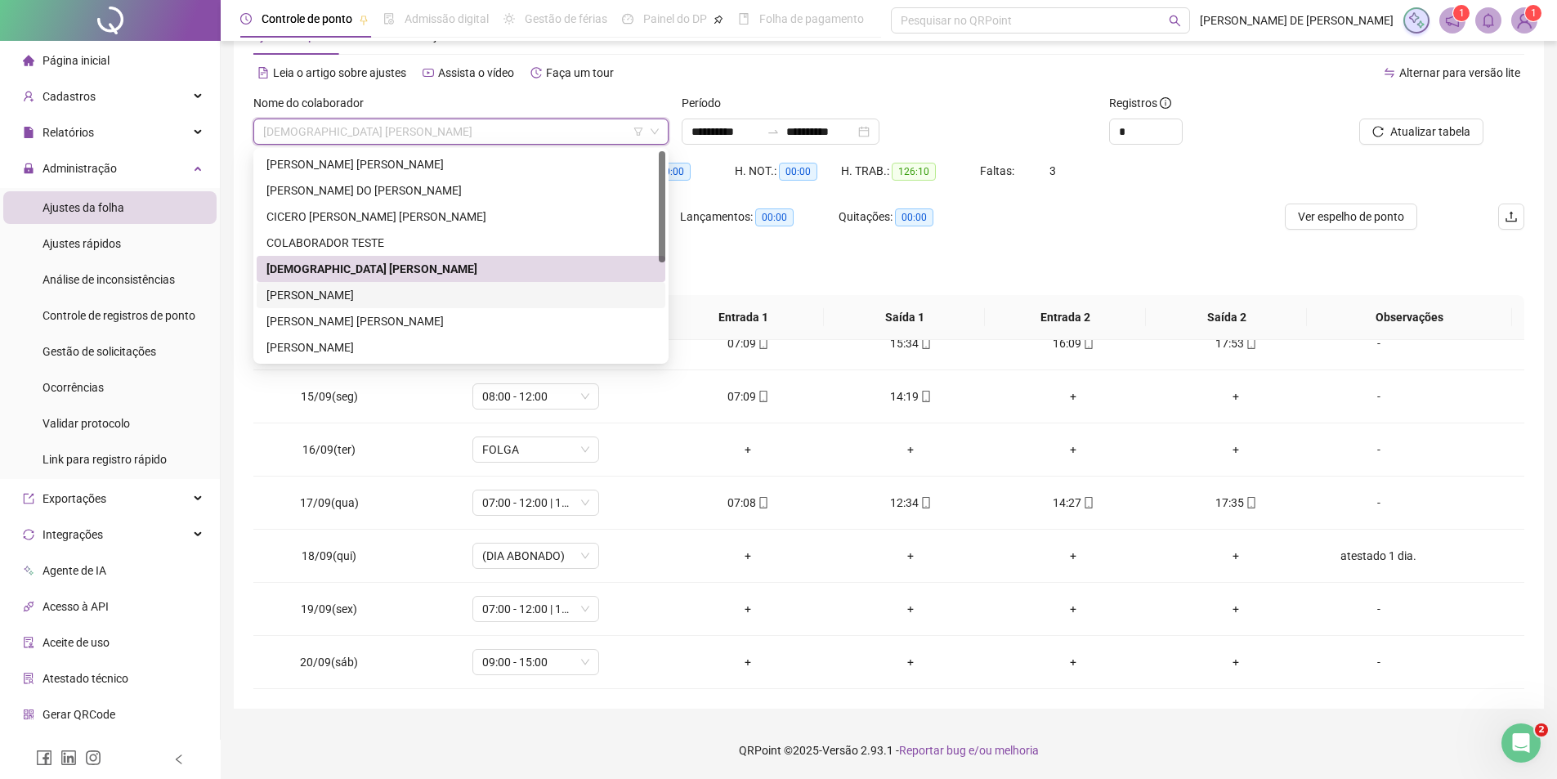
click at [331, 293] on div "EMANUELA NOGUEIRA LEITE" at bounding box center [460, 295] width 389 height 18
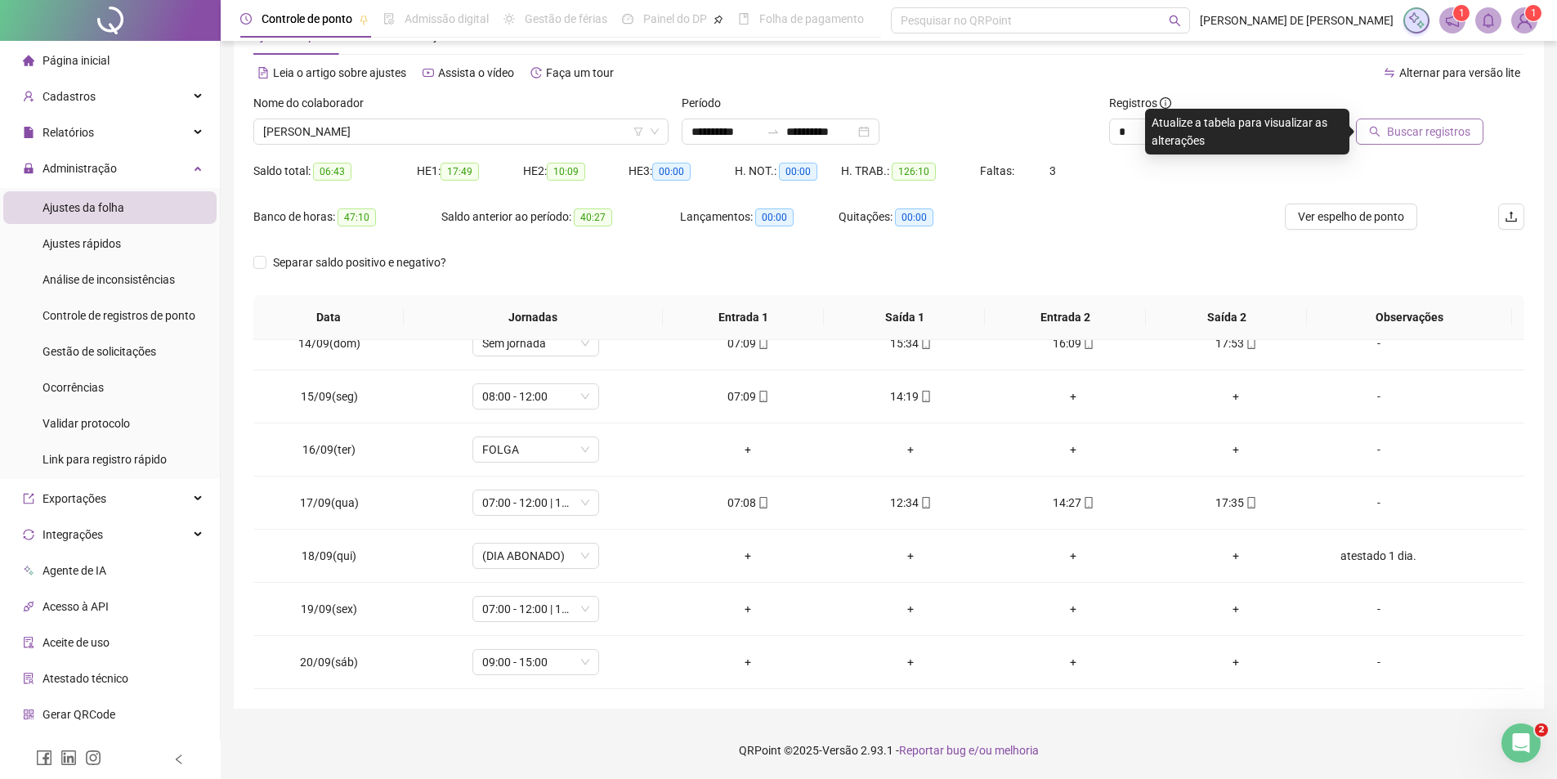
click at [1449, 136] on span "Buscar registros" at bounding box center [1428, 132] width 83 height 18
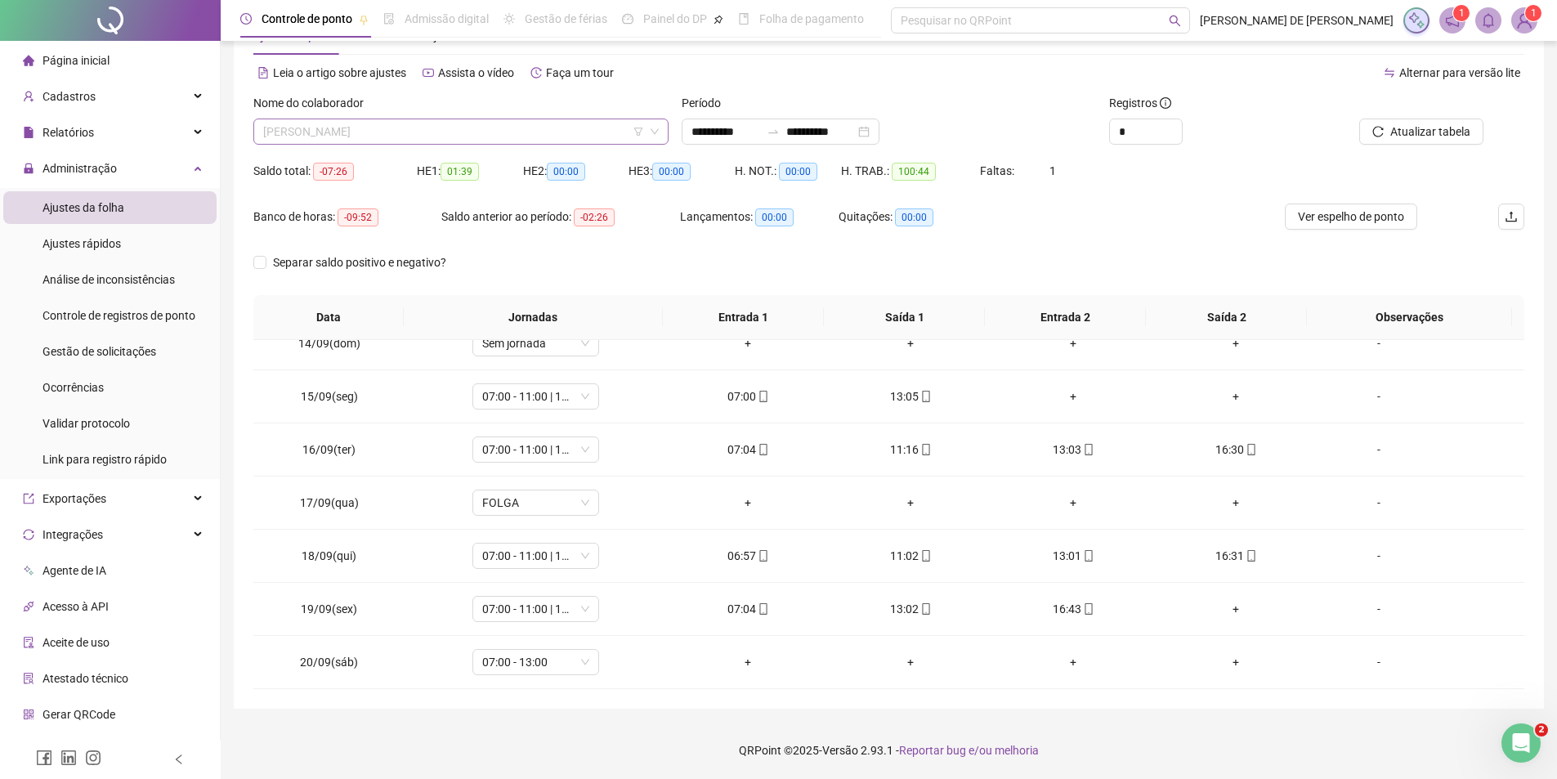
click at [386, 138] on span "EMANUELA NOGUEIRA LEITE" at bounding box center [461, 131] width 396 height 25
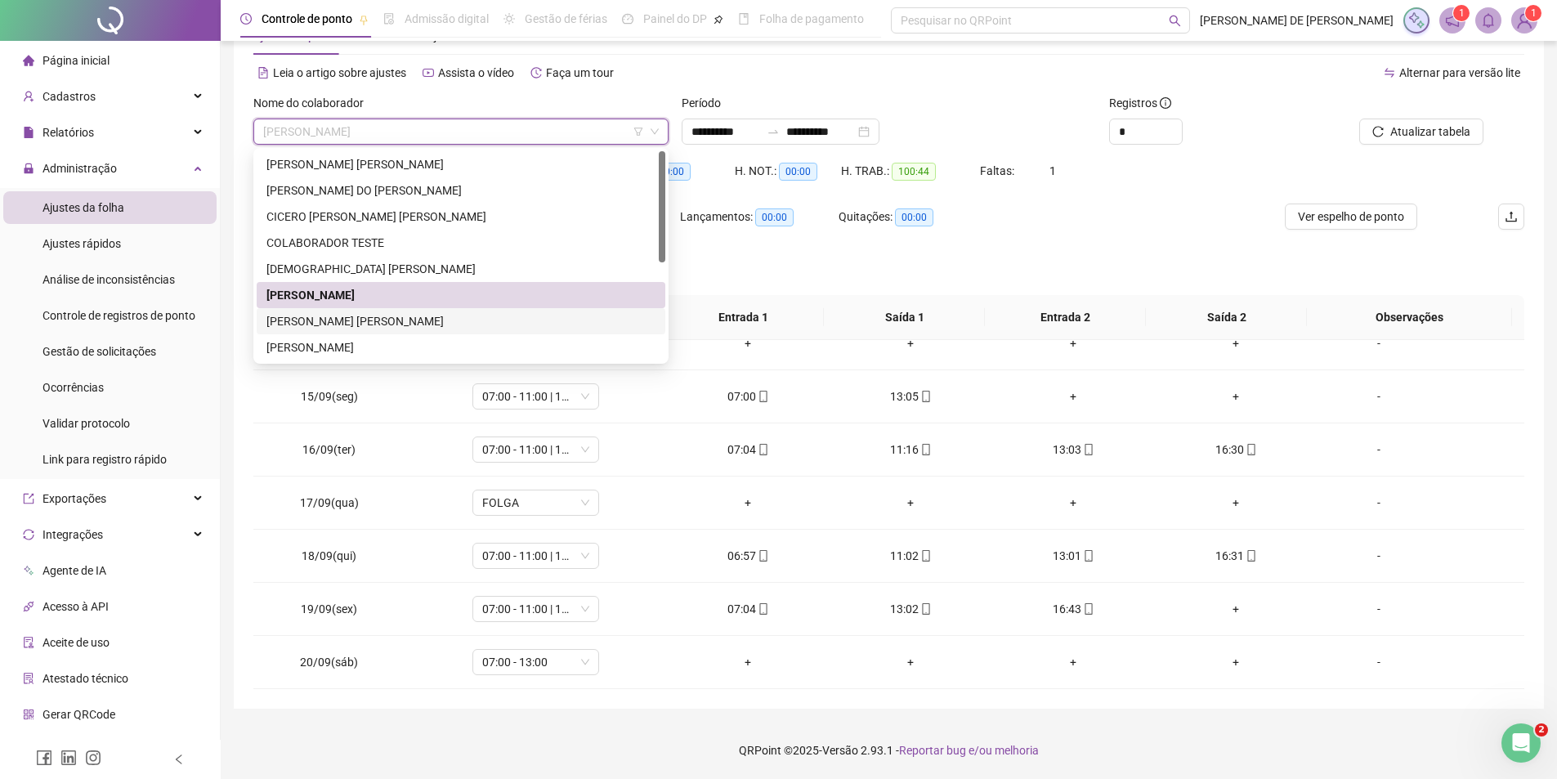
click at [354, 320] on div "FRANCISCO ELDEMIR AGOSTINHO LIMA" at bounding box center [460, 321] width 389 height 18
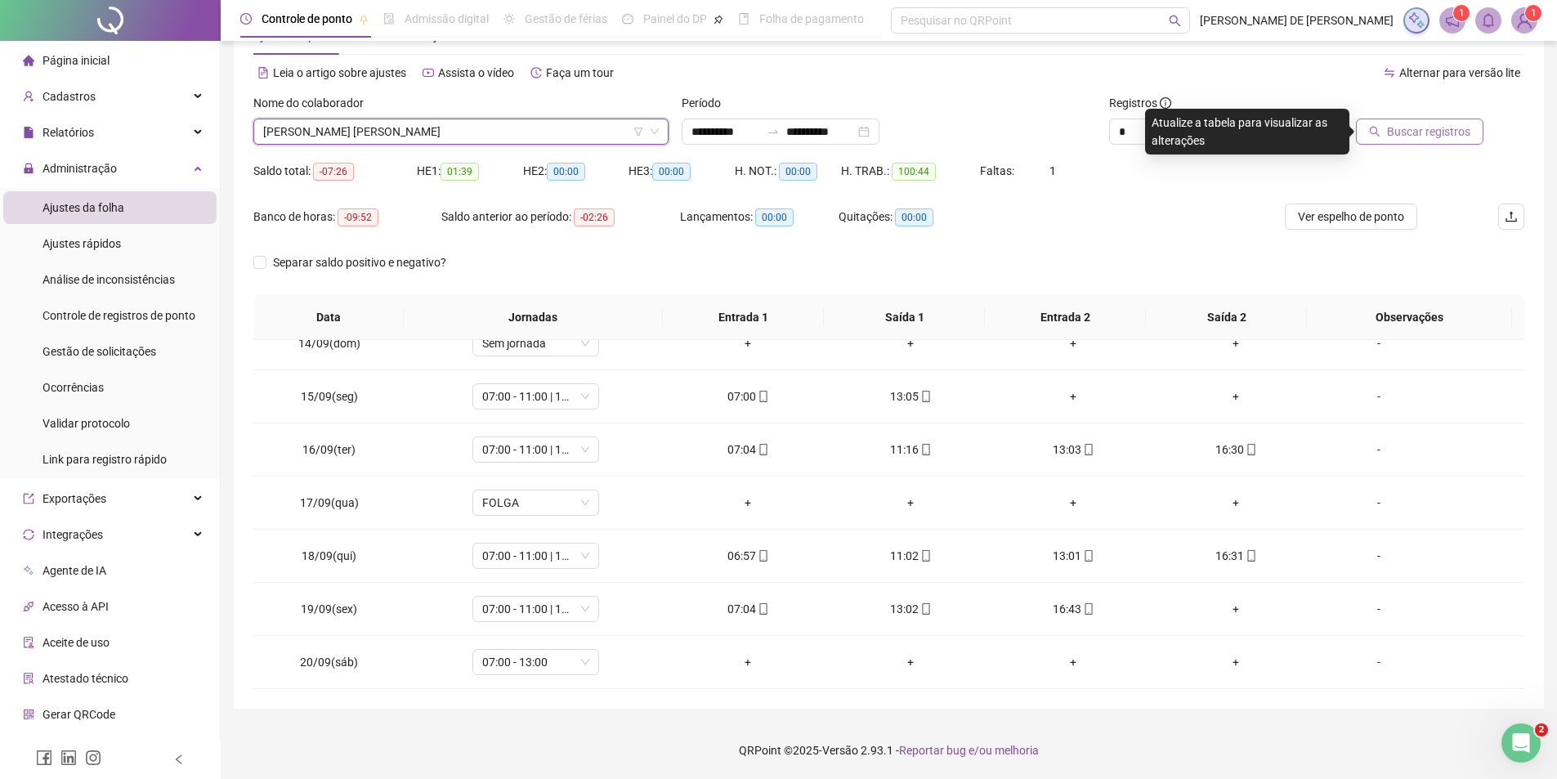
click at [1434, 137] on span "Buscar registros" at bounding box center [1428, 132] width 83 height 18
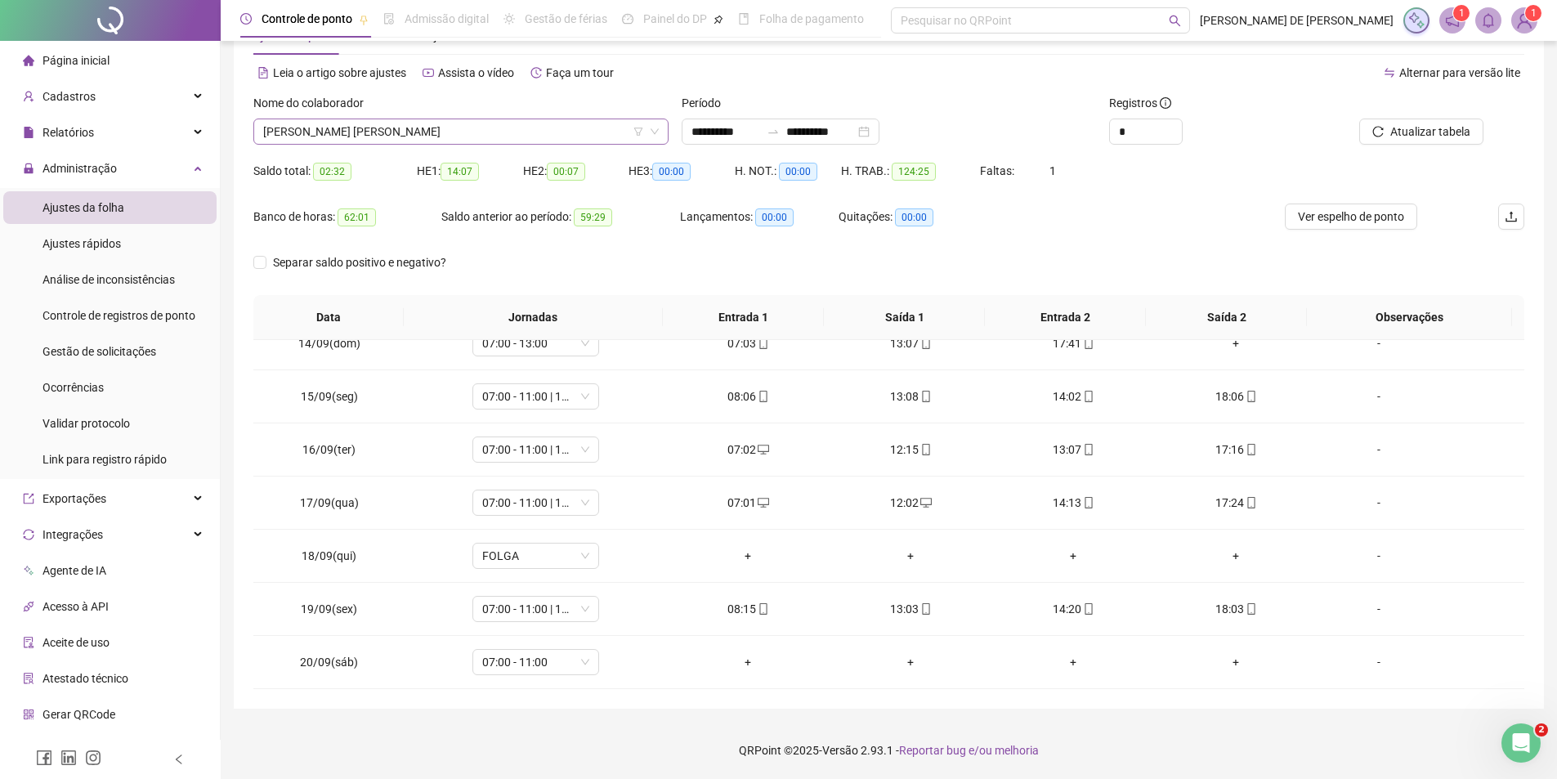
click at [456, 137] on span "FRANCISCO ELDEMIR AGOSTINHO LIMA" at bounding box center [461, 131] width 396 height 25
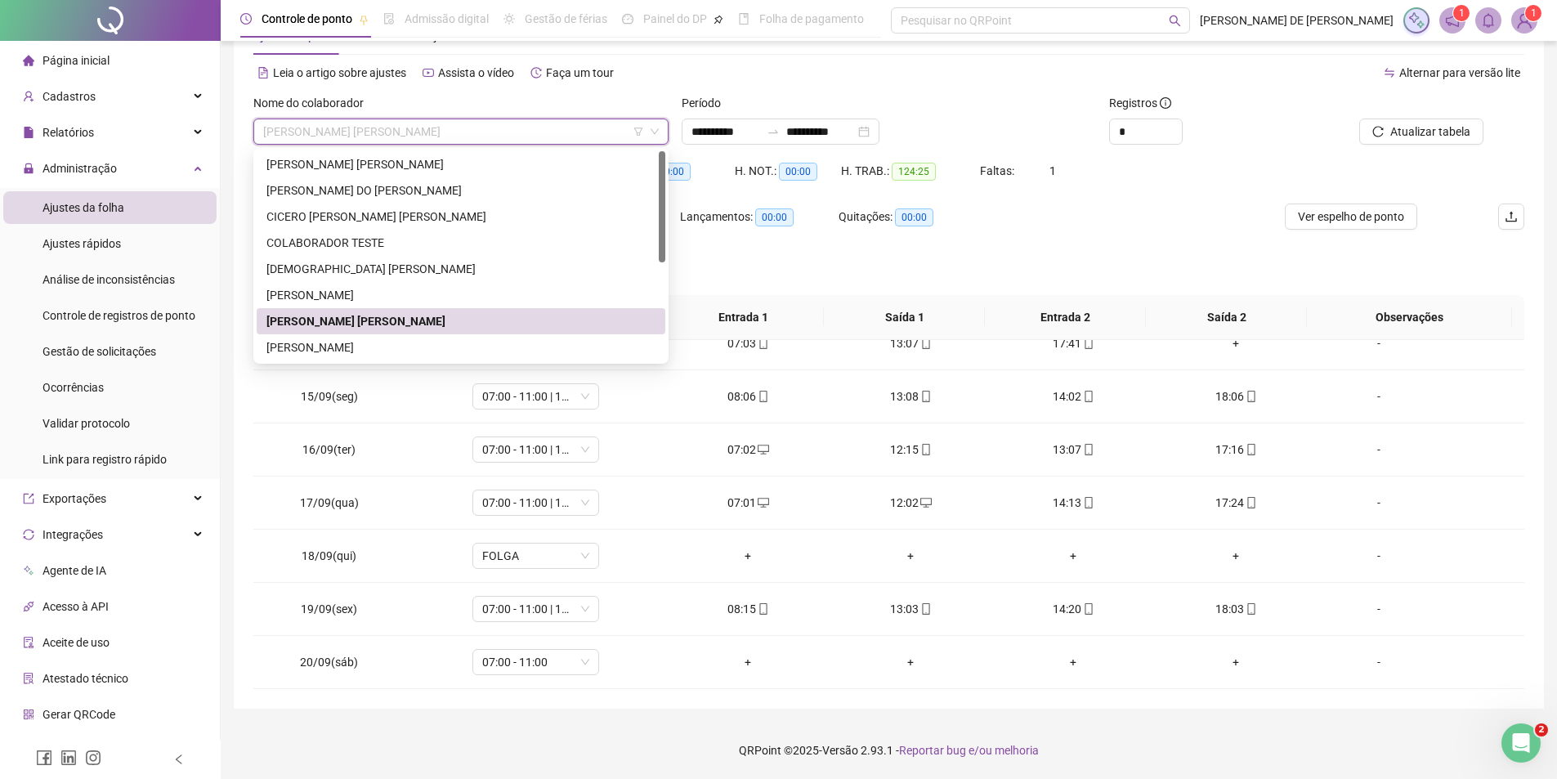
click at [391, 338] on div "FRANCISCO RIKELME PEREIRA" at bounding box center [460, 347] width 389 height 18
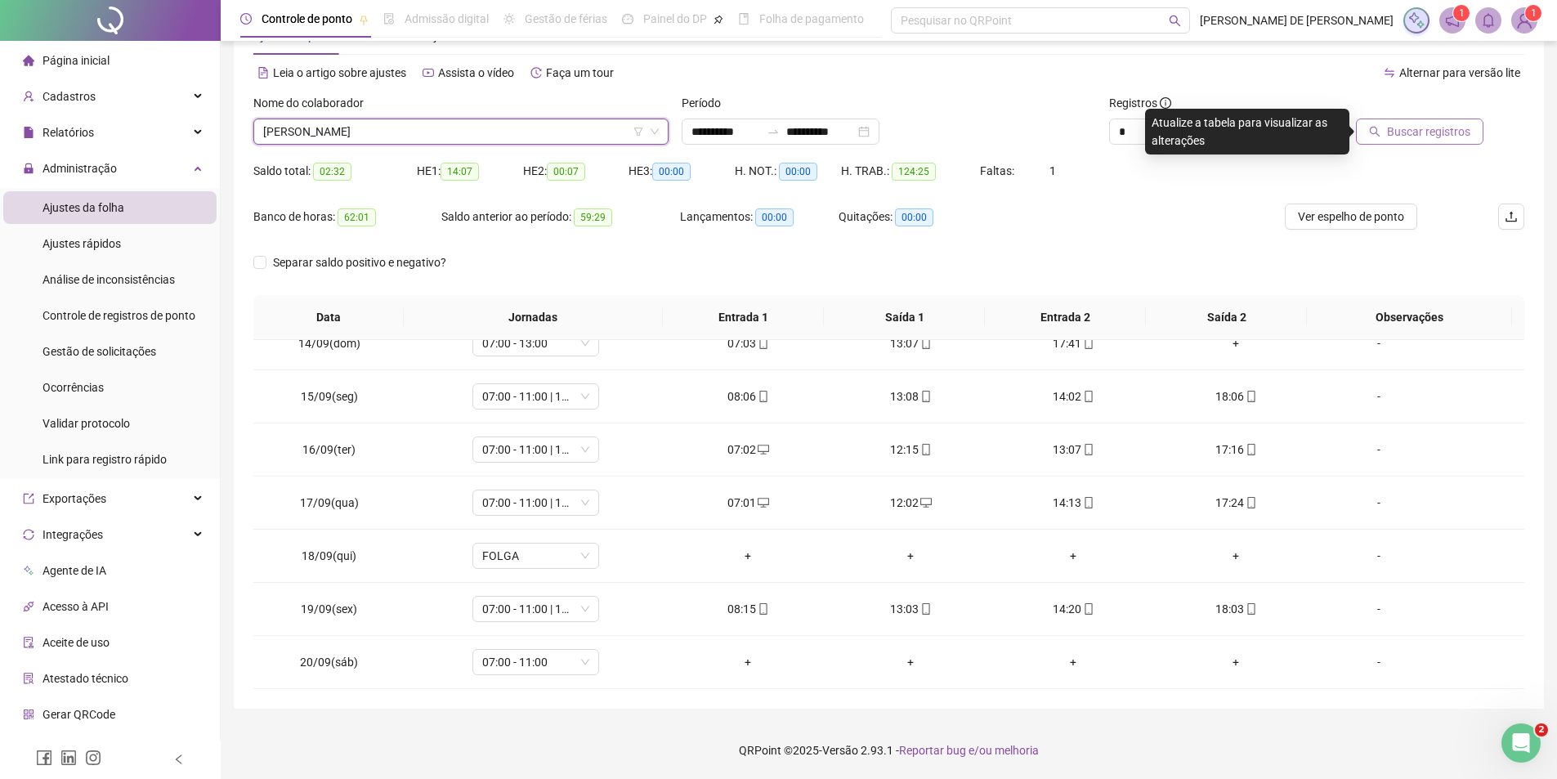
click at [1446, 128] on span "Buscar registros" at bounding box center [1428, 132] width 83 height 18
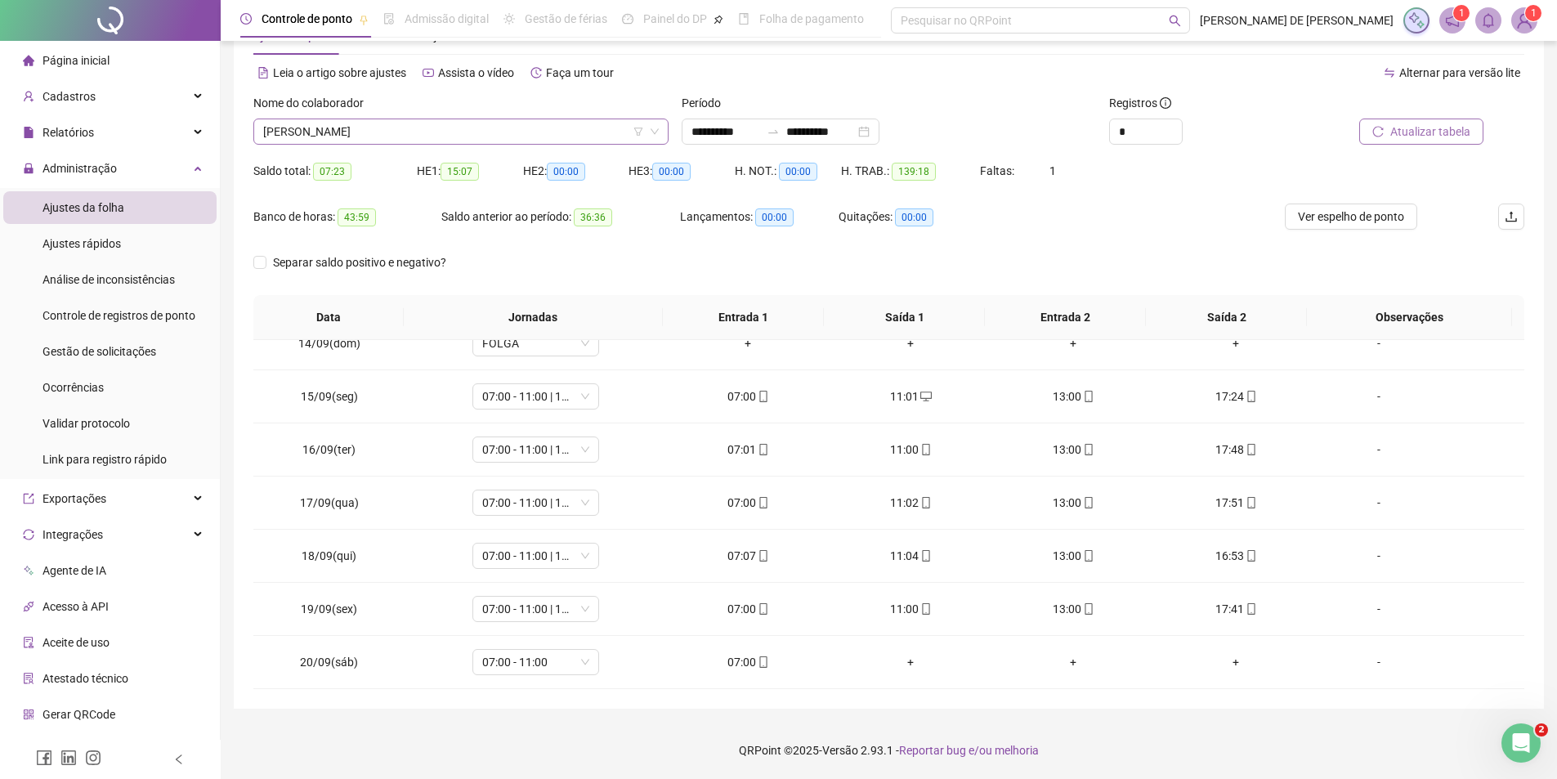
click at [421, 128] on span "FRANCISCO RIKELME PEREIRA" at bounding box center [461, 131] width 396 height 25
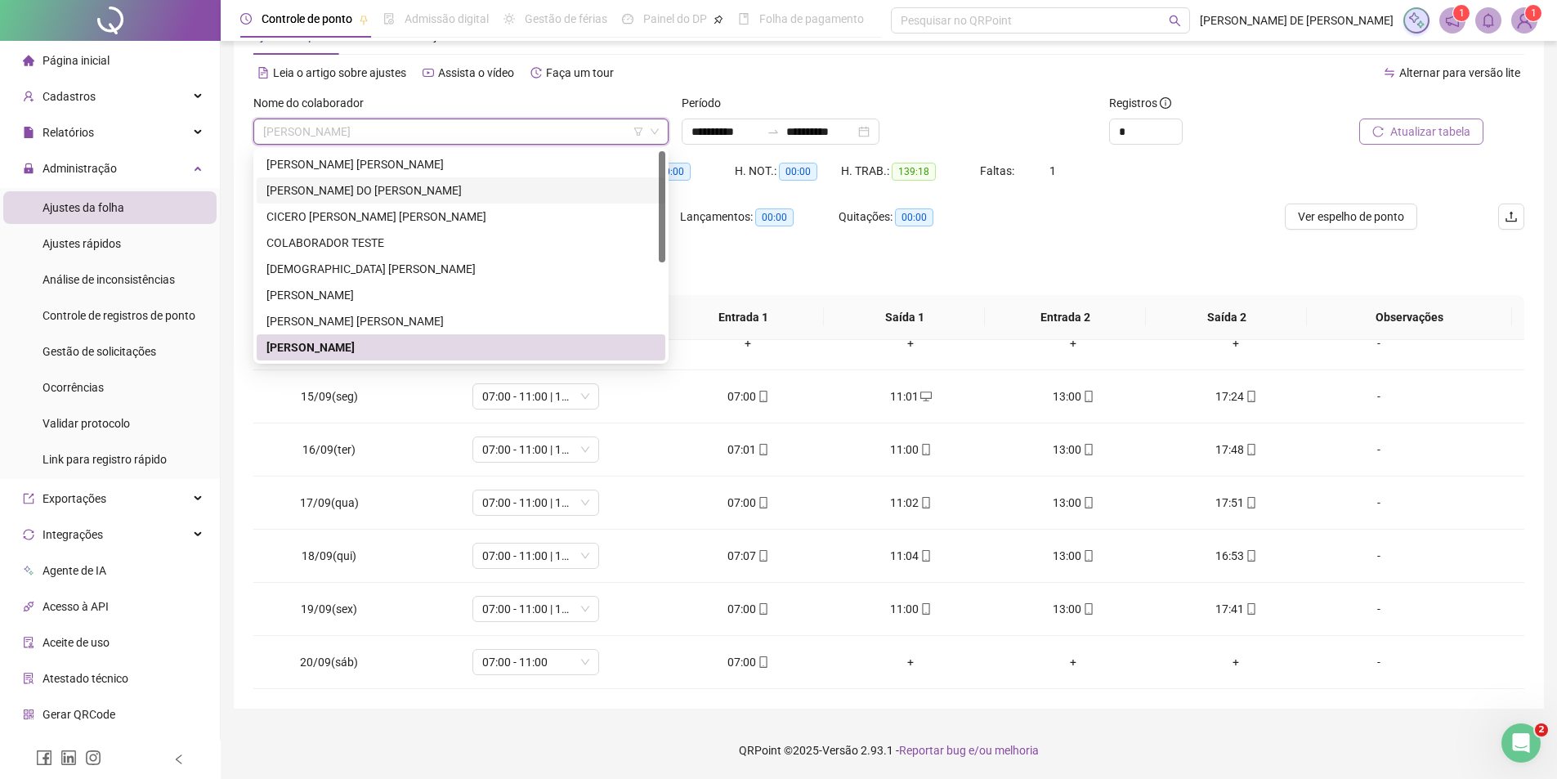
scroll to position [183, 0]
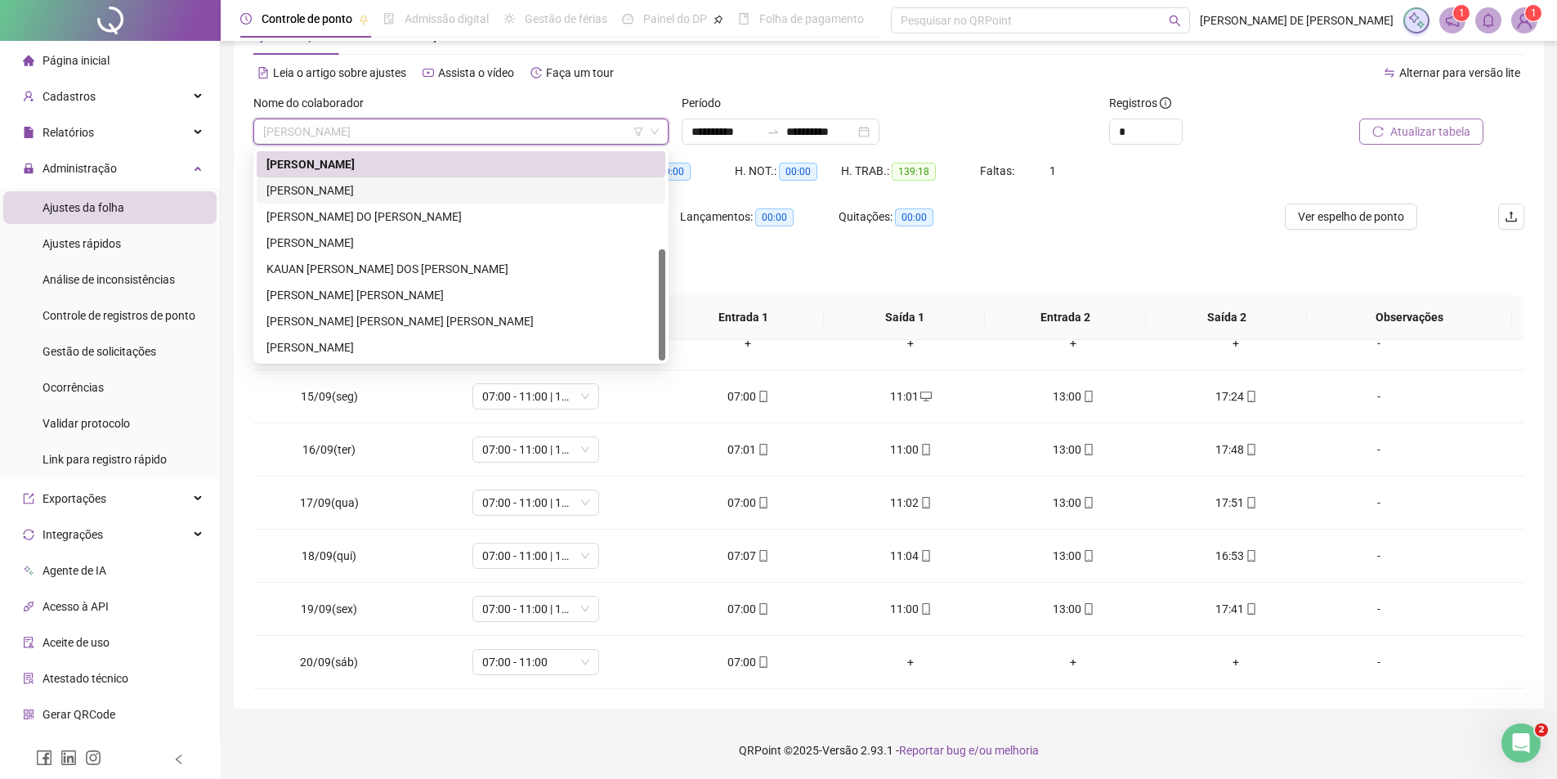
click at [351, 188] on div "GABRIELLY FIRMINO MARTINS RODRIGUES" at bounding box center [460, 190] width 389 height 18
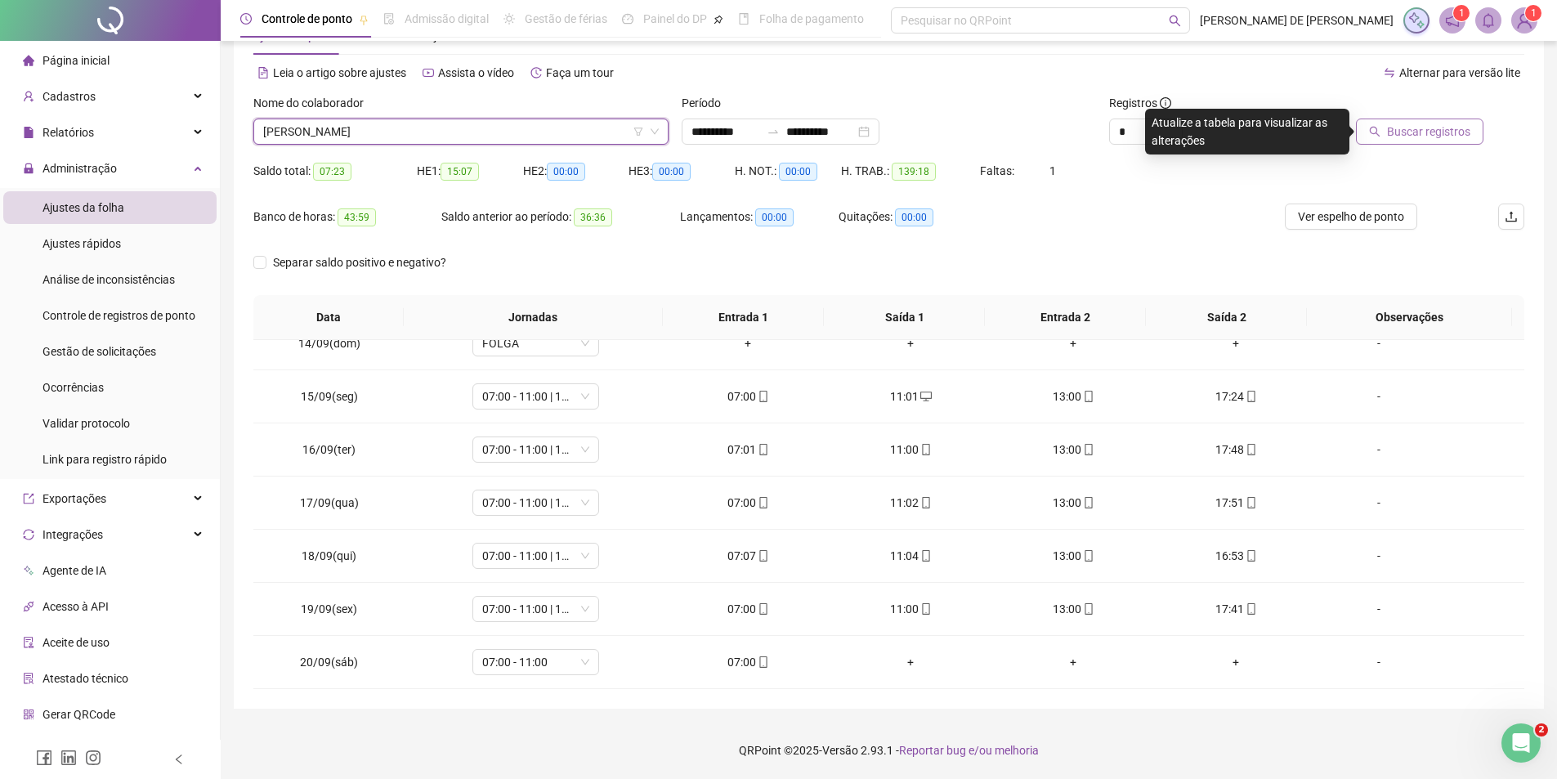
click at [1432, 137] on span "Buscar registros" at bounding box center [1428, 132] width 83 height 18
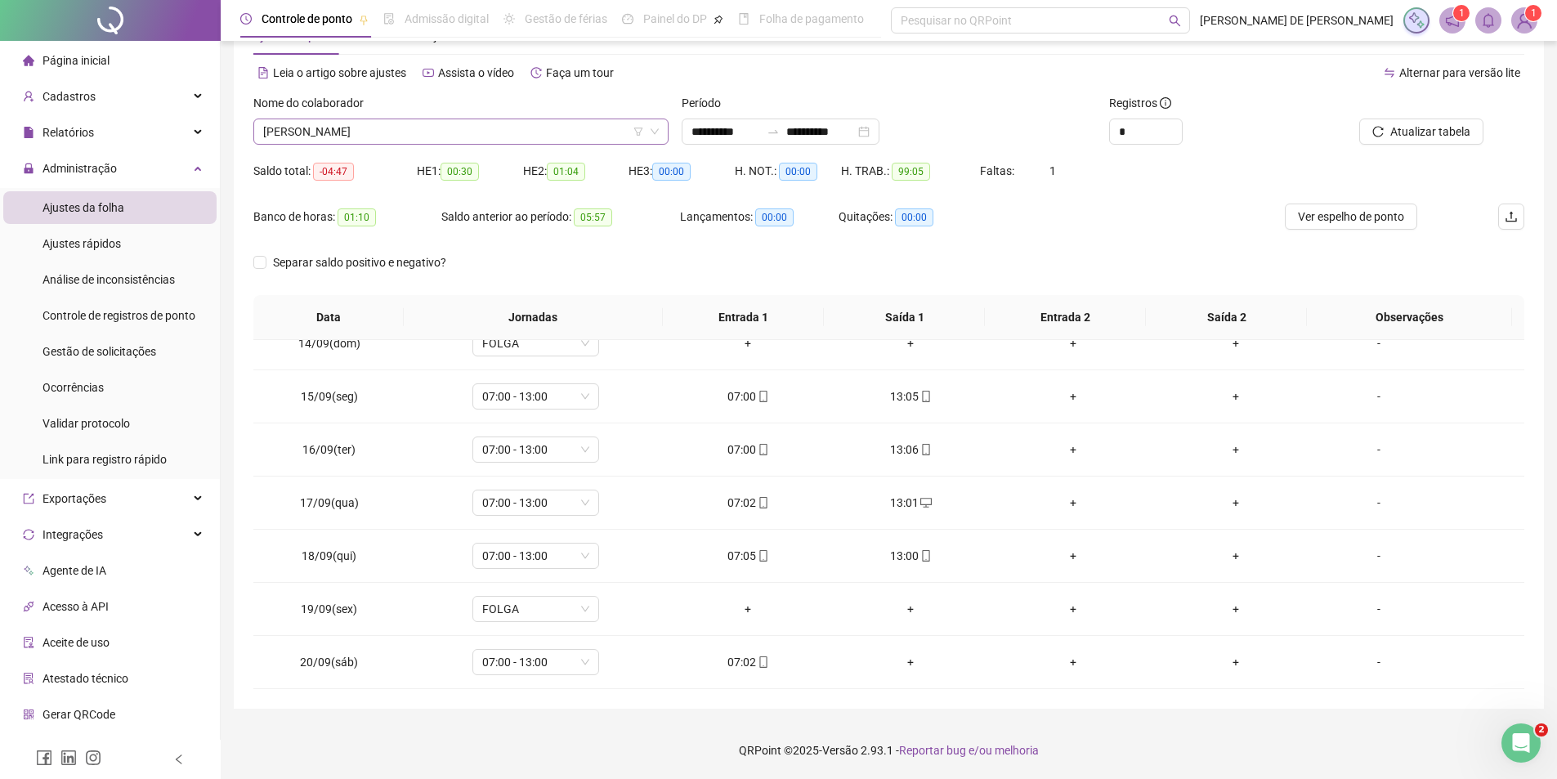
click at [421, 128] on span "GABRIELLY FIRMINO MARTINS RODRIGUES" at bounding box center [461, 131] width 396 height 25
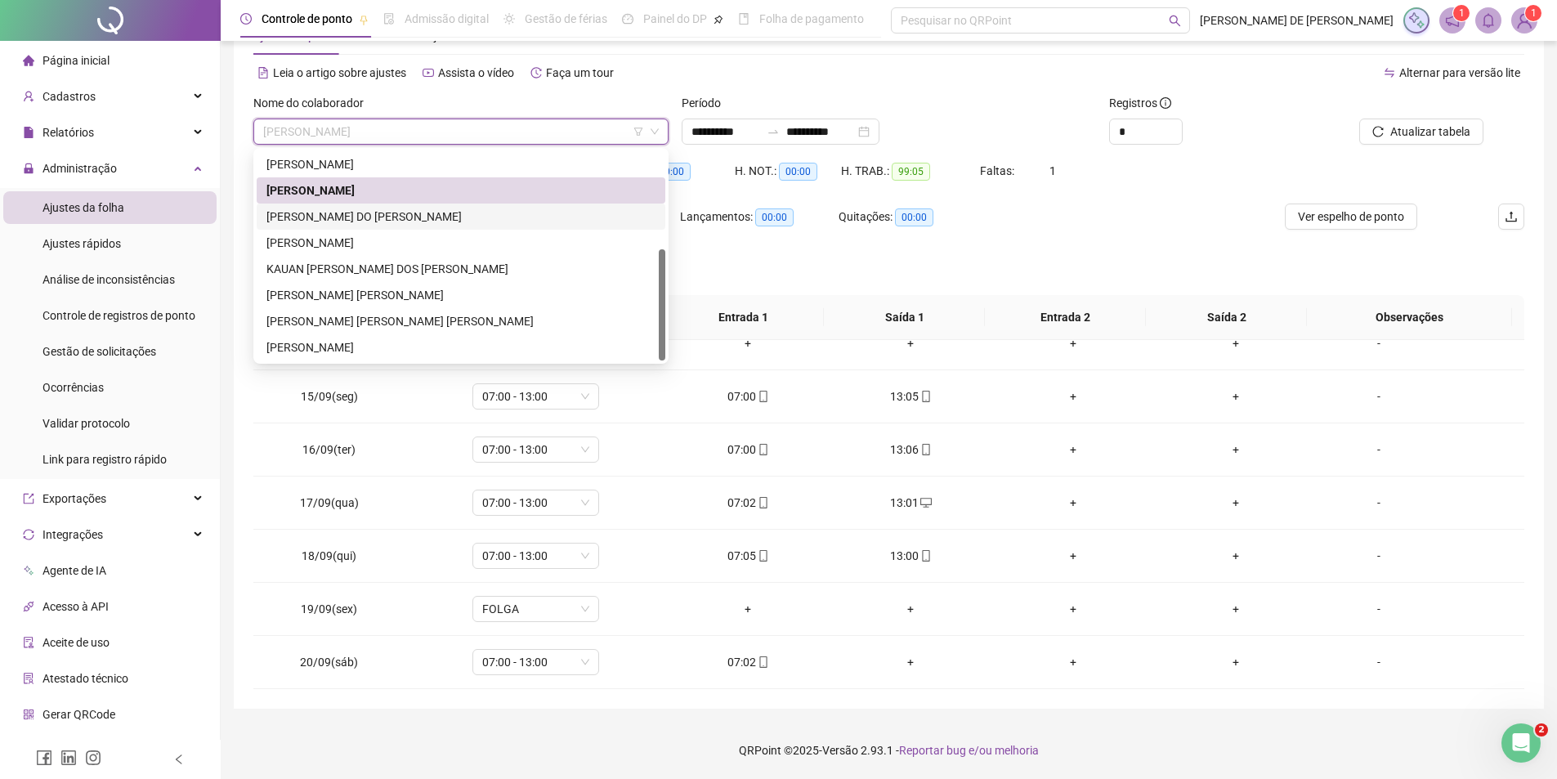
click at [378, 215] on div "KADJA RAMIRES DO NASCIMENTO" at bounding box center [460, 217] width 389 height 18
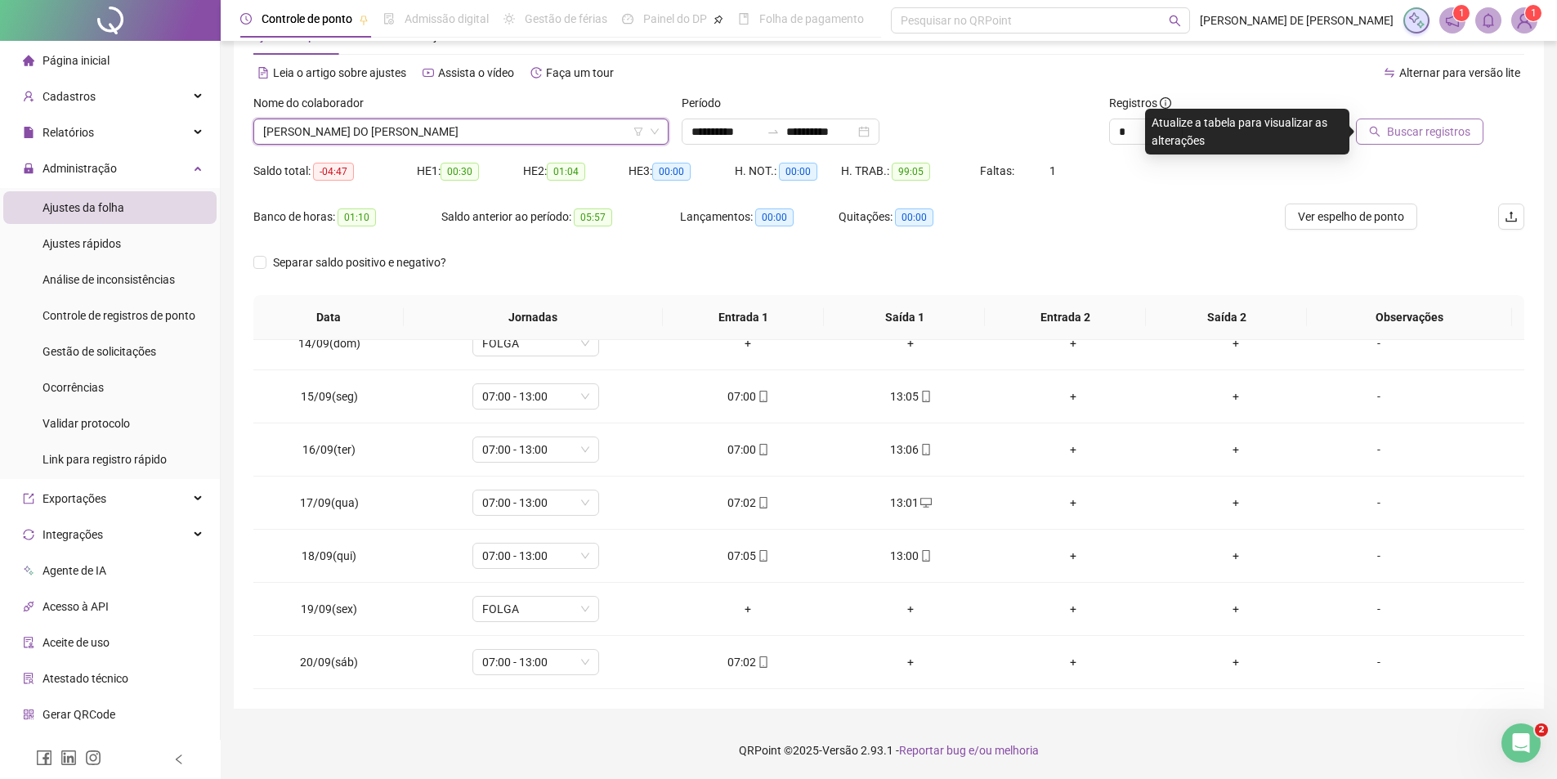
click at [1417, 128] on span "Buscar registros" at bounding box center [1428, 132] width 83 height 18
